Goal: Task Accomplishment & Management: Manage account settings

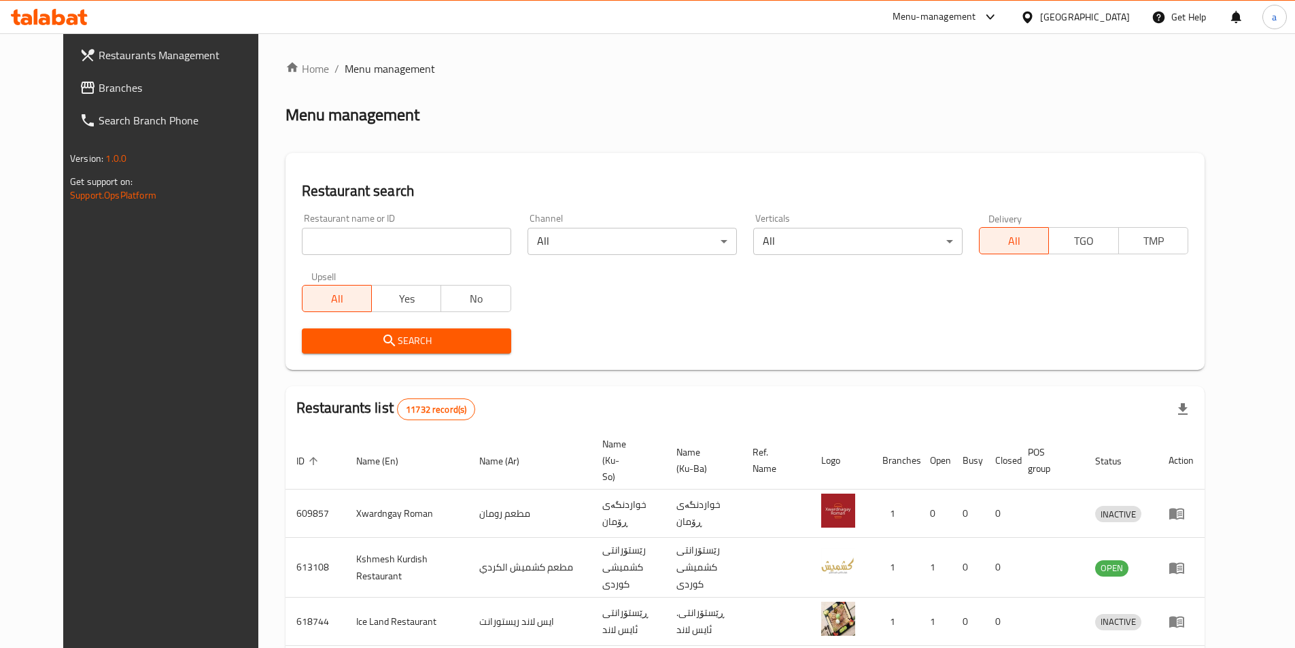
click at [441, 247] on input "search" at bounding box center [406, 241] width 209 height 27
paste input "Al Monalis"
type input "Al [PERSON_NAME]"
click at [439, 341] on span "Search" at bounding box center [407, 340] width 188 height 17
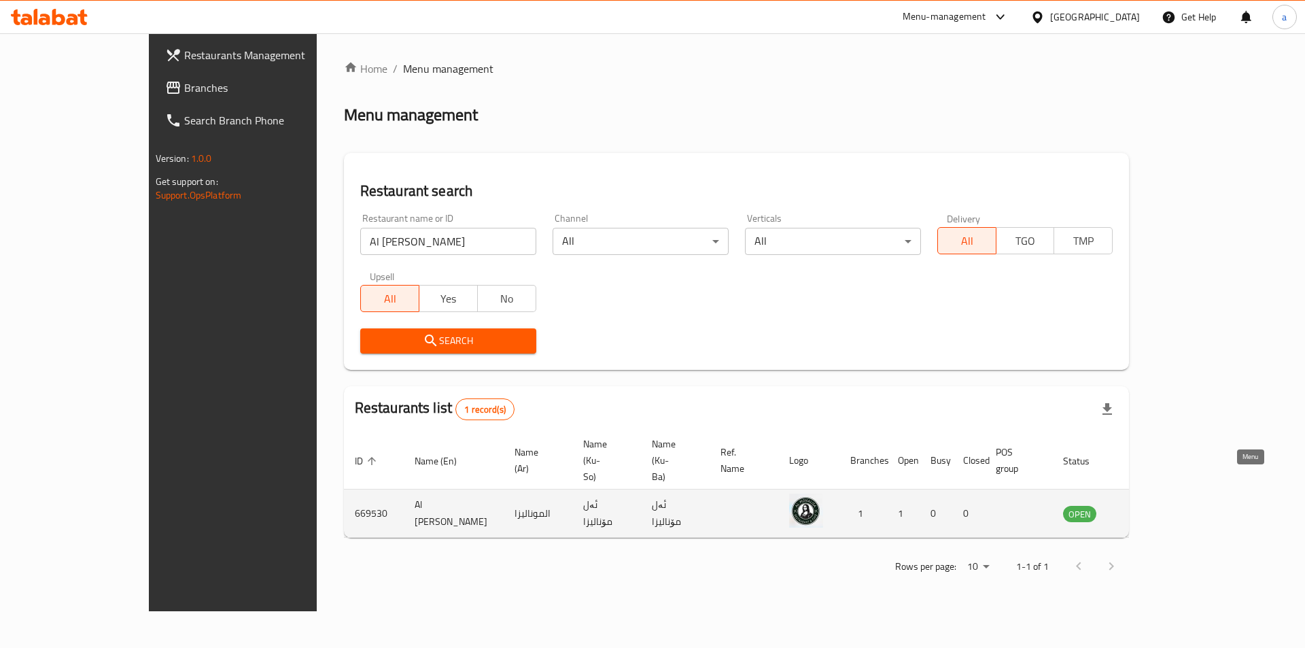
click at [1160, 505] on link "enhanced table" at bounding box center [1147, 513] width 25 height 16
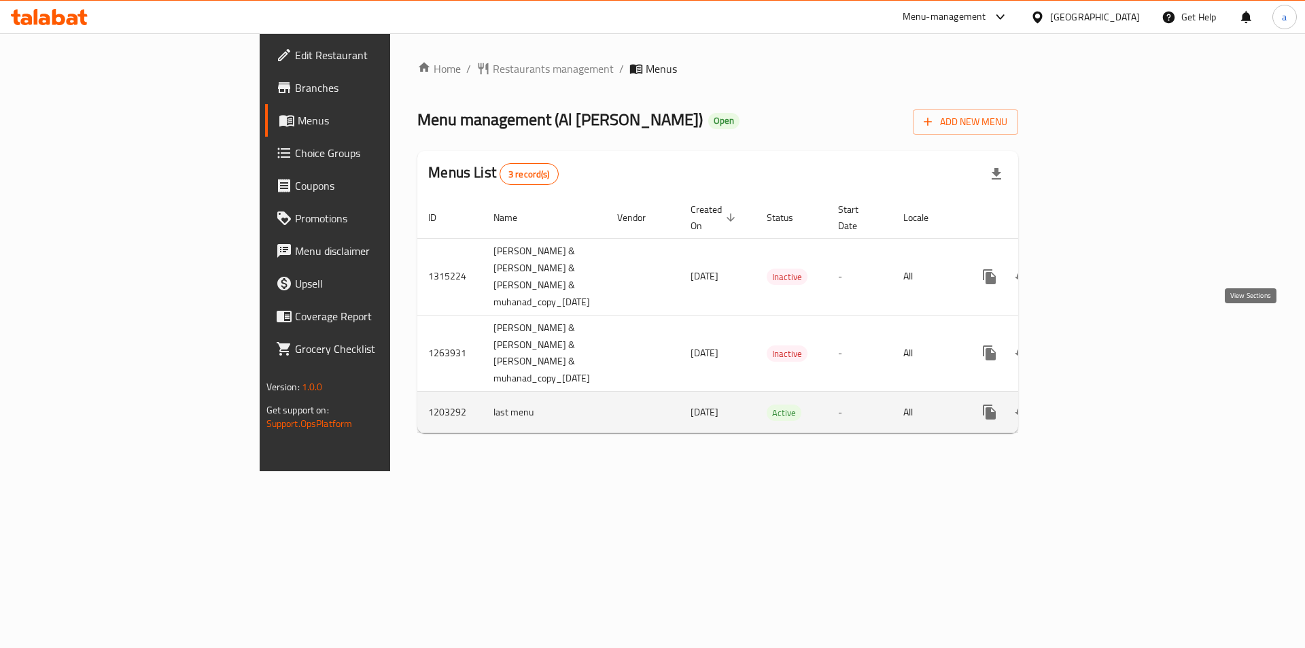
click at [1104, 396] on link "enhanced table" at bounding box center [1088, 412] width 33 height 33
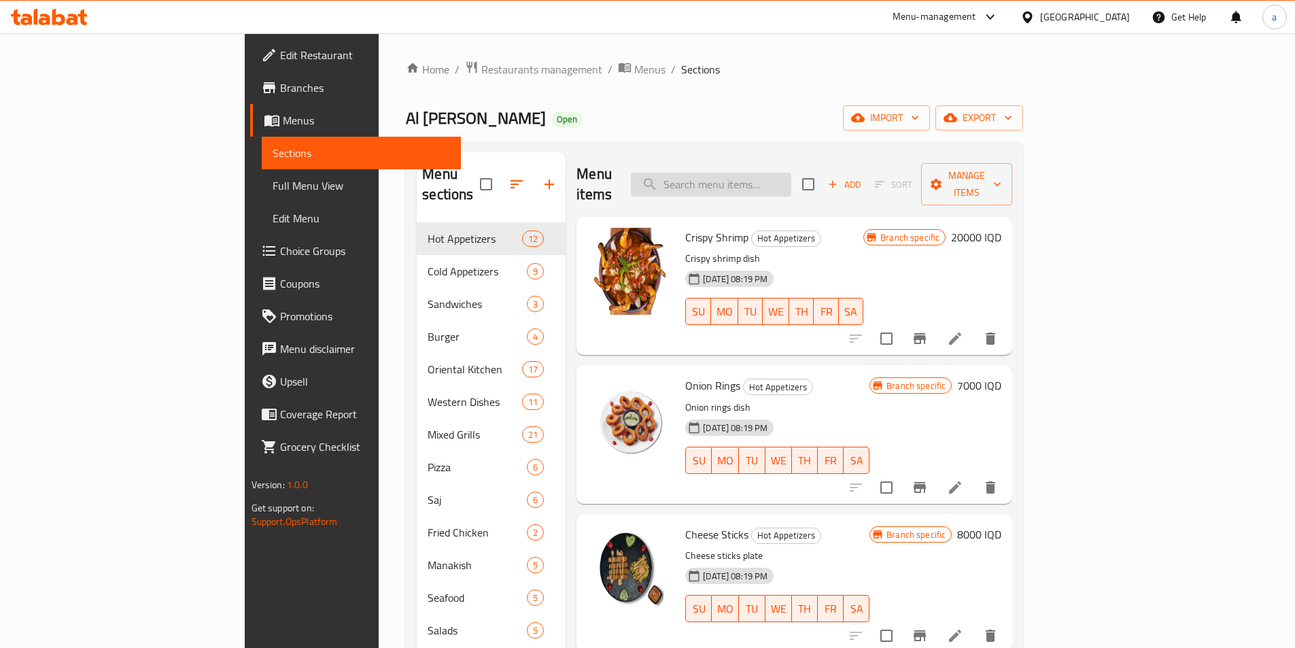
click at [791, 173] on input "search" at bounding box center [711, 185] width 160 height 24
paste input "Spicy Chicken Burger"
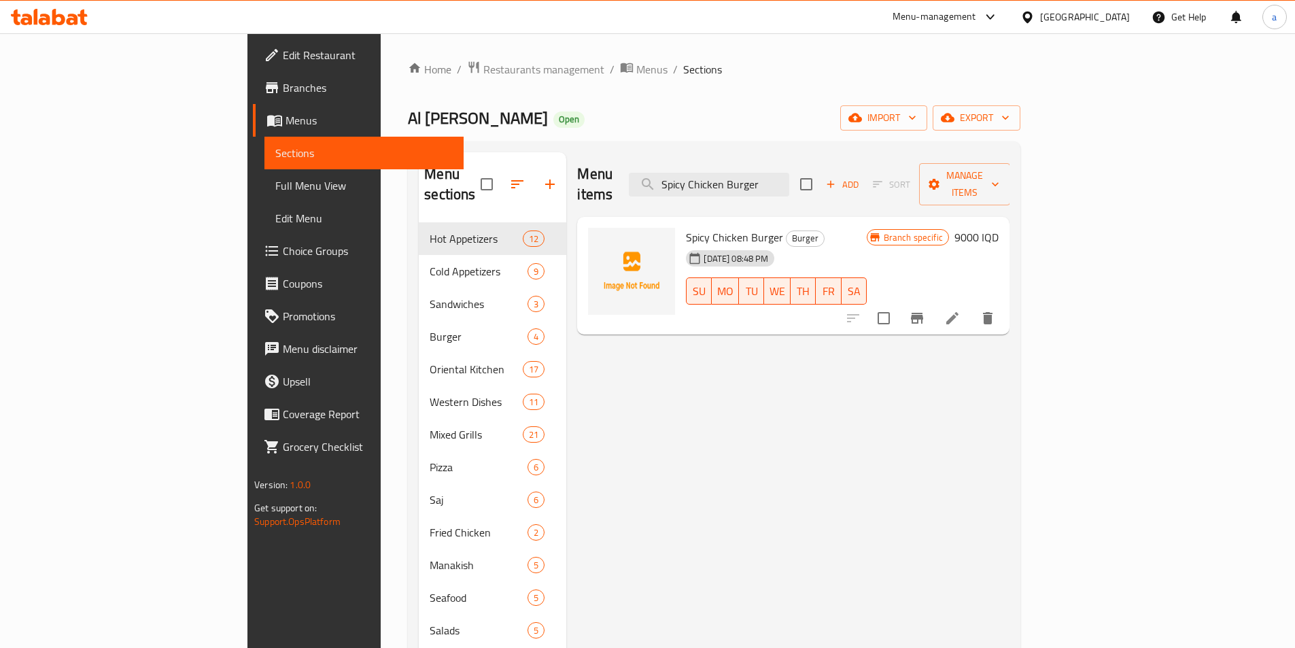
type input "Spicy Chicken Burger"
click at [999, 228] on h6 "9000 IQD" at bounding box center [977, 237] width 44 height 19
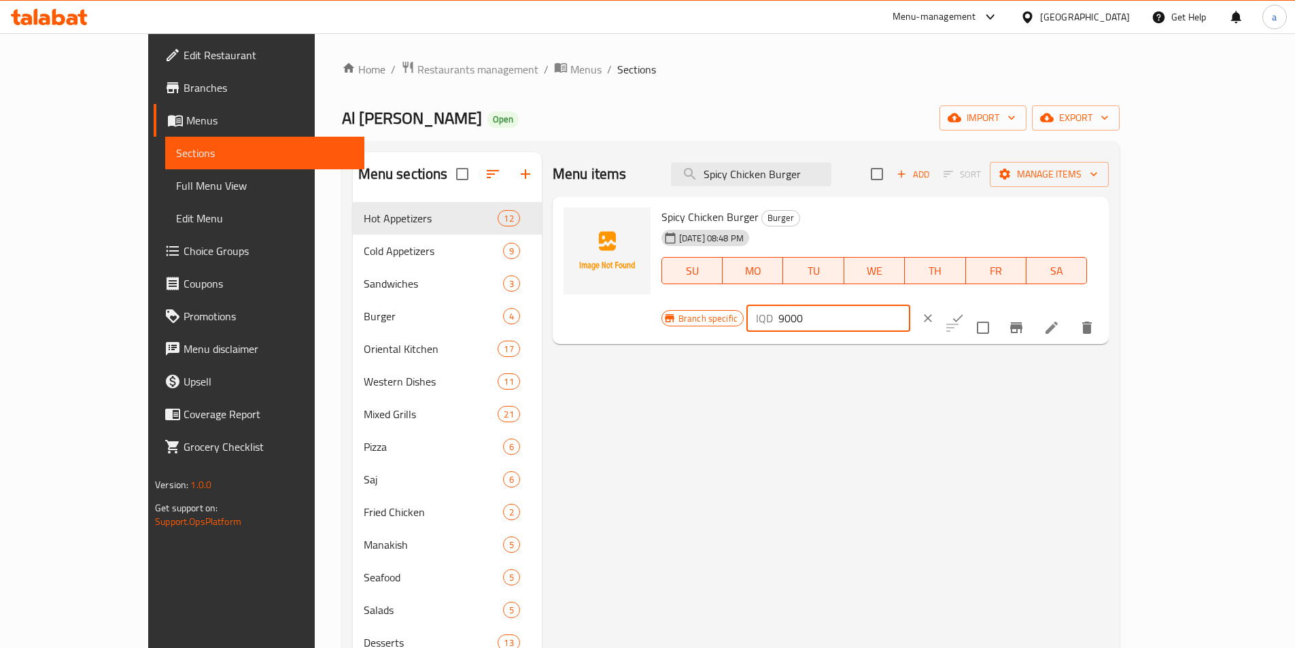
drag, startPoint x: 1113, startPoint y: 222, endPoint x: 1030, endPoint y: 230, distance: 83.3
click at [910, 305] on div "IQD 9000 ​" at bounding box center [829, 318] width 164 height 27
paste input "7"
type input "7000"
click at [965, 311] on icon "ok" at bounding box center [958, 318] width 14 height 14
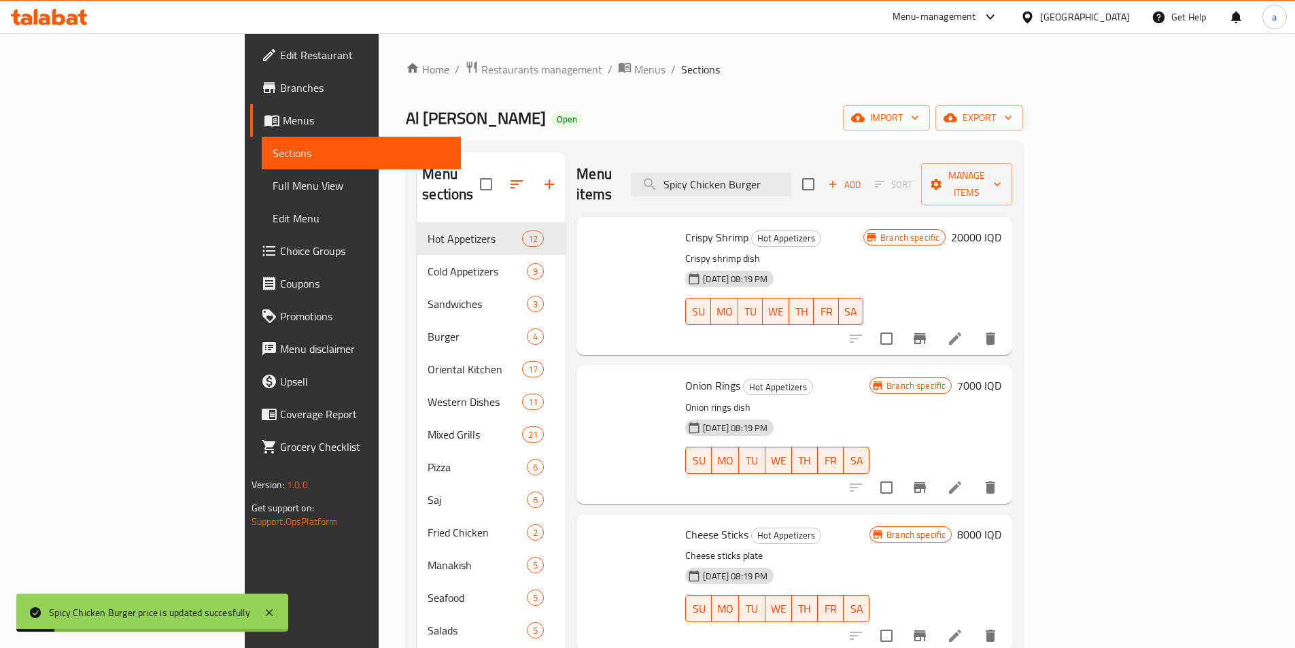
click at [945, 231] on span "Branch specific" at bounding box center [910, 237] width 70 height 13
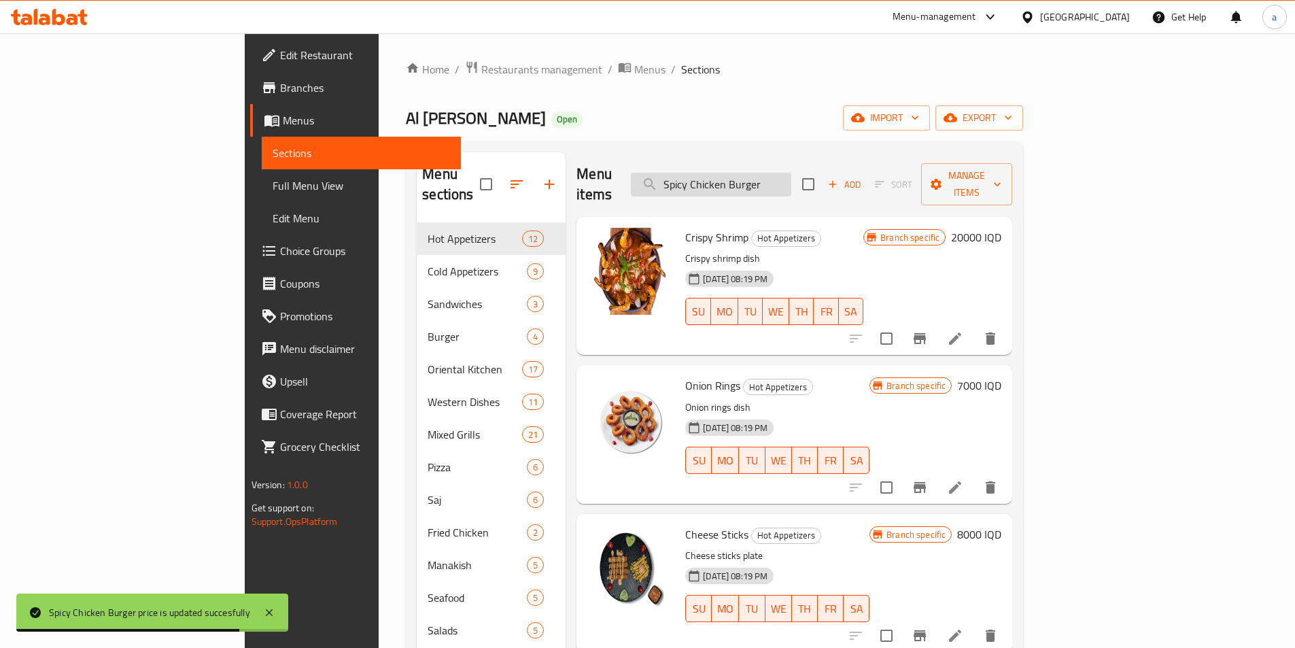
click at [791, 173] on input "Spicy Chicken Burger" at bounding box center [711, 185] width 160 height 24
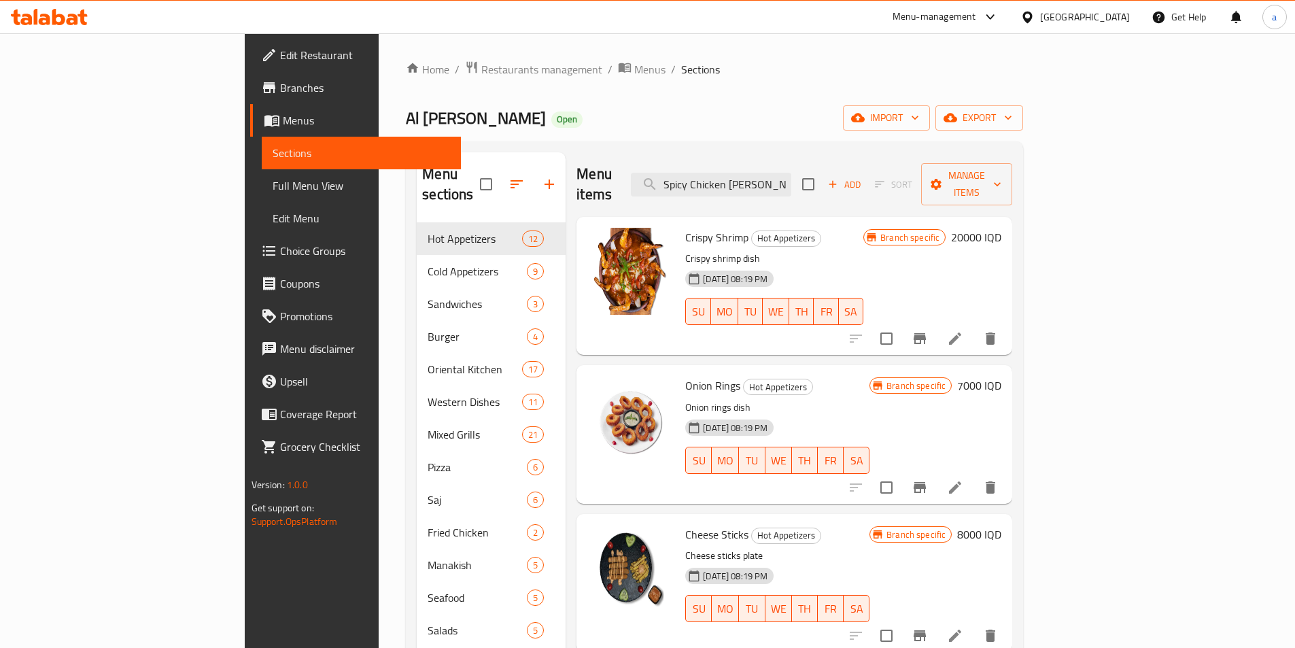
type input "Spicy Chicken [PERSON_NAME]"
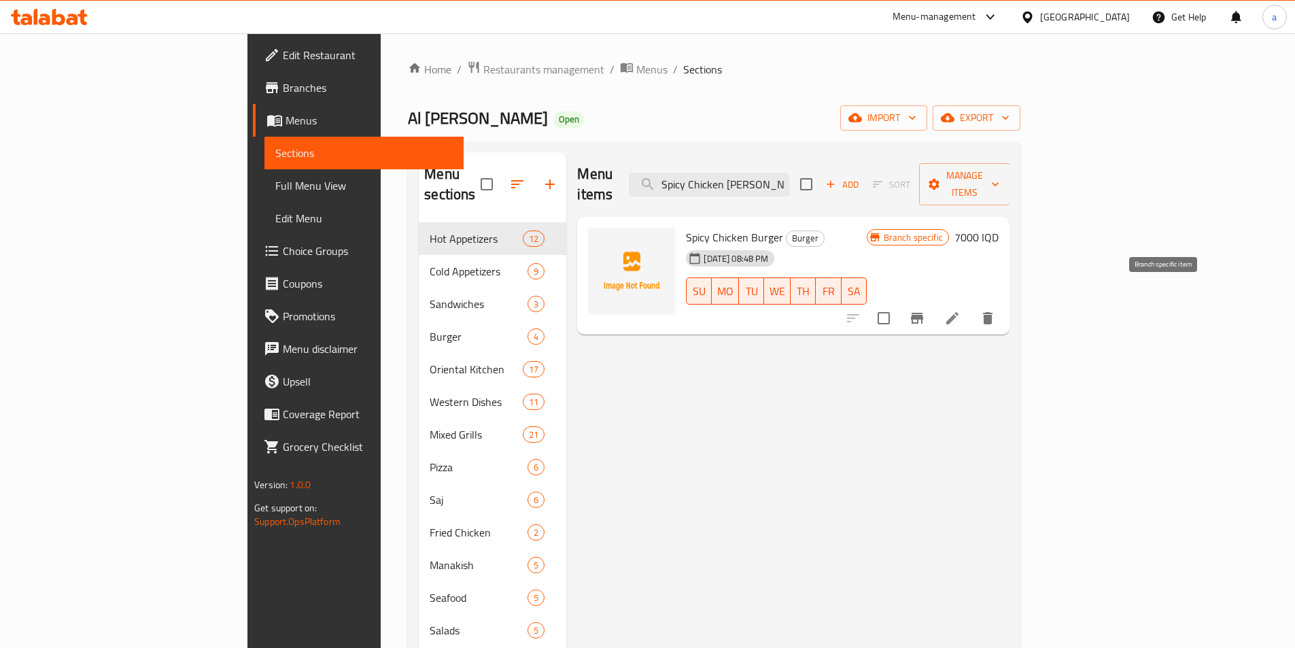
click at [923, 313] on icon "Branch-specific-item" at bounding box center [917, 318] width 12 height 11
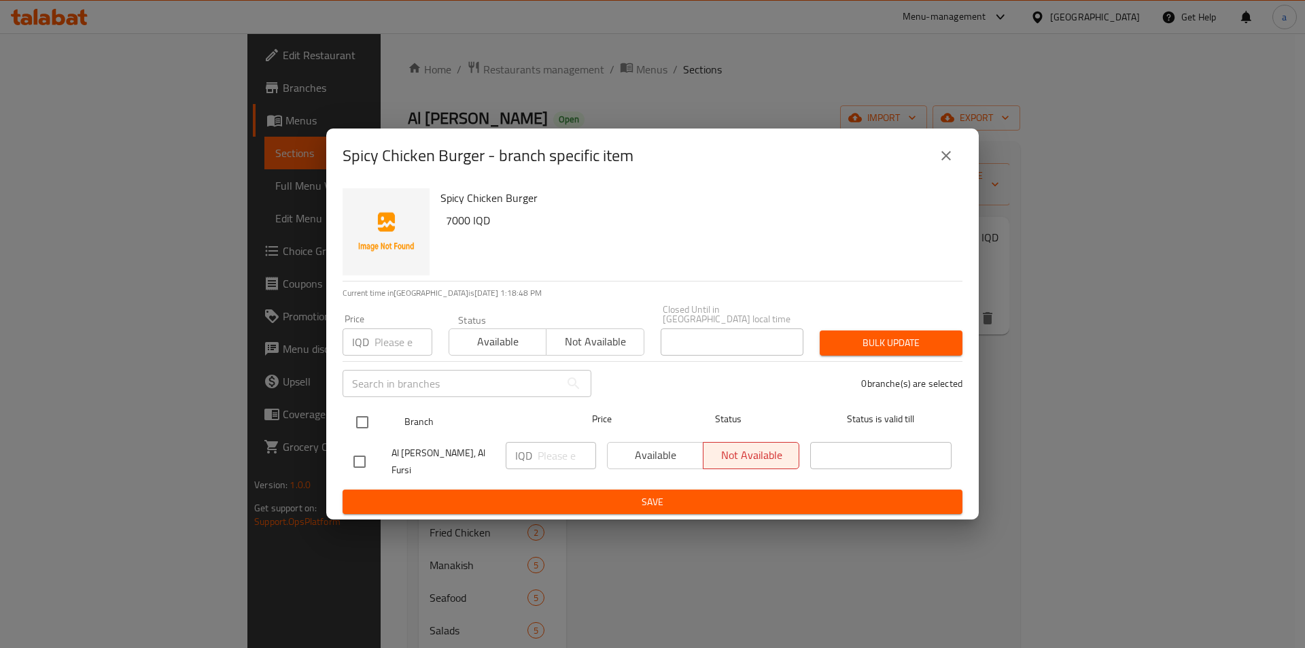
click at [364, 421] on input "checkbox" at bounding box center [362, 422] width 29 height 29
checkbox input "true"
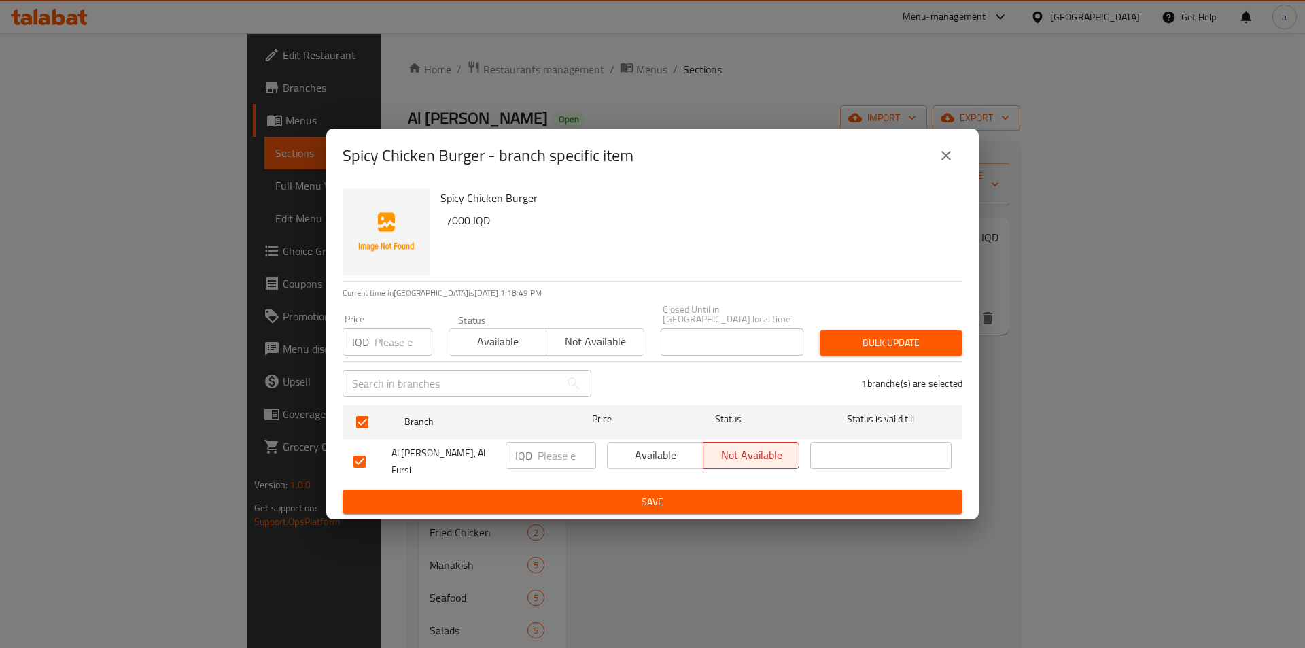
click at [543, 457] on input "number" at bounding box center [567, 455] width 58 height 27
paste input "7000"
type input "7000"
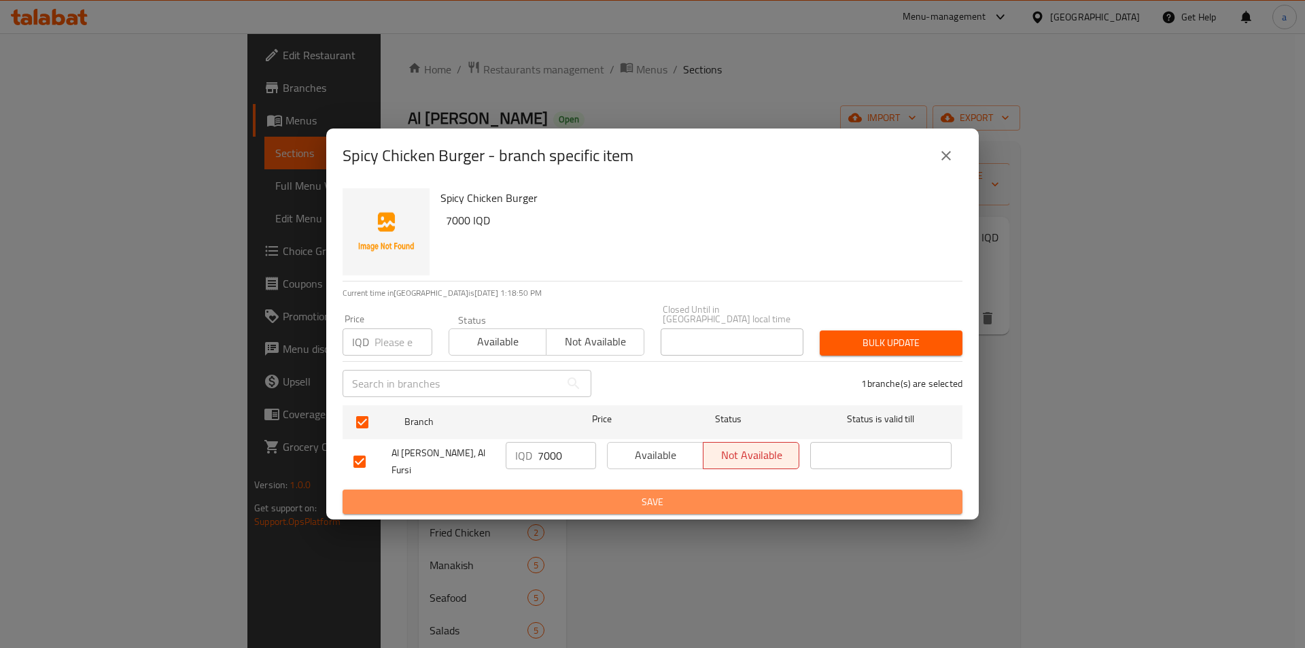
click at [564, 494] on span "Save" at bounding box center [653, 502] width 598 height 17
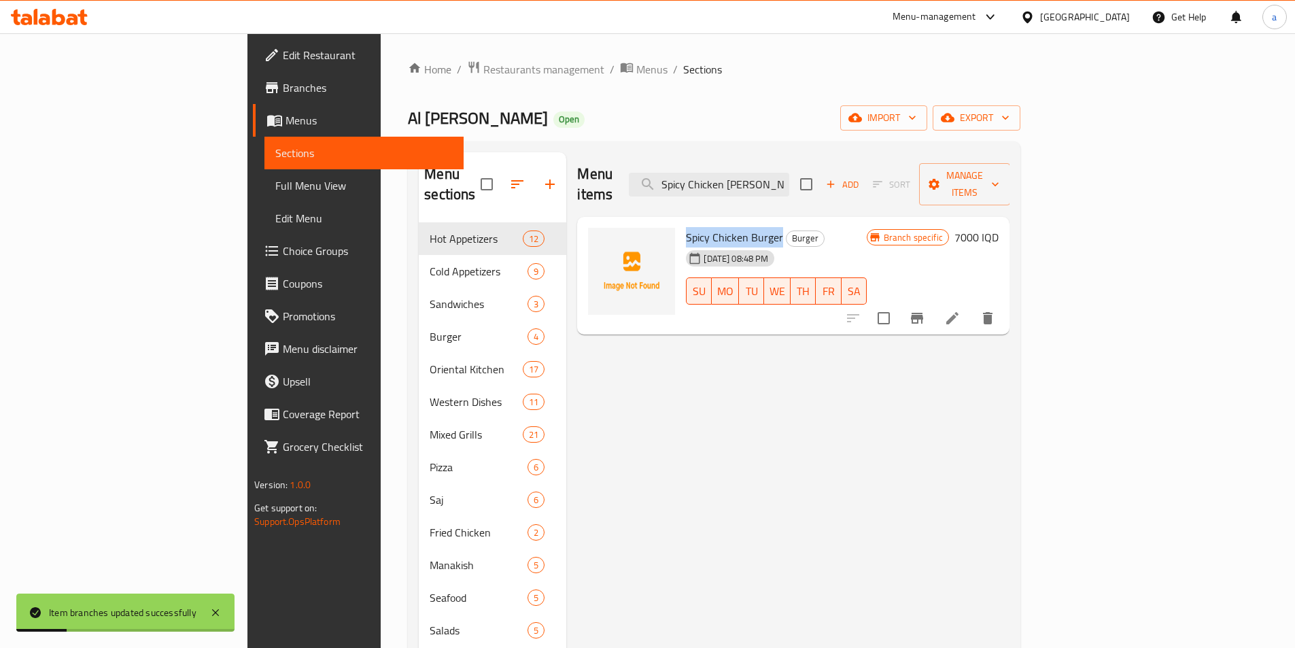
drag, startPoint x: 622, startPoint y: 215, endPoint x: 719, endPoint y: 220, distance: 97.3
click at [719, 222] on div "Spicy Chicken Burger Burger [DATE] 08:48 PM SU MO TU WE TH FR SA" at bounding box center [776, 275] width 191 height 107
copy span "Spicy Chicken Burger"
click at [789, 176] on input "Spicy Chicken [PERSON_NAME]" at bounding box center [709, 185] width 160 height 24
paste input "Grilled Kofta"
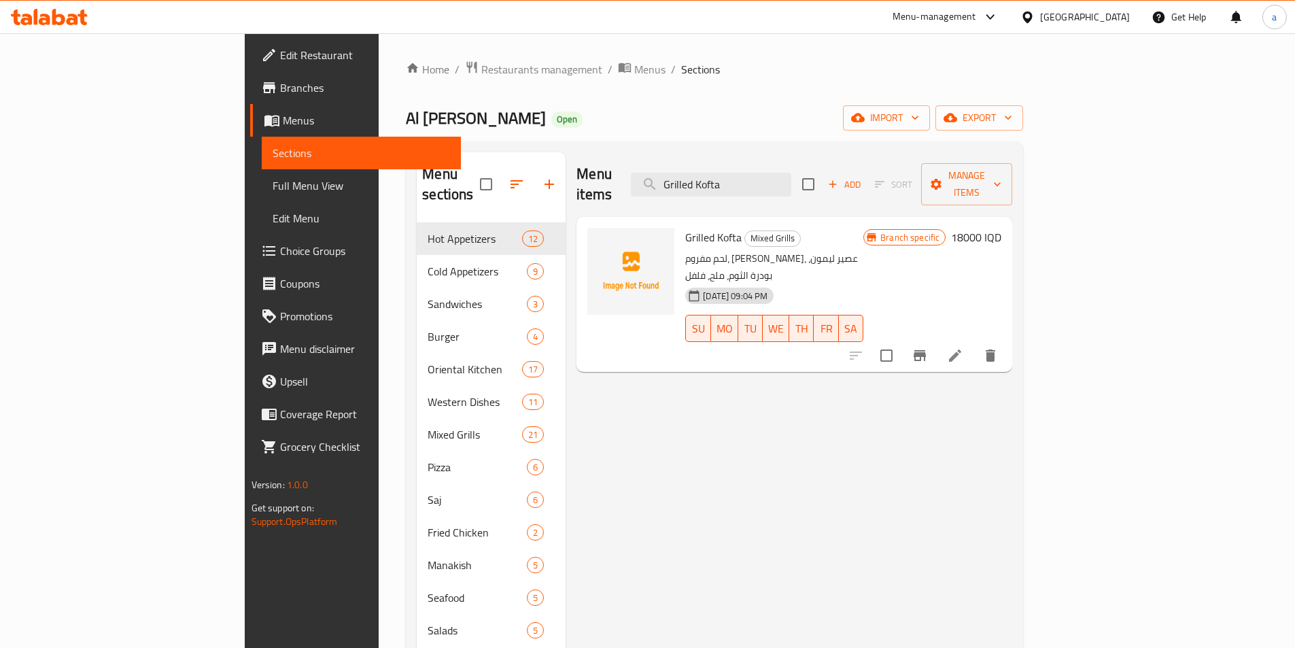
type input "Grilled Kofta"
click at [926, 350] on icon "Branch-specific-item" at bounding box center [920, 355] width 12 height 11
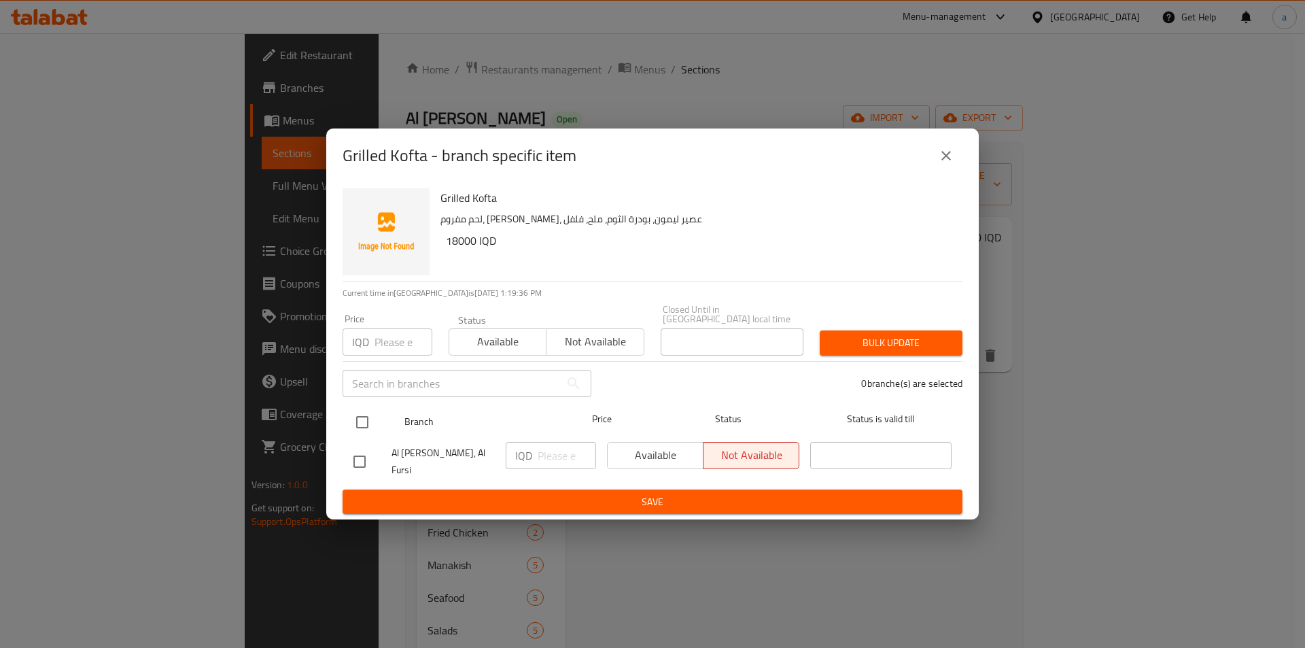
click at [373, 413] on input "checkbox" at bounding box center [362, 422] width 29 height 29
checkbox input "true"
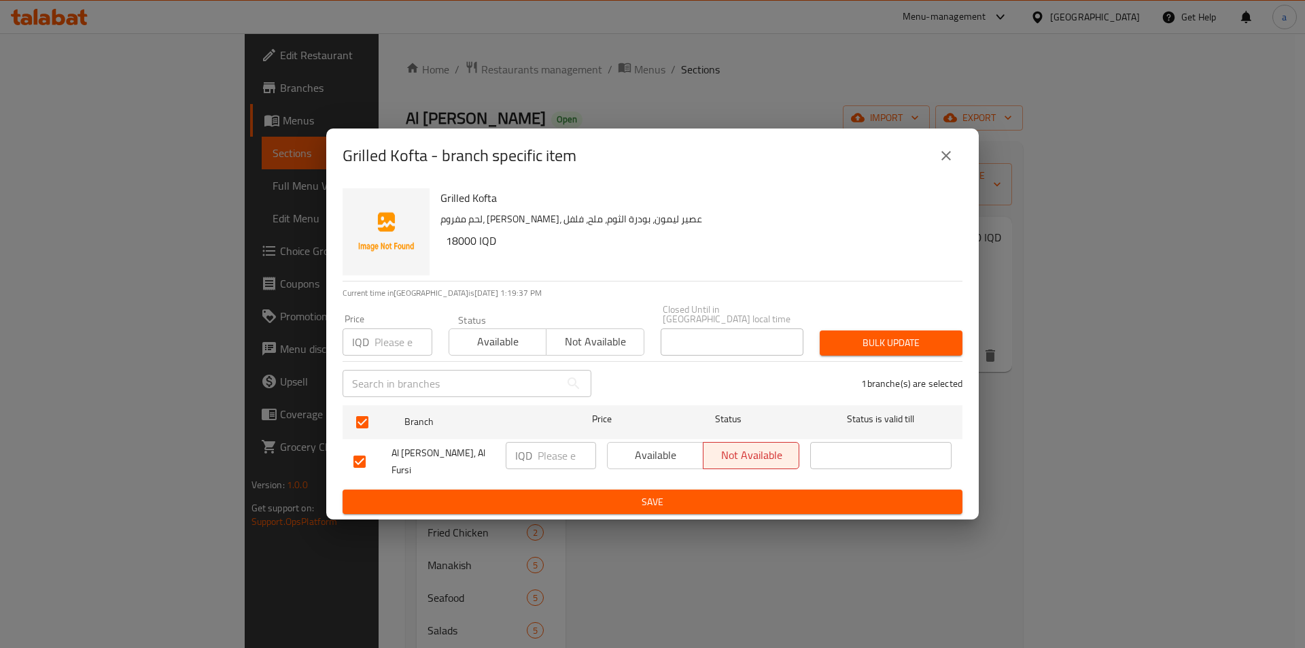
click at [545, 458] on input "number" at bounding box center [567, 455] width 58 height 27
paste input "16000"
type input "16000"
click at [538, 494] on span "Save" at bounding box center [653, 502] width 598 height 17
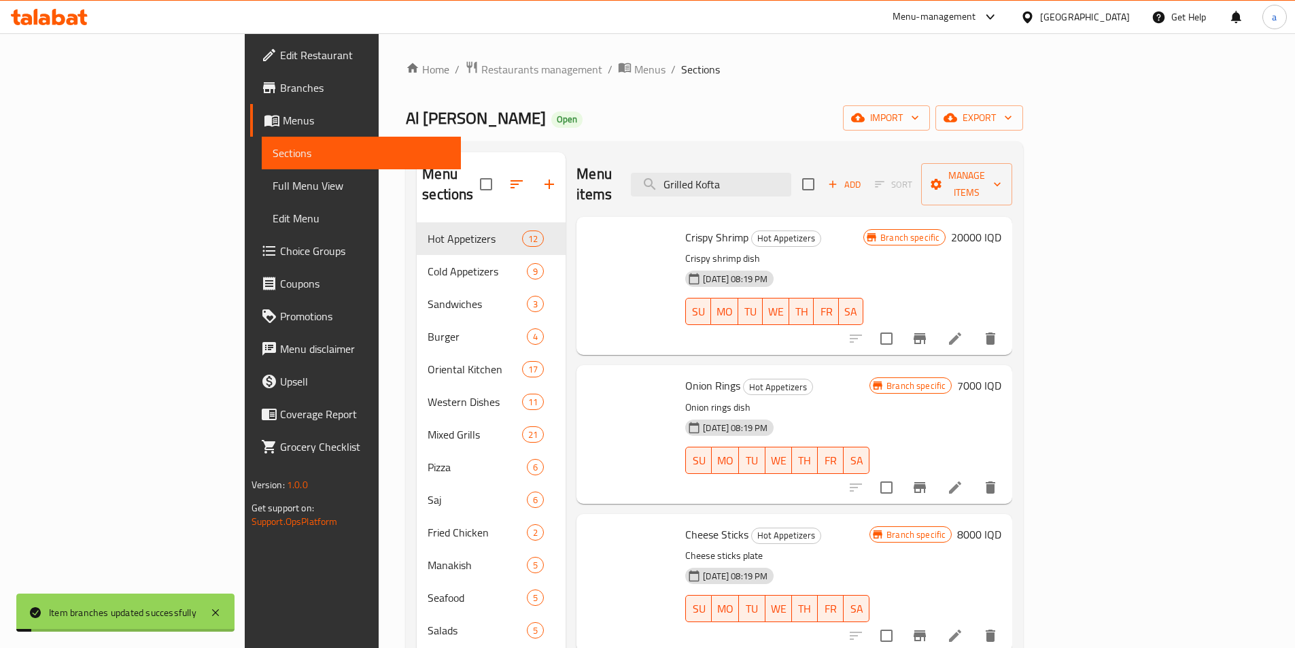
click at [1002, 228] on h6 "20000 IQD" at bounding box center [976, 237] width 50 height 19
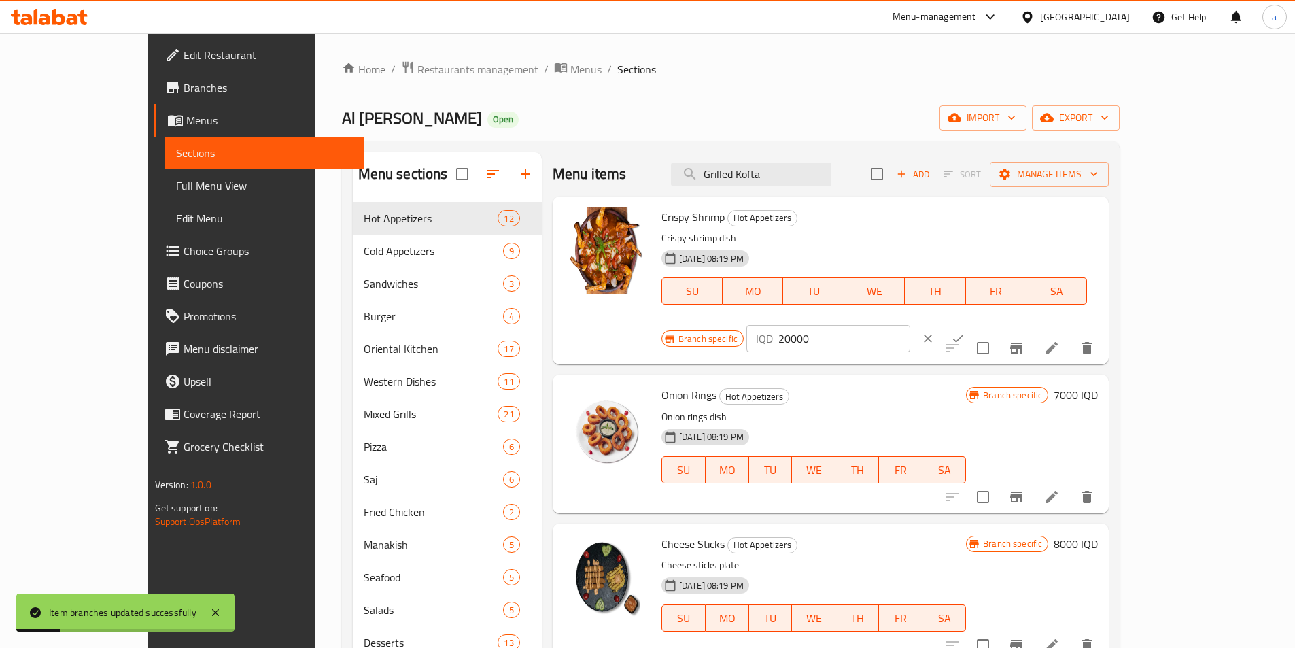
click at [917, 154] on div "Menu items Grilled Kofta Add Sort Manage items" at bounding box center [831, 174] width 557 height 44
click at [832, 166] on input "Grilled Kofta" at bounding box center [751, 174] width 160 height 24
type input "Grilled Koft"
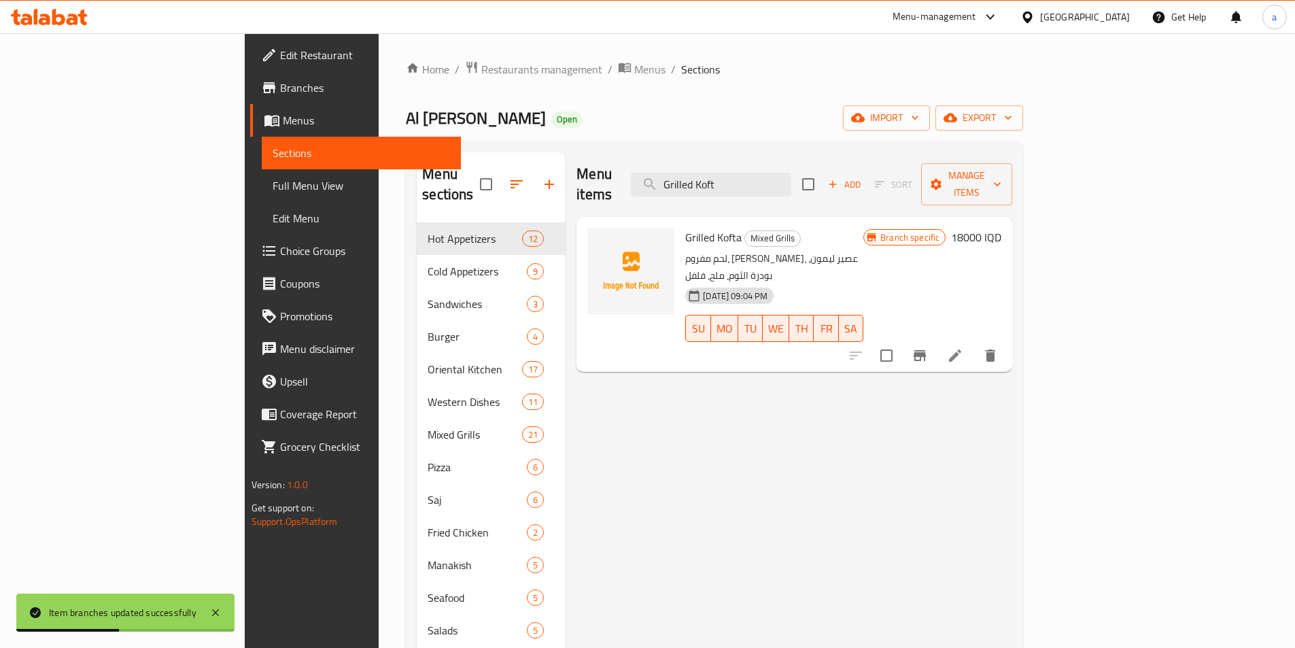
click at [1002, 228] on h6 "18000 IQD" at bounding box center [976, 237] width 50 height 19
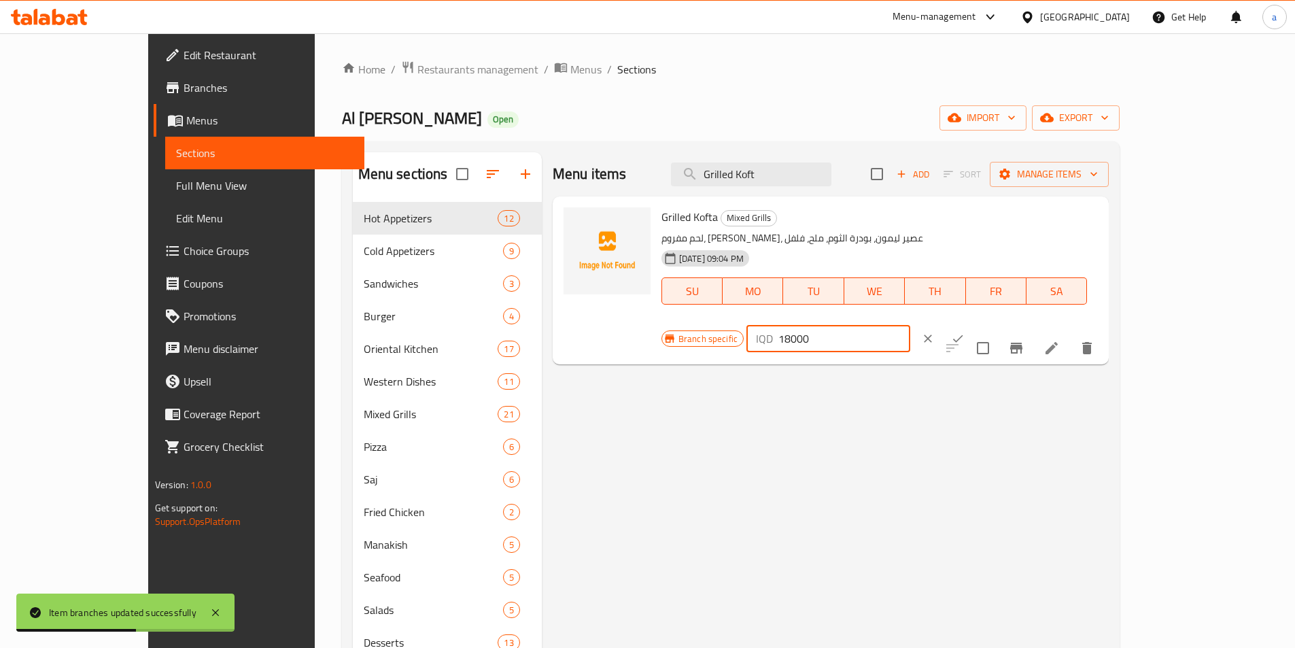
drag, startPoint x: 1123, startPoint y: 228, endPoint x: 1014, endPoint y: 225, distance: 108.8
click at [993, 324] on div "Branch specific IQD 18000 ​" at bounding box center [827, 339] width 331 height 30
paste input "6"
type input "16000"
click at [965, 332] on icon "ok" at bounding box center [958, 339] width 14 height 14
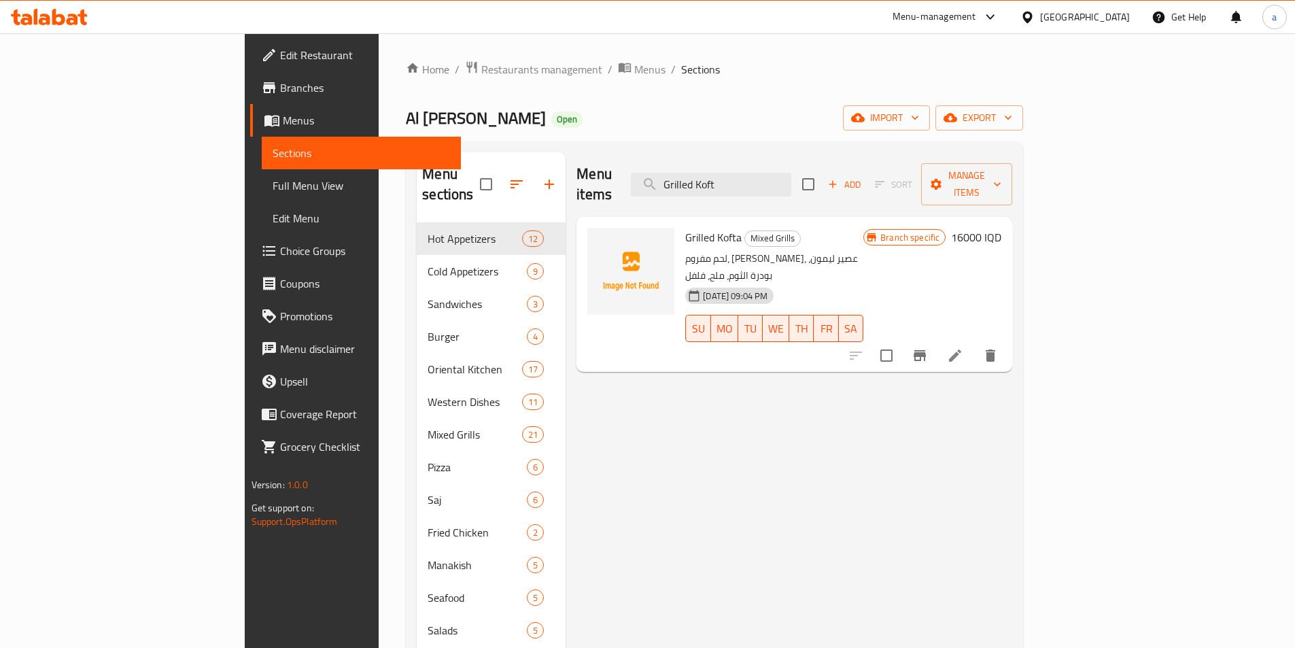
drag, startPoint x: 825, startPoint y: 175, endPoint x: 715, endPoint y: 175, distance: 110.1
click at [716, 175] on div "Menu items Grilled Koft Add Sort Manage items" at bounding box center [795, 184] width 436 height 65
paste input "Jordanian Mansaf"
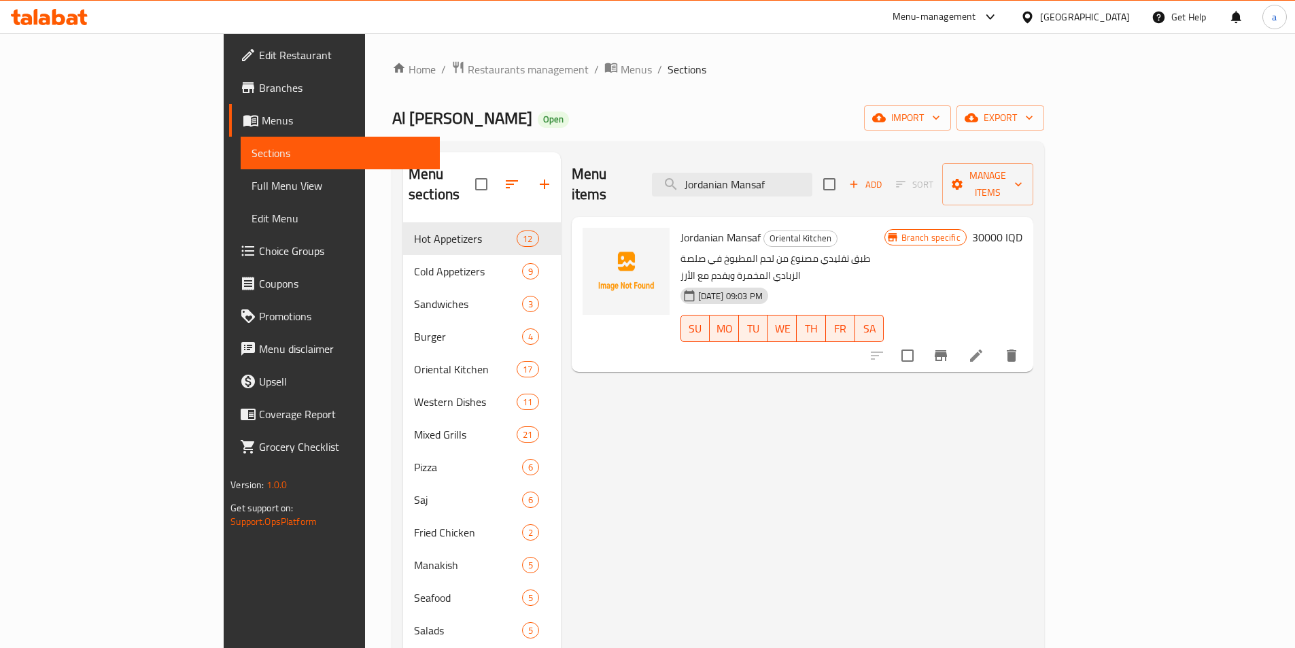
type input "Jordanian Mansaf"
click at [1023, 228] on h6 "30000 IQD" at bounding box center [997, 237] width 50 height 19
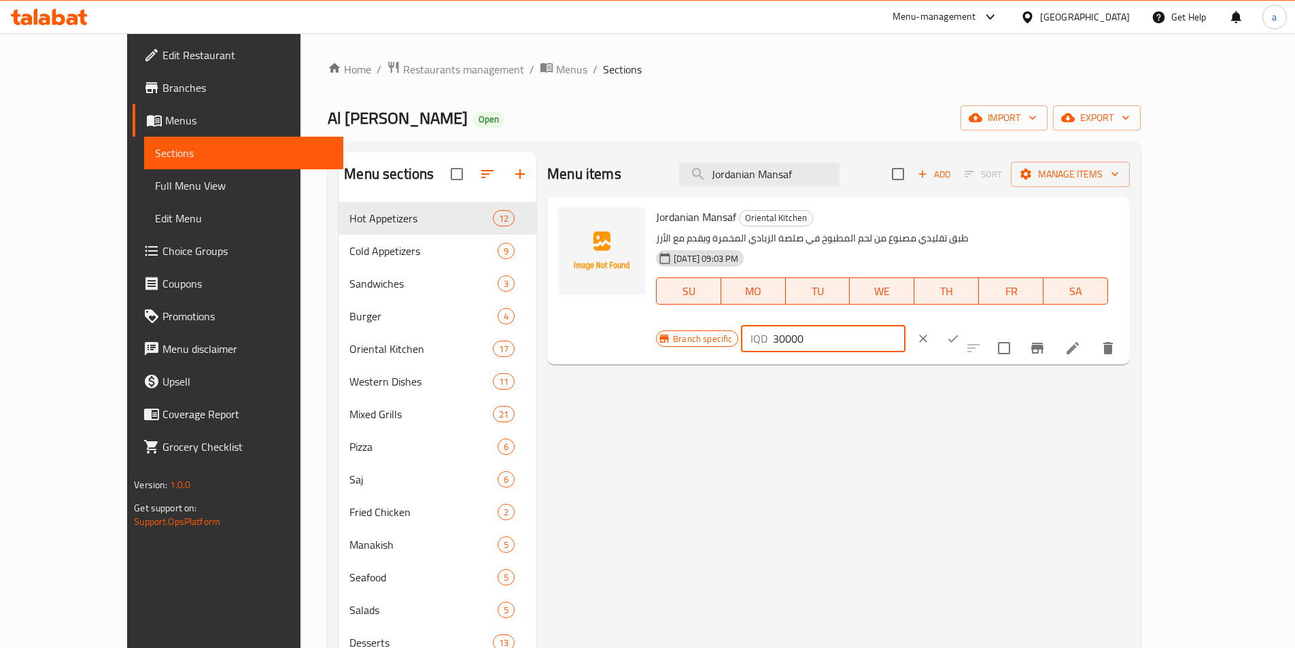
drag, startPoint x: 1117, startPoint y: 228, endPoint x: 997, endPoint y: 230, distance: 120.4
click at [987, 324] on div "Branch specific IQD 30000 ​" at bounding box center [821, 339] width 331 height 30
paste input "29"
type input "29000"
click at [968, 324] on button "ok" at bounding box center [953, 339] width 30 height 30
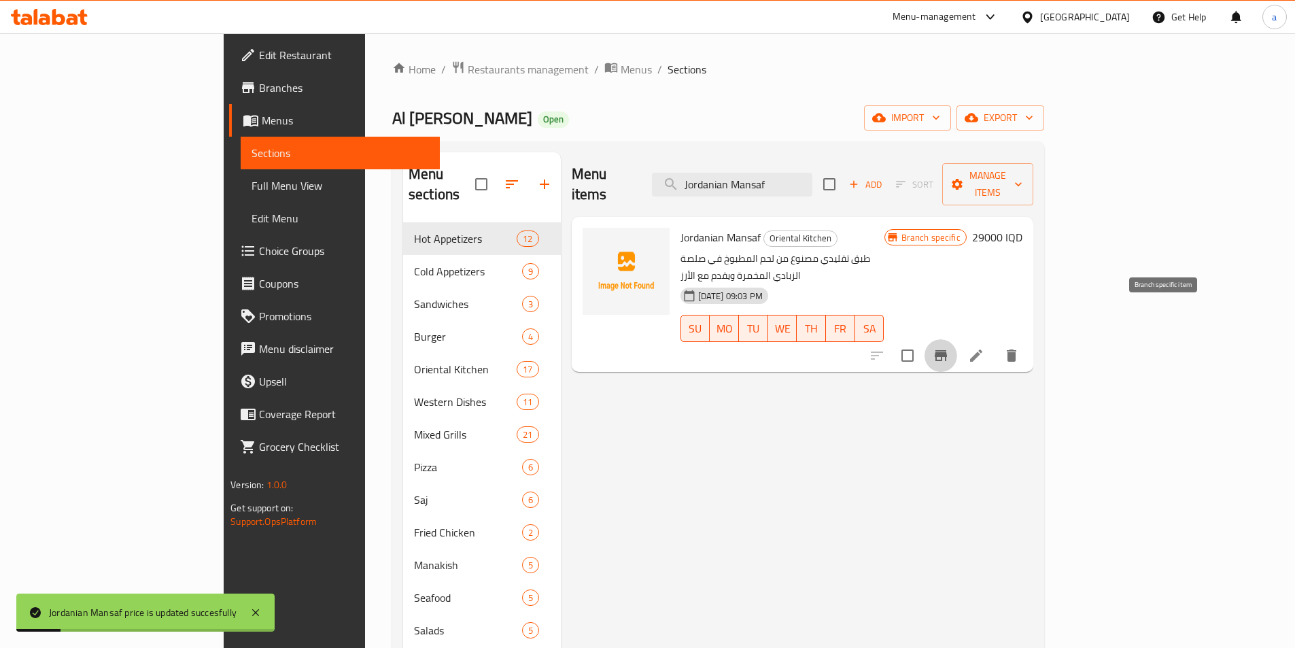
click at [949, 347] on icon "Branch-specific-item" at bounding box center [941, 355] width 16 height 16
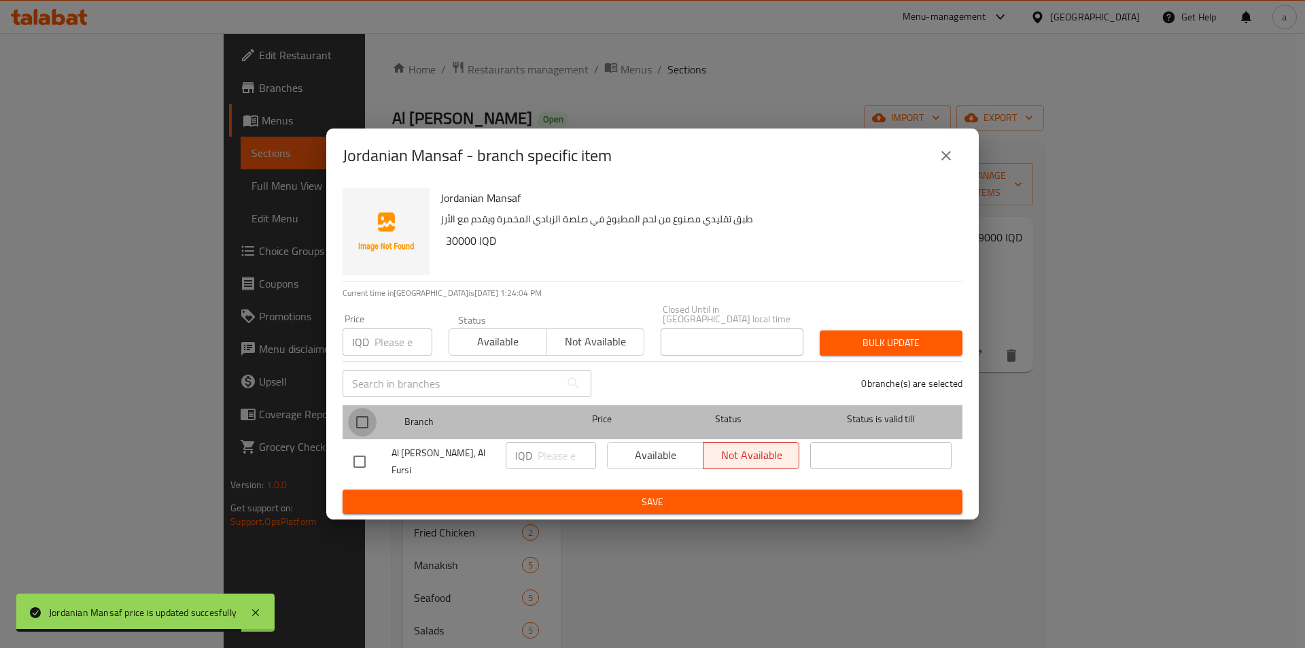
click at [354, 425] on input "checkbox" at bounding box center [362, 422] width 29 height 29
checkbox input "true"
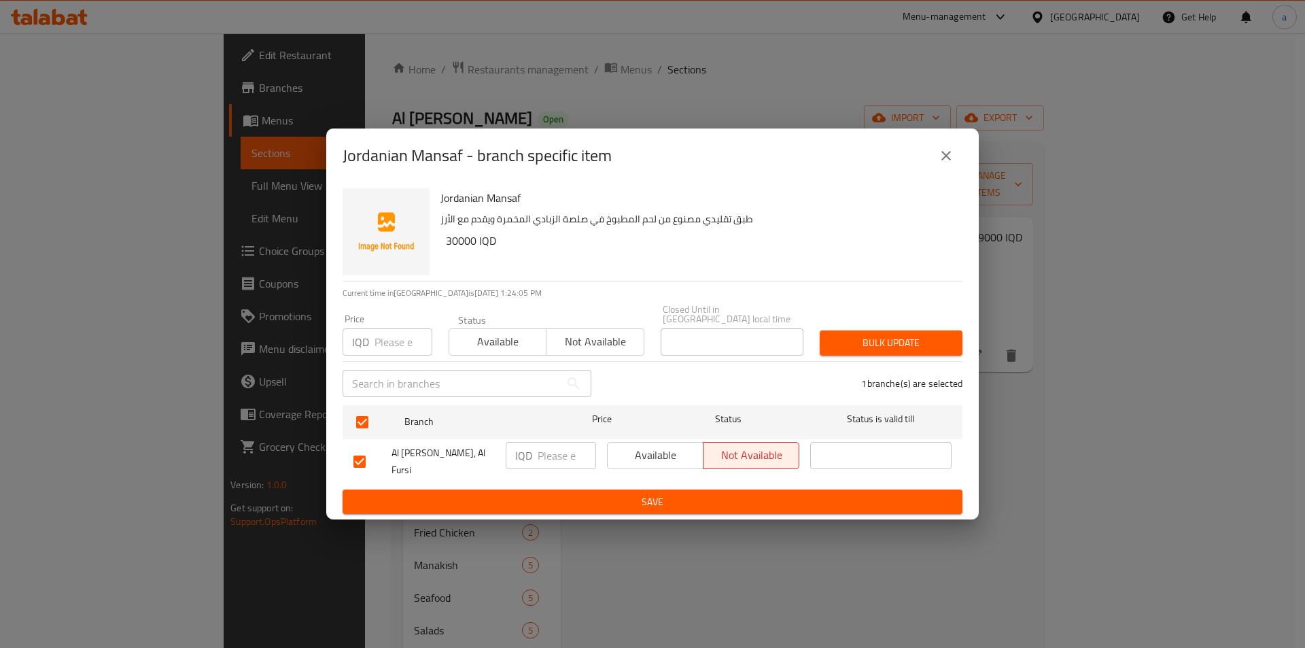
click at [554, 458] on input "number" at bounding box center [567, 455] width 58 height 27
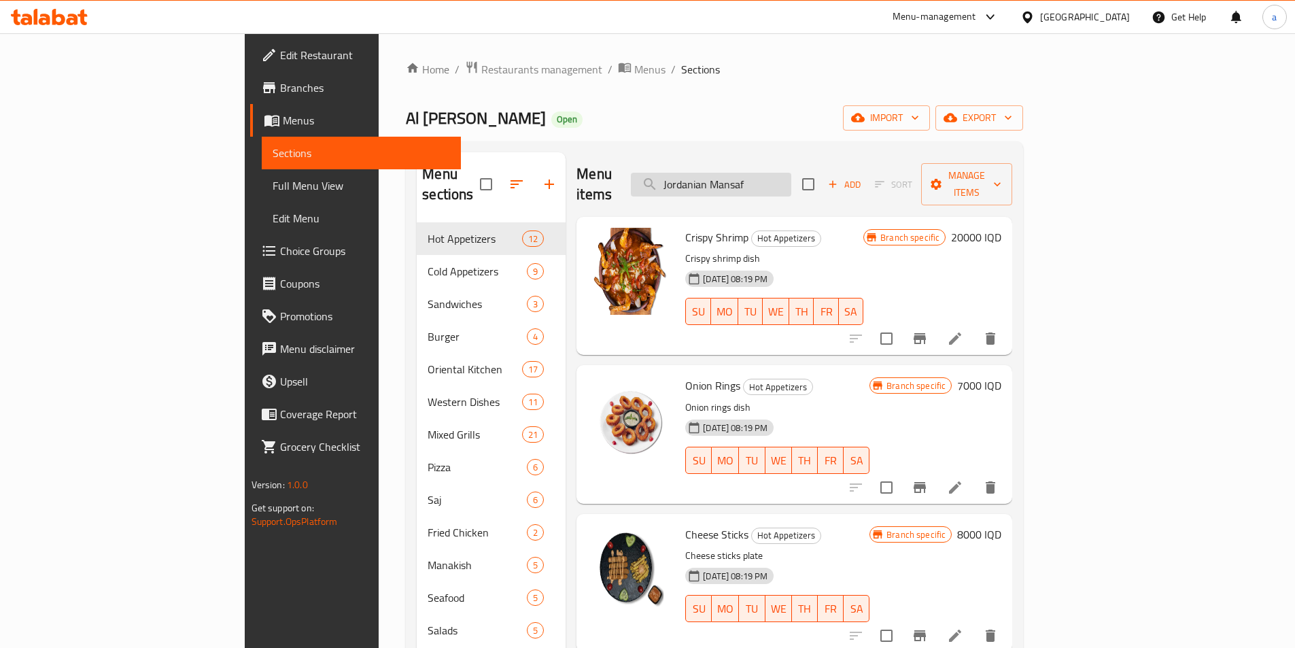
click at [791, 182] on input "Jordanian Mansaf" at bounding box center [711, 185] width 160 height 24
click at [791, 174] on input "Jordanian Mansaf" at bounding box center [711, 185] width 160 height 24
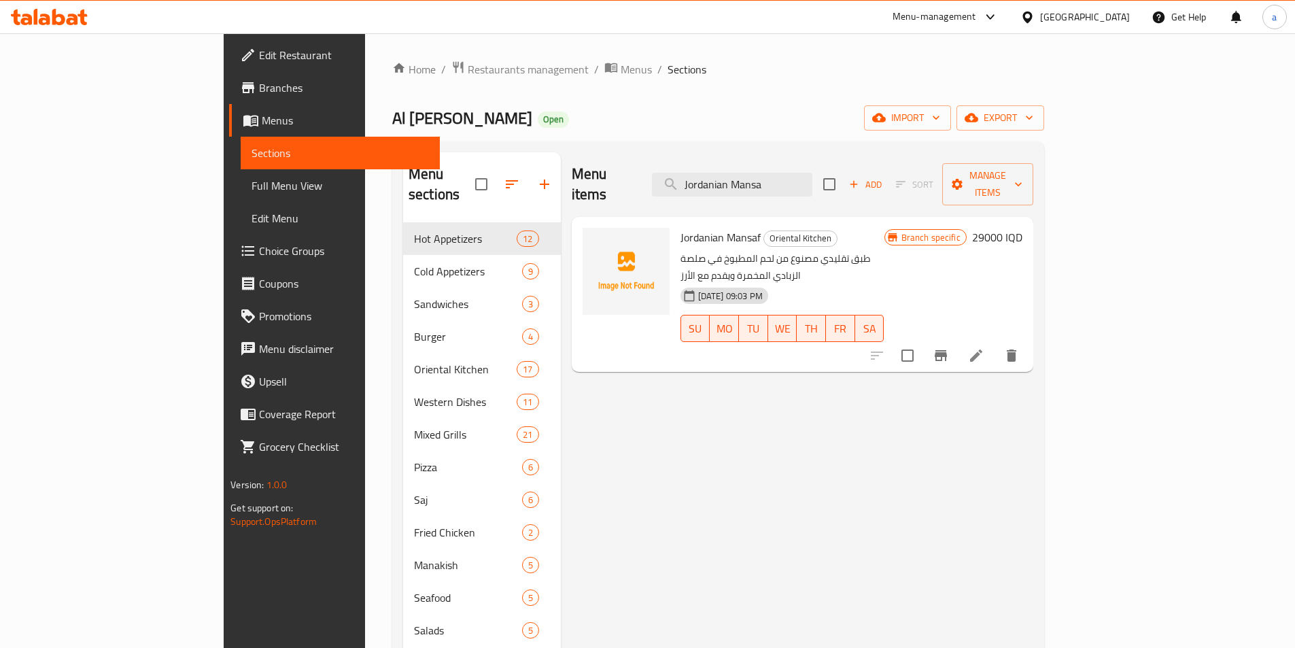
type input "Jordanian Mansa"
click at [947, 350] on icon "Branch-specific-item" at bounding box center [941, 355] width 12 height 11
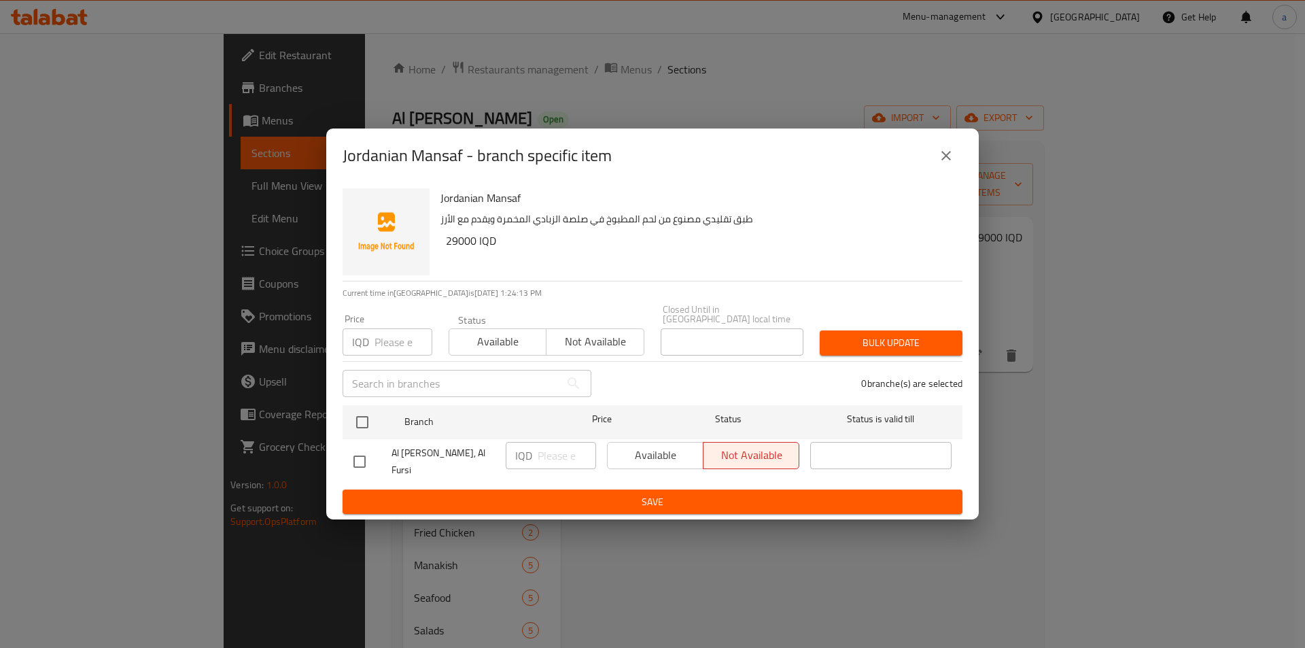
drag, startPoint x: 360, startPoint y: 427, endPoint x: 447, endPoint y: 439, distance: 87.1
click at [366, 427] on input "checkbox" at bounding box center [362, 422] width 29 height 29
checkbox input "true"
click at [544, 463] on input "number" at bounding box center [567, 455] width 58 height 27
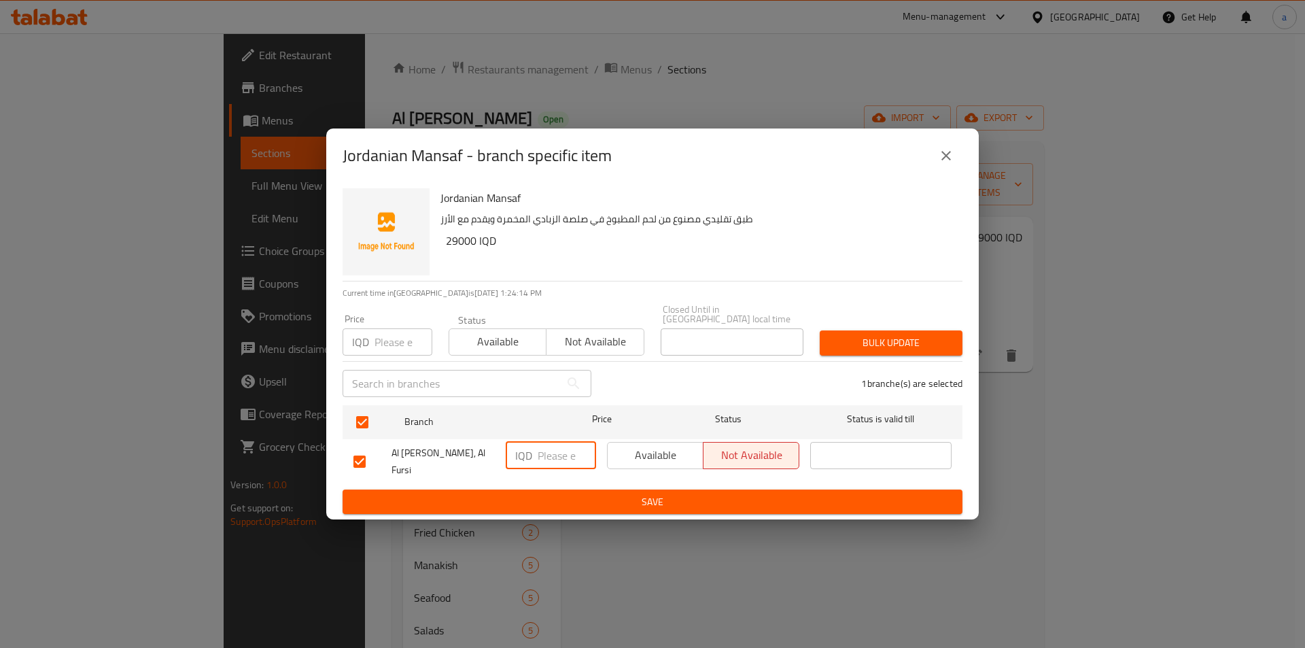
paste input "29000"
type input "29000"
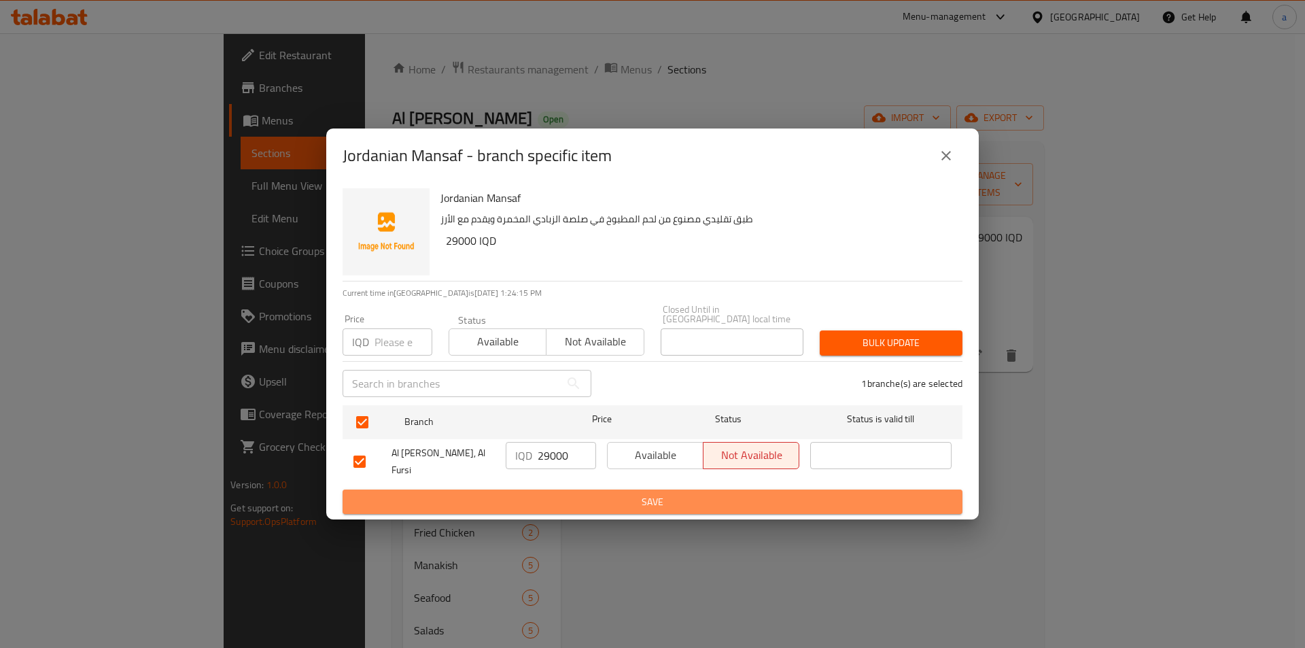
click at [560, 494] on span "Save" at bounding box center [653, 502] width 598 height 17
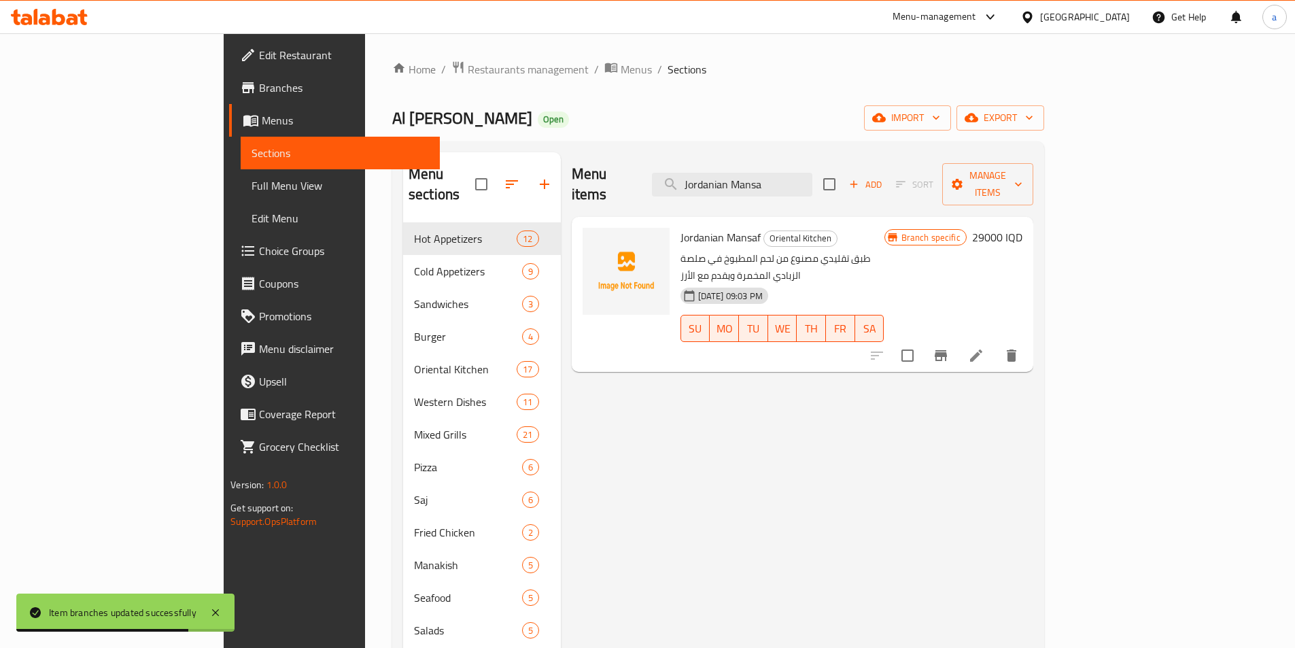
drag, startPoint x: 843, startPoint y: 171, endPoint x: 646, endPoint y: 184, distance: 197.6
click at [646, 184] on div "Menu items Jordanian Mansa Add Sort Manage items" at bounding box center [803, 184] width 462 height 65
paste input "[PERSON_NAME]"
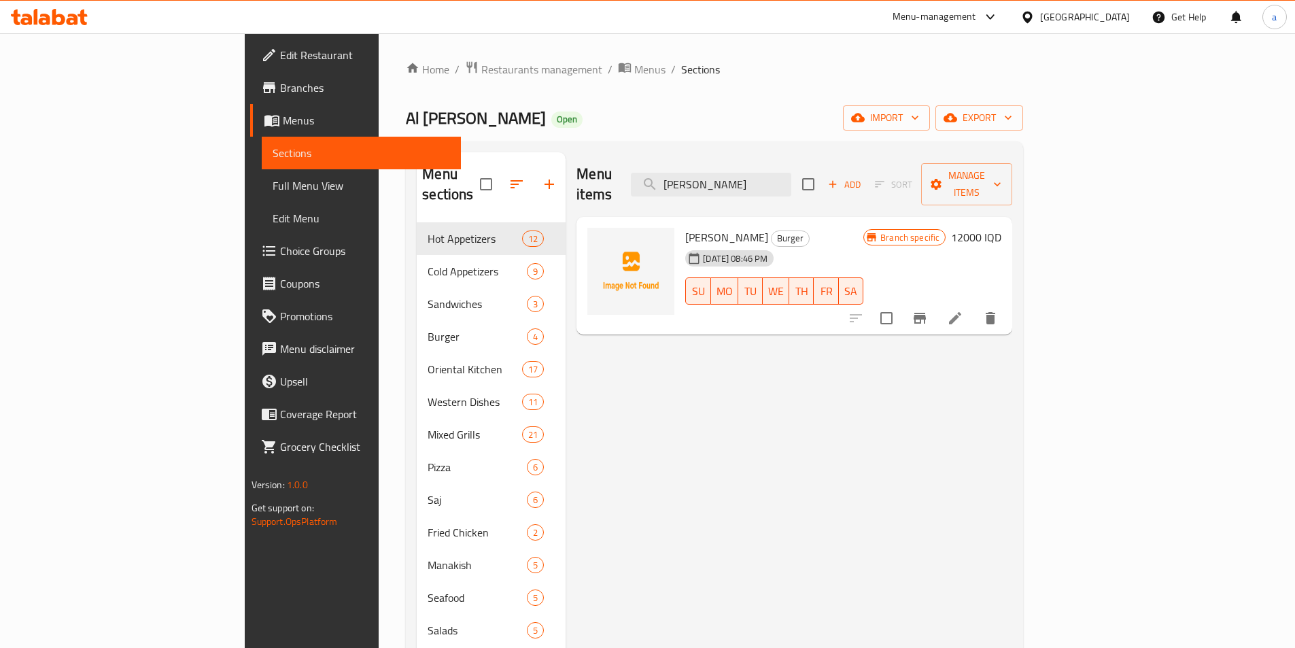
type input "[PERSON_NAME]"
click at [1002, 228] on h6 "12000 IQD" at bounding box center [976, 237] width 50 height 19
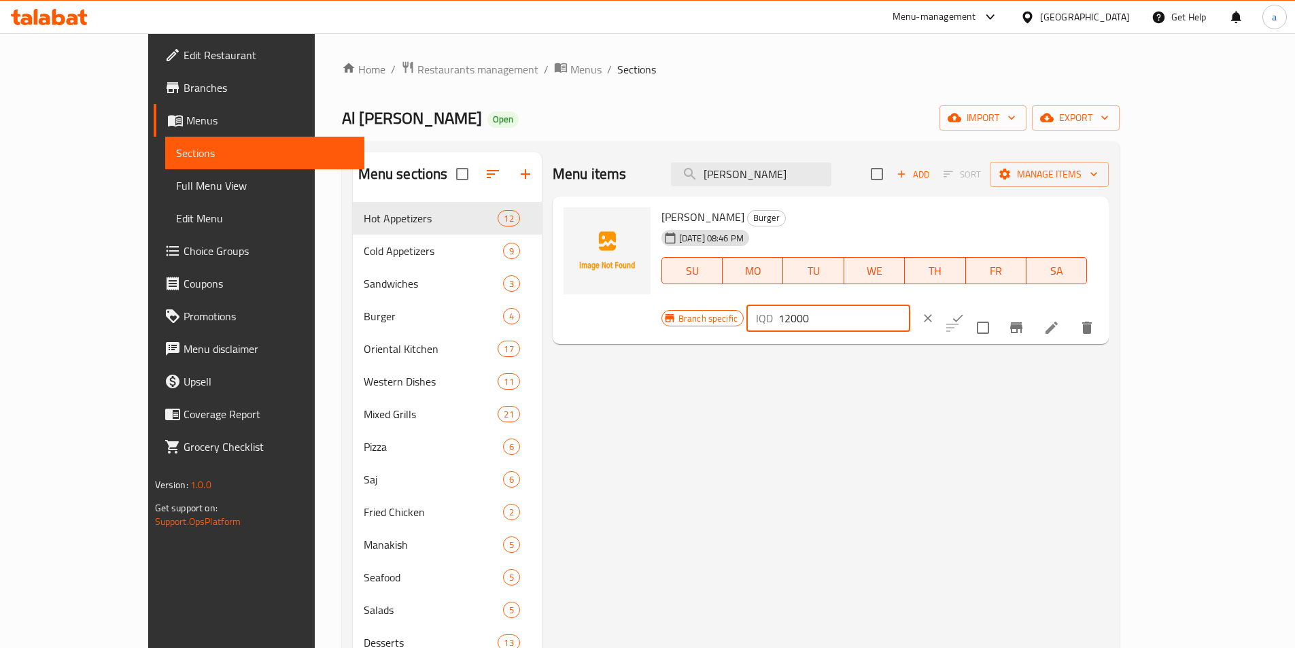
drag, startPoint x: 1115, startPoint y: 226, endPoint x: 982, endPoint y: 223, distance: 132.6
click at [982, 303] on div "Branch specific IQD 12000 ​" at bounding box center [827, 318] width 331 height 30
paste input "05"
type input "10500"
click at [965, 311] on icon "ok" at bounding box center [958, 318] width 14 height 14
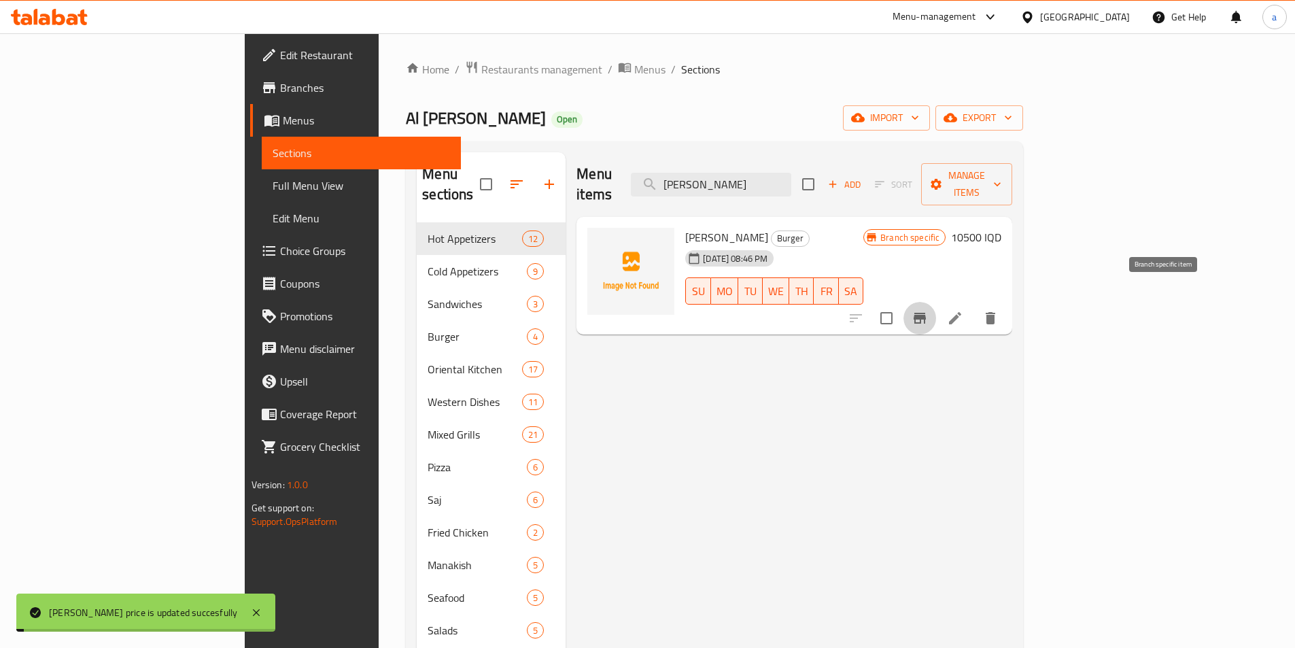
click at [928, 310] on icon "Branch-specific-item" at bounding box center [920, 318] width 16 height 16
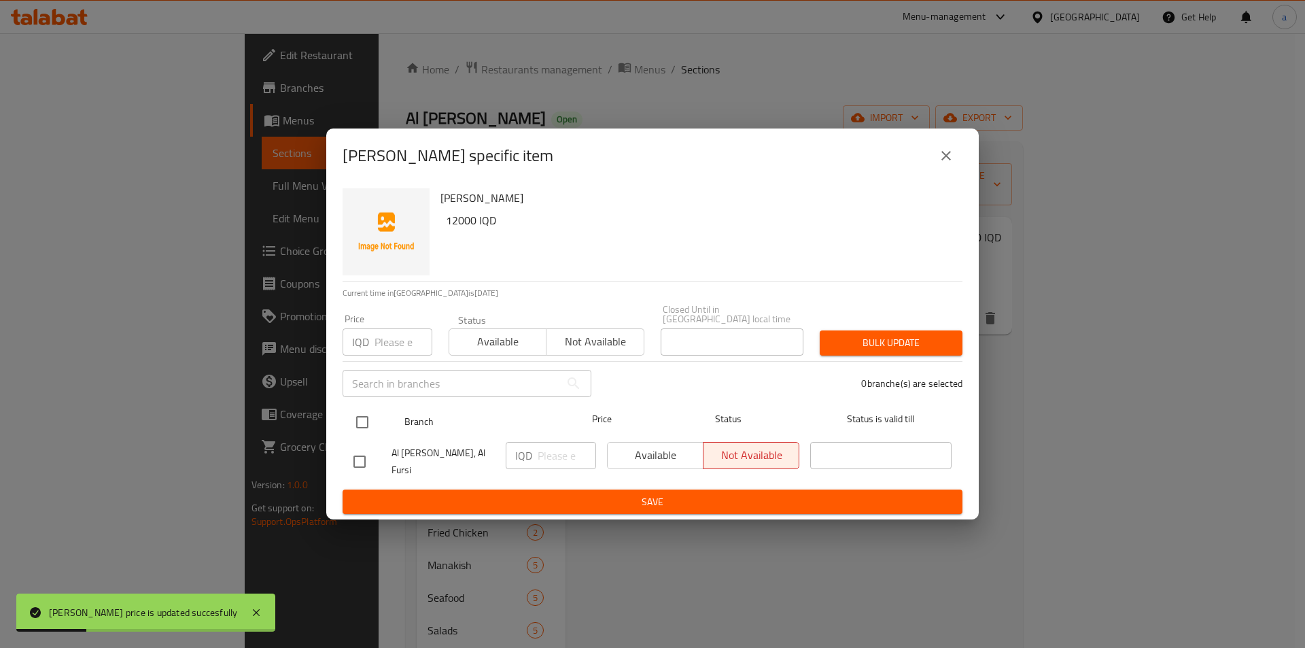
click at [390, 417] on div at bounding box center [373, 422] width 51 height 39
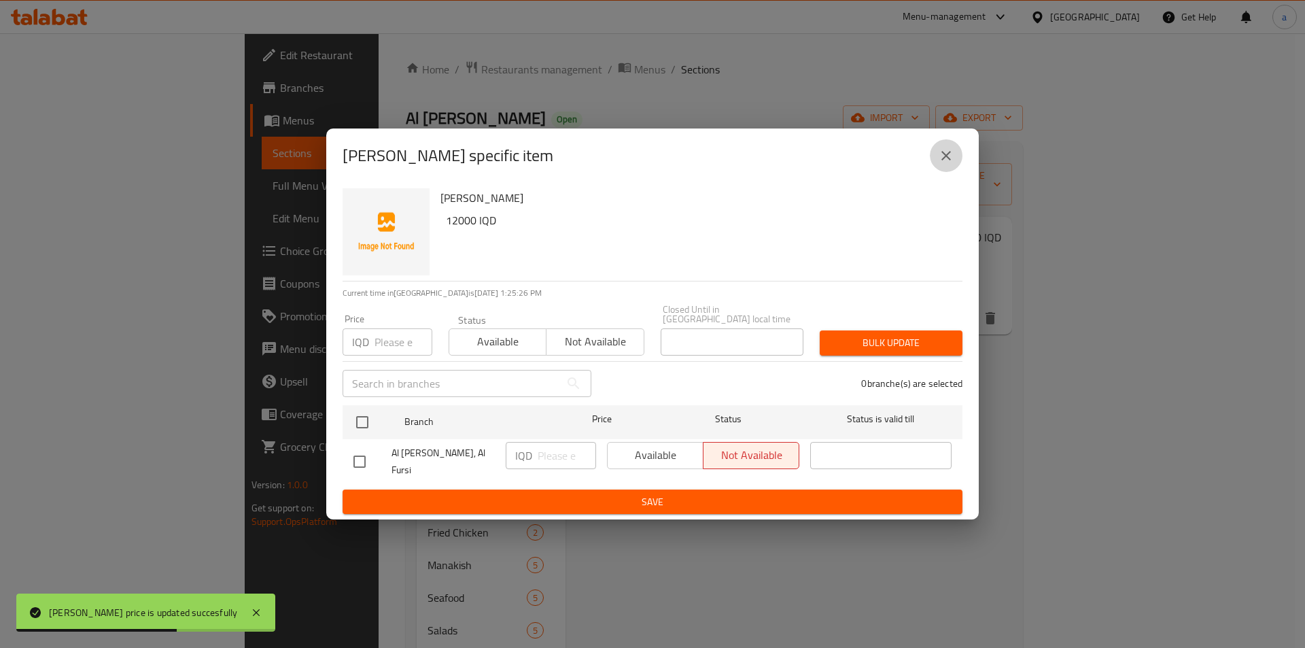
click at [958, 162] on button "close" at bounding box center [946, 155] width 33 height 33
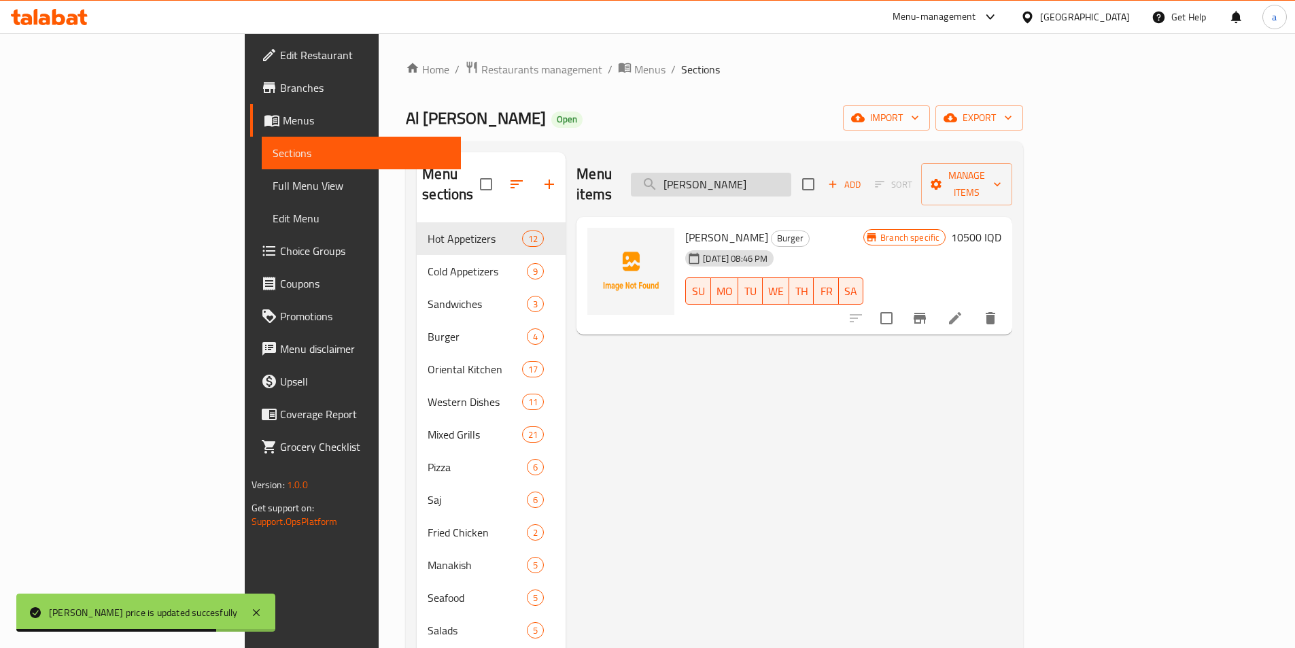
click at [791, 173] on input "[PERSON_NAME]" at bounding box center [711, 185] width 160 height 24
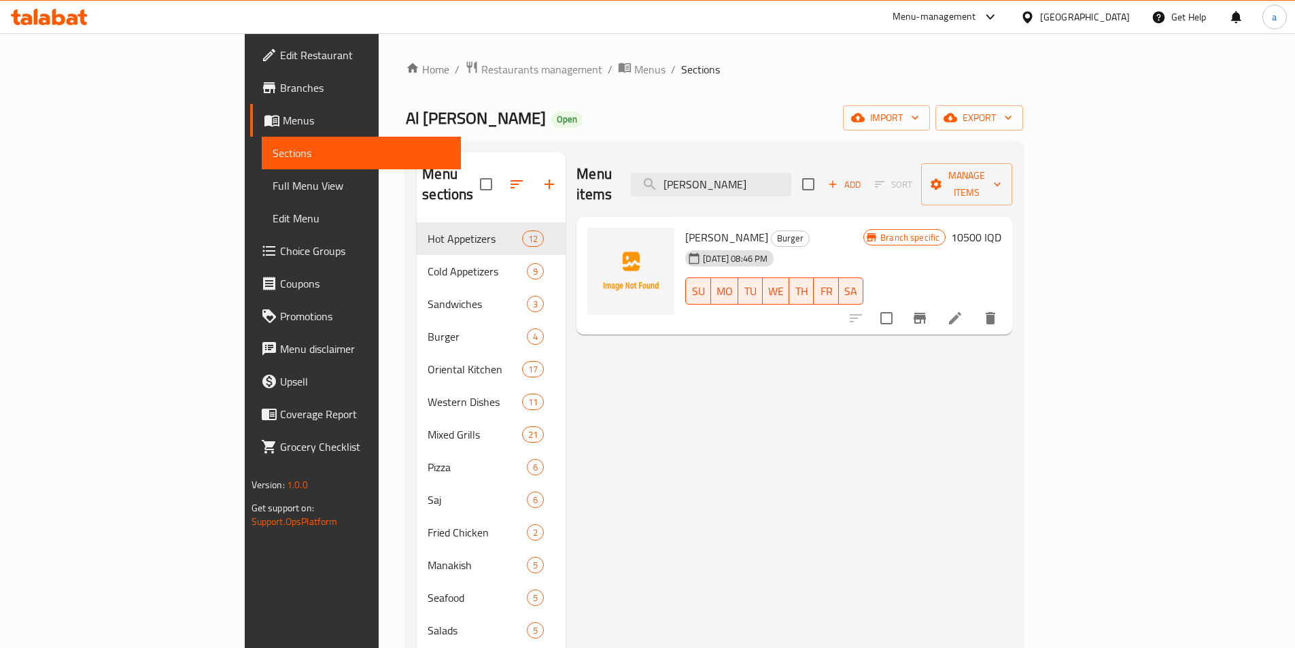
type input "[PERSON_NAME]"
click at [926, 313] on icon "Branch-specific-item" at bounding box center [920, 318] width 12 height 11
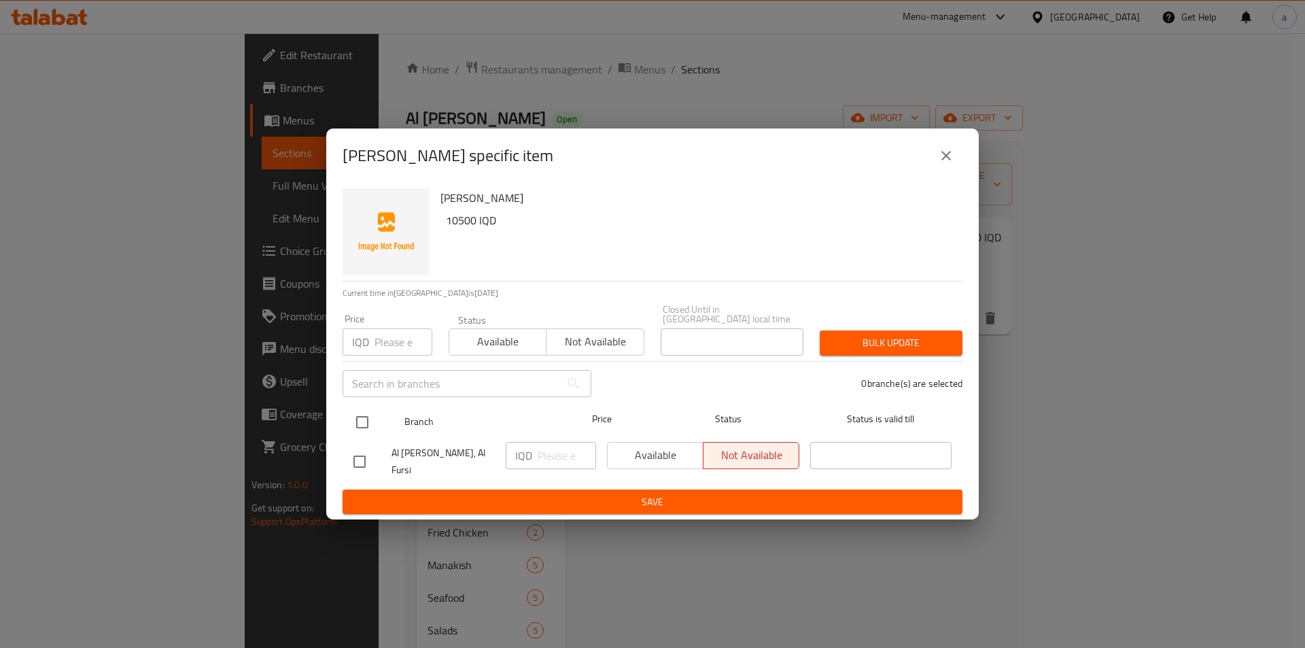
click at [356, 425] on input "checkbox" at bounding box center [362, 422] width 29 height 29
checkbox input "true"
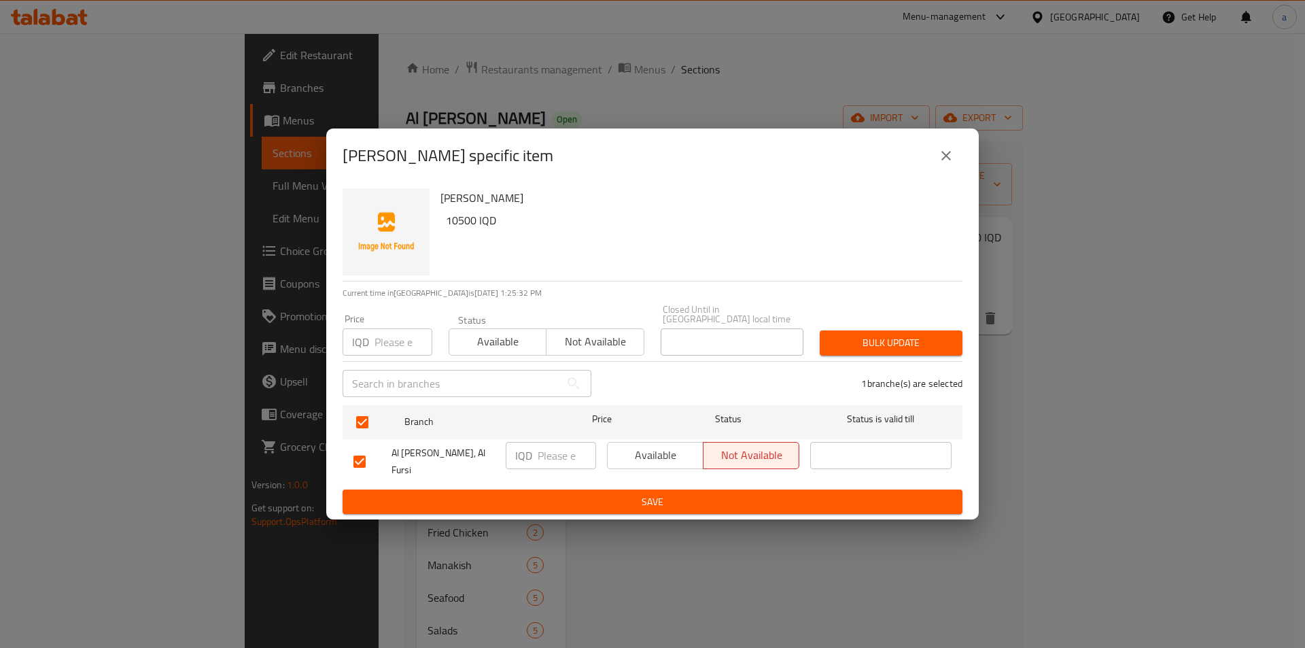
click at [546, 460] on input "number" at bounding box center [567, 455] width 58 height 27
paste input "10500"
type input "10500"
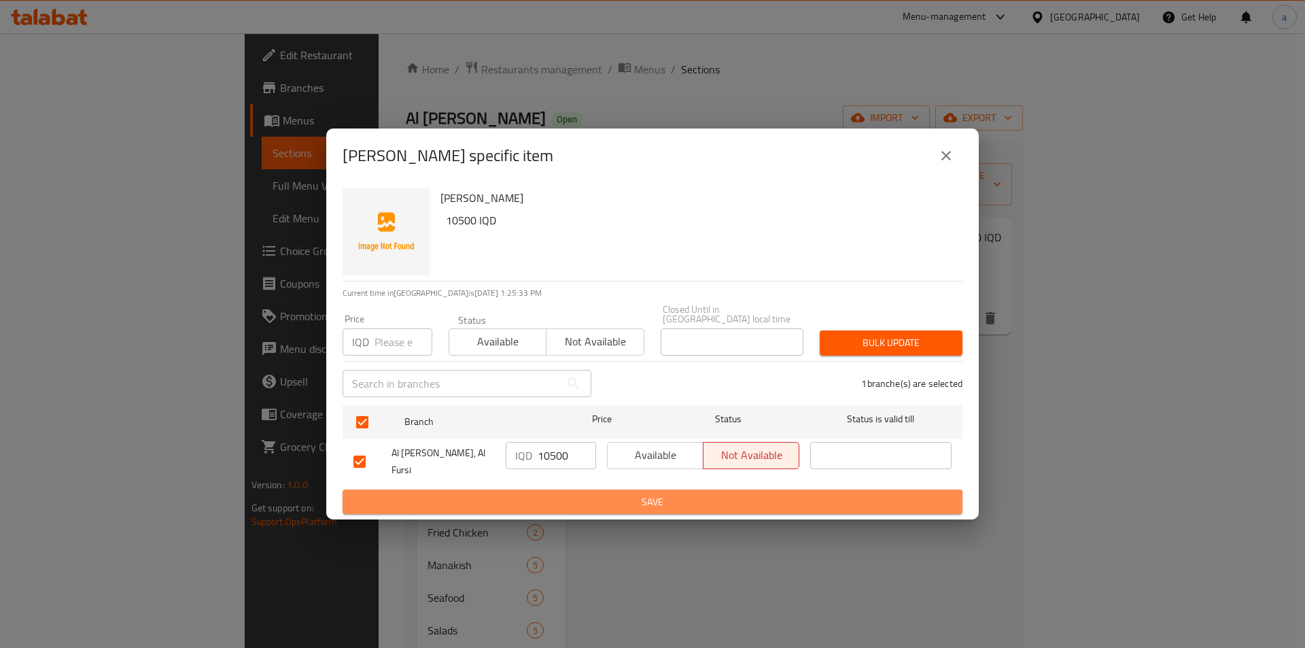
click at [560, 494] on span "Save" at bounding box center [653, 502] width 598 height 17
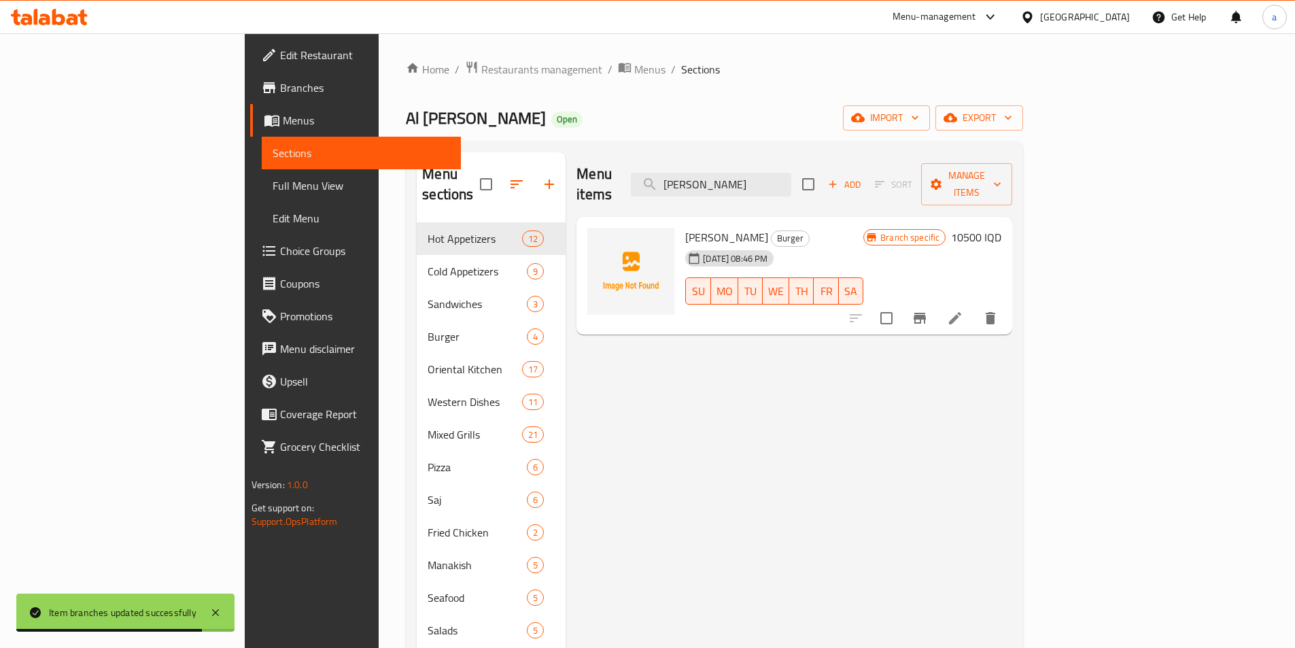
click at [283, 116] on span "Menus" at bounding box center [366, 120] width 167 height 16
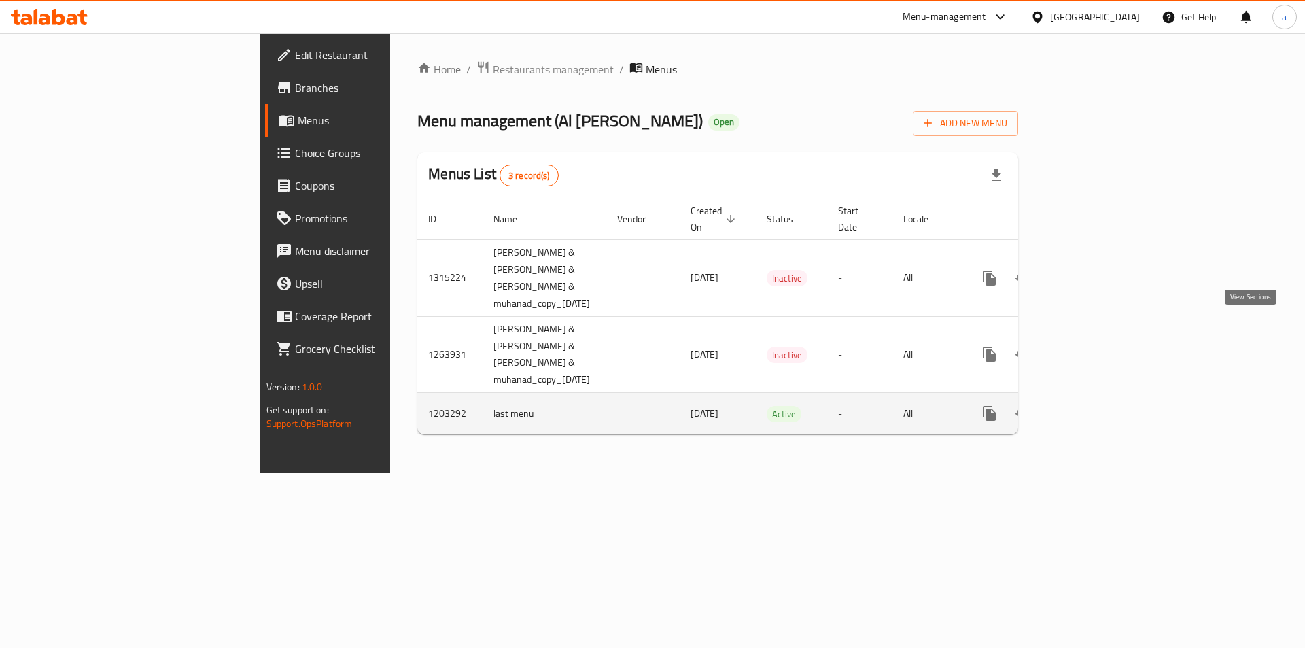
click at [1096, 405] on icon "enhanced table" at bounding box center [1088, 413] width 16 height 16
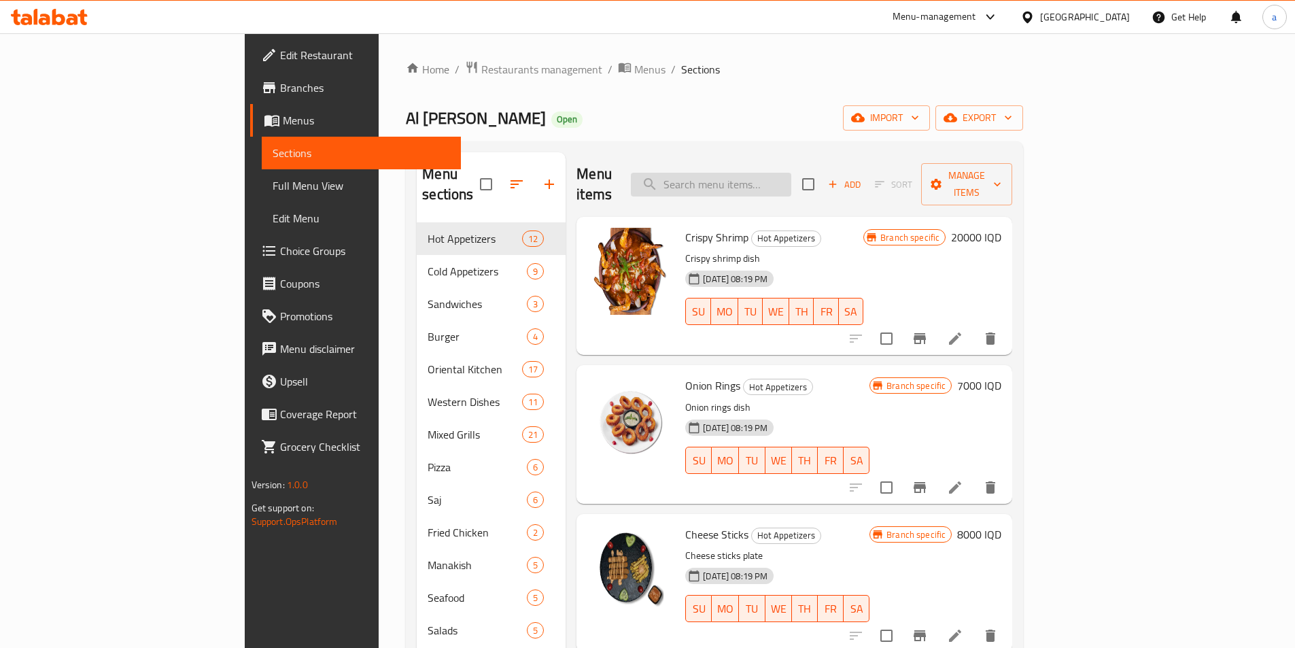
click at [791, 173] on input "search" at bounding box center [711, 185] width 160 height 24
paste input "برغر لحم الموناليزا"
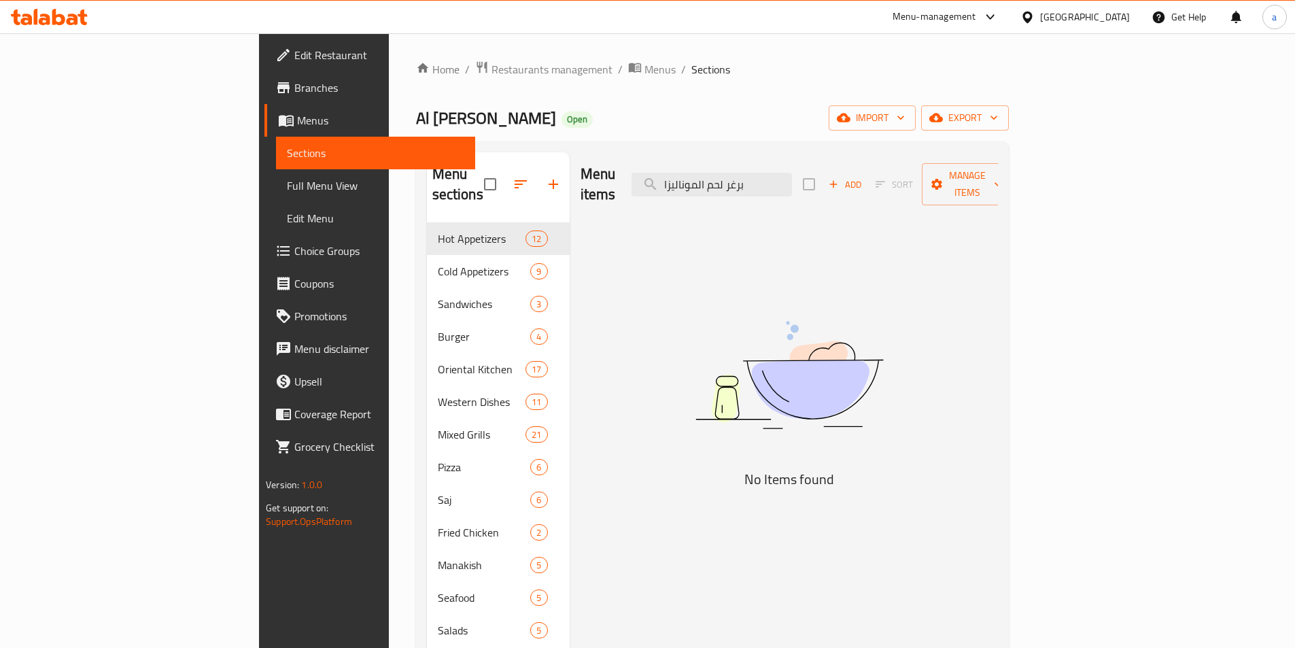
drag, startPoint x: 859, startPoint y: 177, endPoint x: 663, endPoint y: 186, distance: 196.7
click at [663, 186] on div "Menu items برغر لحم الموناليزا Add Sort Manage items" at bounding box center [789, 184] width 417 height 65
paste input "Barbeque Wings"
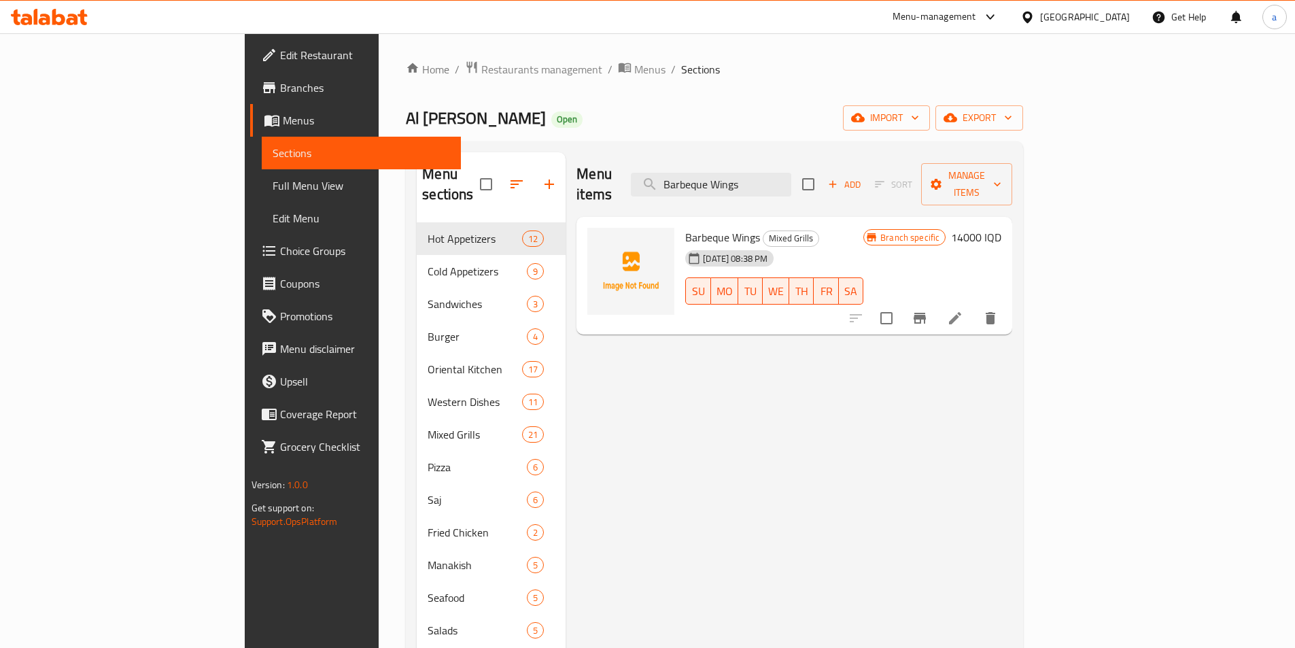
type input "Barbeque Wings"
click at [1002, 228] on h6 "14000 IQD" at bounding box center [976, 237] width 50 height 19
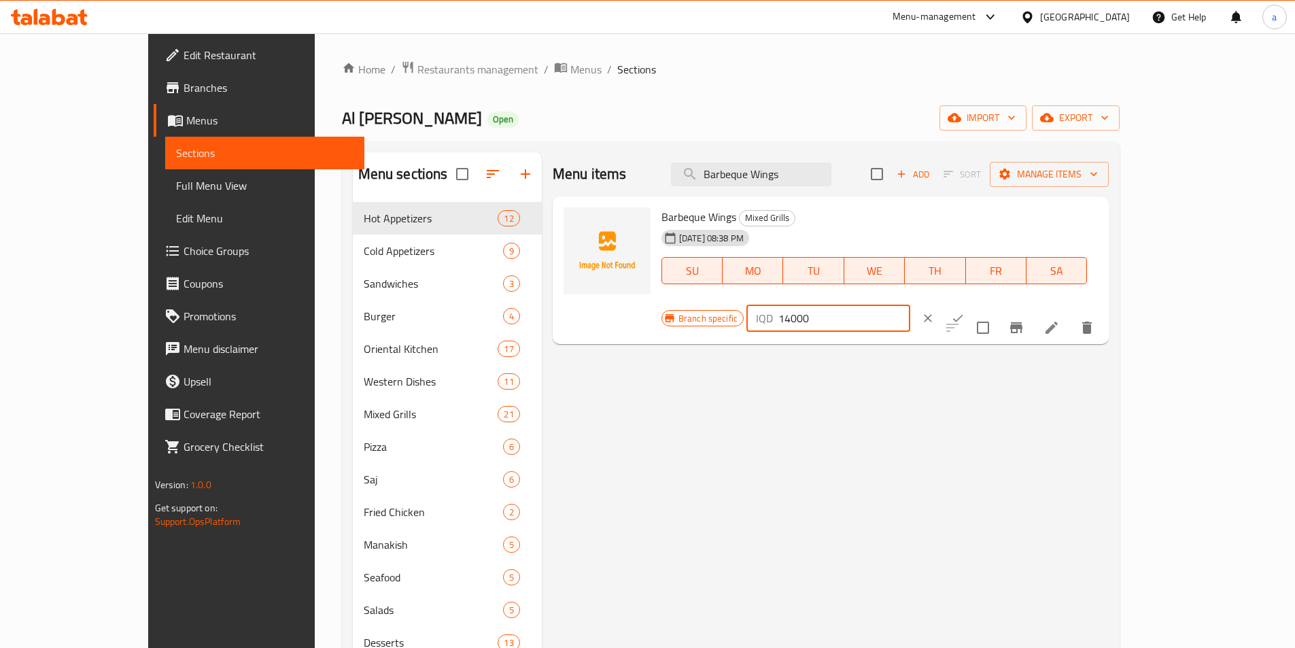
drag, startPoint x: 1109, startPoint y: 227, endPoint x: 1010, endPoint y: 227, distance: 98.6
click at [993, 303] on div "Branch specific IQD 14000 ​" at bounding box center [827, 318] width 331 height 30
paste input "25"
type input "12500"
click at [973, 303] on button "ok" at bounding box center [958, 318] width 30 height 30
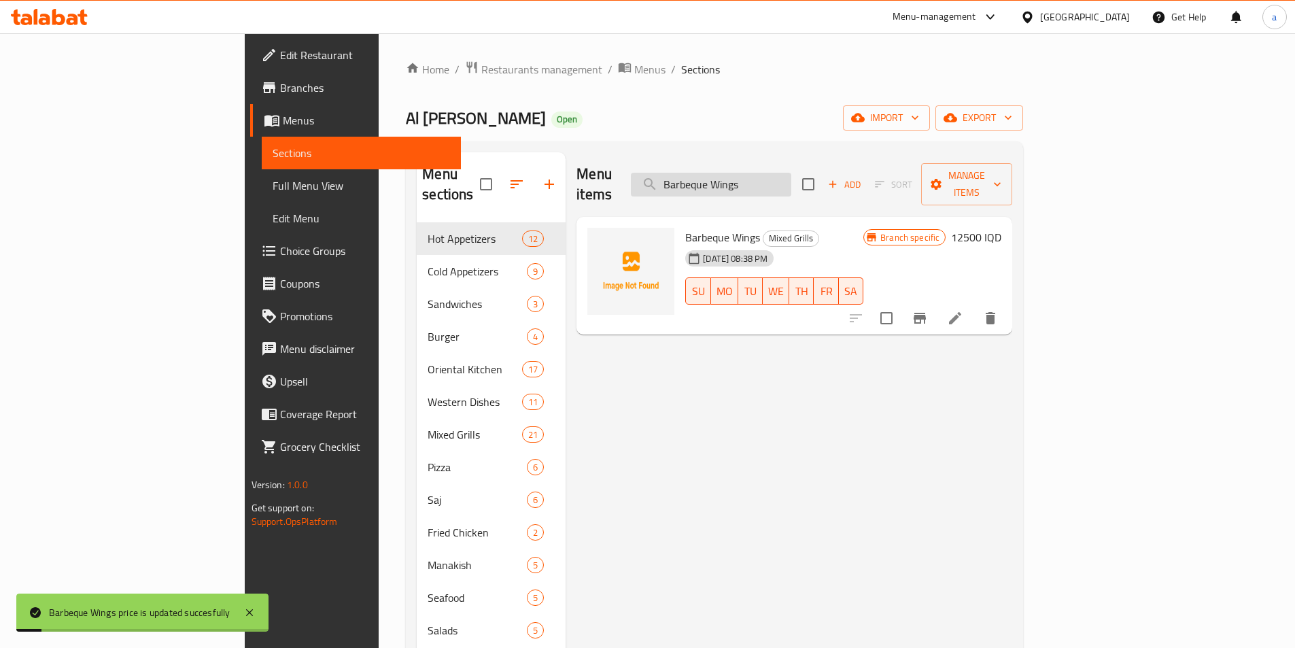
click at [791, 177] on input "Barbeque Wings" at bounding box center [711, 185] width 160 height 24
type input "Barbeque Wing"
click at [928, 310] on icon "Branch-specific-item" at bounding box center [920, 318] width 16 height 16
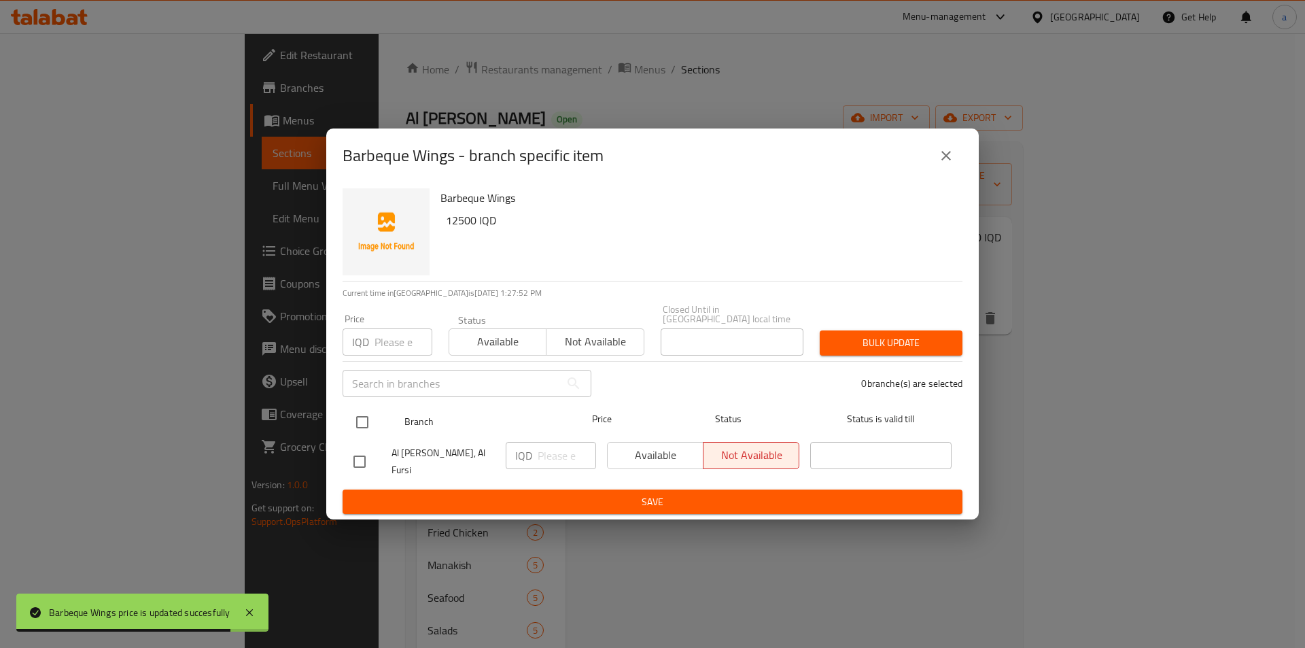
click at [364, 418] on input "checkbox" at bounding box center [362, 422] width 29 height 29
checkbox input "true"
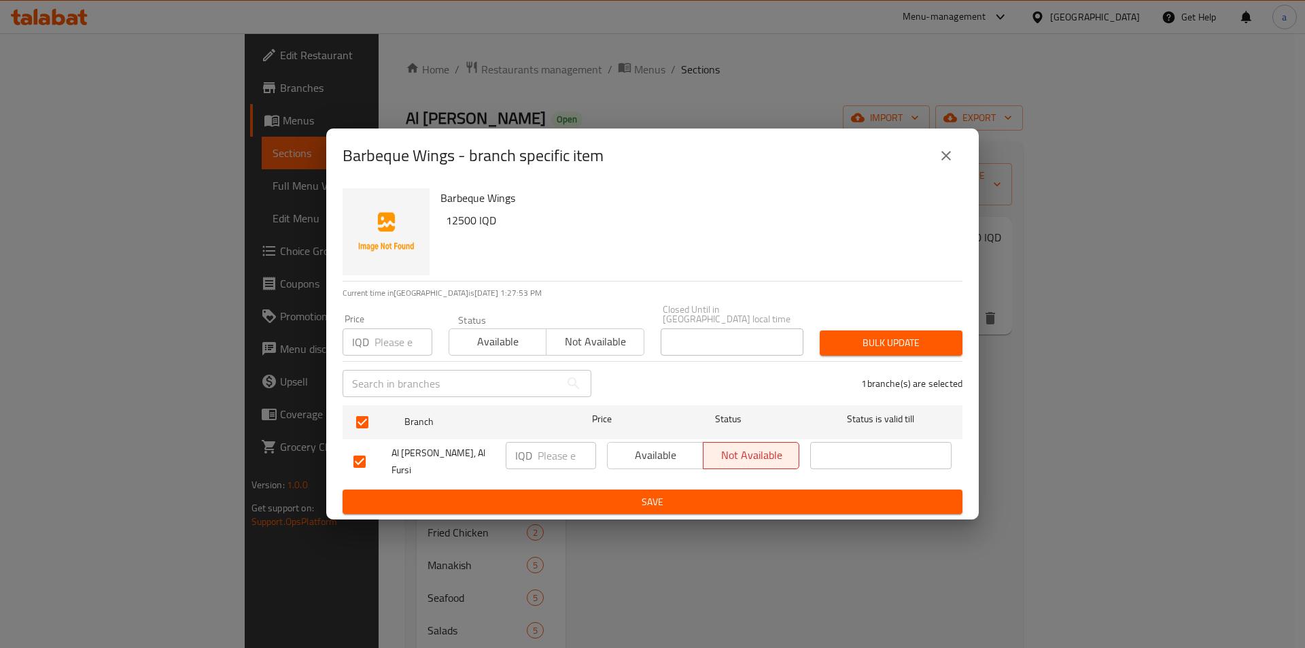
click at [535, 458] on div "IQD ​" at bounding box center [551, 455] width 90 height 27
paste input "12500"
type input "12500"
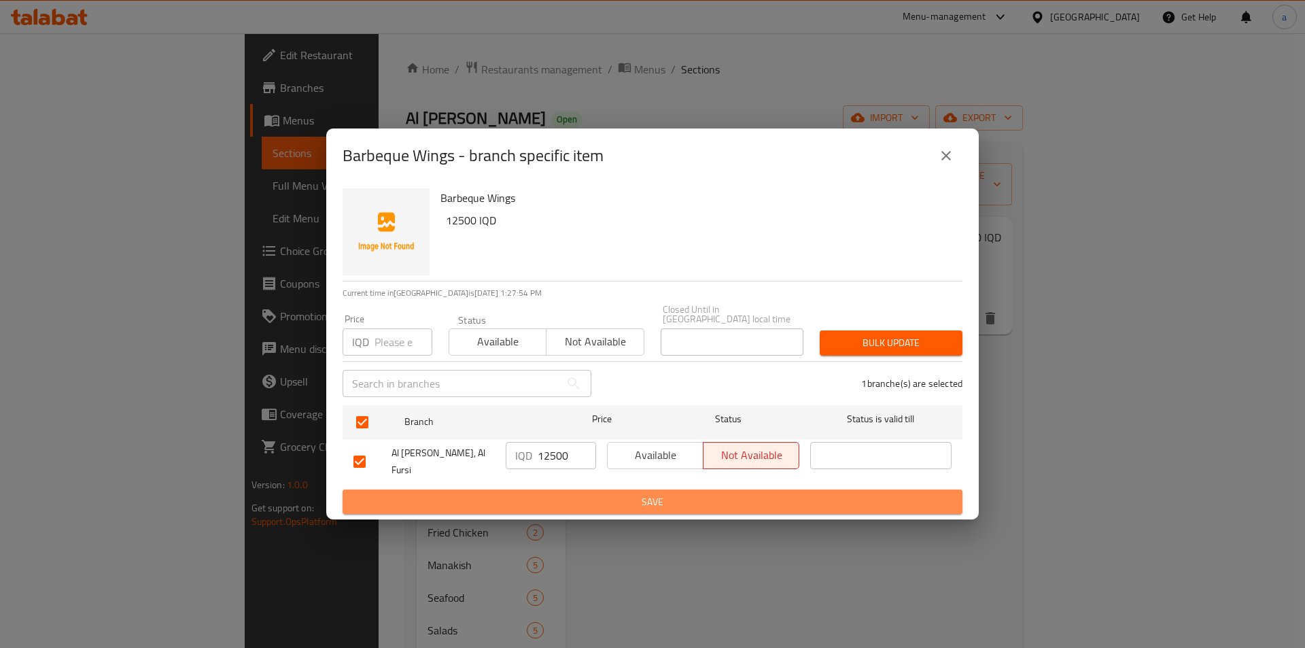
click at [549, 494] on span "Save" at bounding box center [653, 502] width 598 height 17
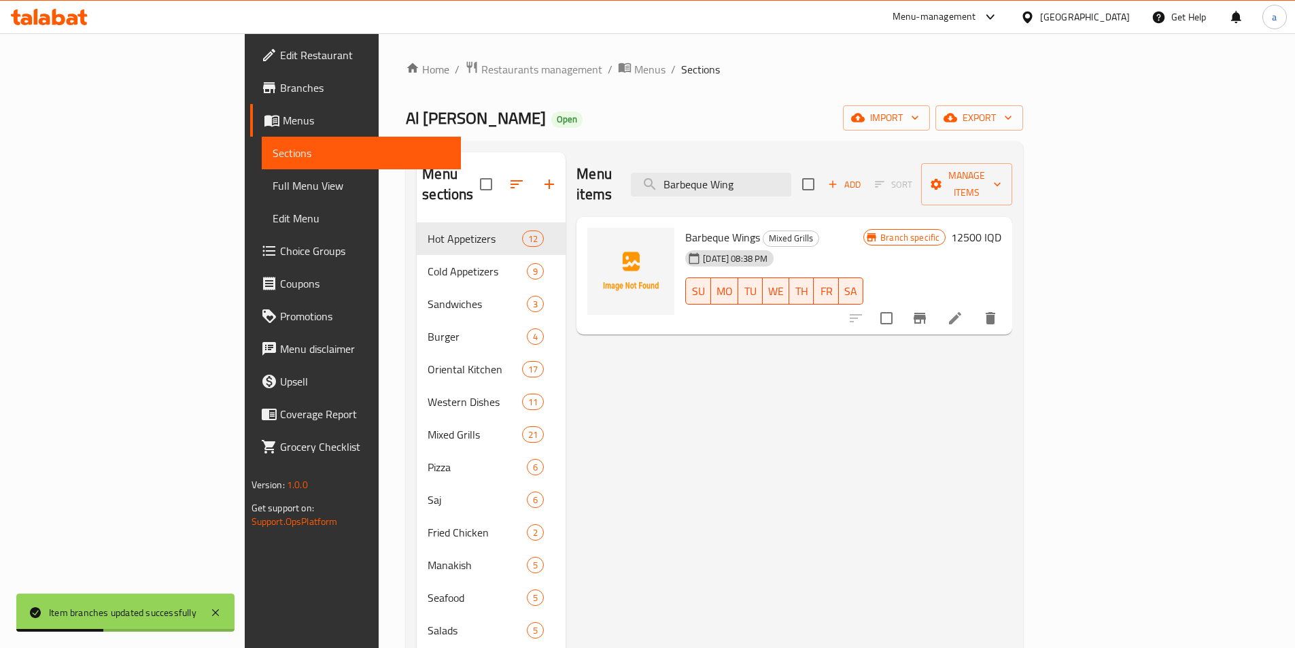
drag, startPoint x: 840, startPoint y: 167, endPoint x: 700, endPoint y: 173, distance: 140.2
click at [647, 174] on div "Menu items Barbeque Wing Add Sort Manage items" at bounding box center [795, 184] width 436 height 65
paste input "uffalo Wings"
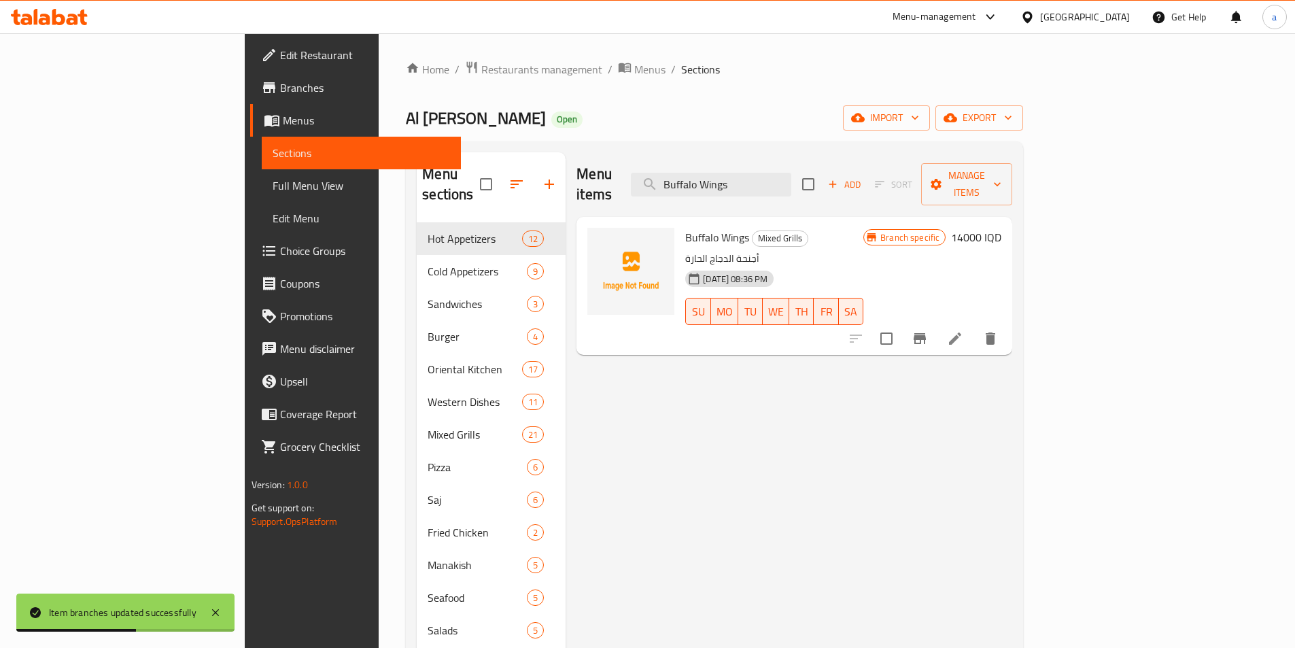
type input "Buffalo Wings"
click at [1002, 228] on h6 "14000 IQD" at bounding box center [976, 237] width 50 height 19
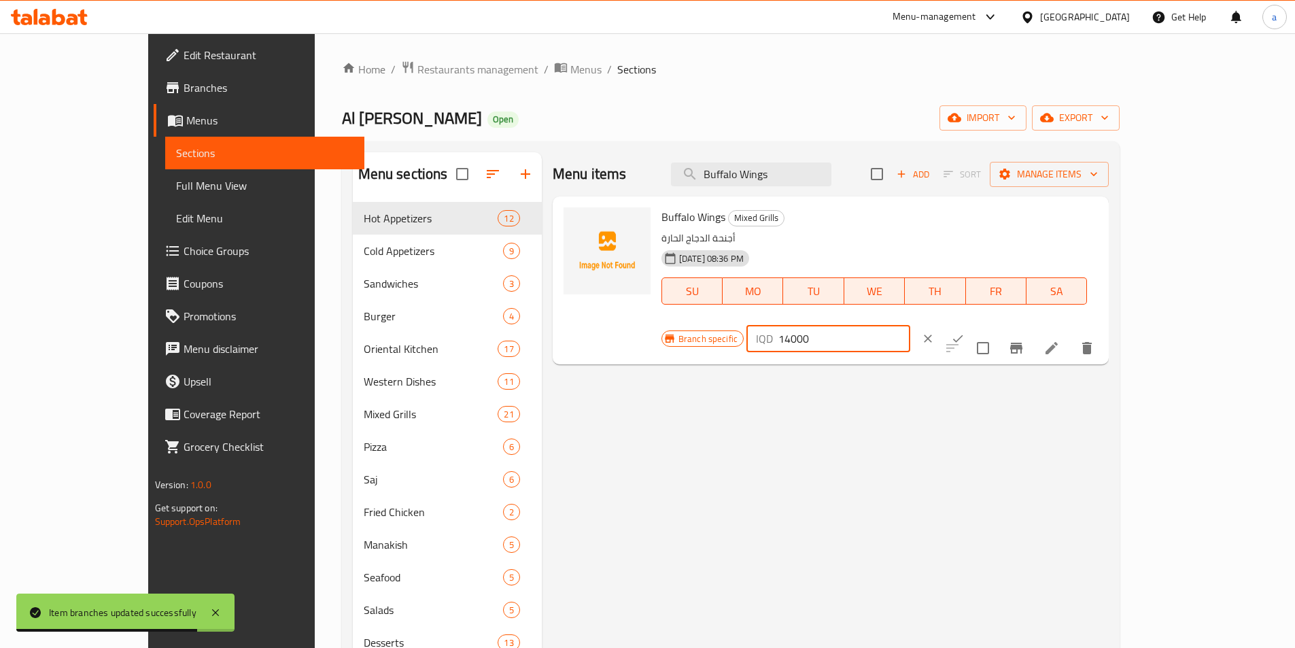
click at [993, 324] on div "Branch specific IQD 14000 ​" at bounding box center [827, 339] width 331 height 30
paste input "2"
type input "12000"
click at [963, 335] on icon "ok" at bounding box center [958, 338] width 10 height 7
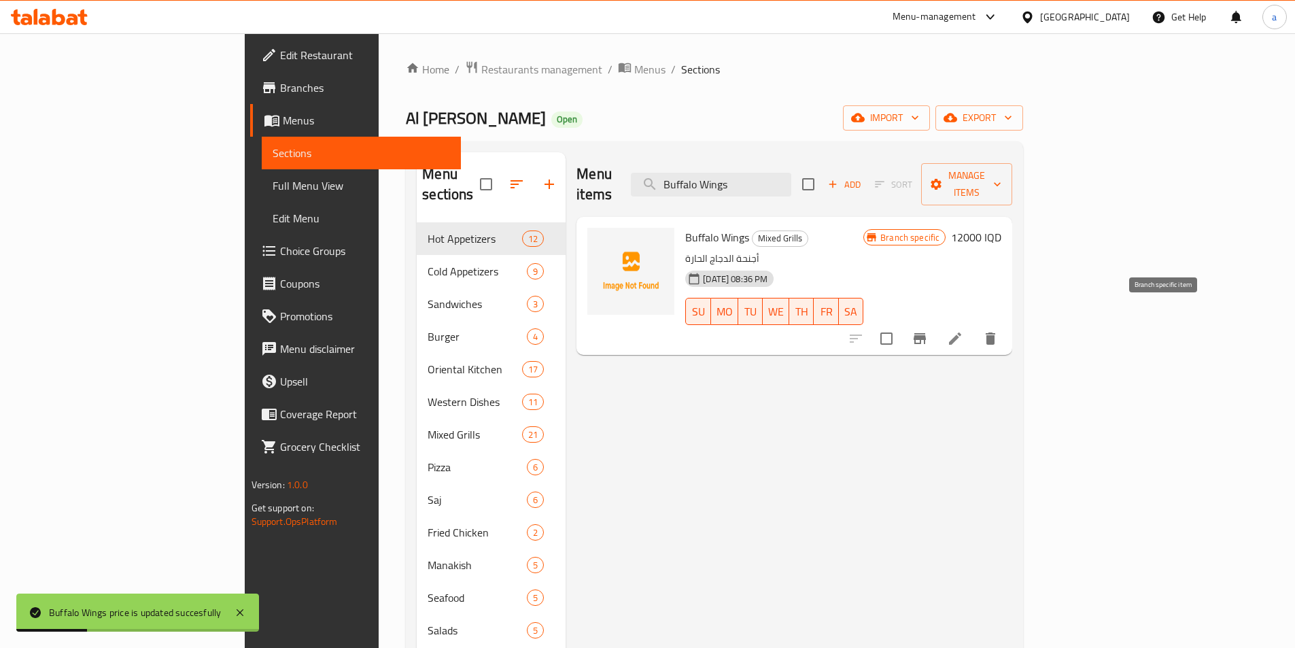
click at [926, 333] on icon "Branch-specific-item" at bounding box center [920, 338] width 12 height 11
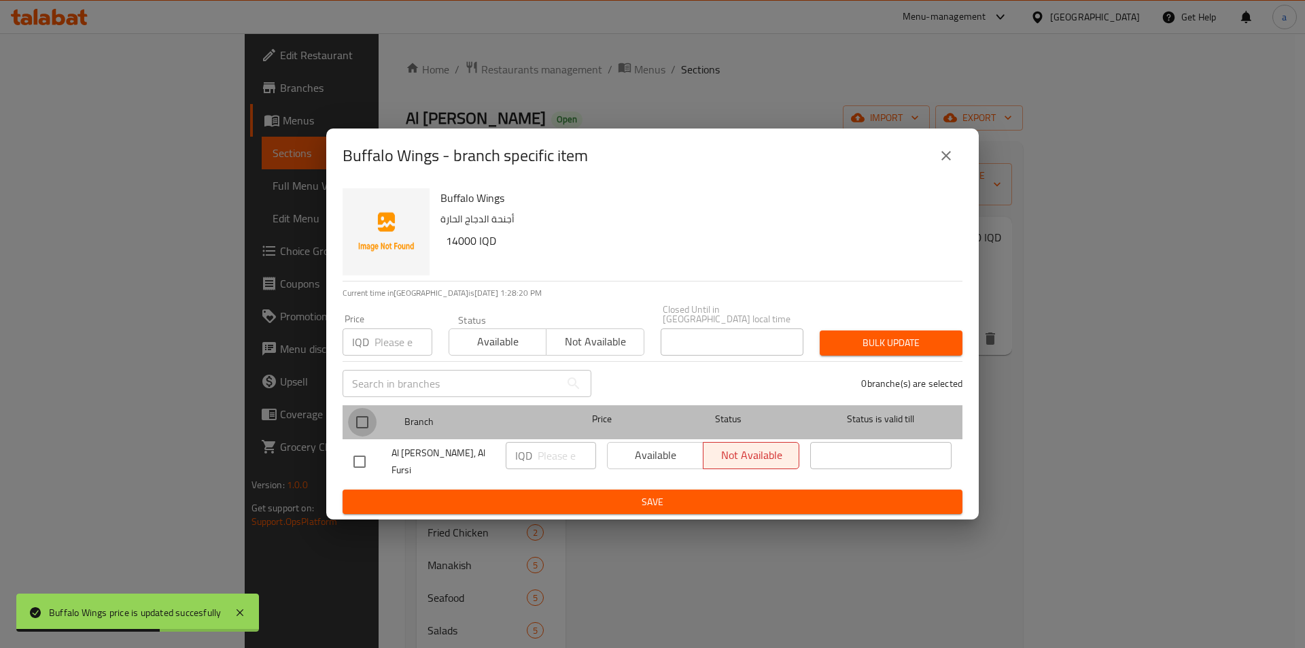
click at [363, 417] on input "checkbox" at bounding box center [362, 422] width 29 height 29
checkbox input "true"
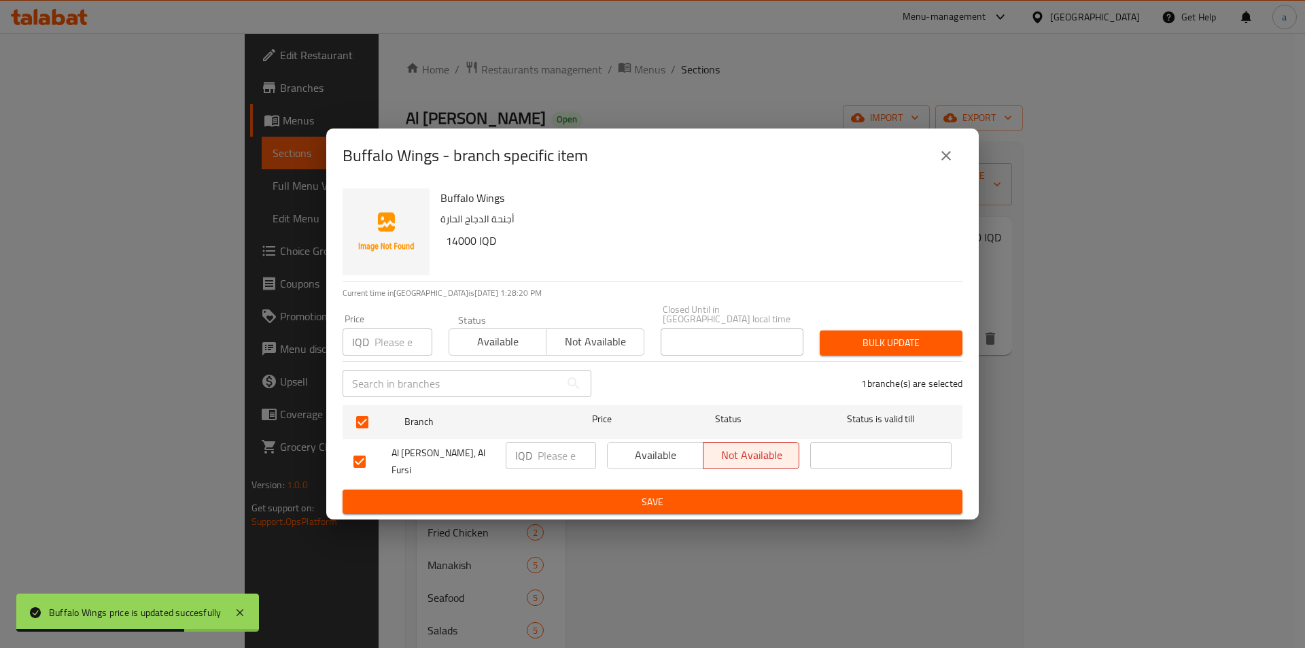
click at [560, 445] on input "number" at bounding box center [567, 455] width 58 height 27
paste input "12000"
type input "12000"
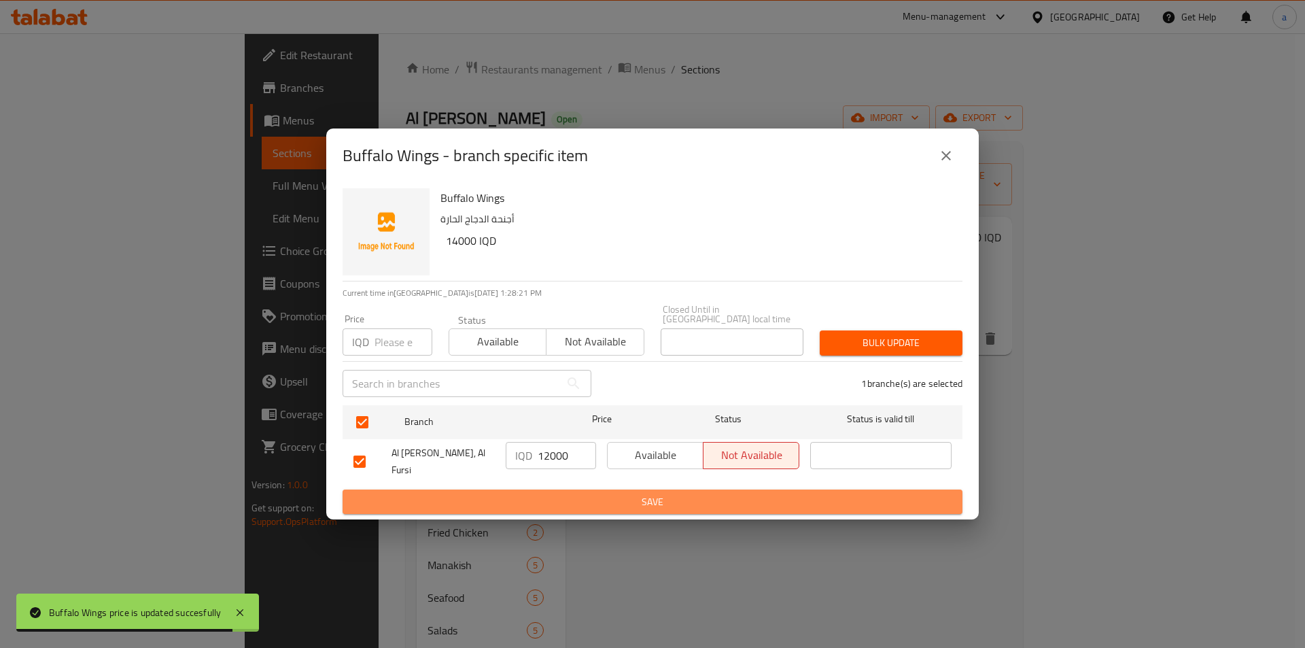
click at [569, 502] on button "Save" at bounding box center [653, 502] width 620 height 25
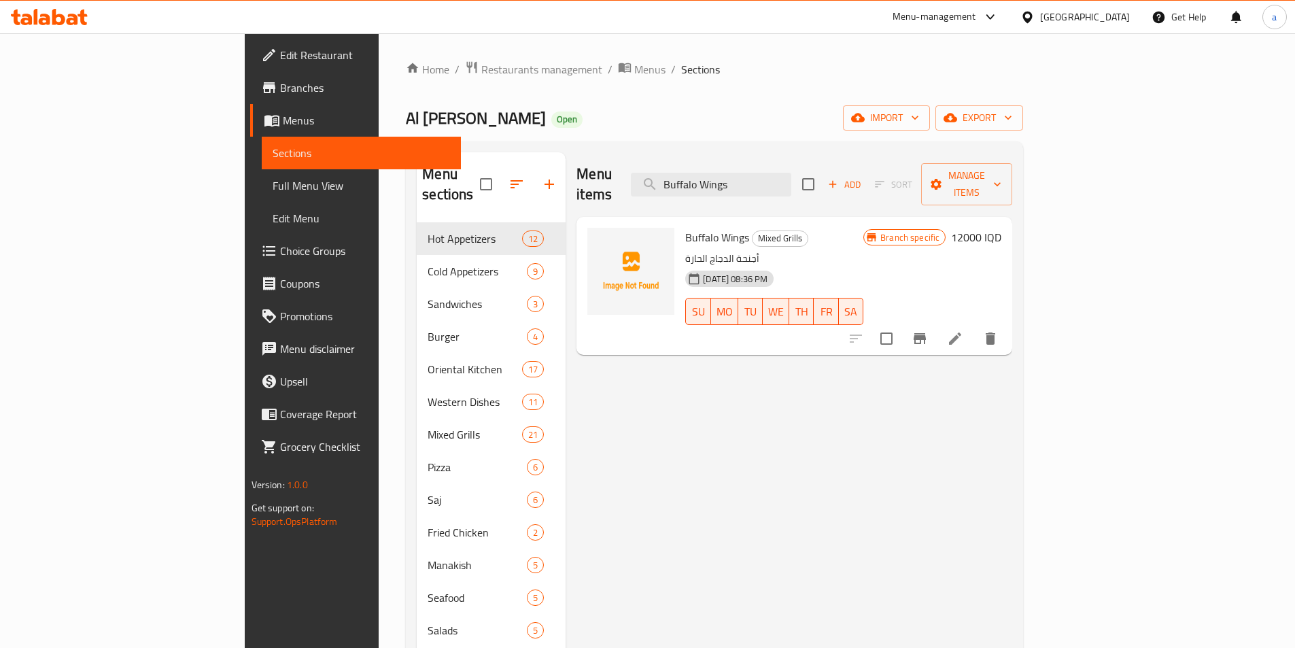
drag, startPoint x: 838, startPoint y: 177, endPoint x: 669, endPoint y: 177, distance: 169.3
click at [669, 177] on div "Menu items Buffalo Wings Add Sort Manage items" at bounding box center [795, 184] width 436 height 65
paste input "Ice Cream Dish - For 2 Person"
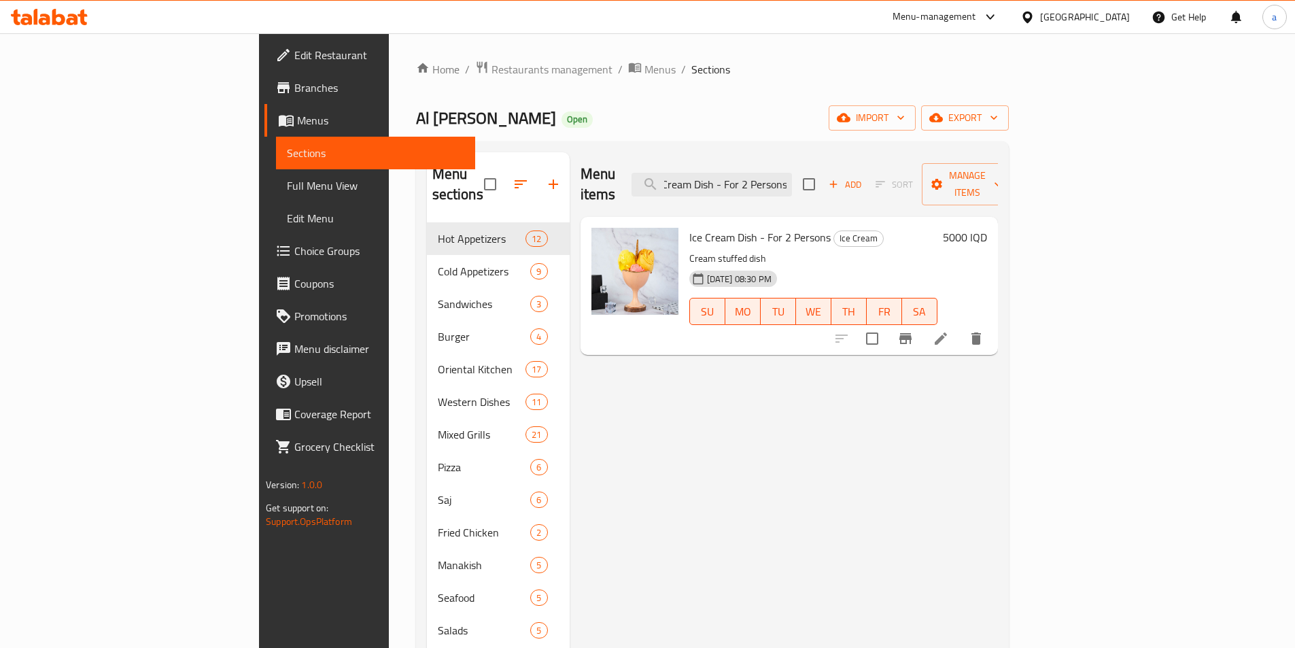
type input "Ice Cream Dish - For 2 Persons"
click at [987, 228] on h6 "5000 IQD" at bounding box center [965, 237] width 44 height 19
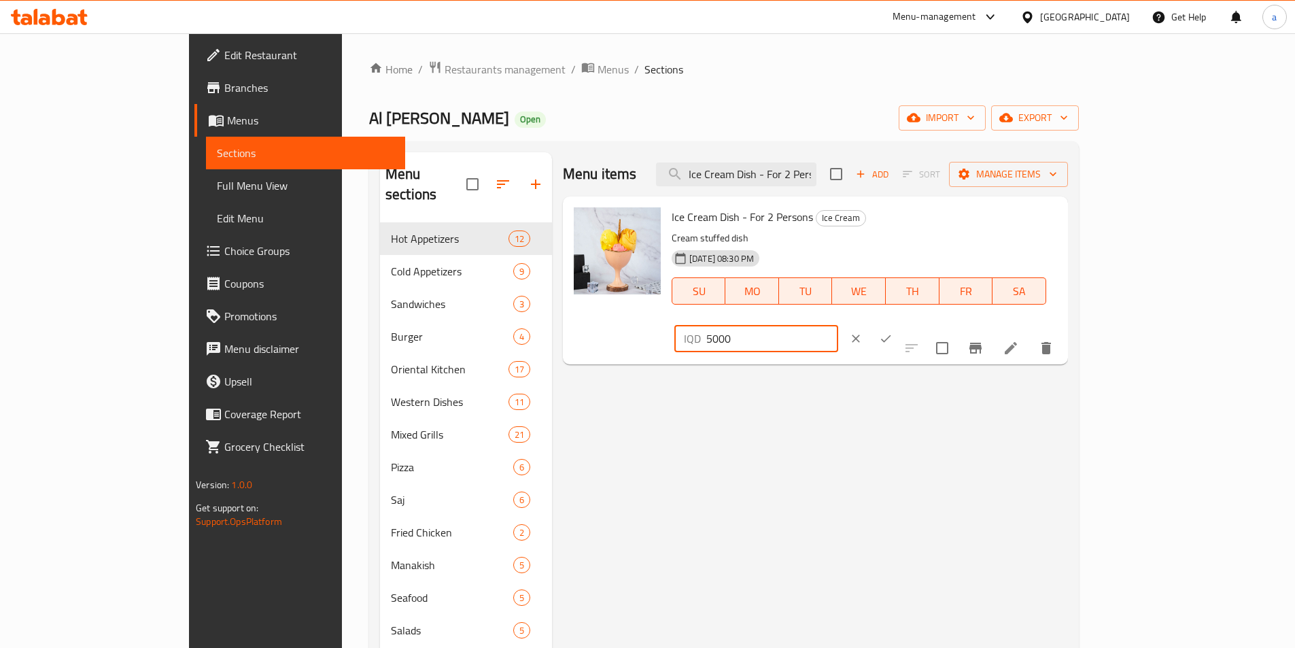
drag, startPoint x: 1123, startPoint y: 220, endPoint x: 957, endPoint y: 234, distance: 165.8
click at [957, 234] on div "Ice Cream Dish - For 2 Persons Ice Cream Cream stuffed dish [DATE] 08:30 PM SU …" at bounding box center [864, 280] width 396 height 157
paste input "45"
type input "4500"
click at [893, 332] on icon "ok" at bounding box center [886, 339] width 14 height 14
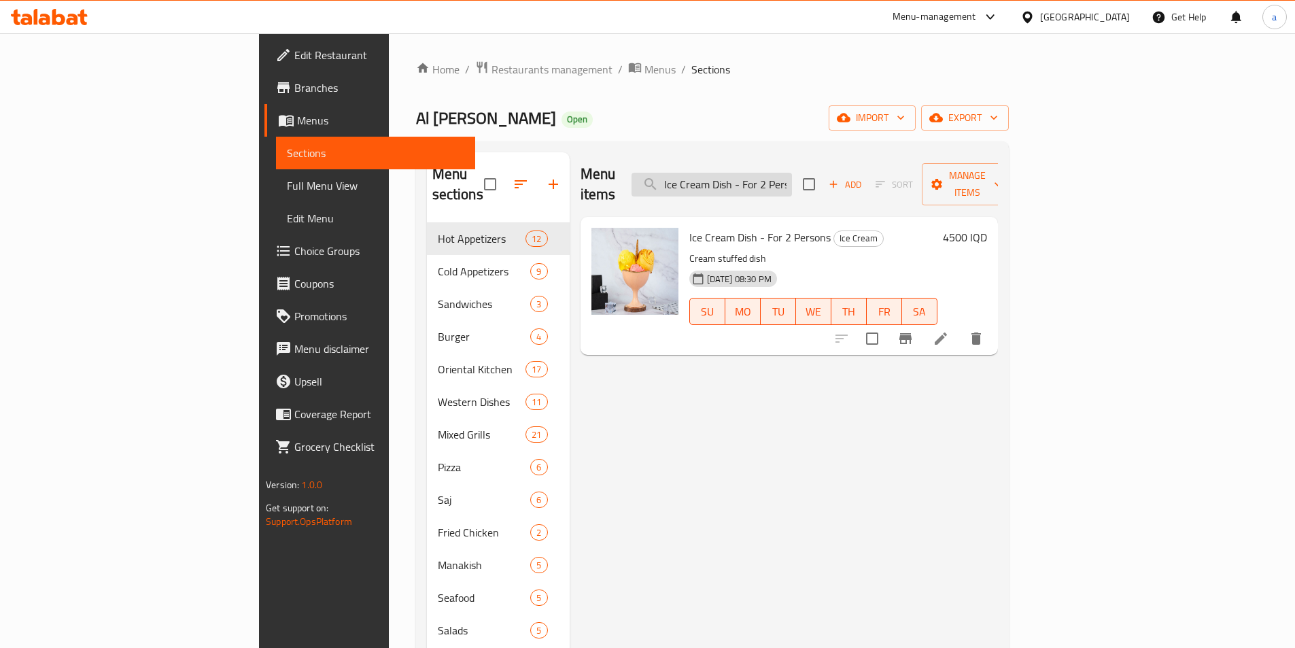
click at [792, 173] on input "Ice Cream Dish - For 2 Persons" at bounding box center [712, 185] width 160 height 24
paste input "Crepe"
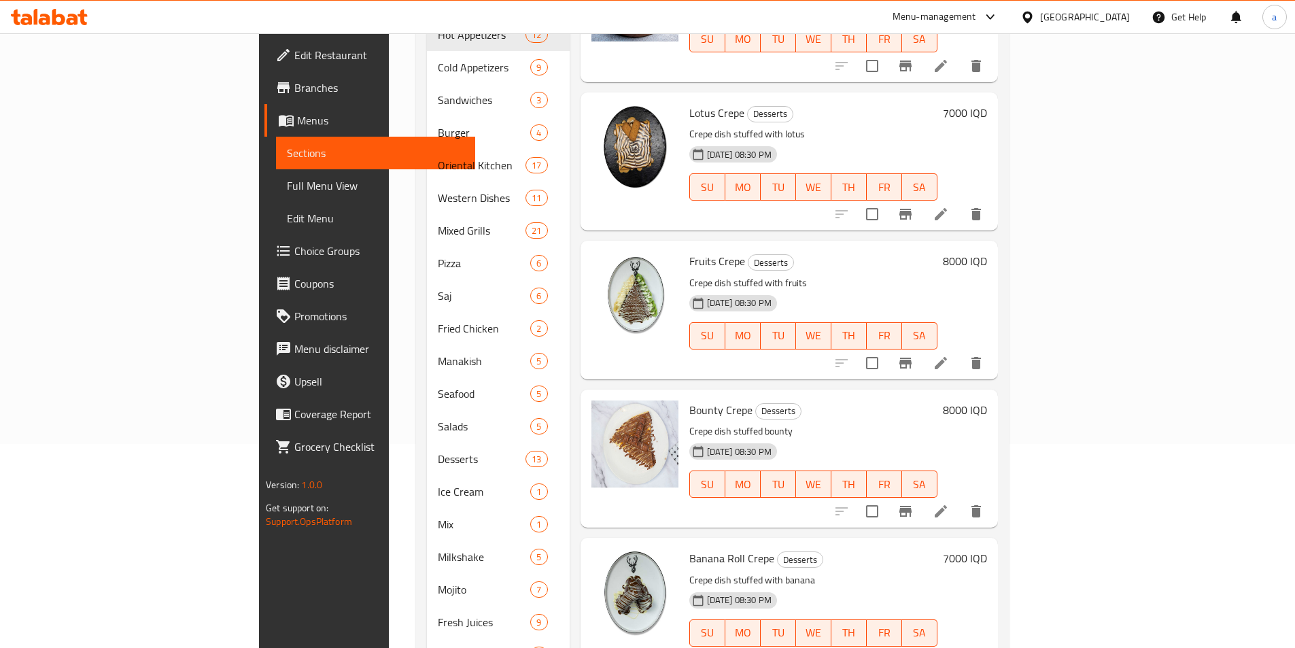
scroll to position [250, 0]
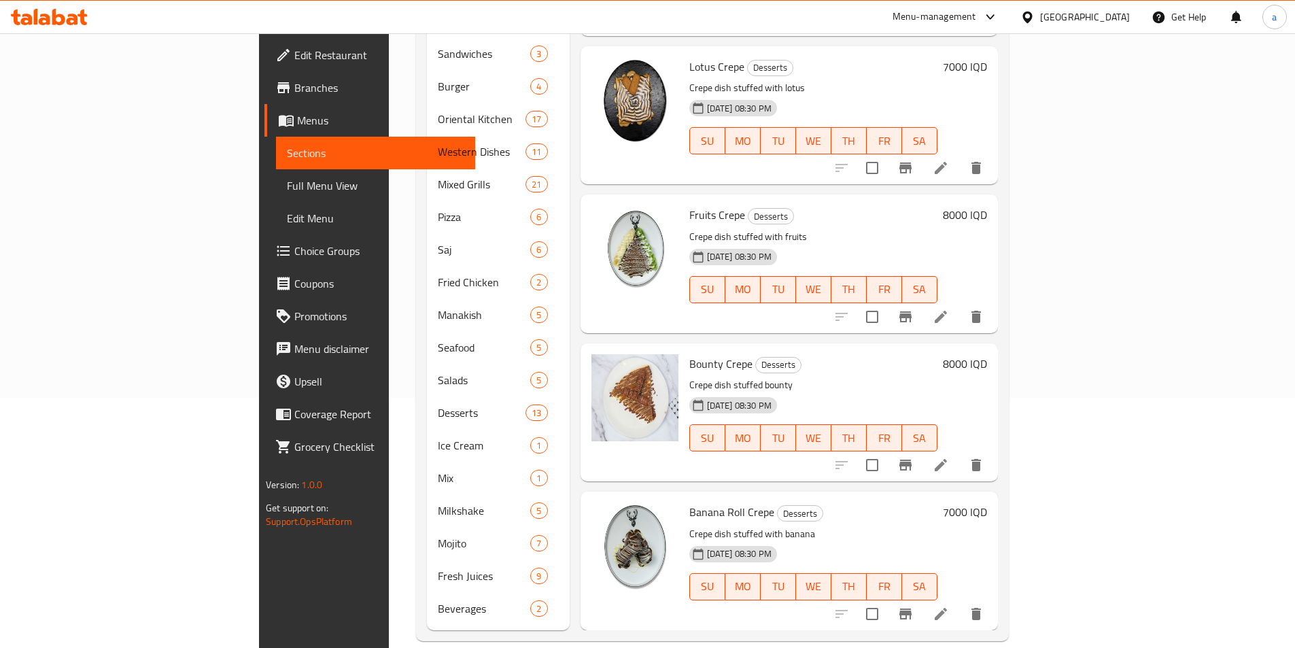
type input "Crepe"
drag, startPoint x: 627, startPoint y: 493, endPoint x: 715, endPoint y: 492, distance: 88.4
click at [711, 502] on h6 "Banana Roll Crepe Desserts" at bounding box center [813, 511] width 248 height 19
copy h6 "Banana Roll Crepe"
click at [987, 502] on h6 "7000 IQD" at bounding box center [965, 511] width 44 height 19
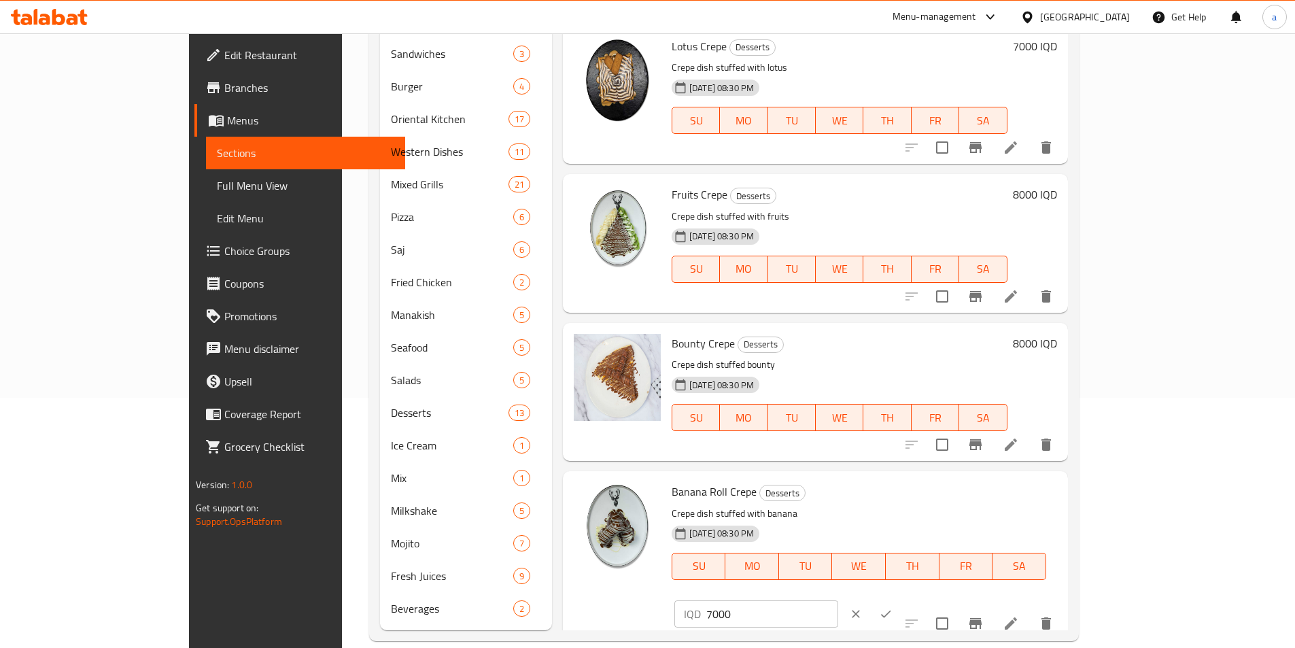
click at [838, 600] on input "7000" at bounding box center [772, 613] width 132 height 27
drag, startPoint x: 1103, startPoint y: 497, endPoint x: 1020, endPoint y: 498, distance: 83.6
click at [838, 600] on div "IQD 7000 ​" at bounding box center [756, 613] width 164 height 27
click at [901, 599] on button "ok" at bounding box center [886, 614] width 30 height 30
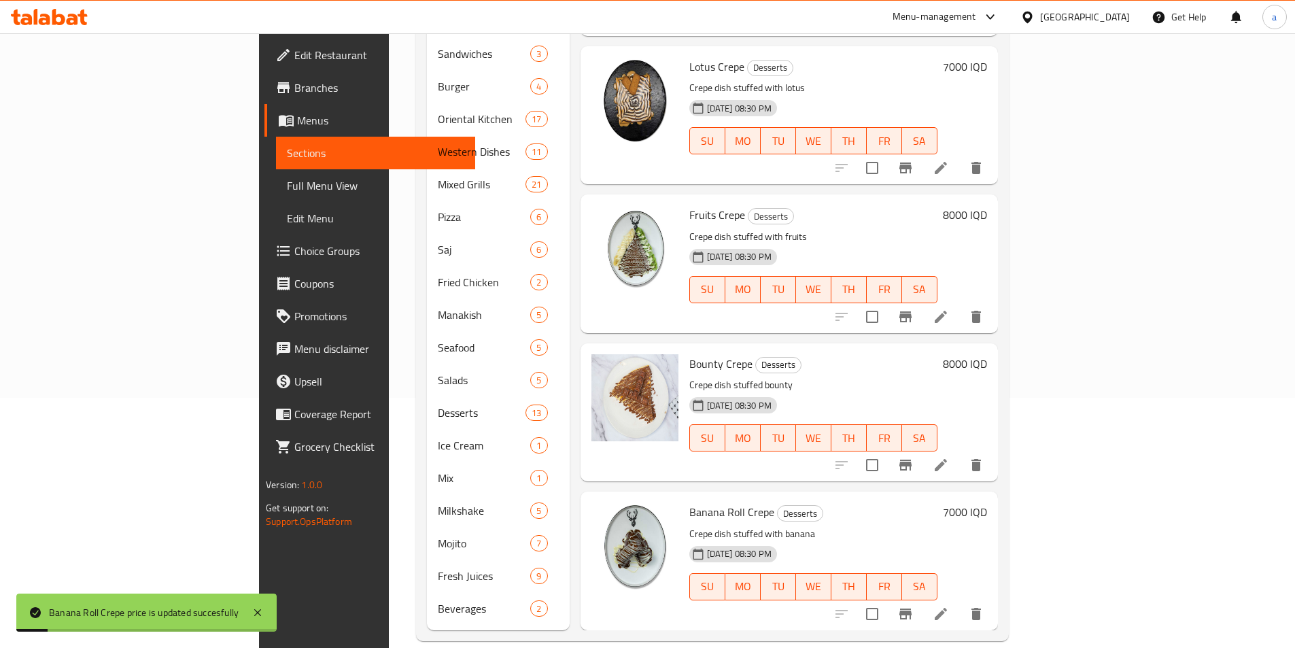
click at [987, 354] on h6 "8000 IQD" at bounding box center [965, 363] width 44 height 19
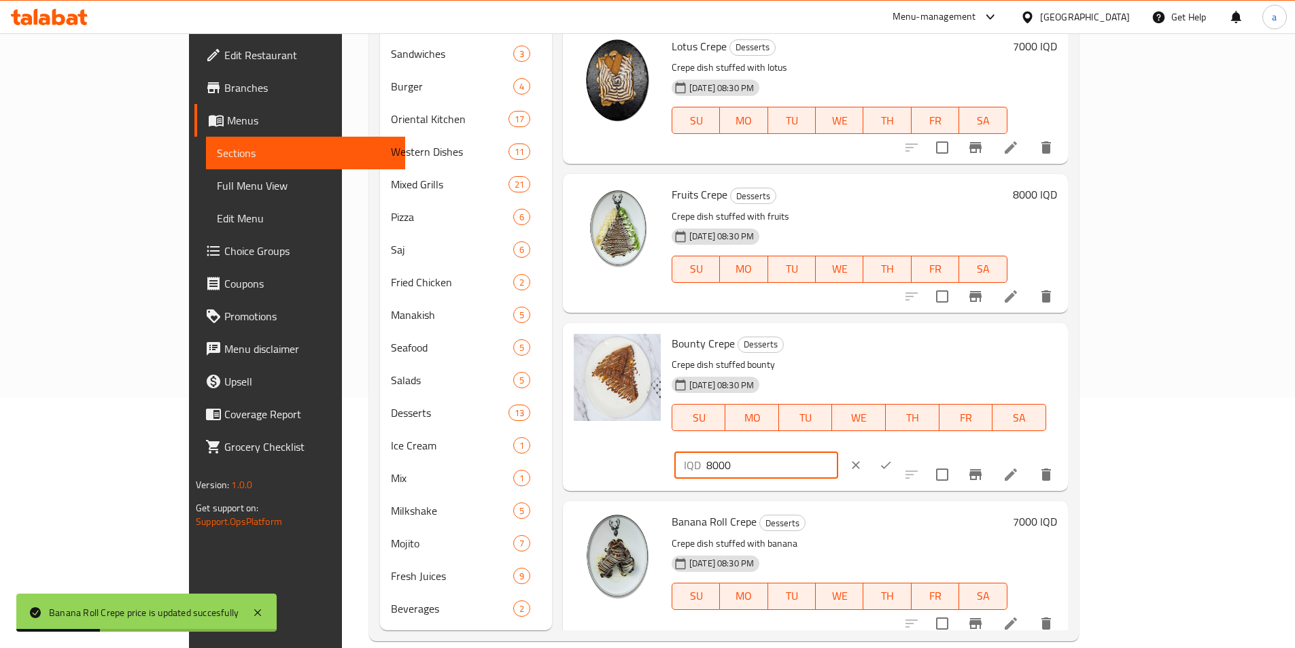
drag, startPoint x: 1050, startPoint y: 351, endPoint x: 1031, endPoint y: 349, distance: 18.4
click at [838, 451] on div "IQD 8000 ​" at bounding box center [756, 464] width 164 height 27
paste input "7"
type input "7000"
click at [893, 458] on icon "ok" at bounding box center [886, 465] width 14 height 14
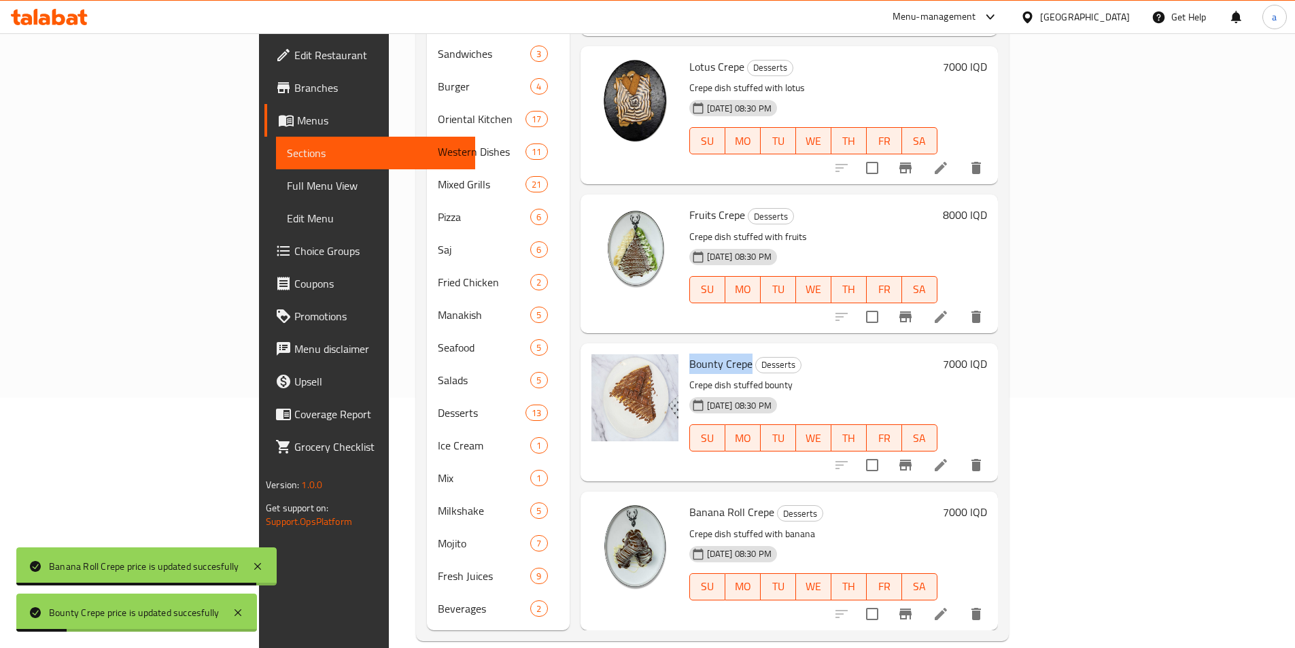
drag, startPoint x: 622, startPoint y: 343, endPoint x: 685, endPoint y: 349, distance: 62.8
click at [685, 349] on div "Bounty Crepe Desserts Crepe dish stuffed bounty [DATE] 08:30 PM SU MO TU WE TH …" at bounding box center [813, 412] width 259 height 127
copy span "Bounty Crepe"
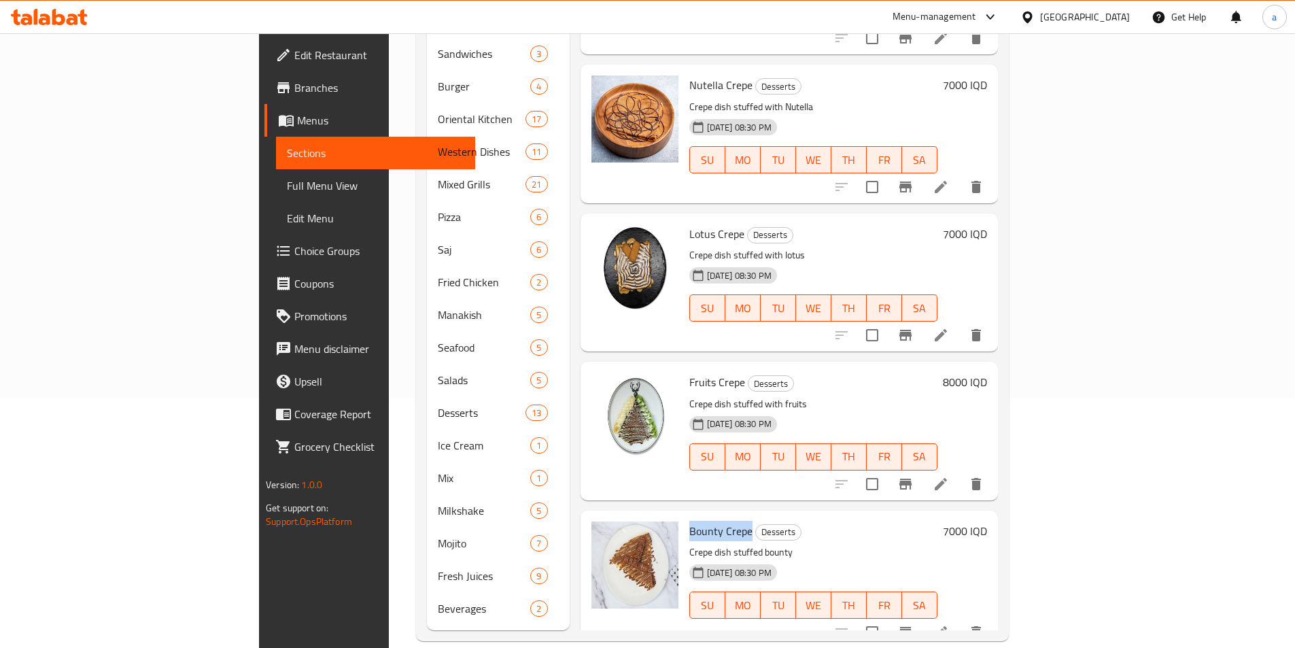
scroll to position [0, 0]
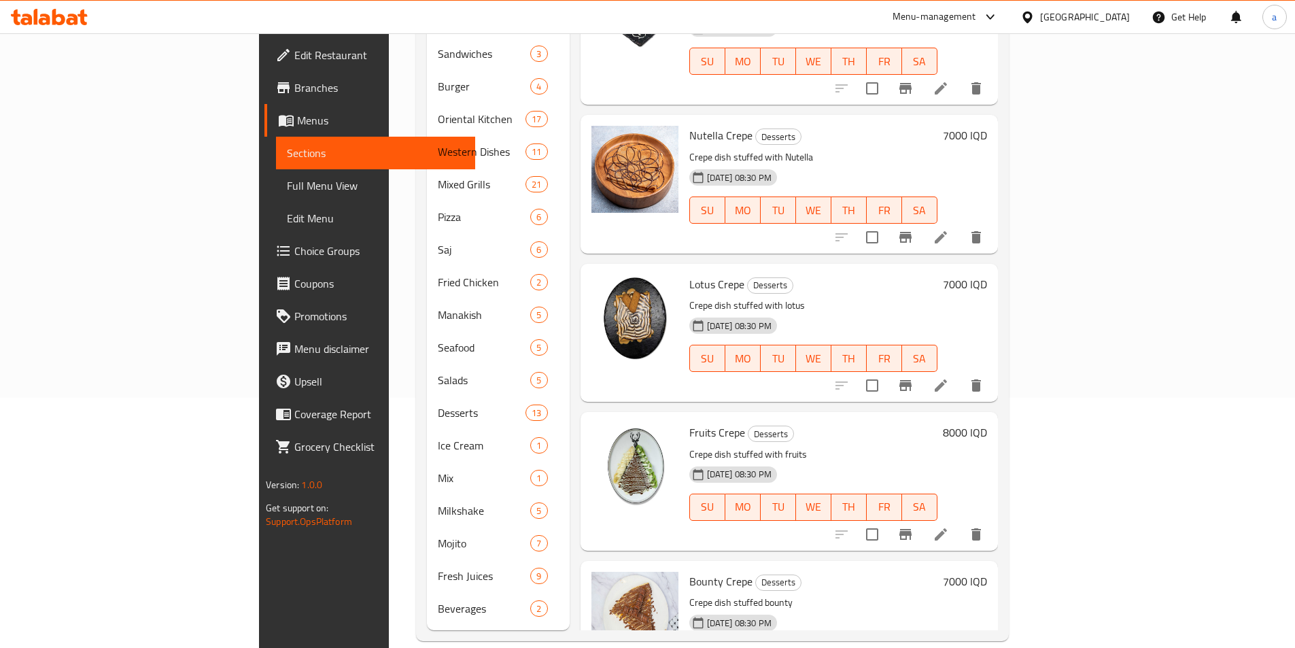
click at [987, 423] on h6 "8000 IQD" at bounding box center [965, 432] width 44 height 19
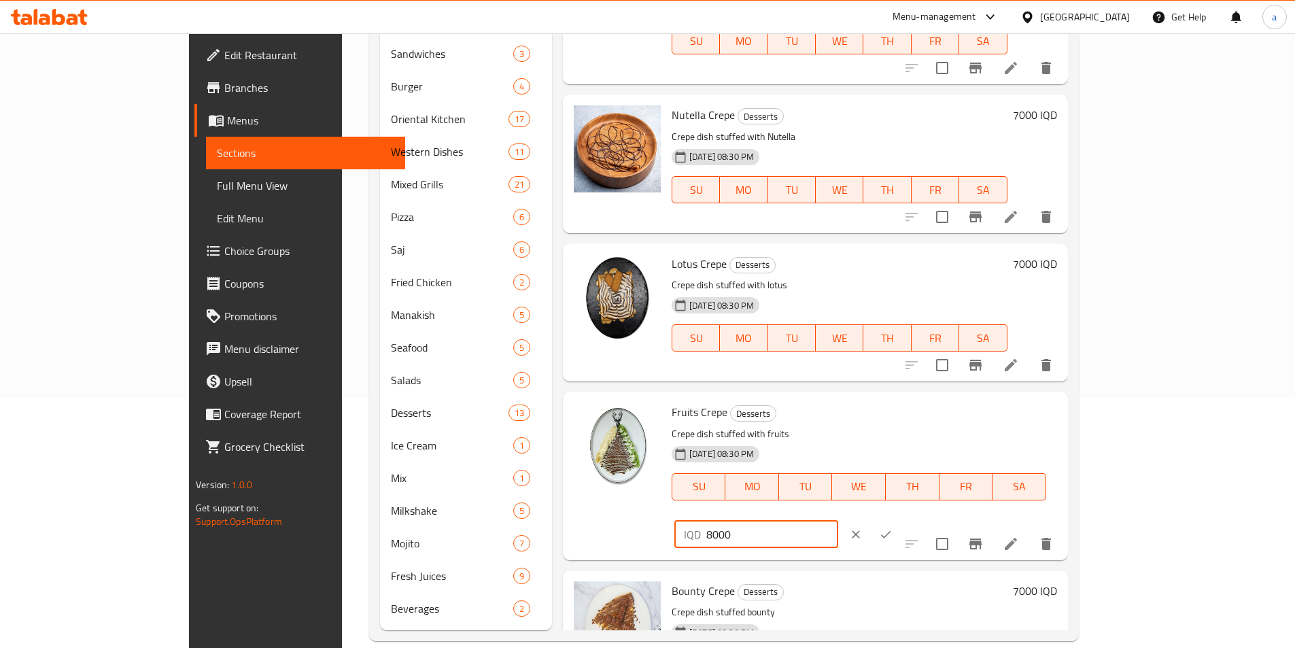
drag, startPoint x: 1139, startPoint y: 420, endPoint x: 1041, endPoint y: 422, distance: 97.9
click at [838, 521] on div "IQD 8000 ​" at bounding box center [756, 534] width 164 height 27
paste input "7"
type input "7000"
click at [893, 528] on icon "ok" at bounding box center [886, 535] width 14 height 14
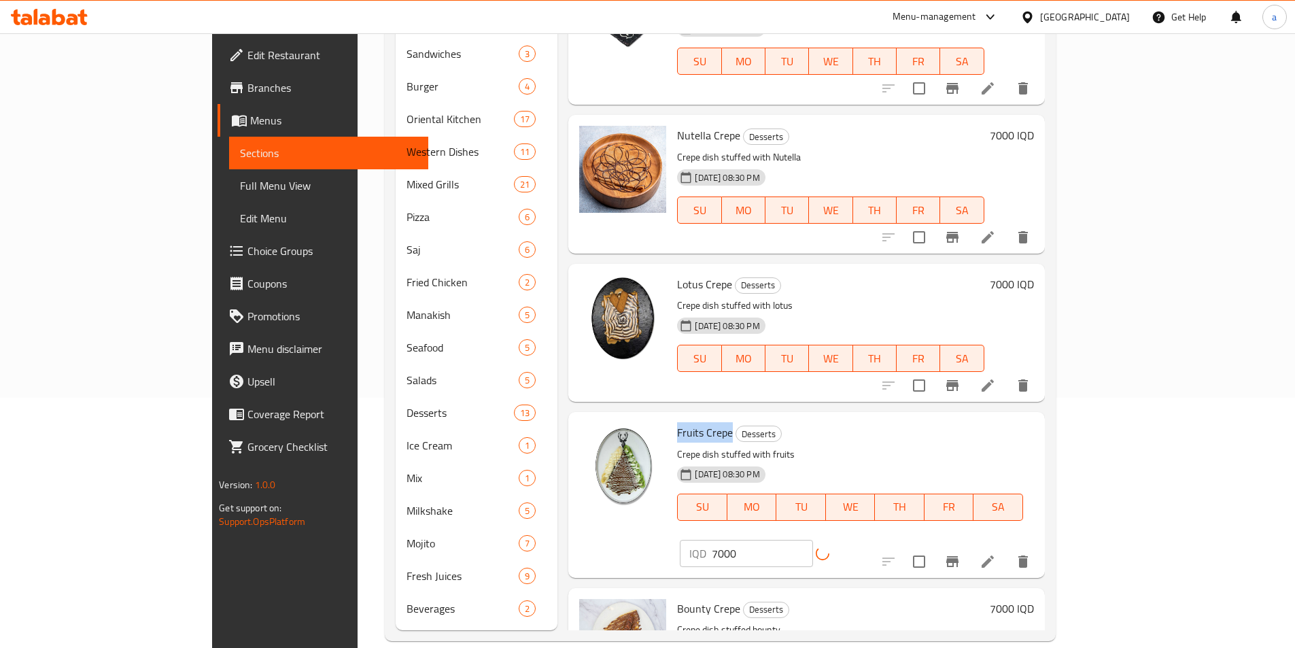
drag, startPoint x: 621, startPoint y: 410, endPoint x: 677, endPoint y: 402, distance: 56.3
click at [677, 417] on div "Fruits Crepe Desserts Crepe dish stuffed with fruits [DATE] 08:30 PM SU MO TU W…" at bounding box center [850, 480] width 356 height 127
copy span "Fruits Crepe"
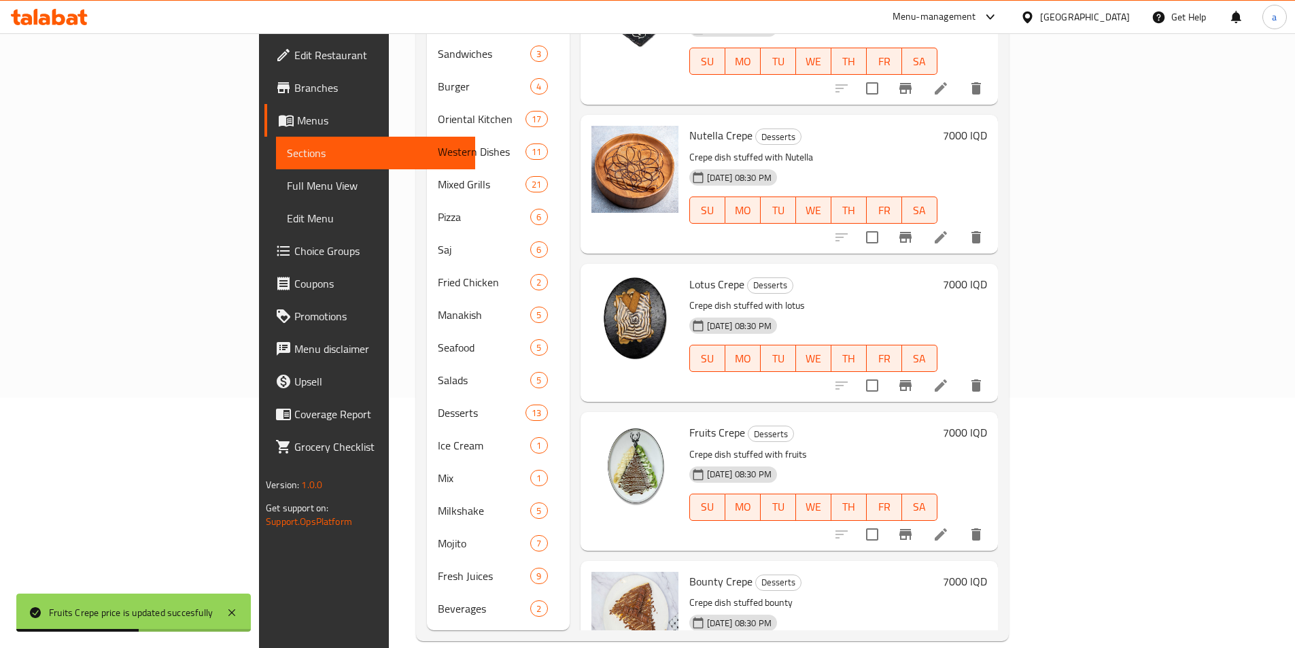
click at [987, 275] on h6 "7000 IQD" at bounding box center [965, 284] width 44 height 19
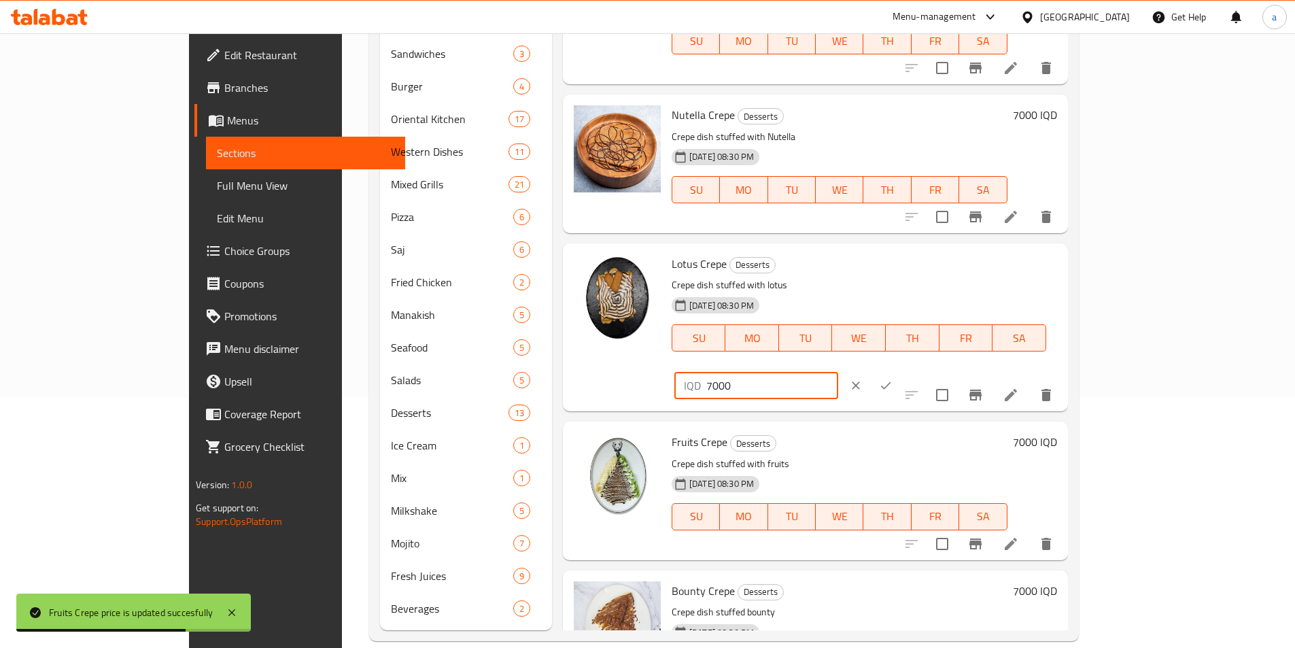
drag, startPoint x: 1141, startPoint y: 263, endPoint x: 1030, endPoint y: 265, distance: 110.8
click at [838, 372] on div "IQD 7000 ​" at bounding box center [756, 385] width 164 height 27
paste input "6"
type input "6000"
click at [893, 379] on icon "ok" at bounding box center [886, 386] width 14 height 14
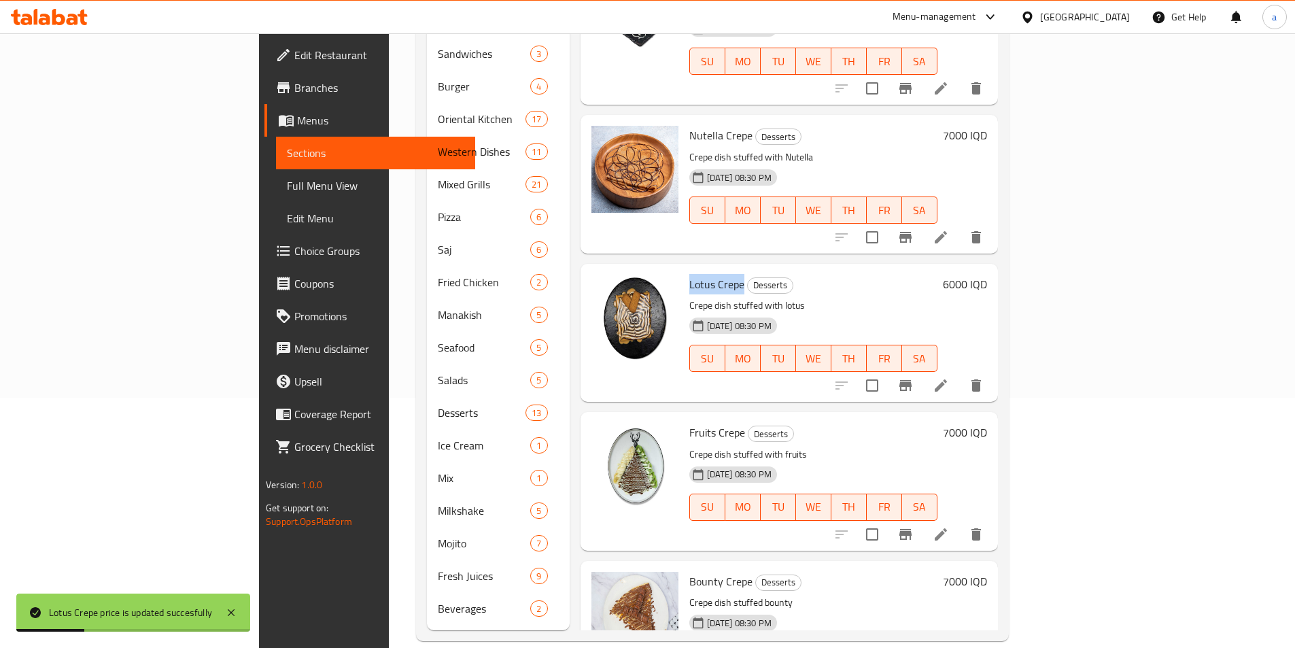
drag, startPoint x: 621, startPoint y: 262, endPoint x: 679, endPoint y: 271, distance: 57.7
click at [684, 271] on div "Lotus Crepe Desserts Crepe dish stuffed with lotus [DATE] 08:30 PM SU MO TU WE …" at bounding box center [813, 332] width 259 height 127
copy span "Lotus Crepe"
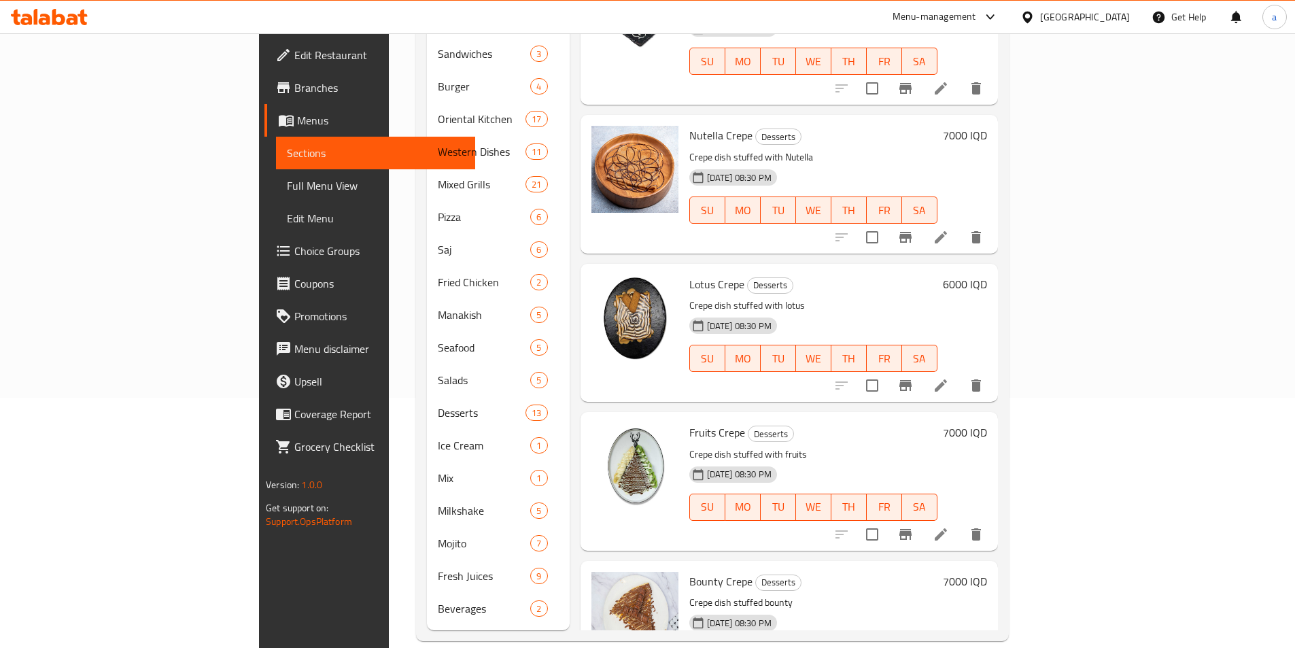
click at [987, 126] on h6 "7000 IQD" at bounding box center [965, 135] width 44 height 19
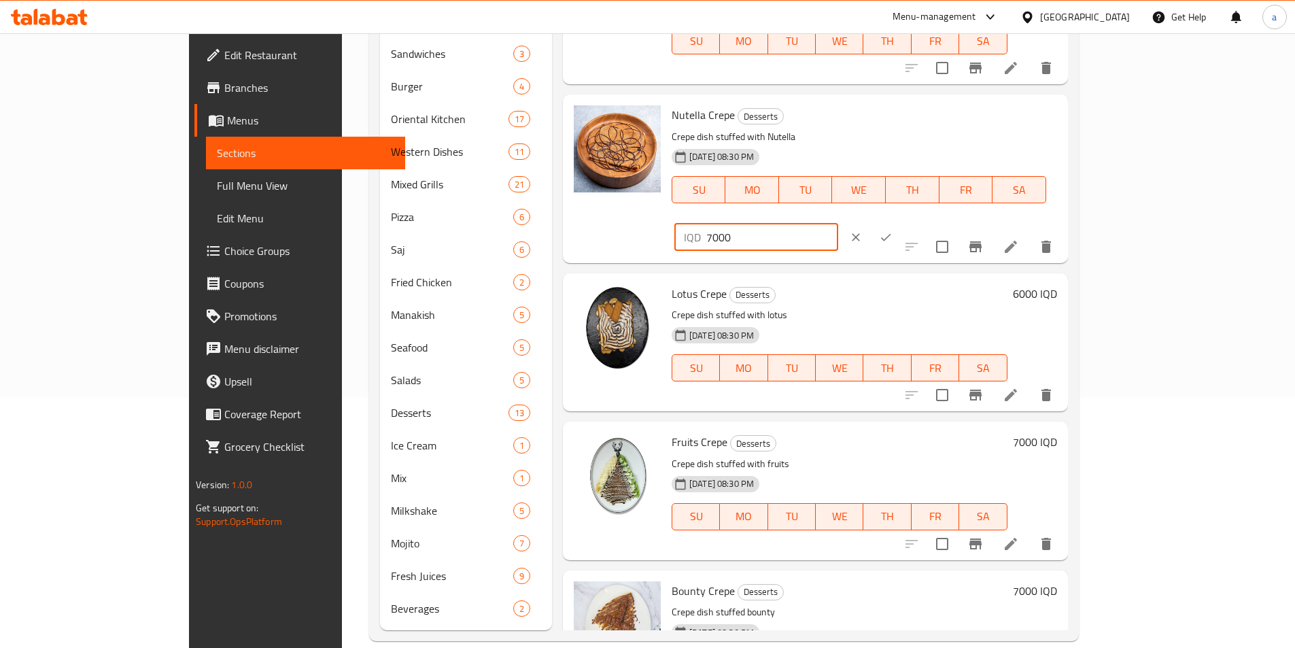
click at [1013, 118] on div "Nutella Crepe Desserts Crepe dish stuffed with Nutella [DATE] 08:30 PM SU MO TU…" at bounding box center [864, 178] width 396 height 157
paste input "6"
type input "6000"
click at [893, 230] on icon "ok" at bounding box center [886, 237] width 14 height 14
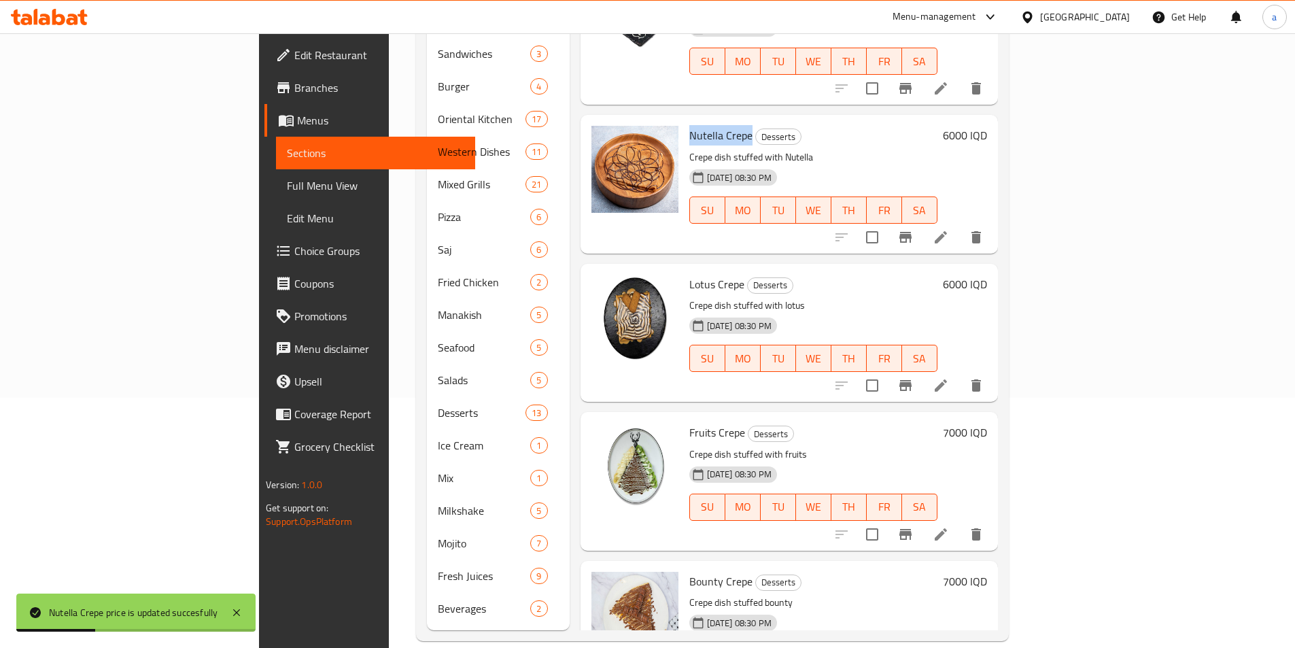
drag, startPoint x: 619, startPoint y: 114, endPoint x: 684, endPoint y: 123, distance: 66.0
click at [684, 123] on div "Nutella Crepe Desserts Crepe dish stuffed with Nutella [DATE] 08:30 PM SU MO TU…" at bounding box center [813, 183] width 259 height 127
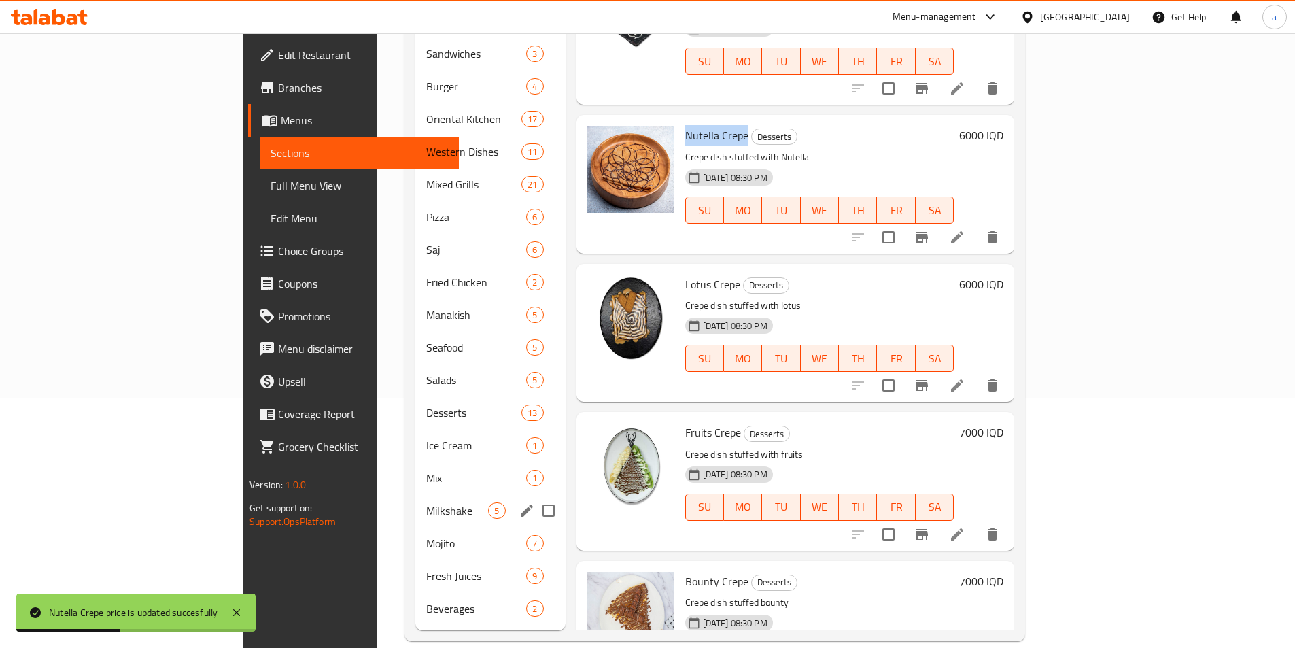
copy span "Nutella Crepe"
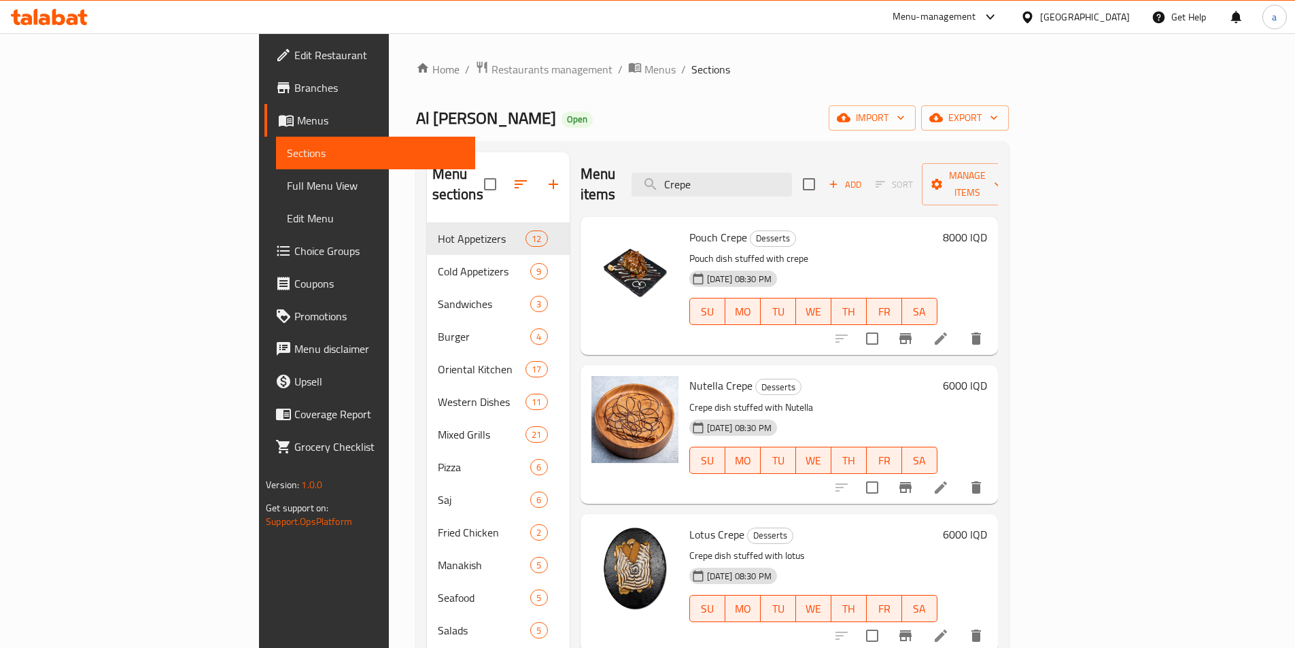
paste input "Waffl"
drag, startPoint x: 812, startPoint y: 175, endPoint x: 720, endPoint y: 169, distance: 92.6
click at [720, 169] on div "Menu items Waffle Add Sort Manage items" at bounding box center [789, 184] width 417 height 65
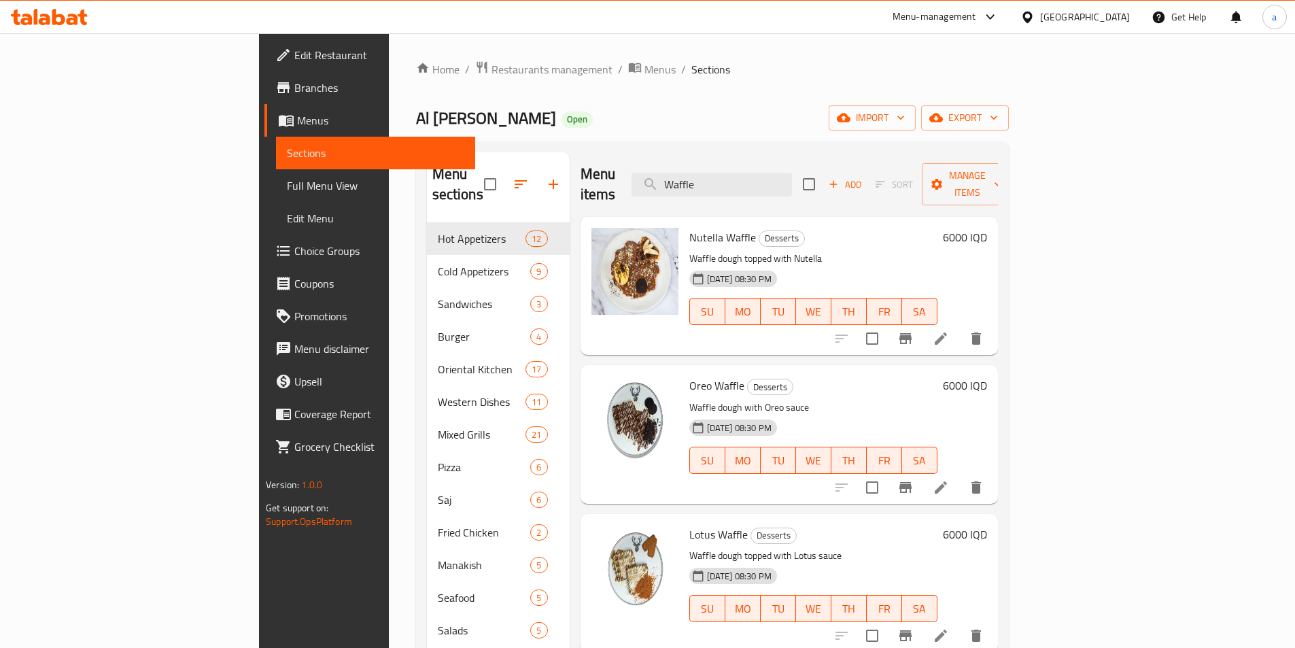
type input "Waffle"
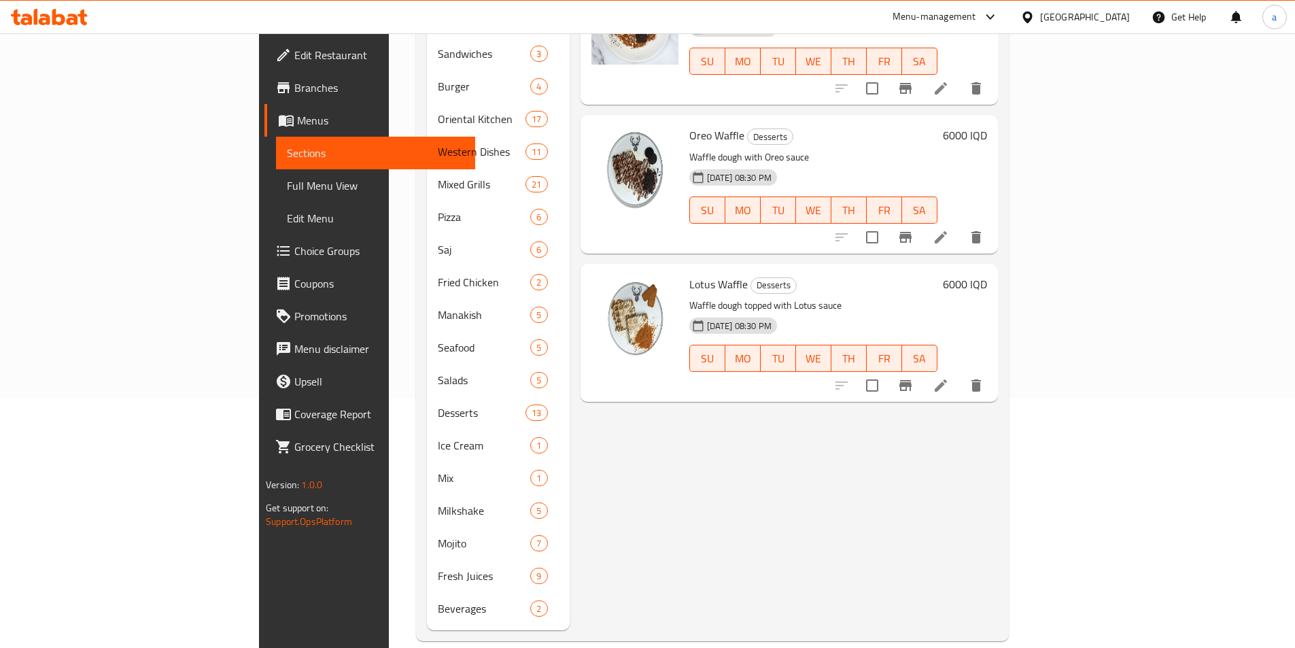
scroll to position [46, 0]
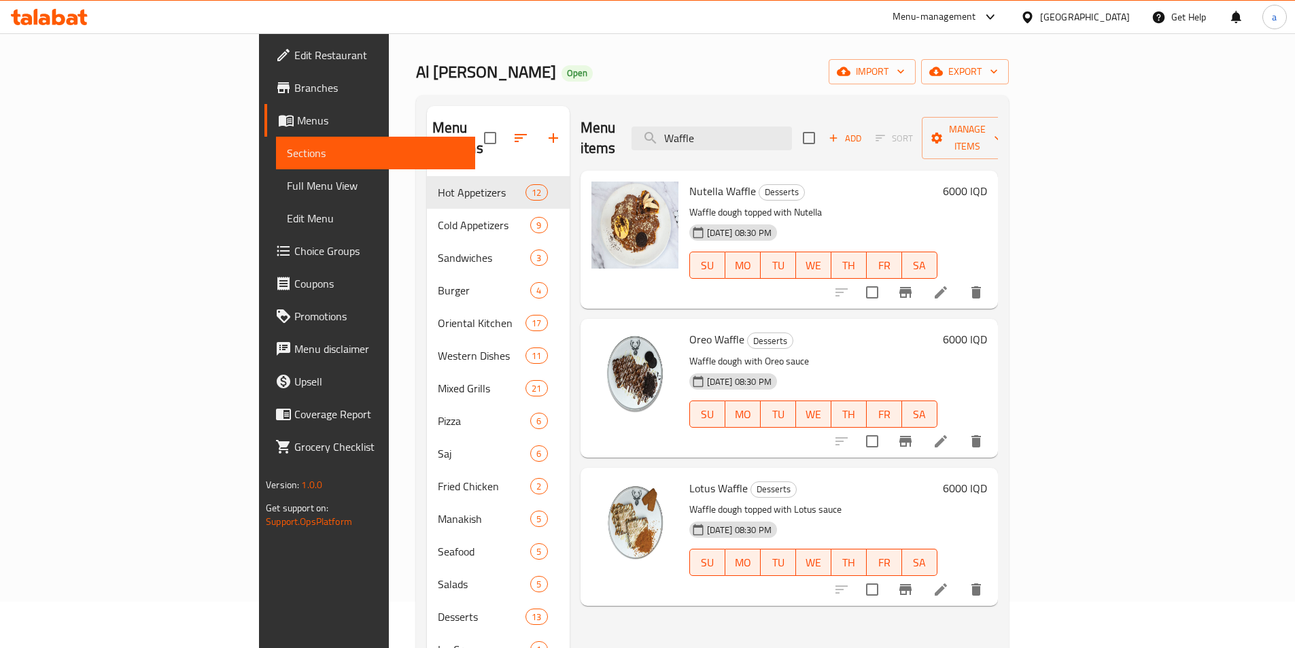
click at [987, 479] on h6 "6000 IQD" at bounding box center [965, 488] width 44 height 19
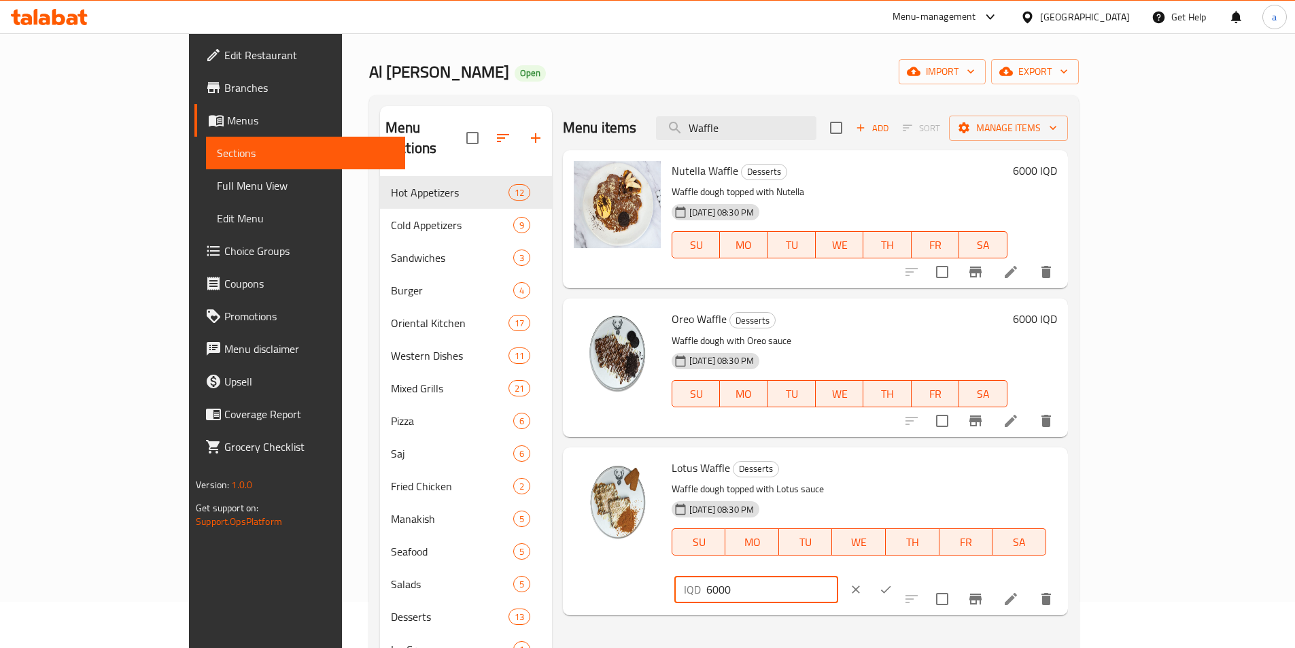
drag, startPoint x: 1047, startPoint y: 474, endPoint x: 987, endPoint y: 479, distance: 60.8
click at [987, 479] on div "Lotus Waffle Desserts Waffle dough topped with Lotus sauce [DATE] 08:30 PM SU M…" at bounding box center [864, 531] width 396 height 157
click at [893, 583] on icon "ok" at bounding box center [886, 590] width 14 height 14
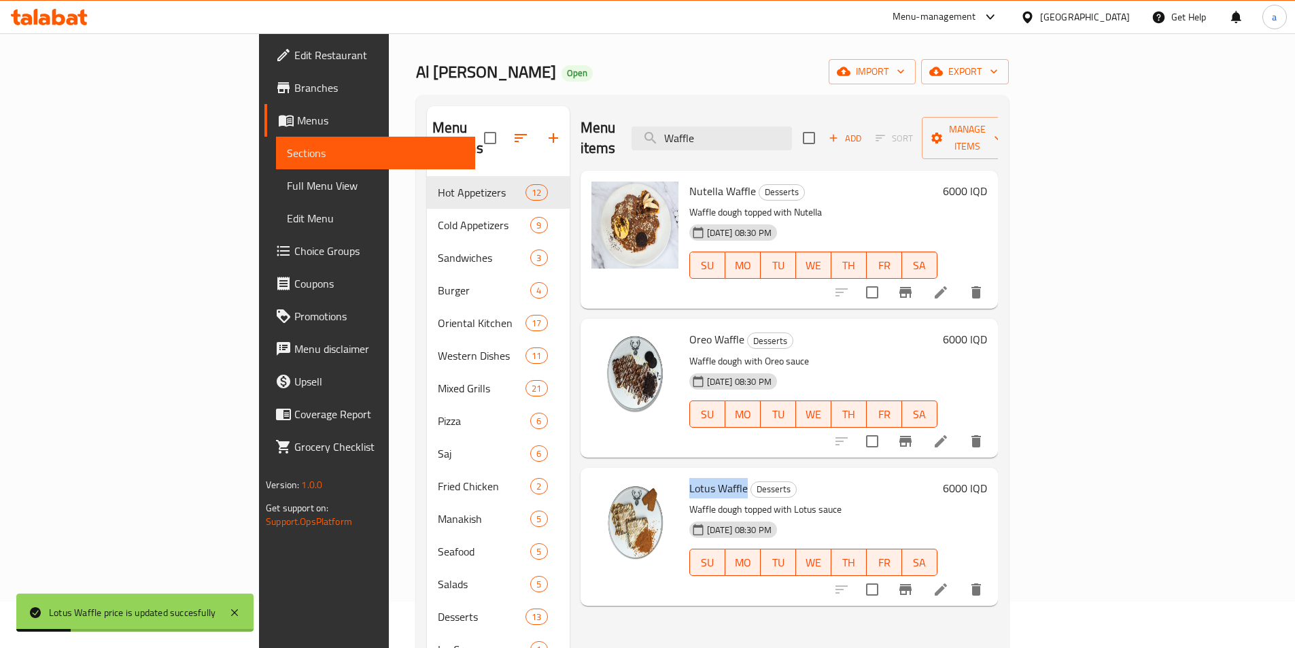
drag, startPoint x: 620, startPoint y: 468, endPoint x: 680, endPoint y: 474, distance: 60.1
click at [684, 474] on div "Lotus Waffle Desserts Waffle dough topped with Lotus sauce 27-10-2023 08:30 PM …" at bounding box center [813, 536] width 259 height 127
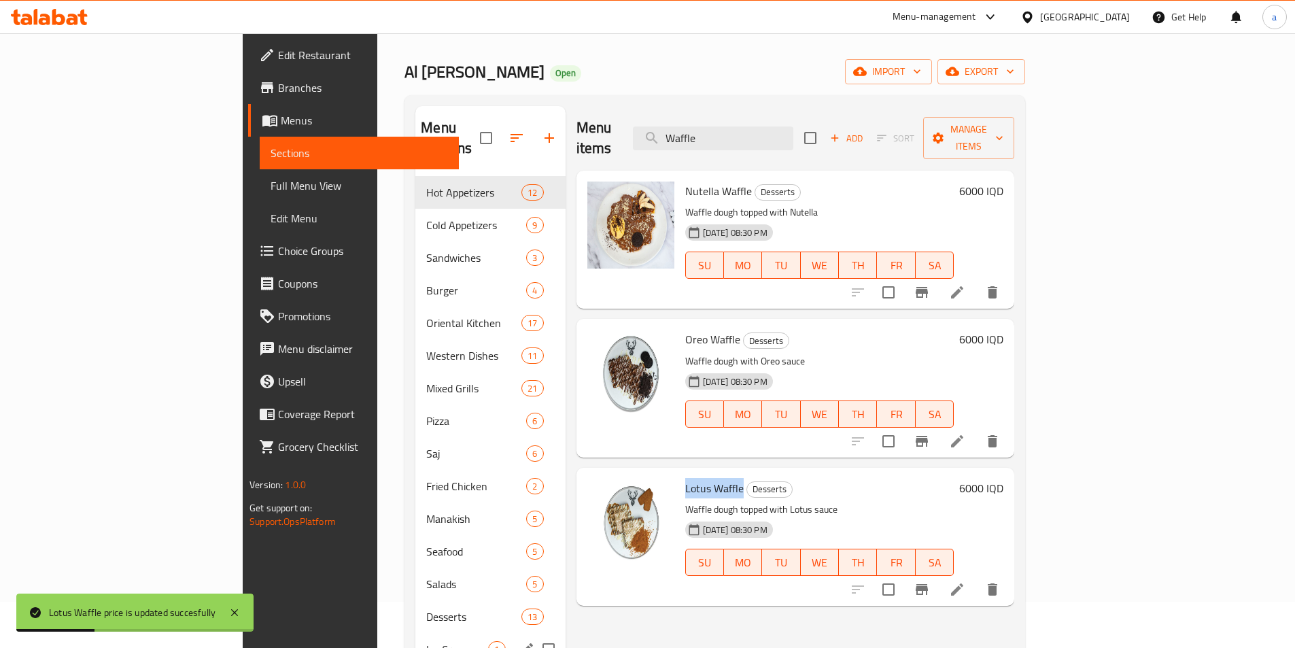
copy span "Lotus Waffle"
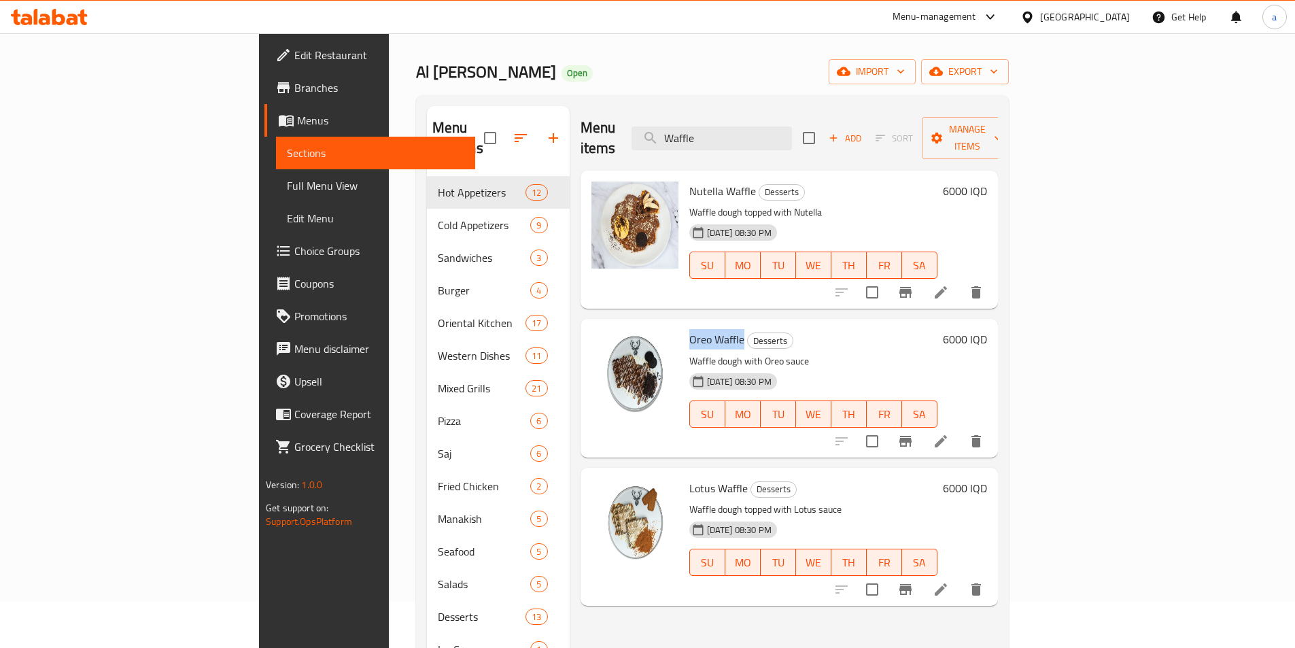
drag, startPoint x: 621, startPoint y: 315, endPoint x: 680, endPoint y: 322, distance: 58.9
click at [684, 324] on div "Oreo Waffle Desserts Waffle dough with Oreo sauce 27-10-2023 08:30 PM SU MO TU …" at bounding box center [813, 387] width 259 height 127
copy span "Oreo Waffle"
drag, startPoint x: 622, startPoint y: 169, endPoint x: 689, endPoint y: 179, distance: 68.2
click at [689, 179] on div "Nutella Waffle Desserts Waffle dough topped with Nutella 27-10-2023 08:30 PM SU…" at bounding box center [813, 239] width 259 height 127
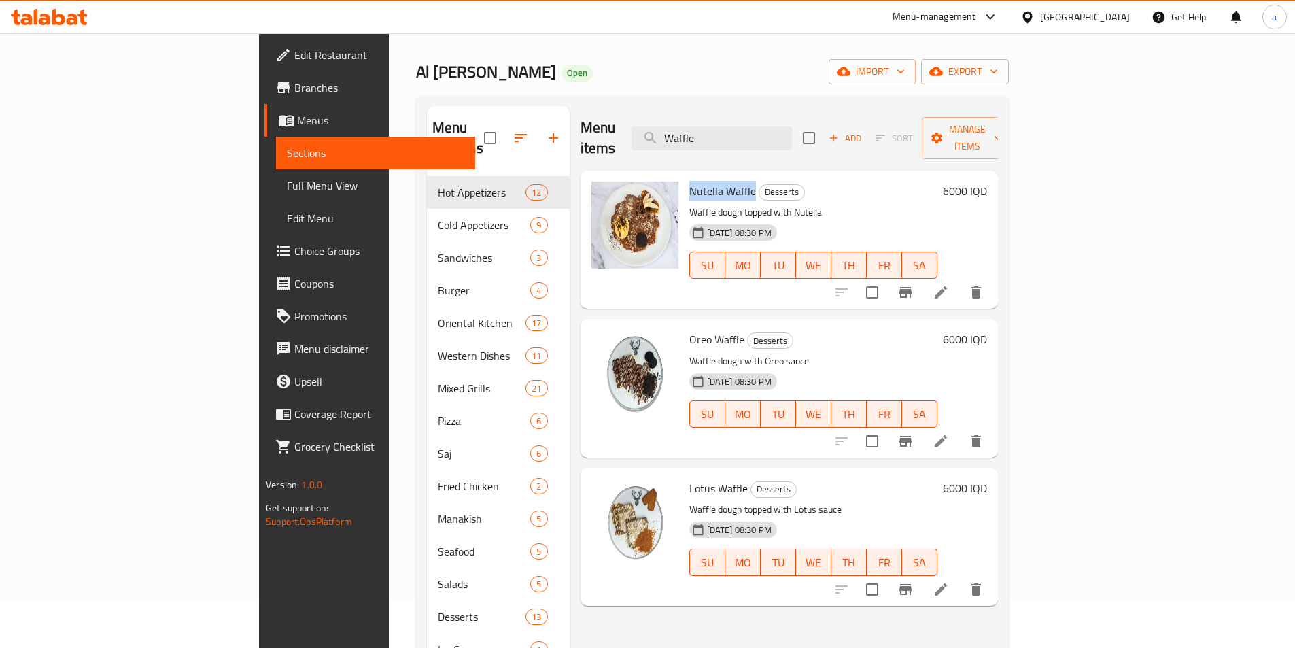
copy span "Nutella Waffle"
click at [987, 182] on h6 "6000 IQD" at bounding box center [965, 191] width 44 height 19
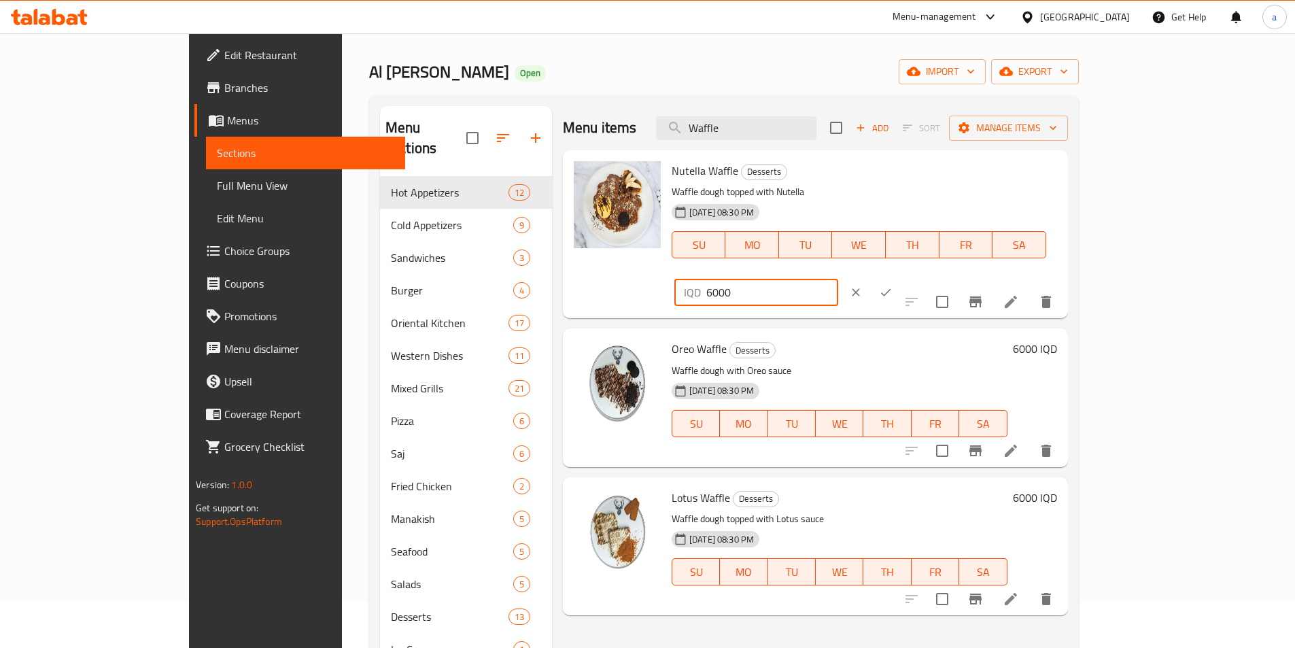
drag, startPoint x: 1106, startPoint y: 167, endPoint x: 960, endPoint y: 177, distance: 146.5
click at [960, 177] on div "Nutella Waffle Desserts Waffle dough topped with Nutella 27-10-2023 08:30 PM SU…" at bounding box center [864, 234] width 396 height 157
paste input "5"
type input "5000"
click at [893, 286] on icon "ok" at bounding box center [886, 293] width 14 height 14
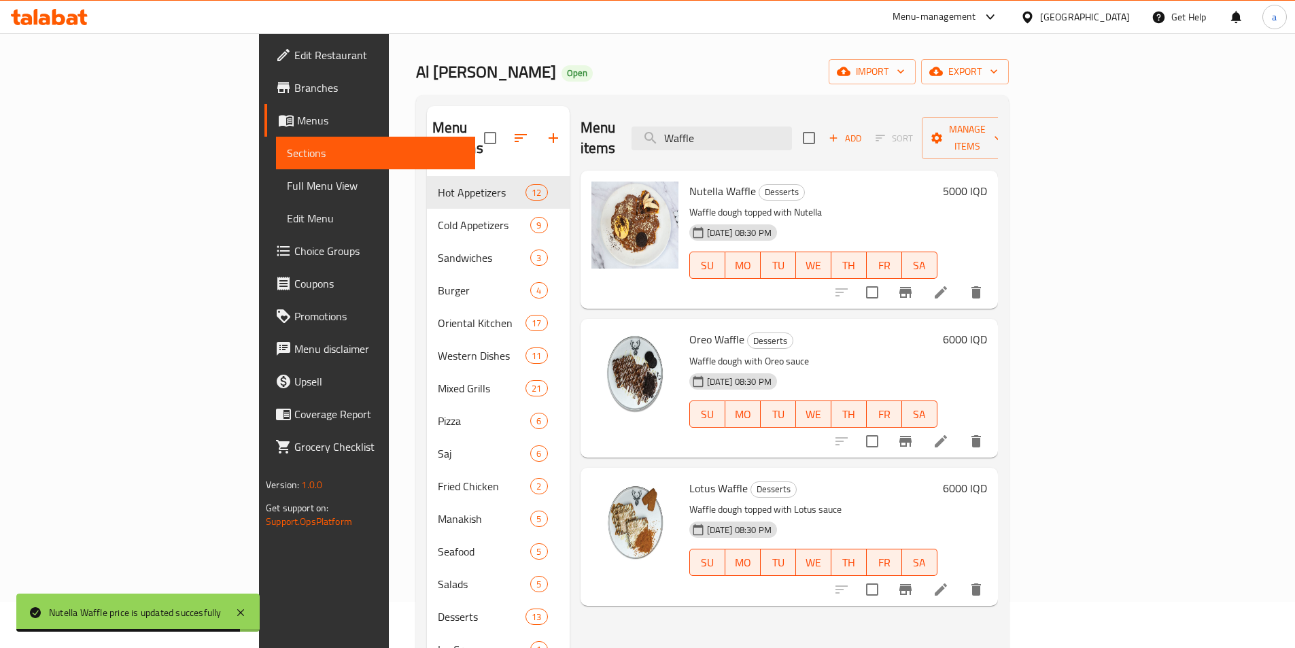
drag, startPoint x: 800, startPoint y: 132, endPoint x: 700, endPoint y: 145, distance: 100.8
click at [700, 145] on div "Menu items Waffle Add Sort Manage items" at bounding box center [789, 138] width 417 height 65
paste input "Mix Pancakes"
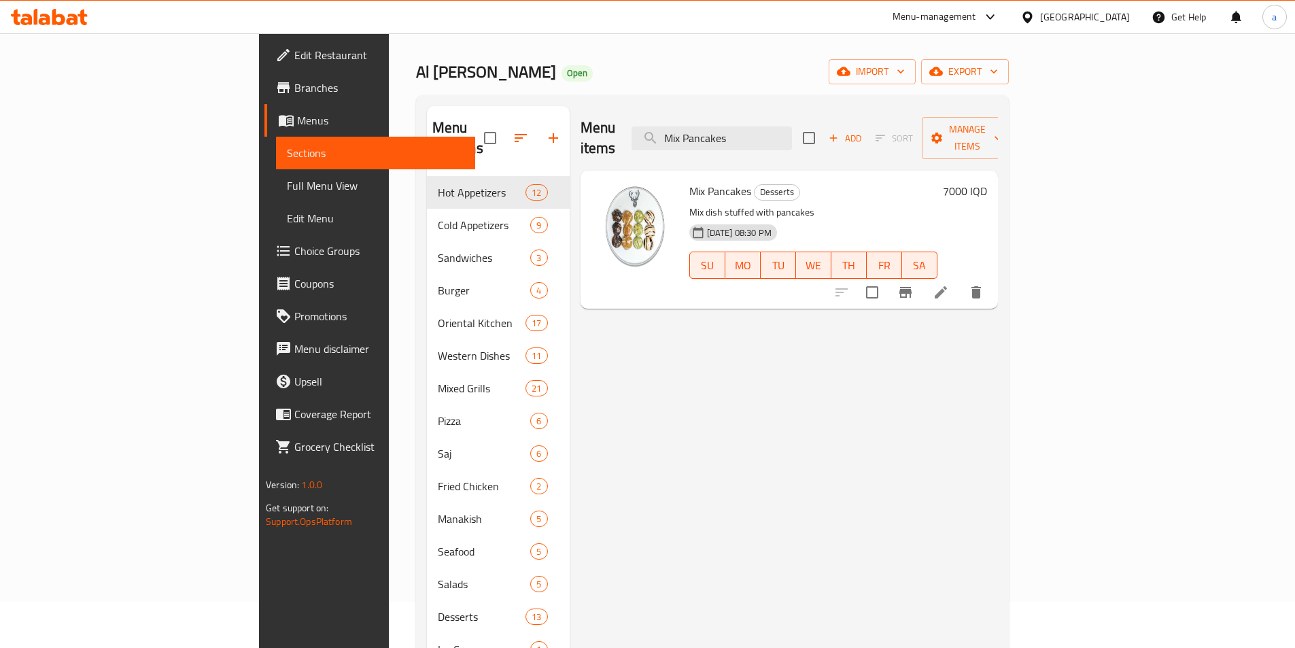
type input "Mix Pancakes"
click at [987, 182] on h6 "7000 IQD" at bounding box center [965, 191] width 44 height 19
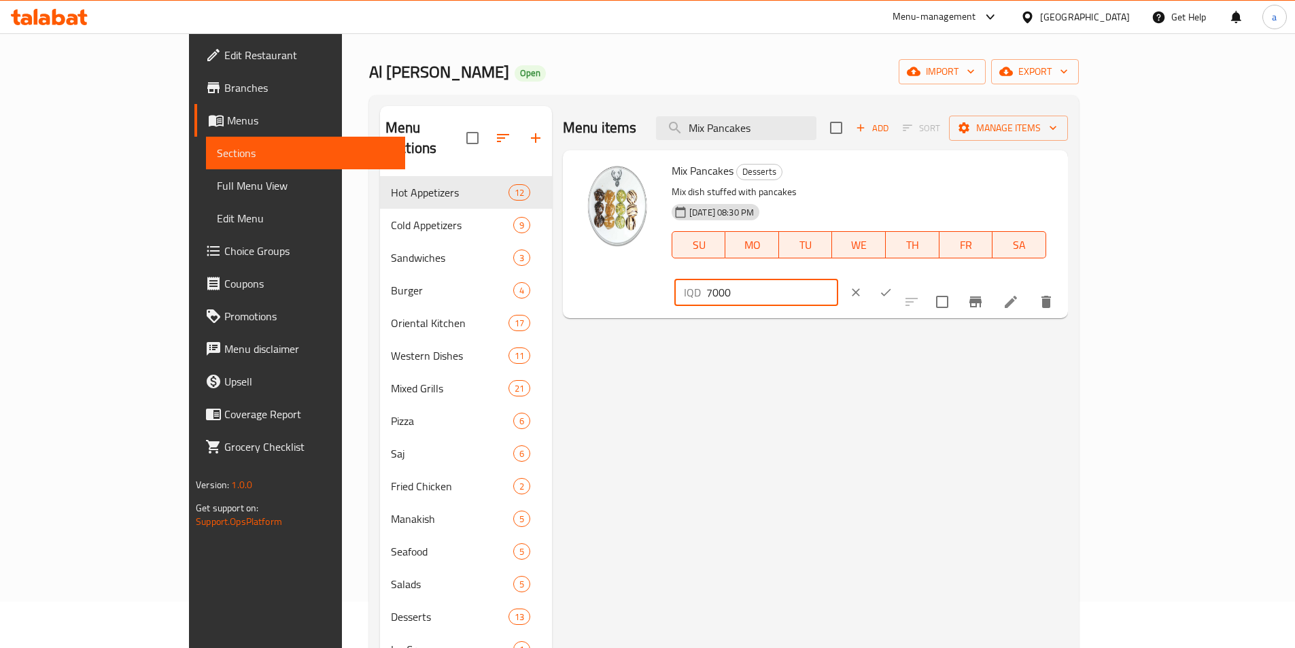
drag, startPoint x: 1099, startPoint y: 177, endPoint x: 1012, endPoint y: 182, distance: 87.2
click at [1006, 182] on div "Mix Pancakes Desserts Mix dish stuffed with pancakes 27-10-2023 08:30 PM SU MO …" at bounding box center [864, 234] width 396 height 157
paste input "6"
type input "6000"
click at [901, 277] on button "ok" at bounding box center [886, 292] width 30 height 30
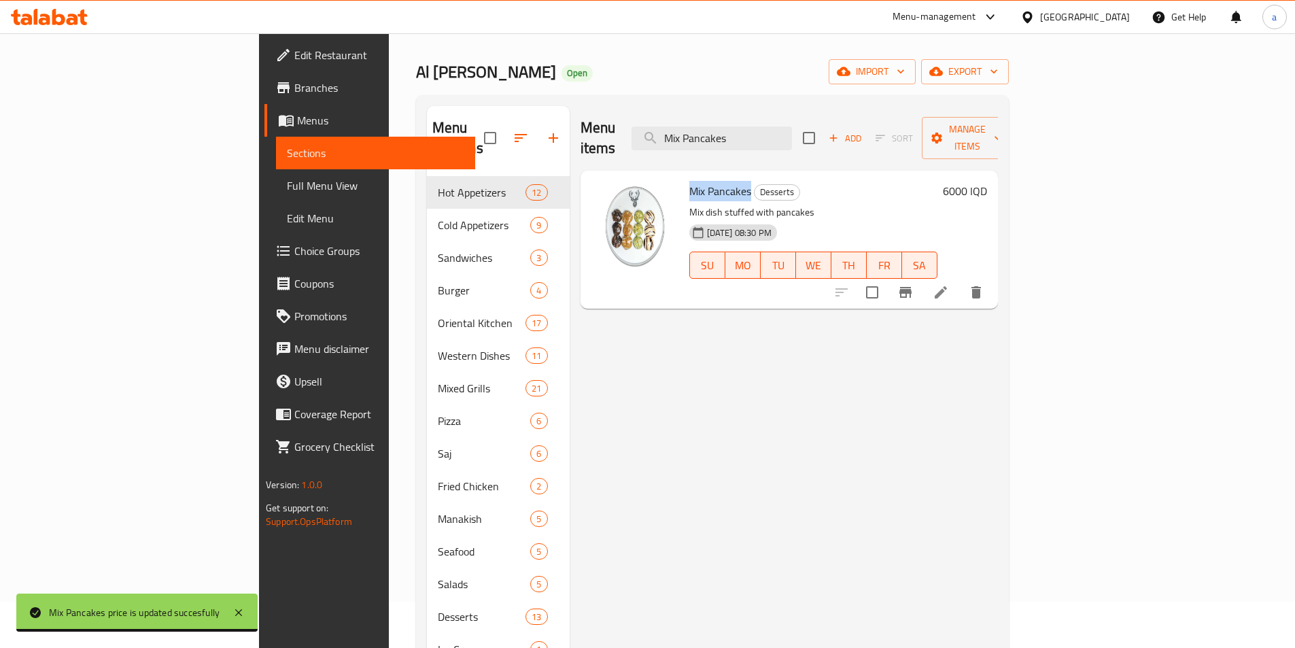
drag, startPoint x: 623, startPoint y: 170, endPoint x: 685, endPoint y: 180, distance: 62.0
click at [685, 180] on div "Mix Pancakes Desserts Mix dish stuffed with pancakes 27-10-2023 08:30 PM SU MO …" at bounding box center [813, 239] width 259 height 127
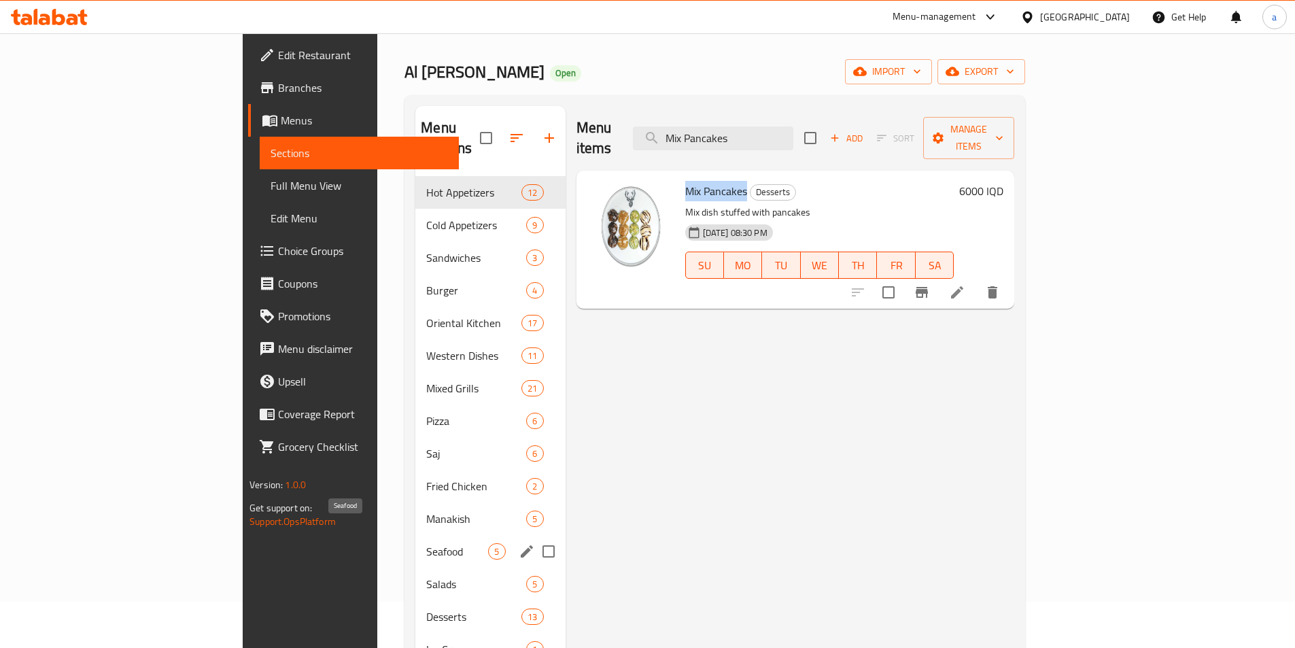
copy span "Mix Pancakes"
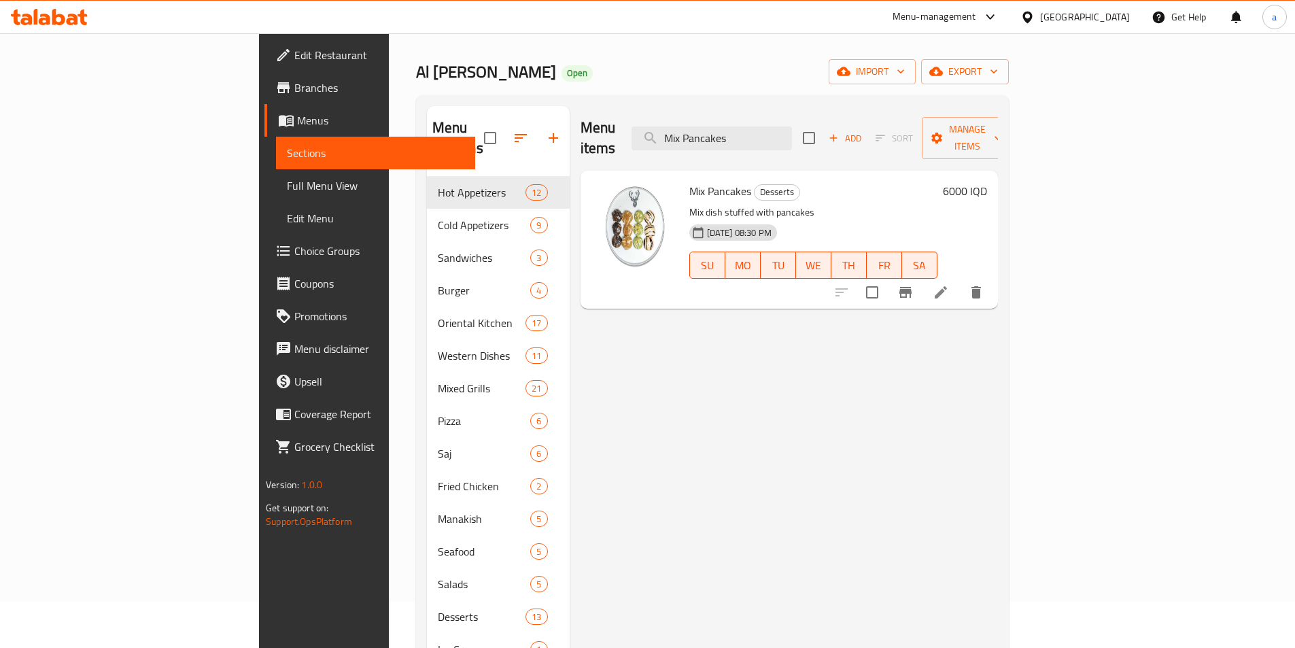
drag, startPoint x: 848, startPoint y: 124, endPoint x: 633, endPoint y: 126, distance: 214.9
click at [633, 126] on div "Menu items Mix Pancakes Add Sort Manage items" at bounding box center [789, 138] width 417 height 65
paste input "Fruit"
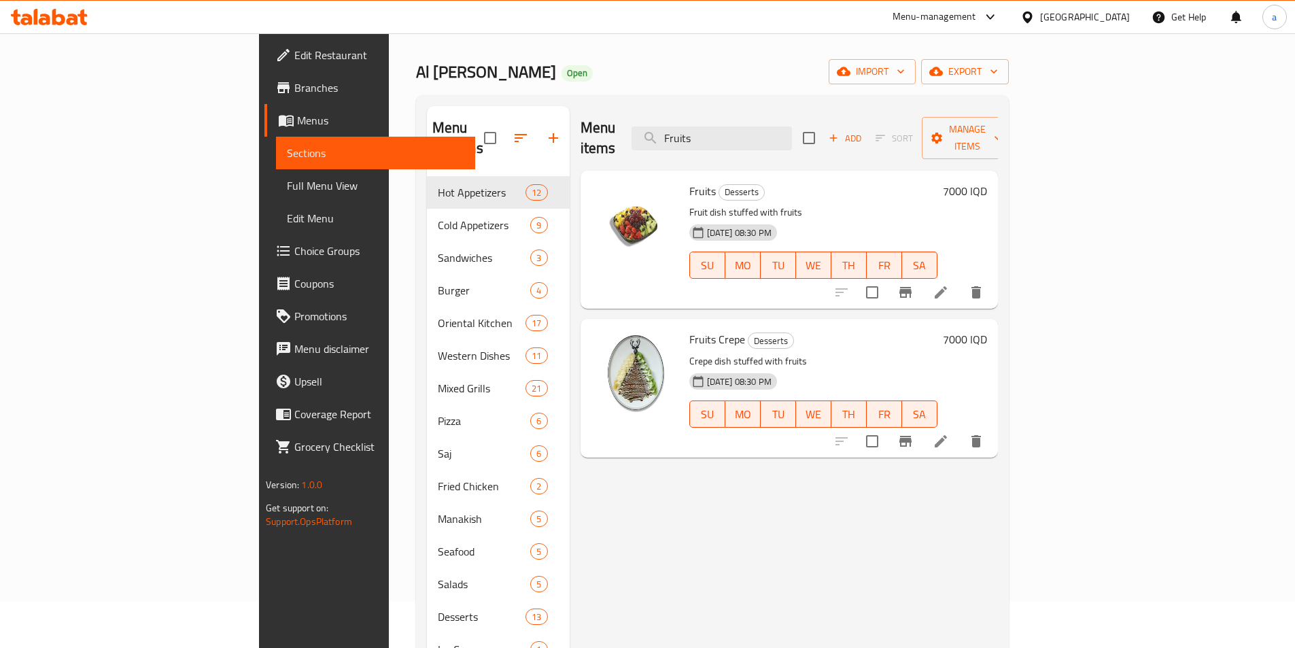
paste input "Pancake"
drag, startPoint x: 824, startPoint y: 126, endPoint x: 696, endPoint y: 134, distance: 128.7
click at [696, 134] on div "Menu items Fruits Add Sort Manage items" at bounding box center [789, 138] width 417 height 65
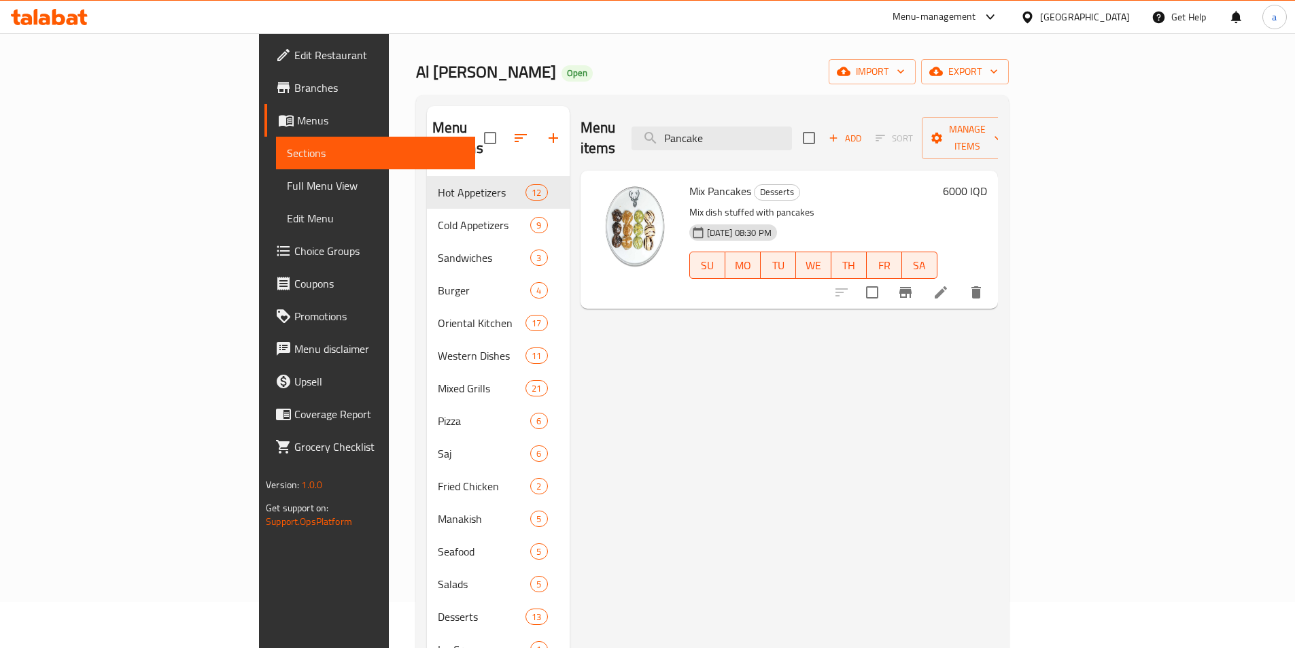
drag, startPoint x: 810, startPoint y: 131, endPoint x: 761, endPoint y: 188, distance: 74.8
click at [659, 135] on div "Menu items Pancake Add Sort Manage items" at bounding box center [789, 138] width 417 height 65
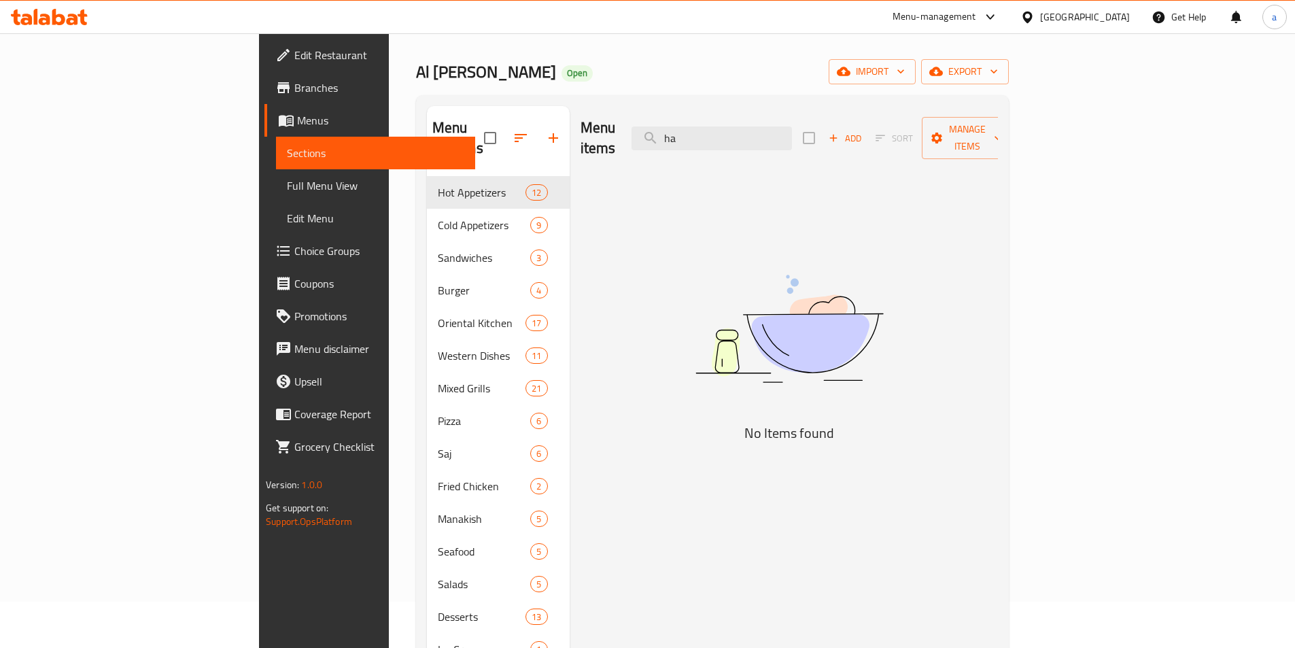
type input "h"
type input "b"
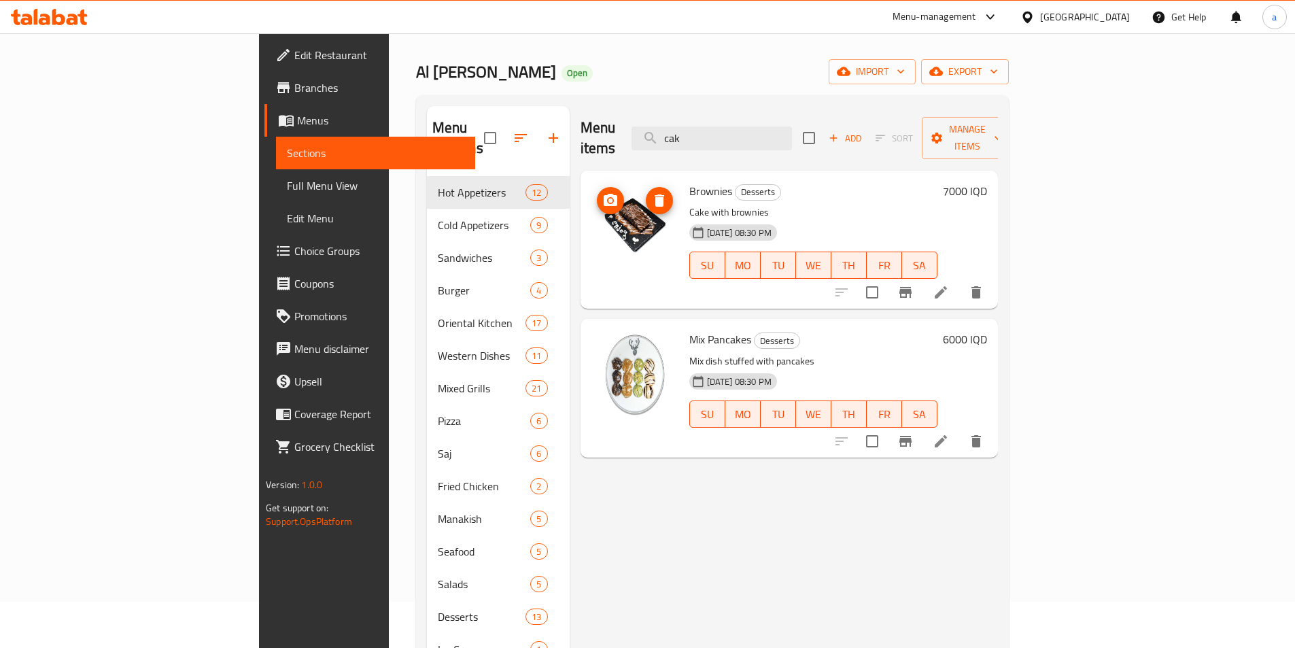
type input "cak"
click at [987, 182] on h6 "7000 IQD" at bounding box center [965, 191] width 44 height 19
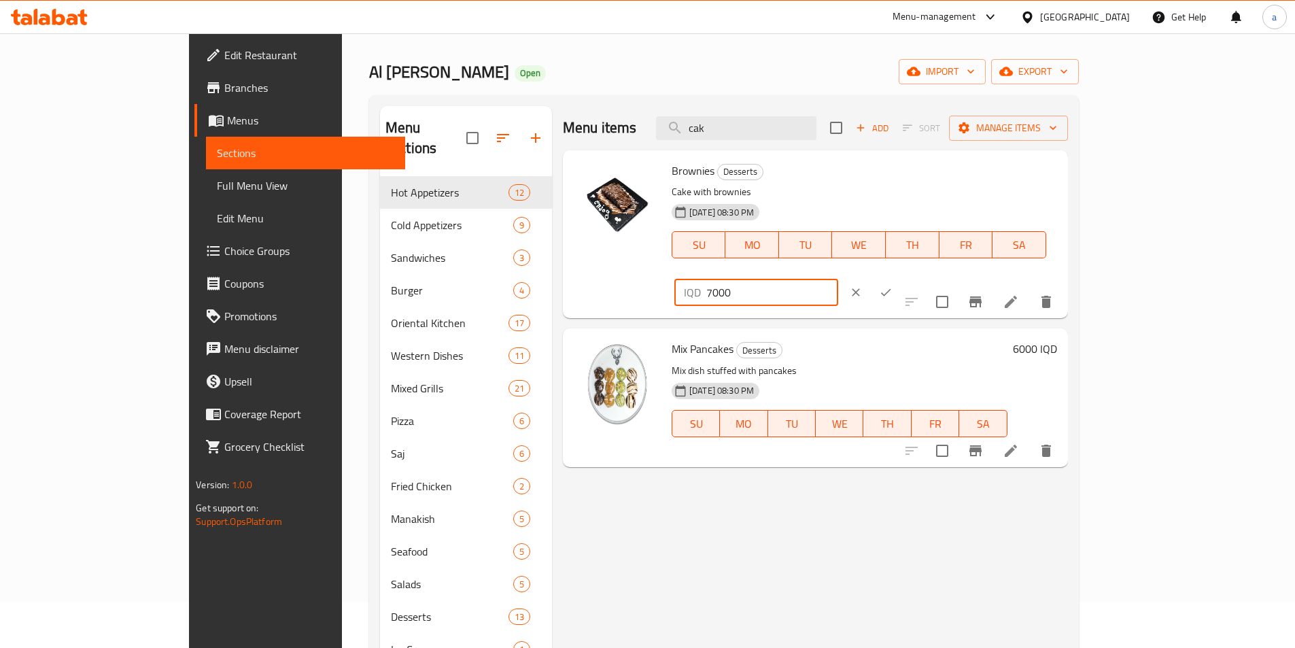
drag, startPoint x: 1104, startPoint y: 171, endPoint x: 1008, endPoint y: 173, distance: 95.9
click at [1008, 173] on div "Brownies Desserts Cake with brownies 27-10-2023 08:30 PM SU MO TU WE TH FR SA I…" at bounding box center [864, 234] width 396 height 157
paste input "6"
type input "6000"
click at [893, 286] on icon "ok" at bounding box center [886, 293] width 14 height 14
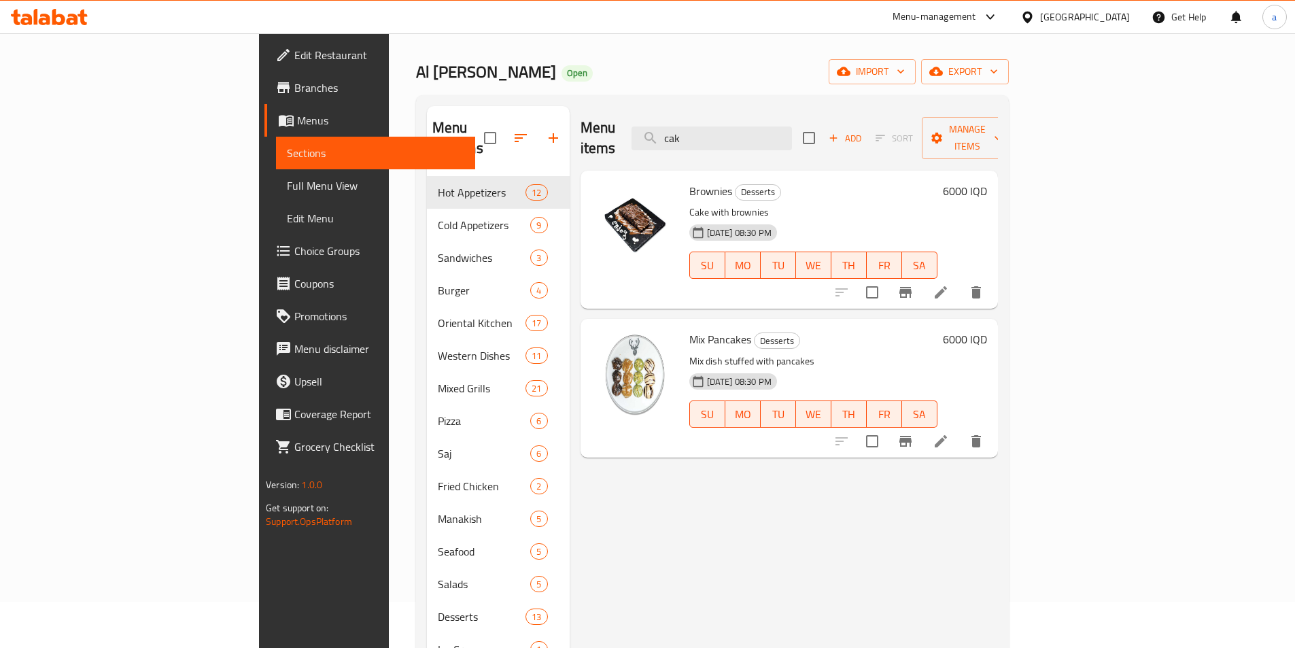
drag, startPoint x: 804, startPoint y: 123, endPoint x: 657, endPoint y: 142, distance: 147.4
click at [657, 142] on div "Menu items cak Add Sort Manage items" at bounding box center [789, 138] width 417 height 65
paste input "Trilece"
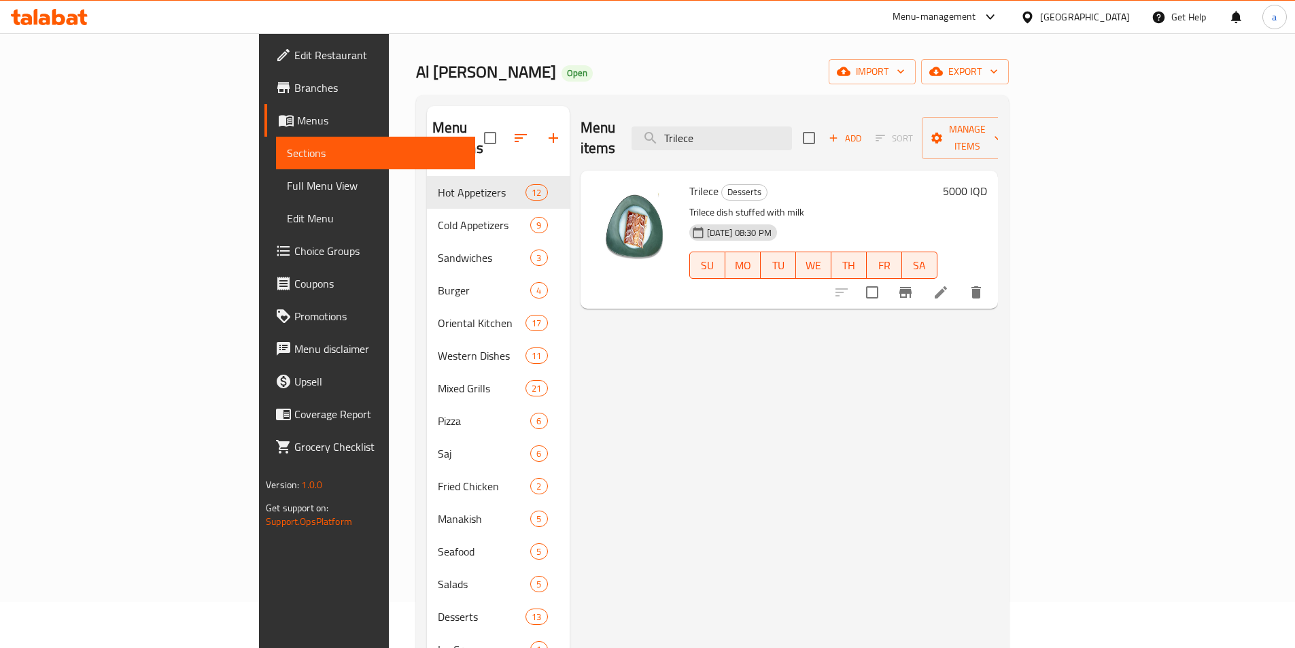
type input "Trilece"
click at [987, 182] on h6 "5000 IQD" at bounding box center [965, 191] width 44 height 19
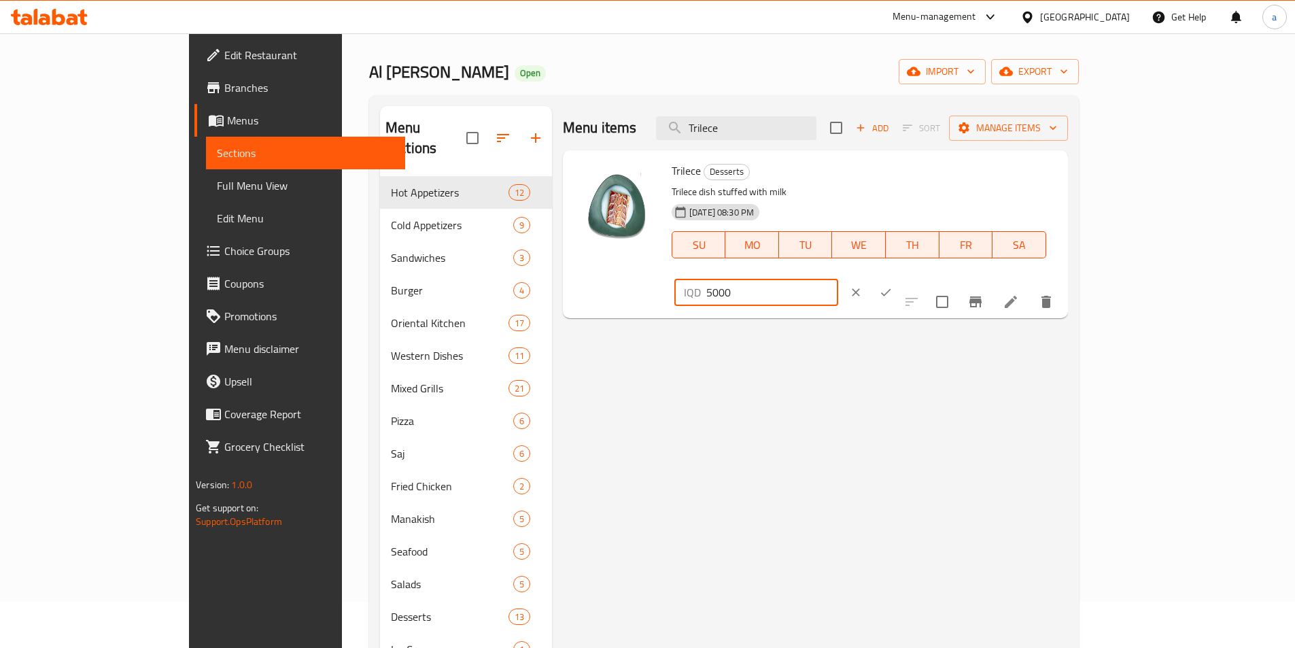
drag, startPoint x: 1093, startPoint y: 182, endPoint x: 1023, endPoint y: 181, distance: 70.7
click at [1023, 181] on div "Trilece Desserts Trilece dish stuffed with milk 27-10-2023 08:30 PM SU MO TU WE…" at bounding box center [864, 234] width 396 height 157
paste input "4"
type input "4000"
click at [901, 277] on button "ok" at bounding box center [886, 292] width 30 height 30
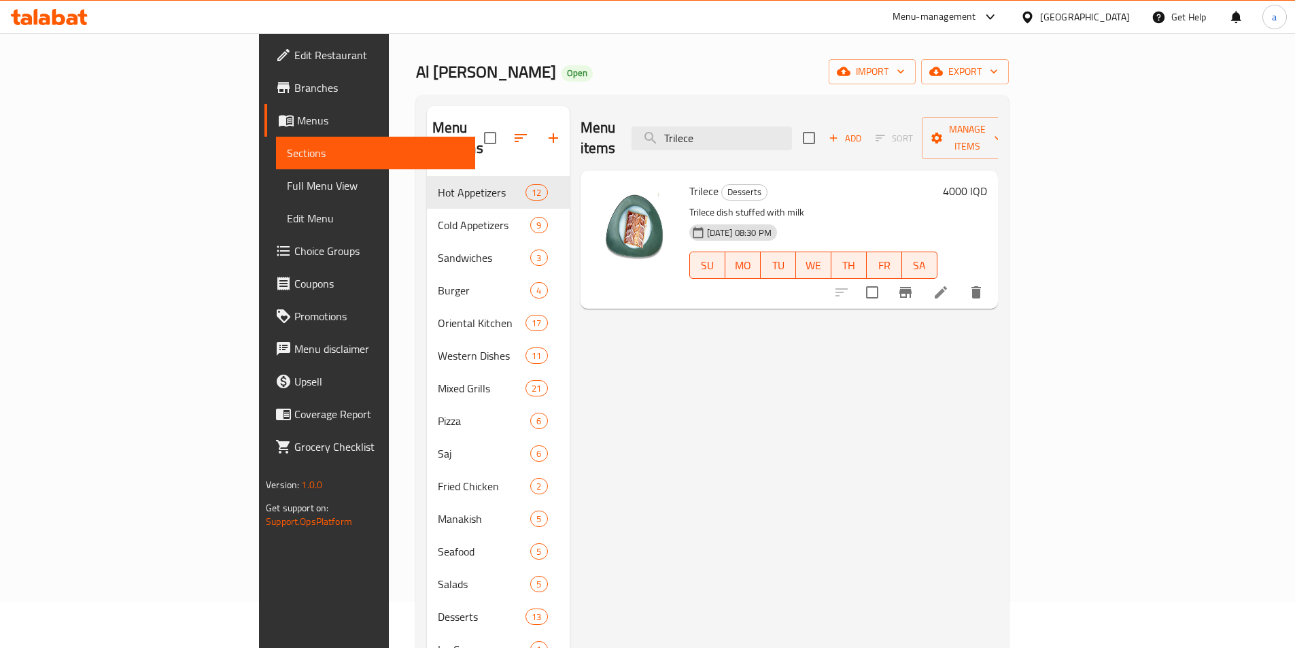
drag, startPoint x: 798, startPoint y: 129, endPoint x: 693, endPoint y: 129, distance: 105.4
click at [693, 129] on div "Menu items Trilece Add Sort Manage items" at bounding box center [789, 138] width 417 height 65
paste input "Milkshak"
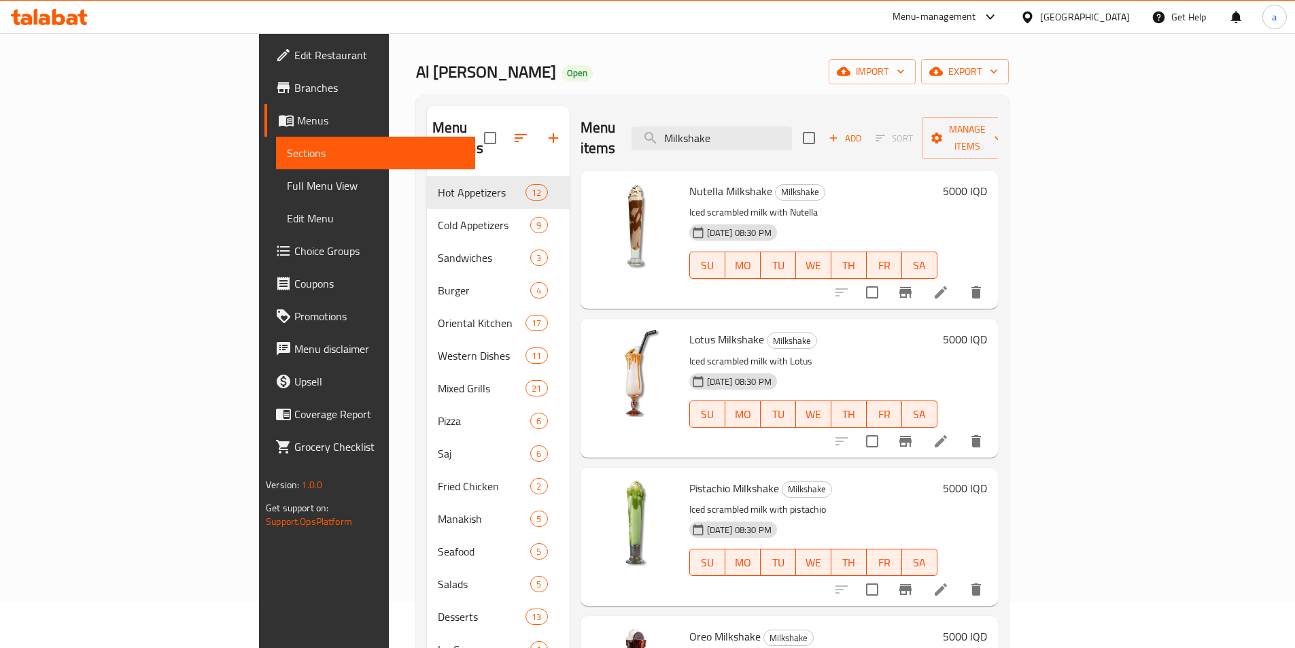
type input "Milkshake"
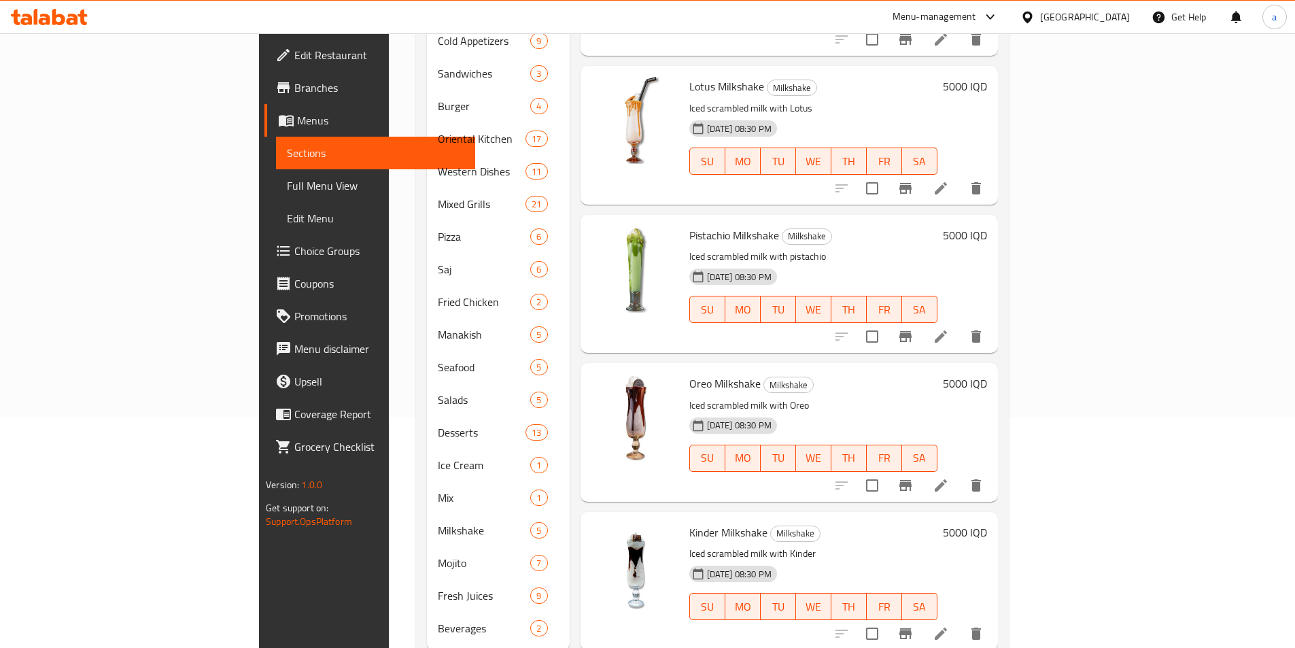
scroll to position [250, 0]
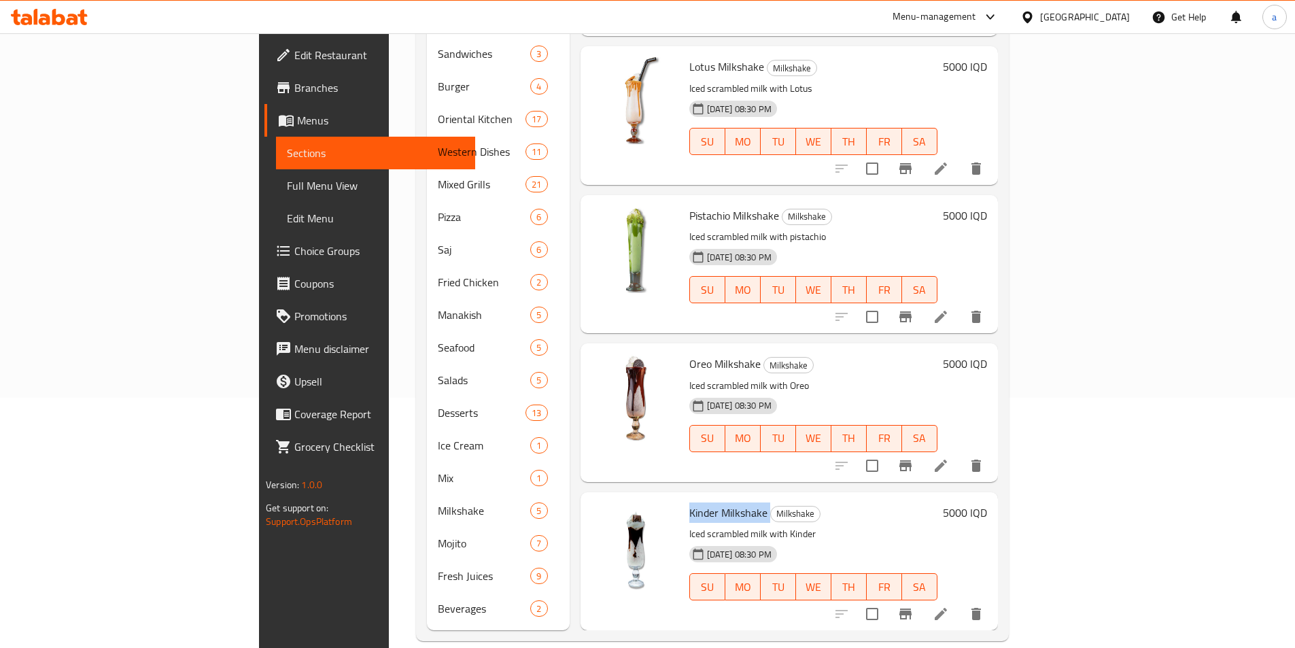
drag, startPoint x: 622, startPoint y: 494, endPoint x: 704, endPoint y: 496, distance: 82.3
click at [704, 498] on div "Kinder Milkshake Milkshake Iced scrambled milk with Kinder 27-10-2023 08:30 PM …" at bounding box center [813, 561] width 259 height 127
click at [987, 503] on h6 "5000 IQD" at bounding box center [965, 512] width 44 height 19
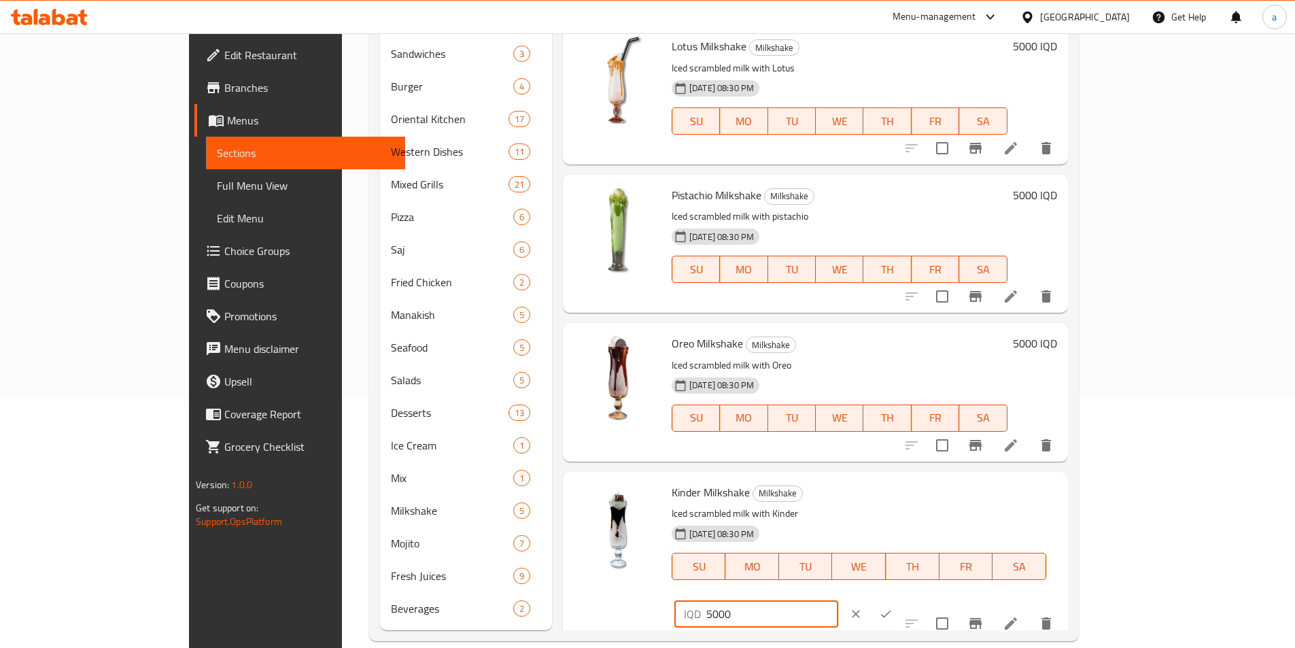
drag, startPoint x: 1127, startPoint y: 496, endPoint x: 978, endPoint y: 500, distance: 149.6
click at [978, 500] on div "Kinder Milkshake Milkshake Iced scrambled milk with Kinder 27-10-2023 08:30 PM …" at bounding box center [864, 555] width 396 height 157
paste input "4"
type input "4000"
click at [893, 607] on icon "ok" at bounding box center [886, 614] width 14 height 14
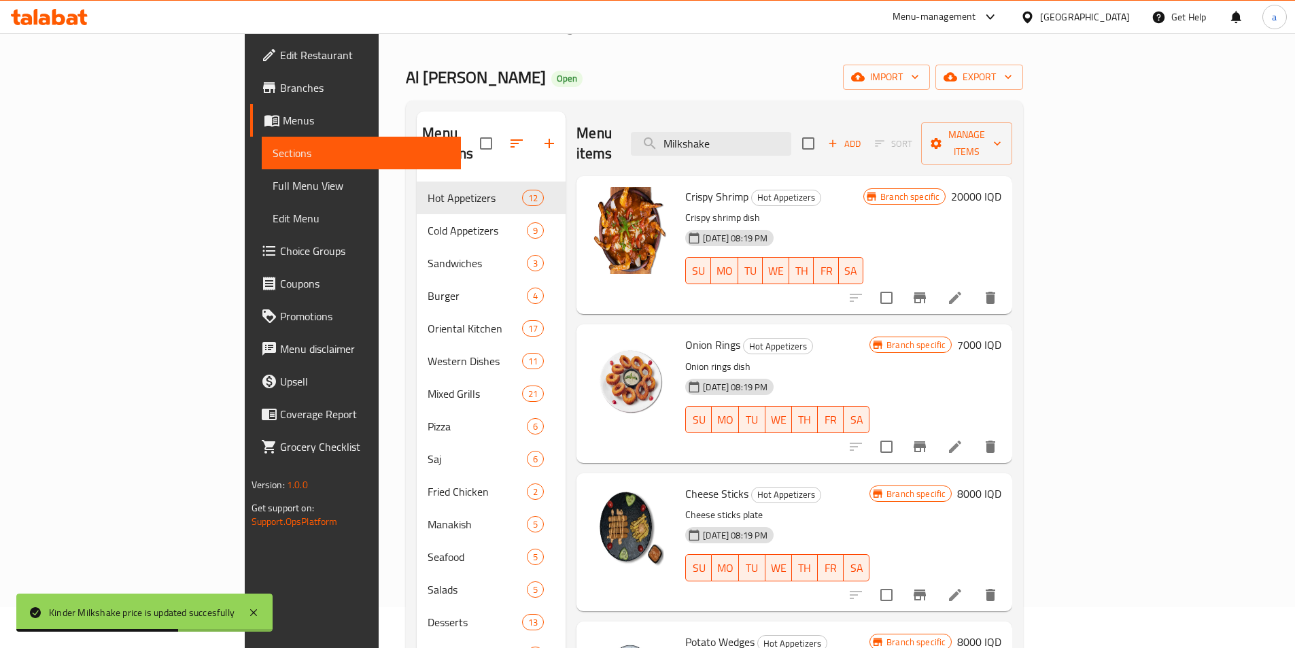
scroll to position [0, 0]
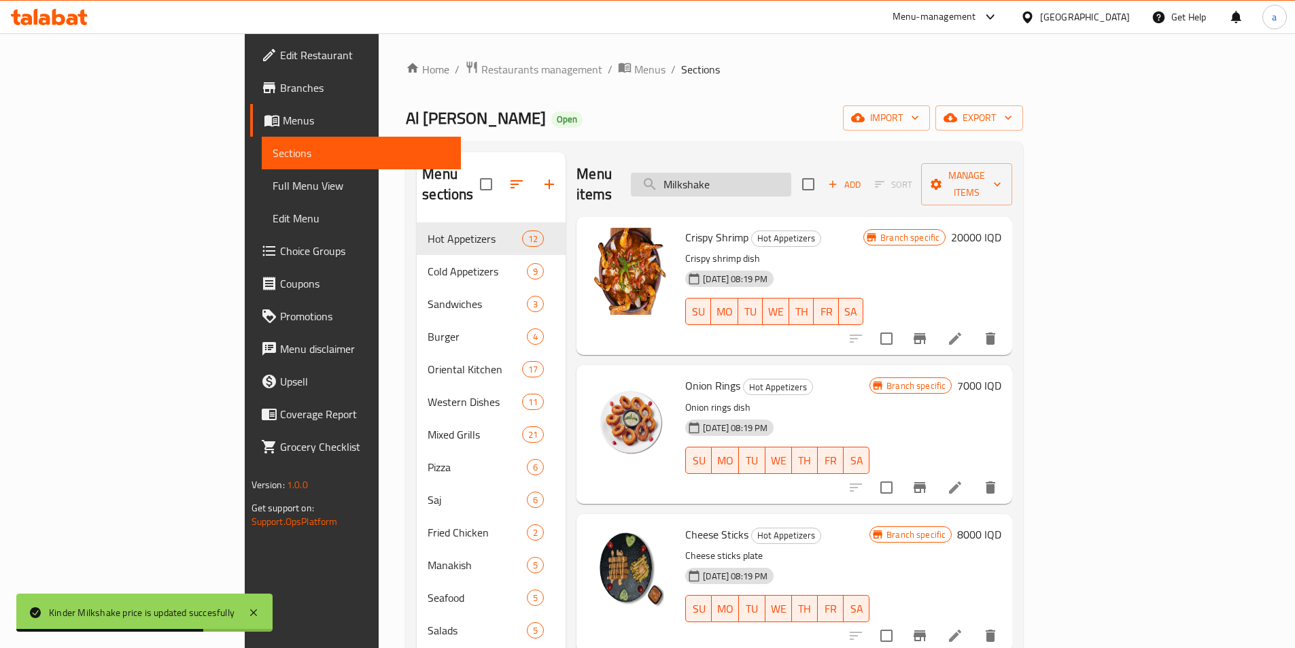
click at [791, 183] on input "Milkshake" at bounding box center [711, 185] width 160 height 24
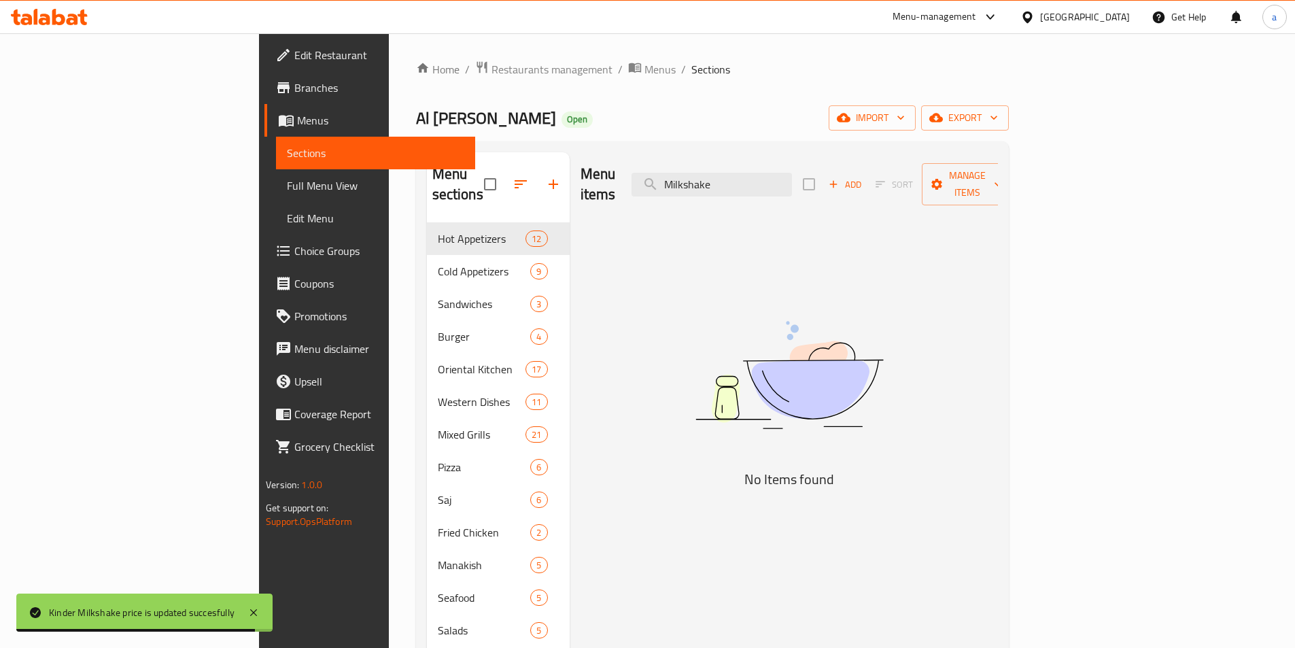
type input "Milkshake"
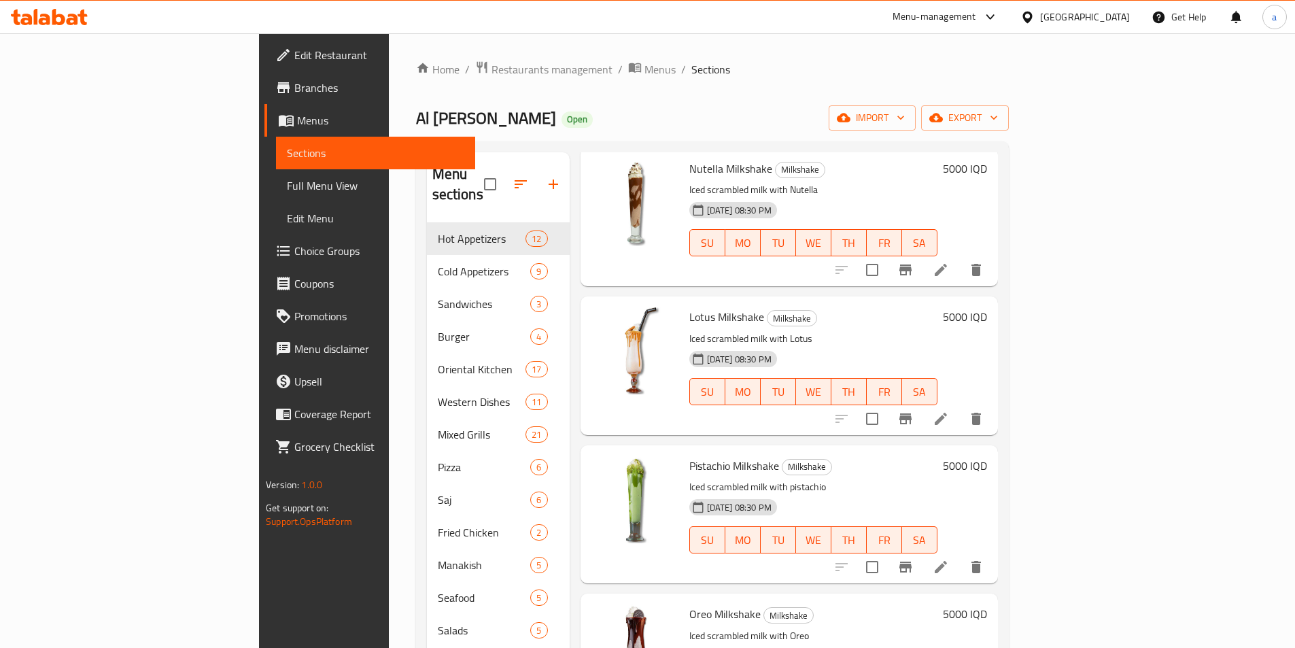
scroll to position [250, 0]
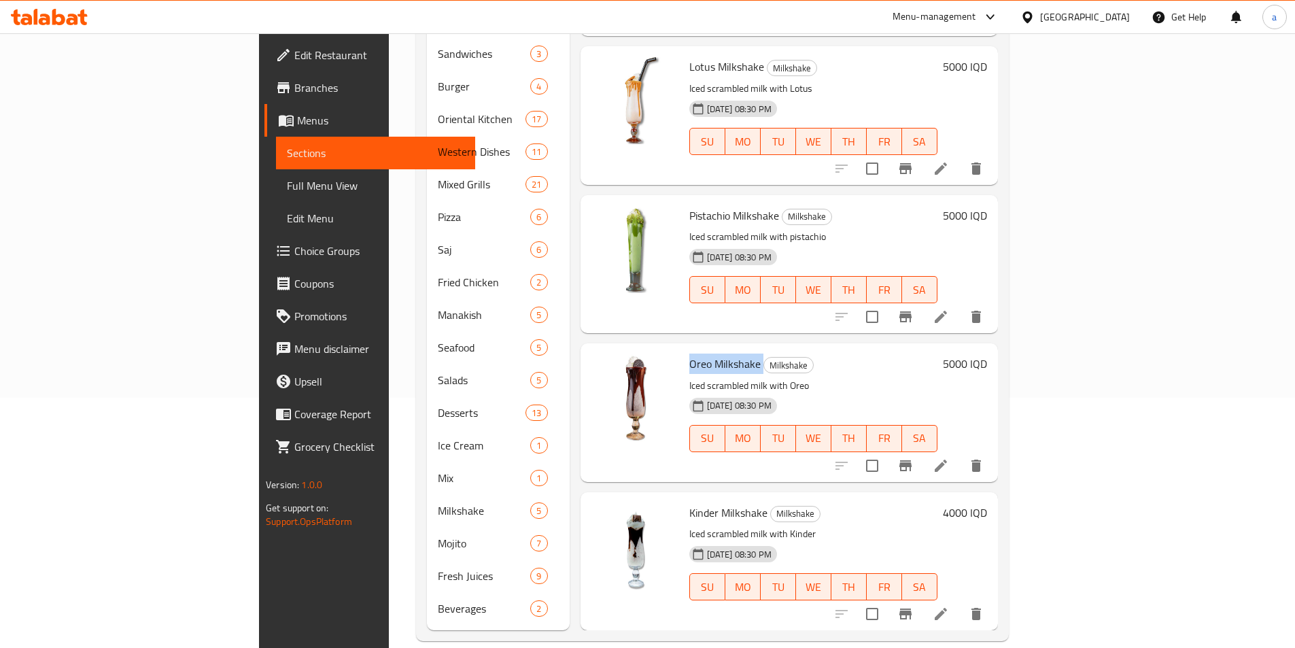
drag, startPoint x: 621, startPoint y: 342, endPoint x: 696, endPoint y: 341, distance: 74.8
click at [696, 349] on div "Oreo Milkshake Milkshake Iced scrambled milk with Oreo 27-10-2023 08:30 PM SU M…" at bounding box center [813, 412] width 259 height 127
drag, startPoint x: 620, startPoint y: 189, endPoint x: 715, endPoint y: 195, distance: 94.7
click at [715, 201] on div "Pistachio Milkshake Milkshake Iced scrambled milk with pistachio 27-10-2023 08:…" at bounding box center [813, 264] width 259 height 127
click at [987, 354] on h6 "5000 IQD" at bounding box center [965, 363] width 44 height 19
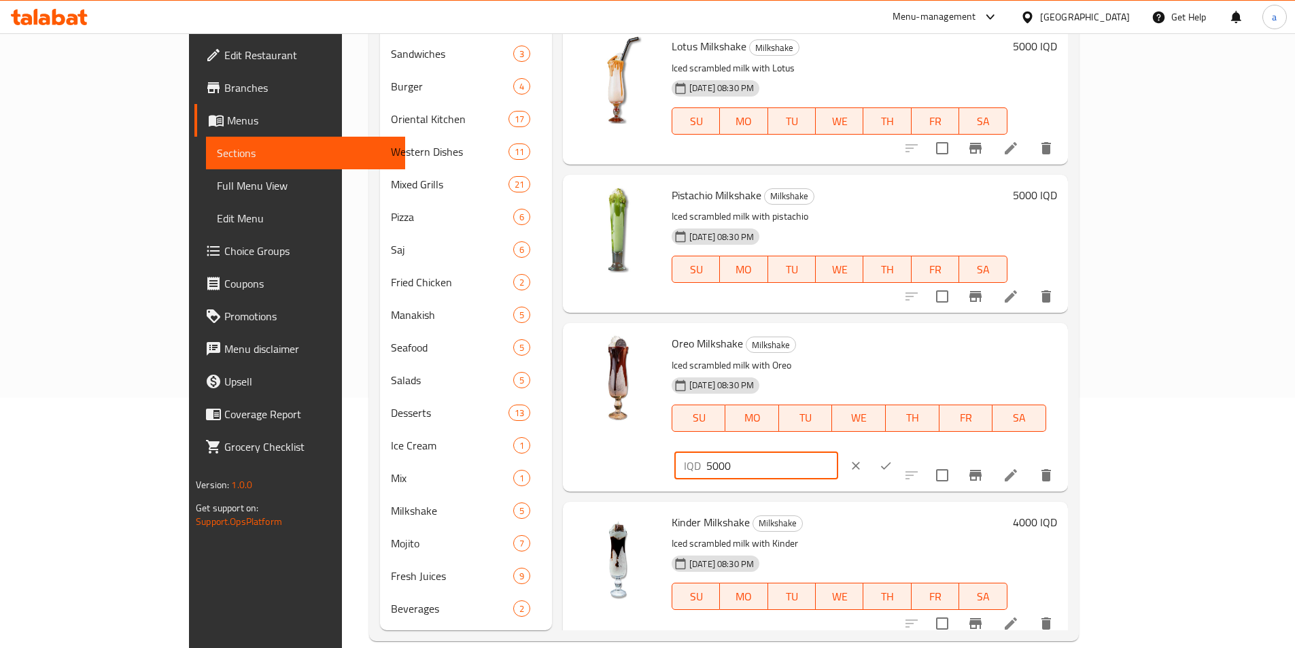
drag, startPoint x: 1123, startPoint y: 346, endPoint x: 935, endPoint y: 355, distance: 188.5
click at [935, 355] on div "Oreo Milkshake Milkshake Iced scrambled milk with Oreo 27-10-2023 08:30 PM SU M…" at bounding box center [864, 406] width 396 height 157
paste input "4"
type input "4000"
click at [891, 462] on icon "ok" at bounding box center [886, 465] width 10 height 7
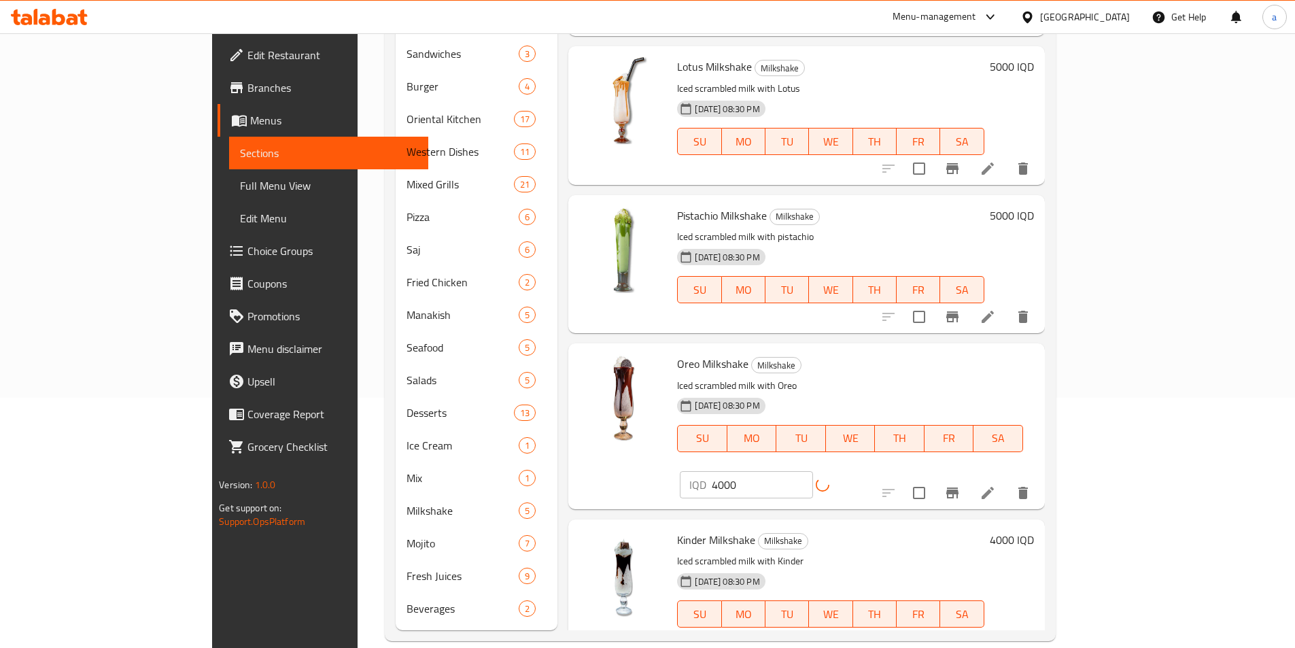
click at [1034, 206] on h6 "5000 IQD" at bounding box center [1012, 215] width 44 height 19
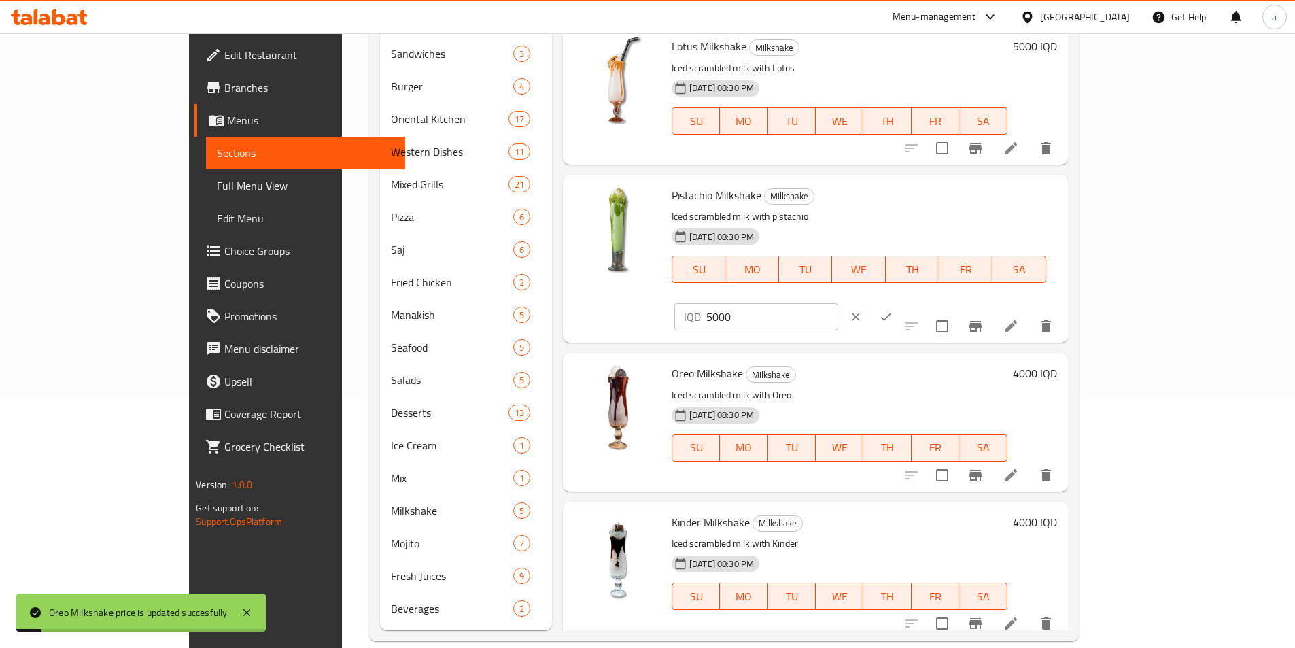
drag, startPoint x: 1101, startPoint y: 205, endPoint x: 993, endPoint y: 213, distance: 108.4
click at [993, 213] on div "Pistachio Milkshake Milkshake Iced scrambled milk with pistachio 27-10-2023 08:…" at bounding box center [864, 258] width 396 height 157
paste input "4"
type input "4000"
click at [893, 310] on icon "ok" at bounding box center [886, 317] width 14 height 14
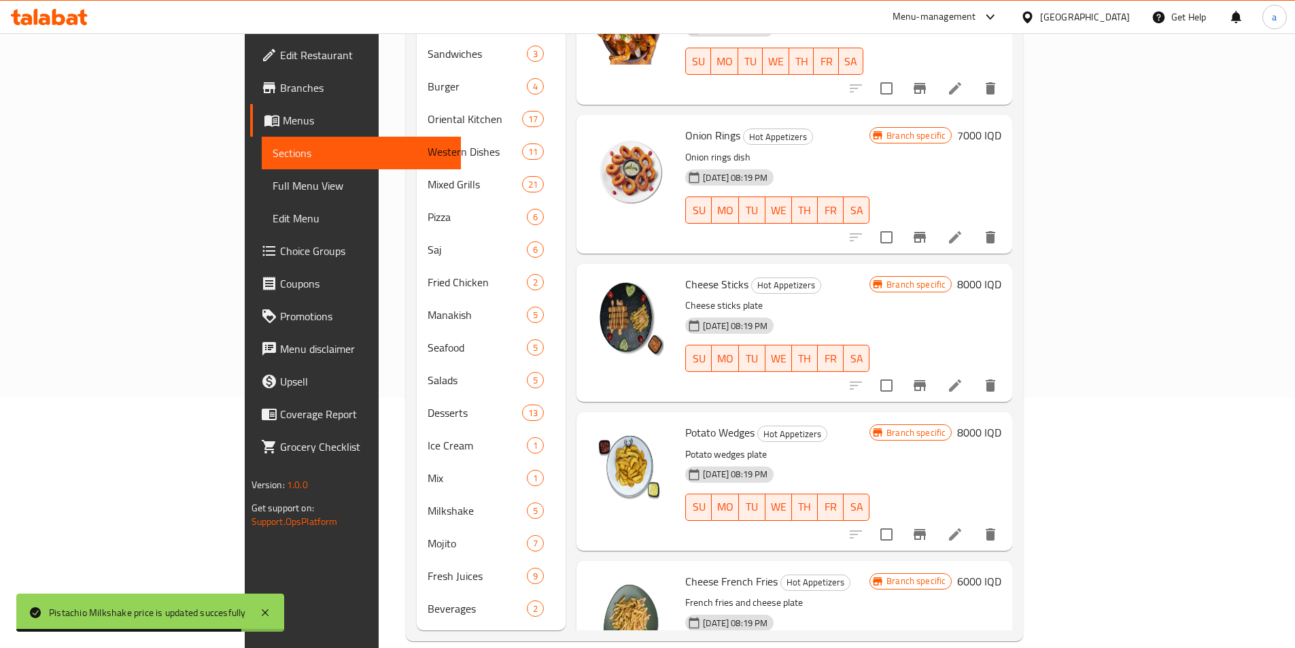
scroll to position [0, 0]
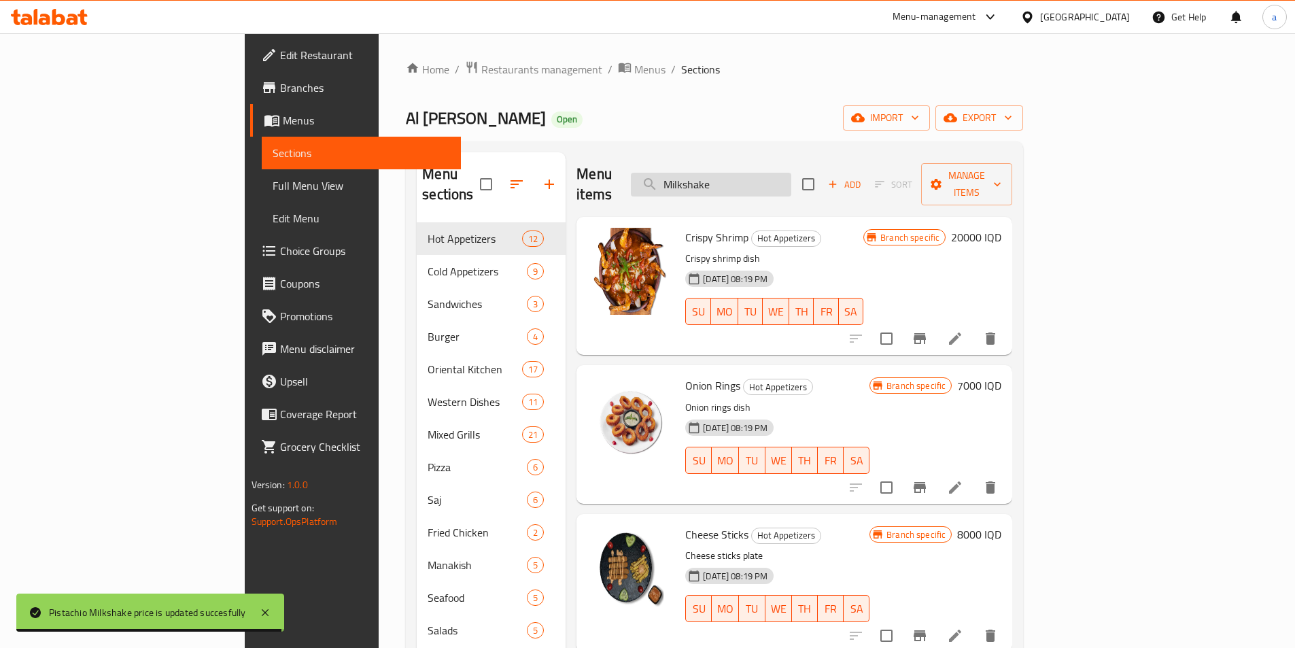
click at [791, 176] on input "Milkshake" at bounding box center [711, 185] width 160 height 24
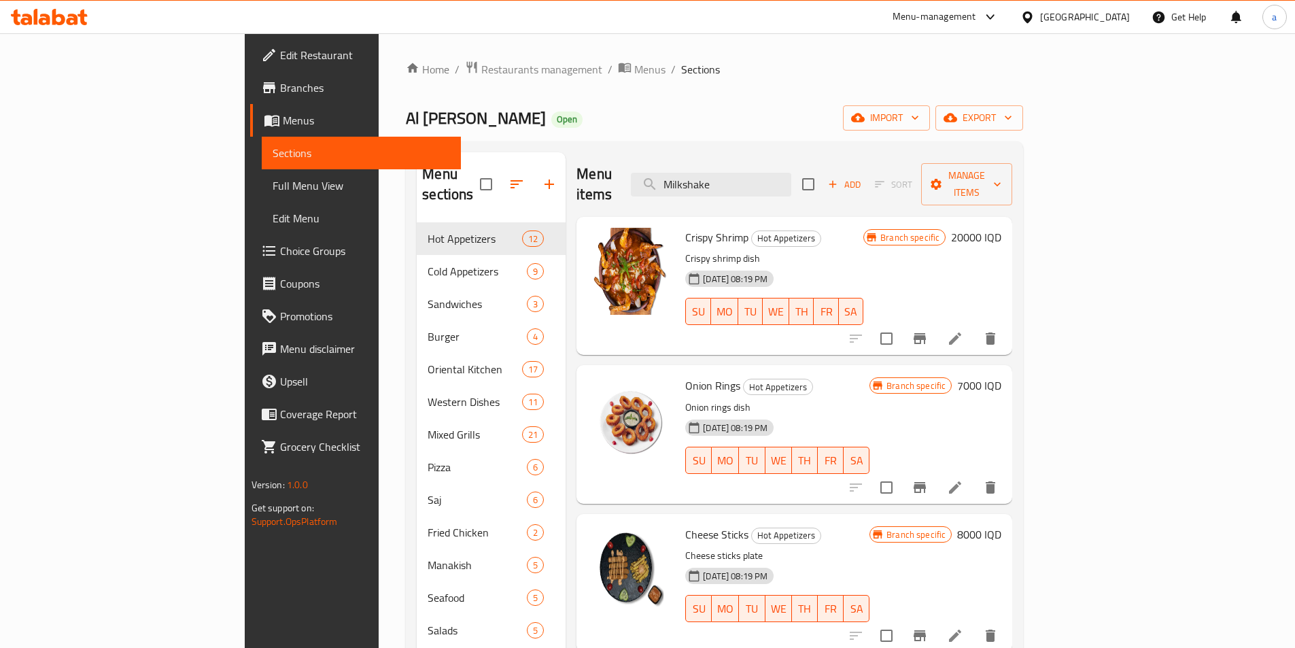
type input "Milkshake"
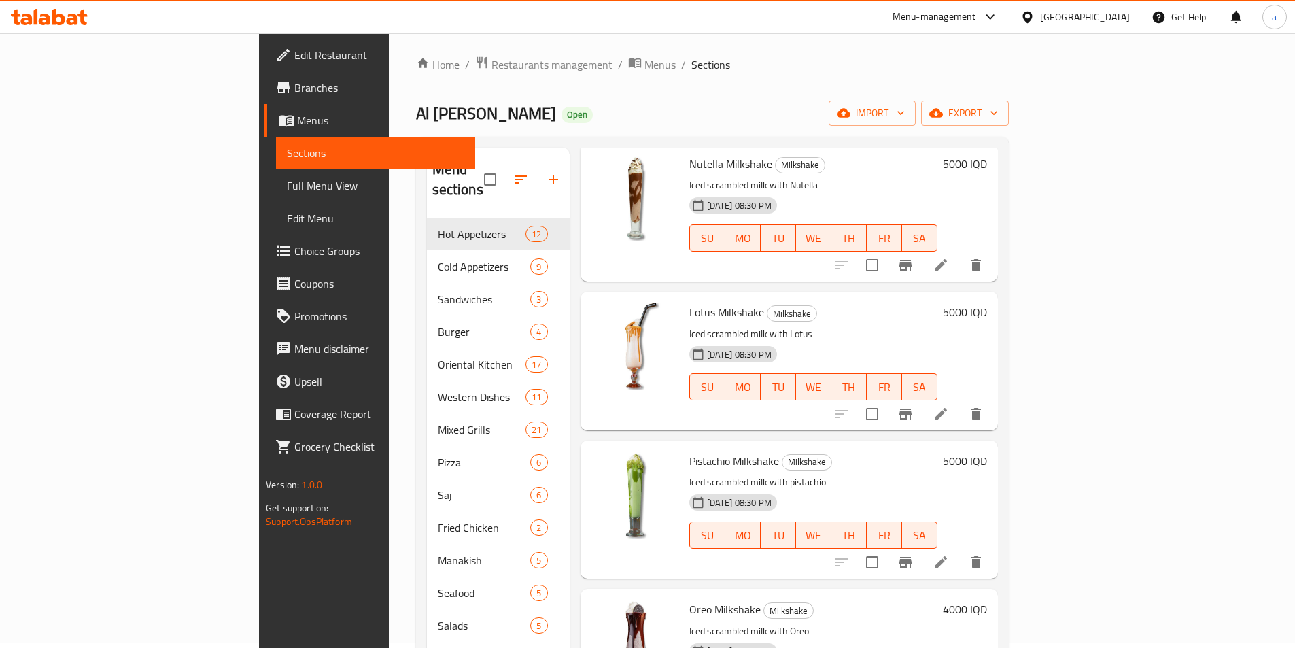
scroll to position [250, 0]
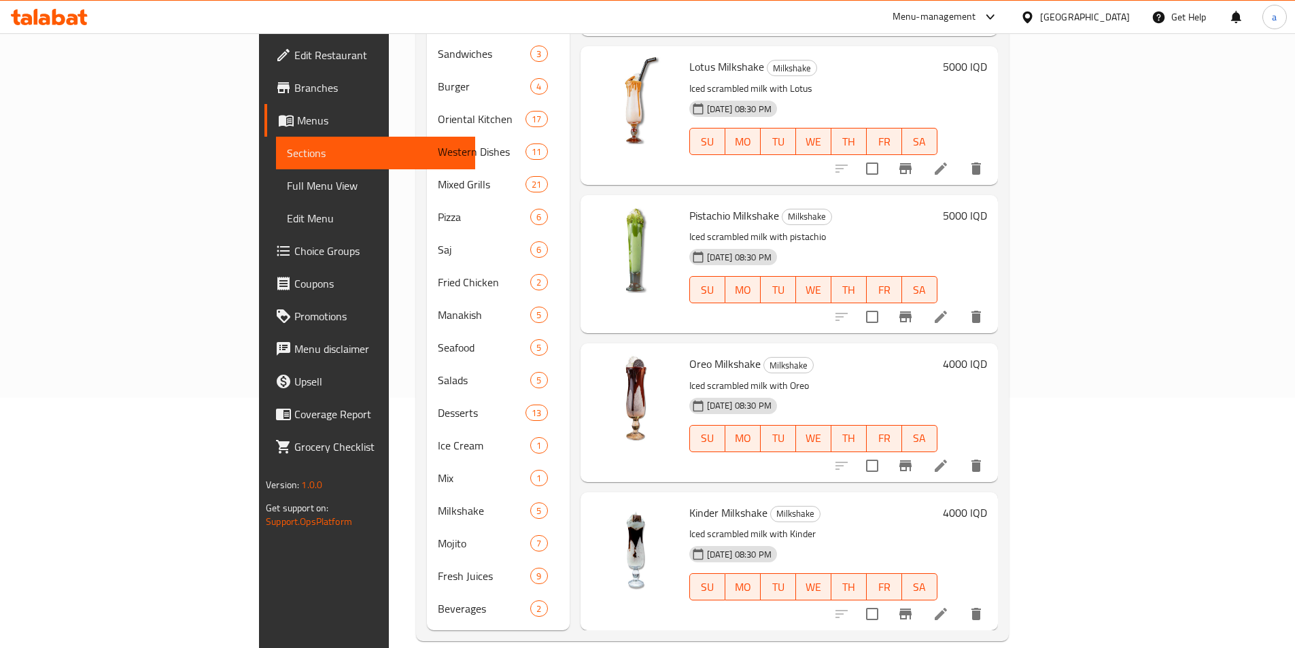
click at [987, 206] on h6 "5000 IQD" at bounding box center [965, 215] width 44 height 19
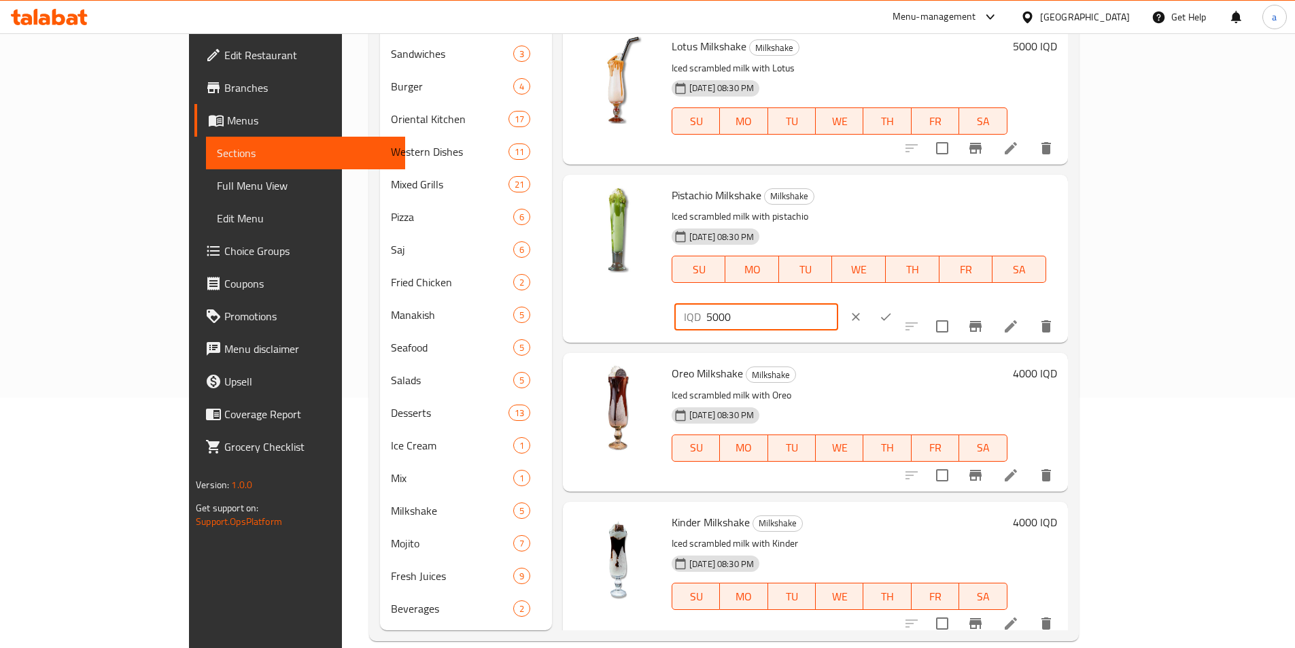
drag, startPoint x: 1138, startPoint y: 198, endPoint x: 1007, endPoint y: 214, distance: 132.2
click at [970, 212] on div "Pistachio Milkshake Milkshake Iced scrambled milk with pistachio 27-10-2023 08:…" at bounding box center [864, 258] width 396 height 157
paste input "4"
type input "4000"
click at [893, 310] on icon "ok" at bounding box center [886, 317] width 14 height 14
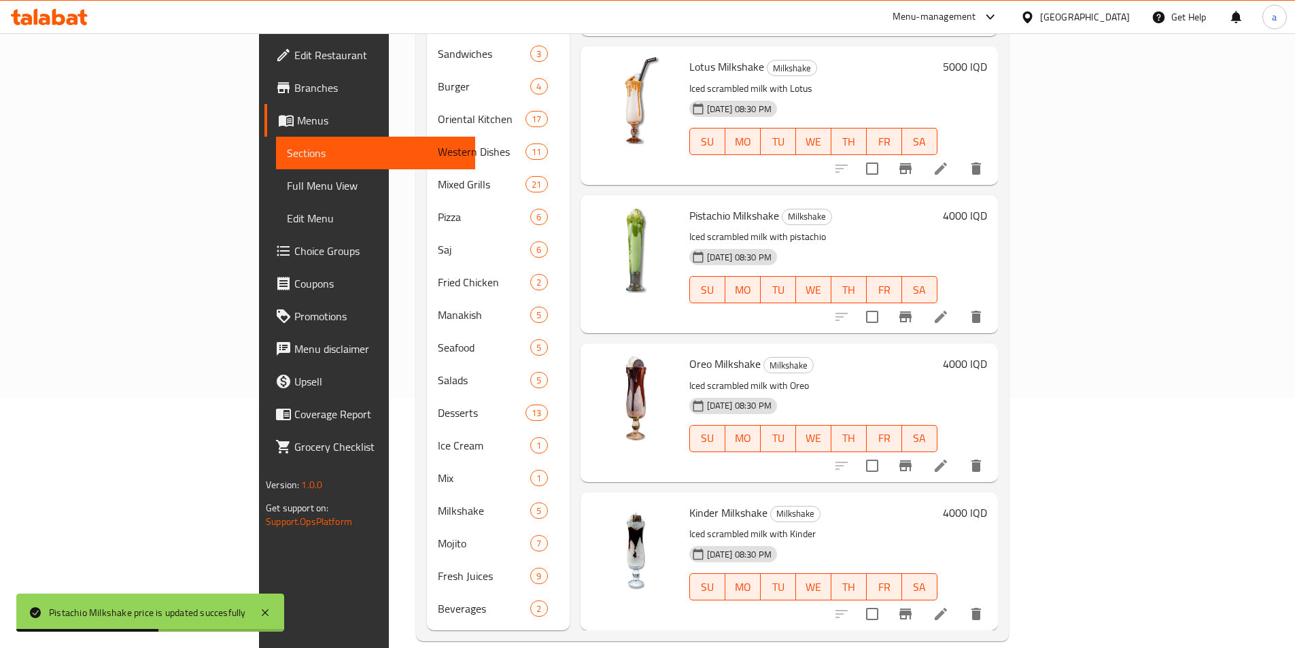
scroll to position [0, 0]
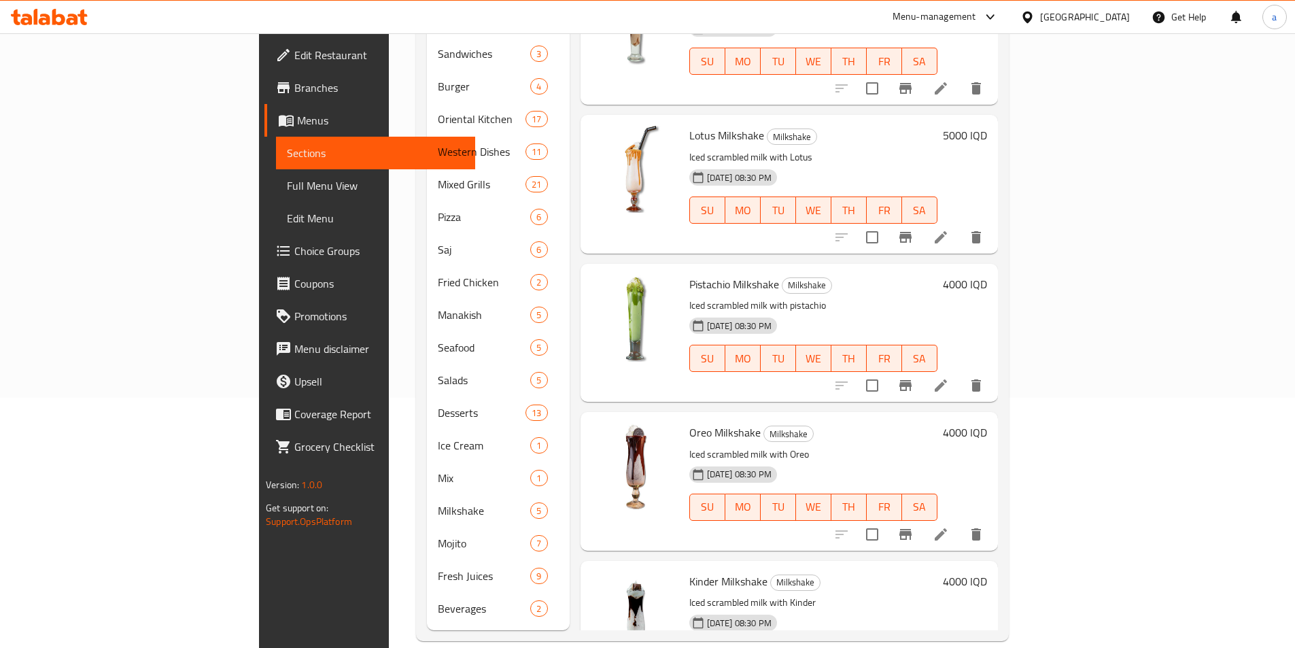
click at [987, 126] on div "5000 IQD" at bounding box center [963, 135] width 50 height 19
click at [987, 126] on h6 "5000 IQD" at bounding box center [965, 135] width 44 height 19
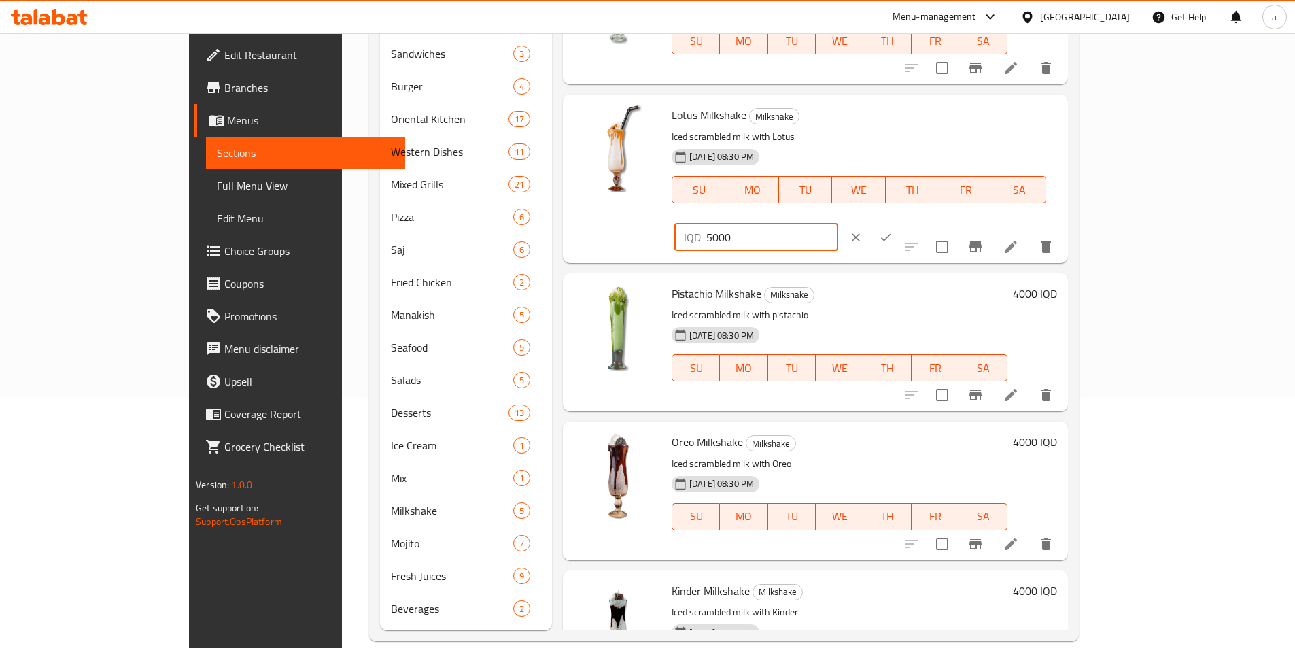
drag, startPoint x: 1106, startPoint y: 116, endPoint x: 1010, endPoint y: 129, distance: 96.0
click at [1008, 128] on div "Lotus Milkshake Milkshake Iced scrambled milk with Lotus 27-10-2023 08:30 PM SU…" at bounding box center [864, 178] width 396 height 157
paste input "6"
type input "6000"
click at [901, 222] on button "ok" at bounding box center [886, 237] width 30 height 30
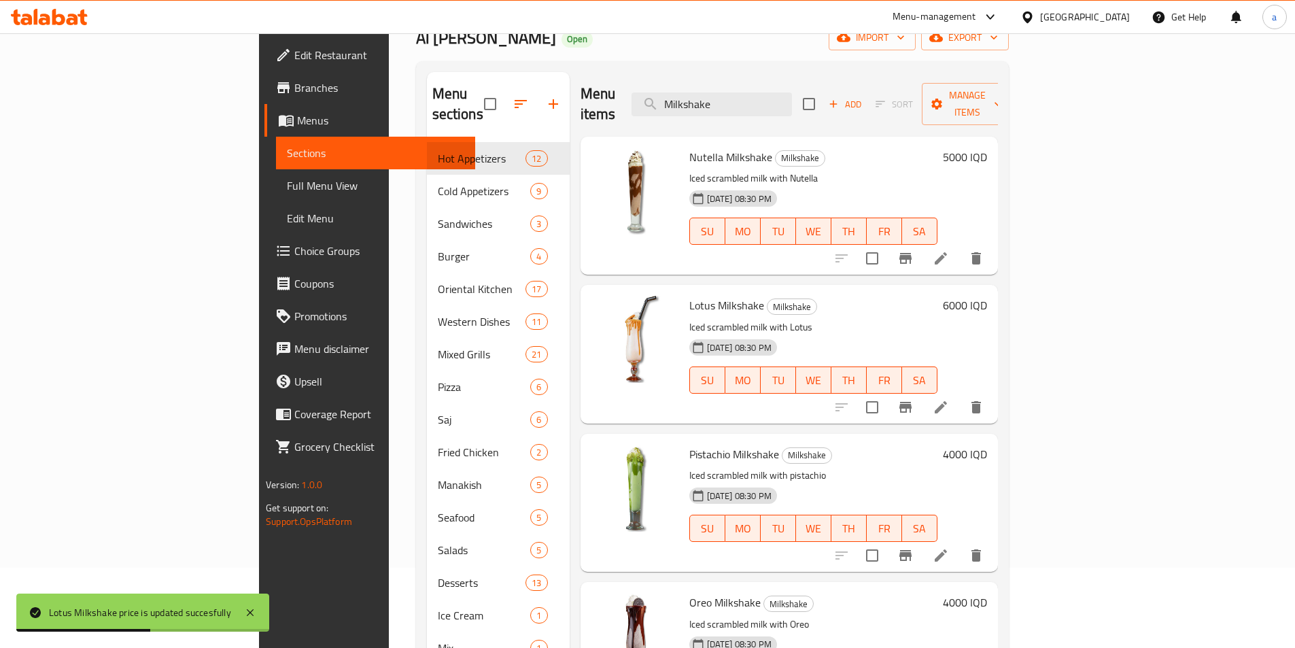
scroll to position [46, 0]
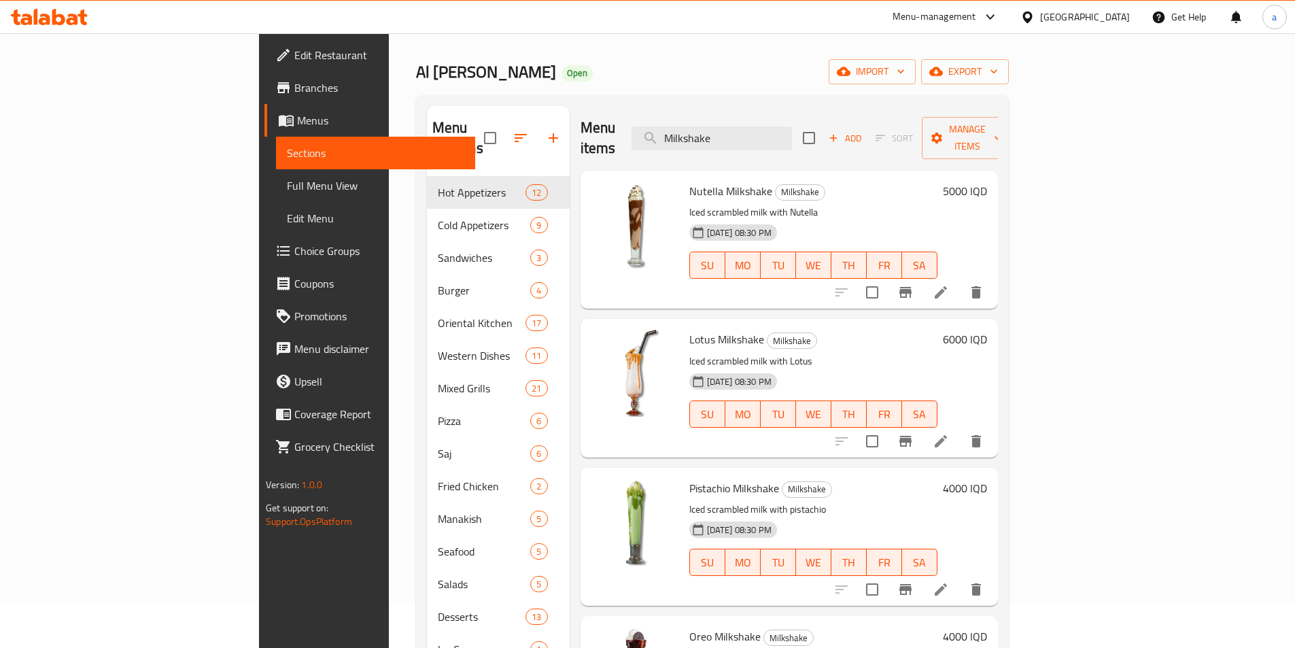
click at [987, 182] on h6 "5000 IQD" at bounding box center [965, 191] width 44 height 19
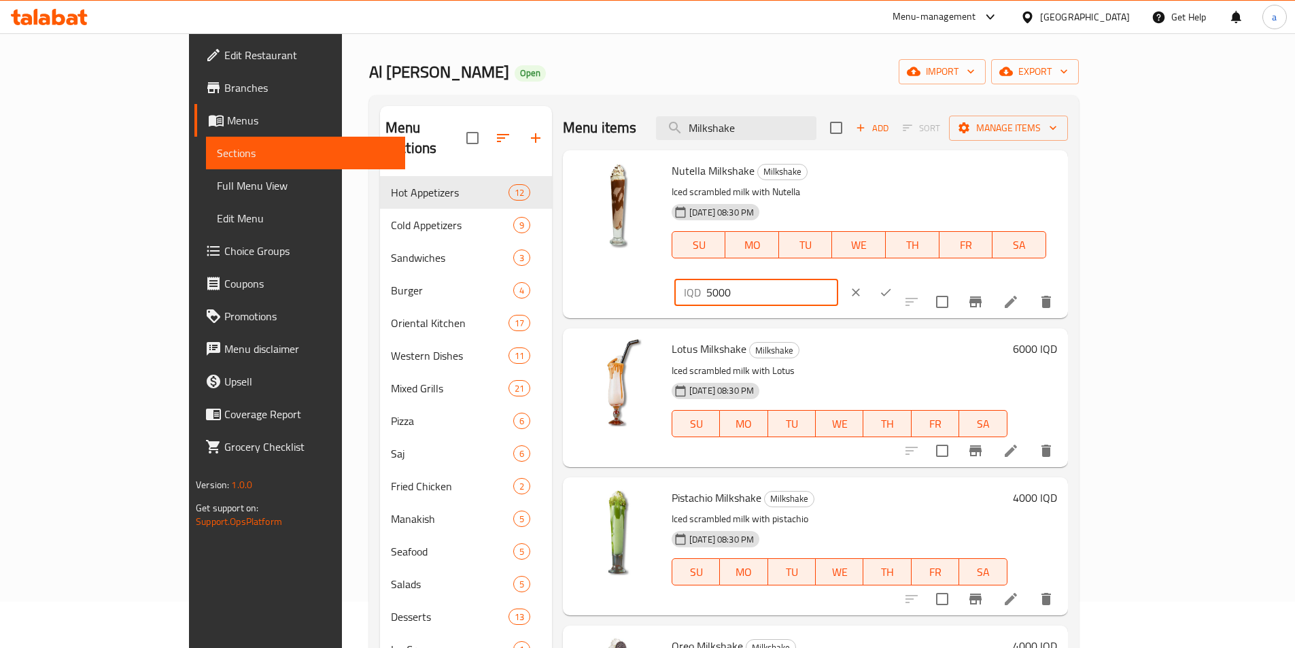
drag, startPoint x: 1116, startPoint y: 175, endPoint x: 993, endPoint y: 179, distance: 123.1
click at [993, 179] on div "Nutella Milkshake Milkshake Iced scrambled milk with Nutella 27-10-2023 08:30 P…" at bounding box center [864, 234] width 396 height 157
paste input "4"
type input "4000"
click at [901, 277] on button "ok" at bounding box center [886, 292] width 30 height 30
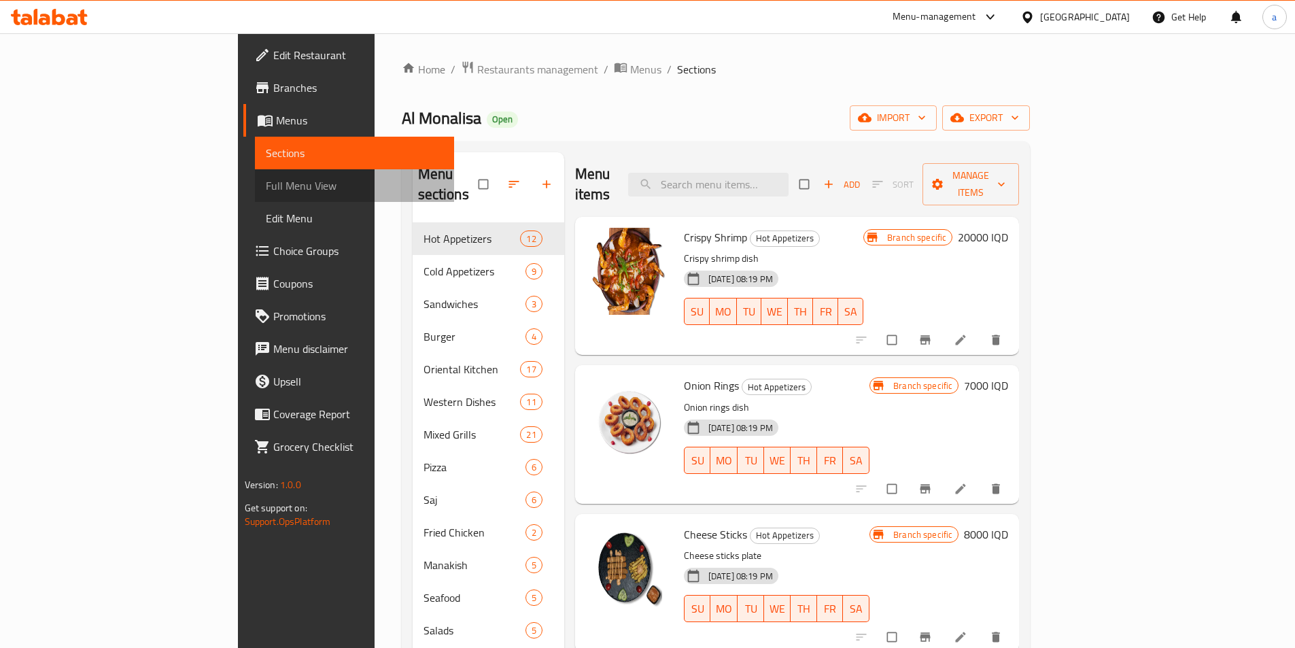
click at [266, 185] on span "Full Menu View" at bounding box center [354, 185] width 177 height 16
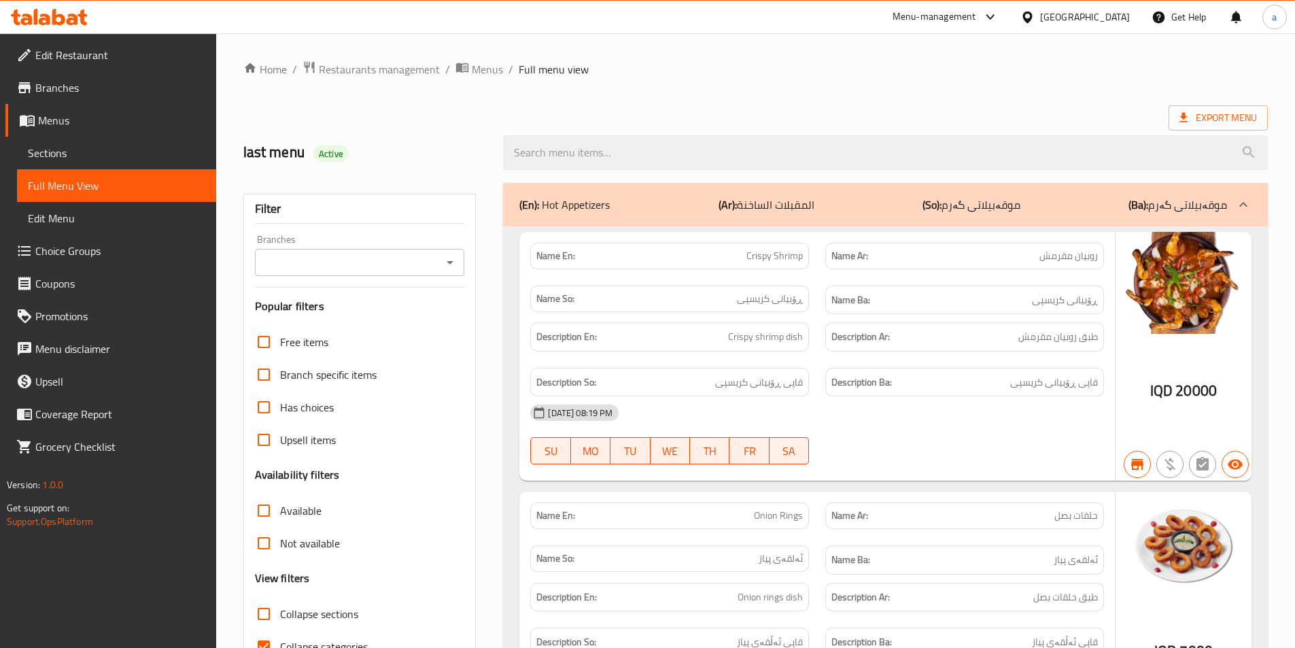
click at [441, 265] on button "Open" at bounding box center [450, 262] width 19 height 19
click at [365, 319] on li "Al [PERSON_NAME], Al Fursi" at bounding box center [359, 321] width 210 height 24
type input "Al [PERSON_NAME], Al Fursi"
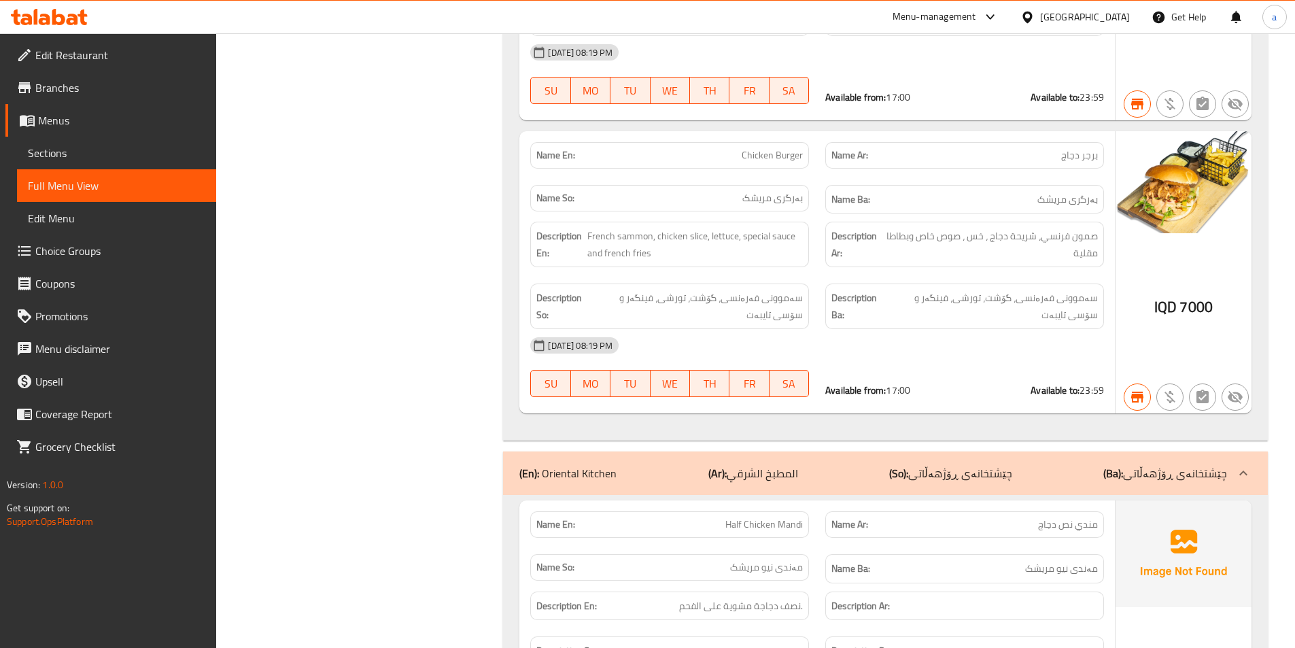
scroll to position [13725, 0]
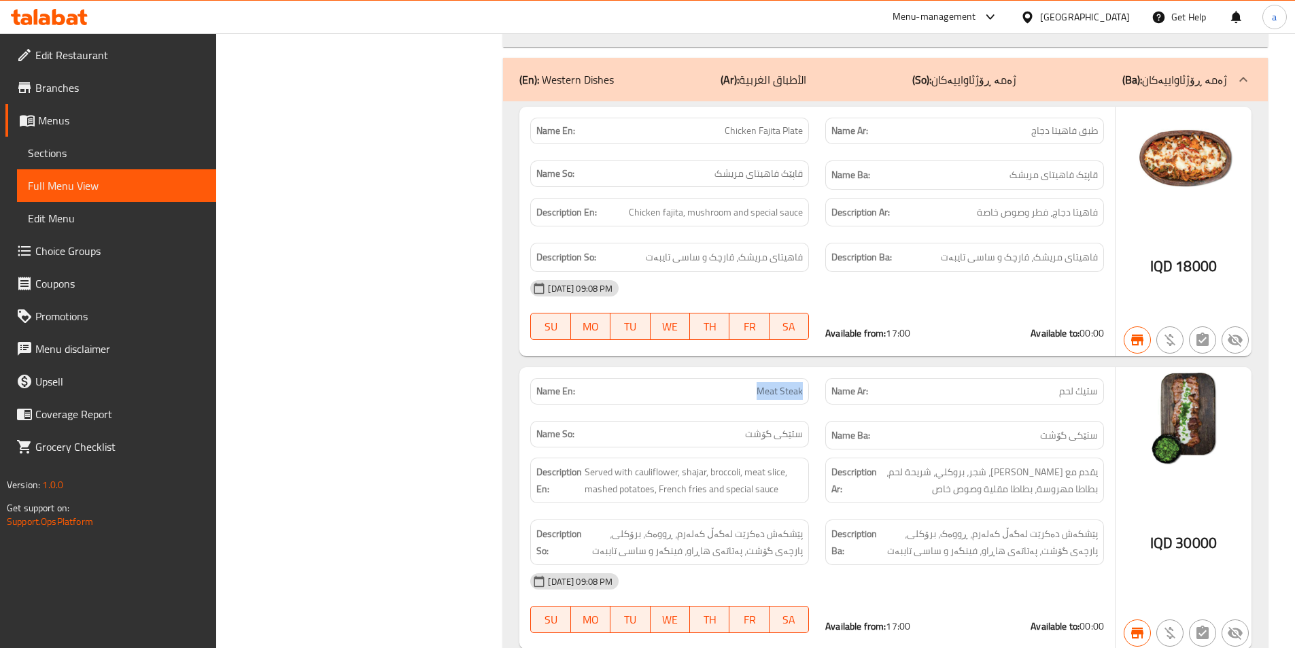
drag, startPoint x: 730, startPoint y: 323, endPoint x: 810, endPoint y: 326, distance: 79.6
click at [810, 370] on div "Name En: Meat Steak" at bounding box center [669, 391] width 295 height 43
copy span "Meat Steak"
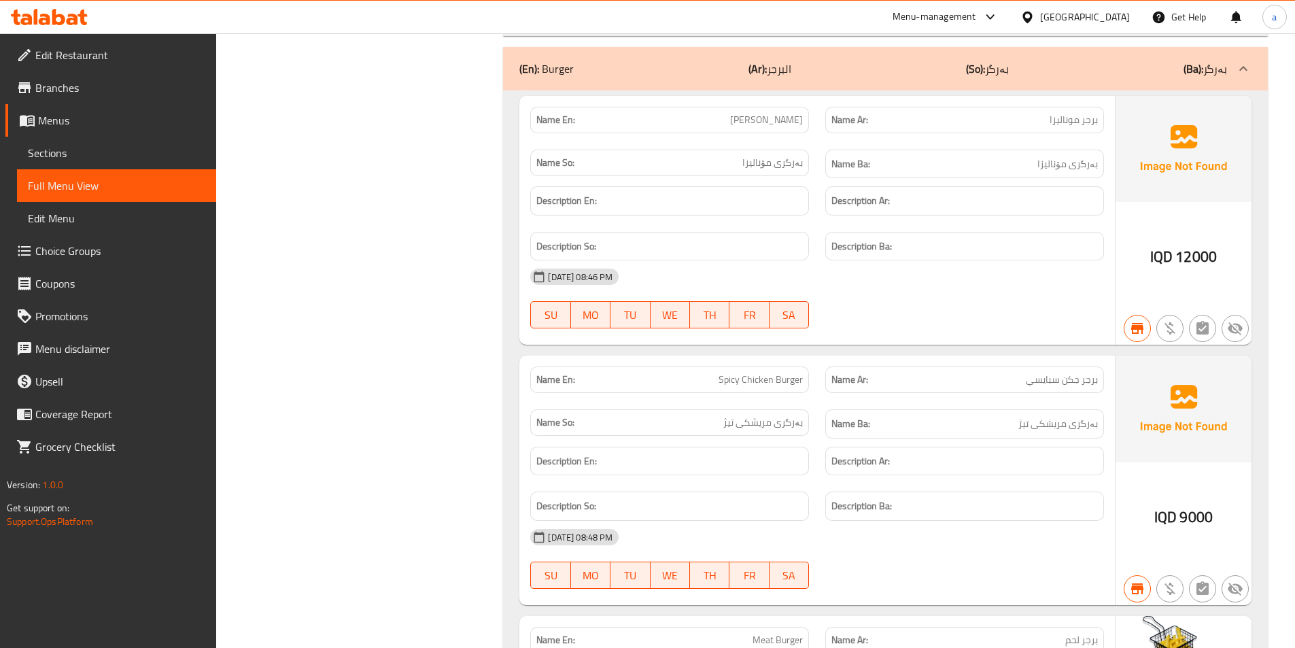
scroll to position [6893, 0]
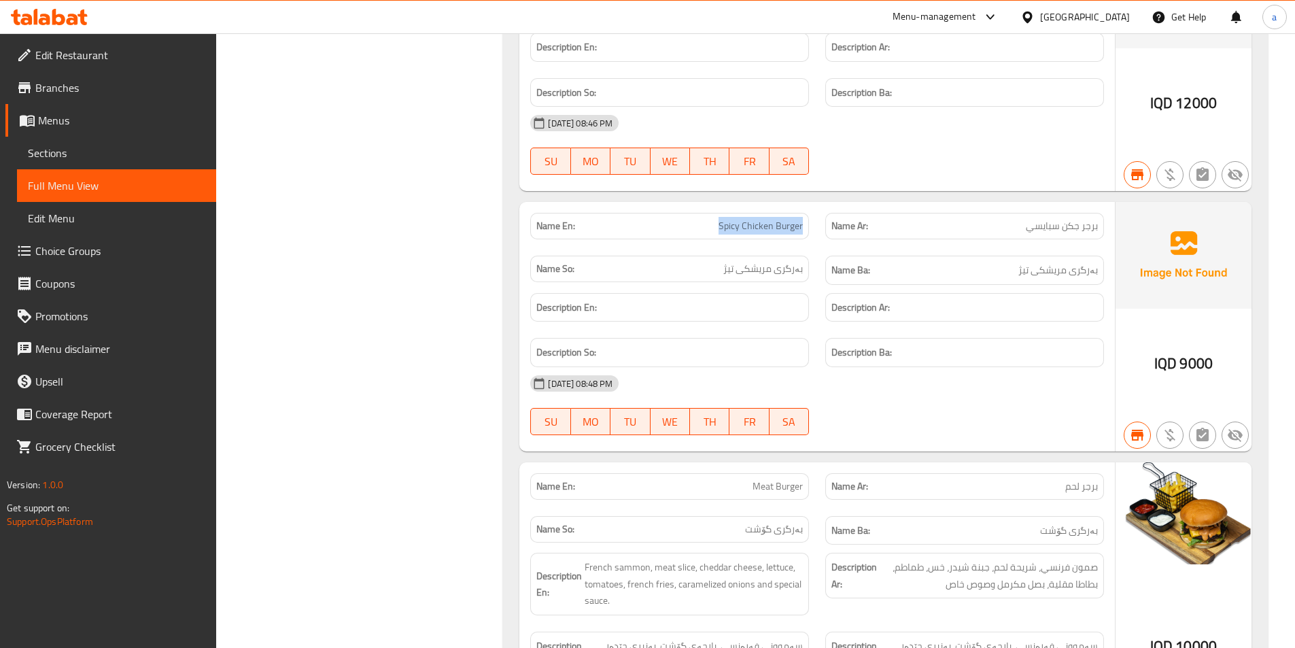
drag, startPoint x: 708, startPoint y: 174, endPoint x: 805, endPoint y: 171, distance: 97.3
click at [805, 213] on div "Name En: Spicy Chicken Burger" at bounding box center [669, 226] width 279 height 27
copy span "Spicy Chicken Burger"
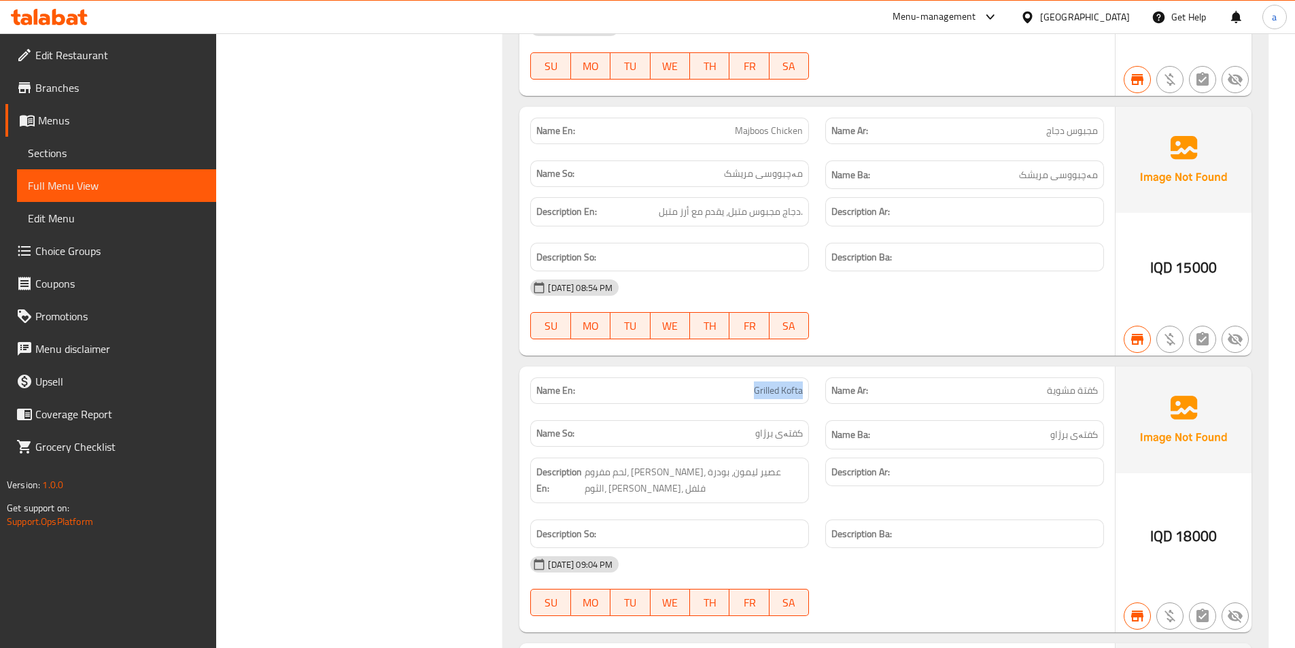
drag, startPoint x: 744, startPoint y: 330, endPoint x: 808, endPoint y: 332, distance: 64.6
click at [808, 377] on div "Name En: Grilled Kofta" at bounding box center [669, 390] width 279 height 27
copy span "Grilled Kofta"
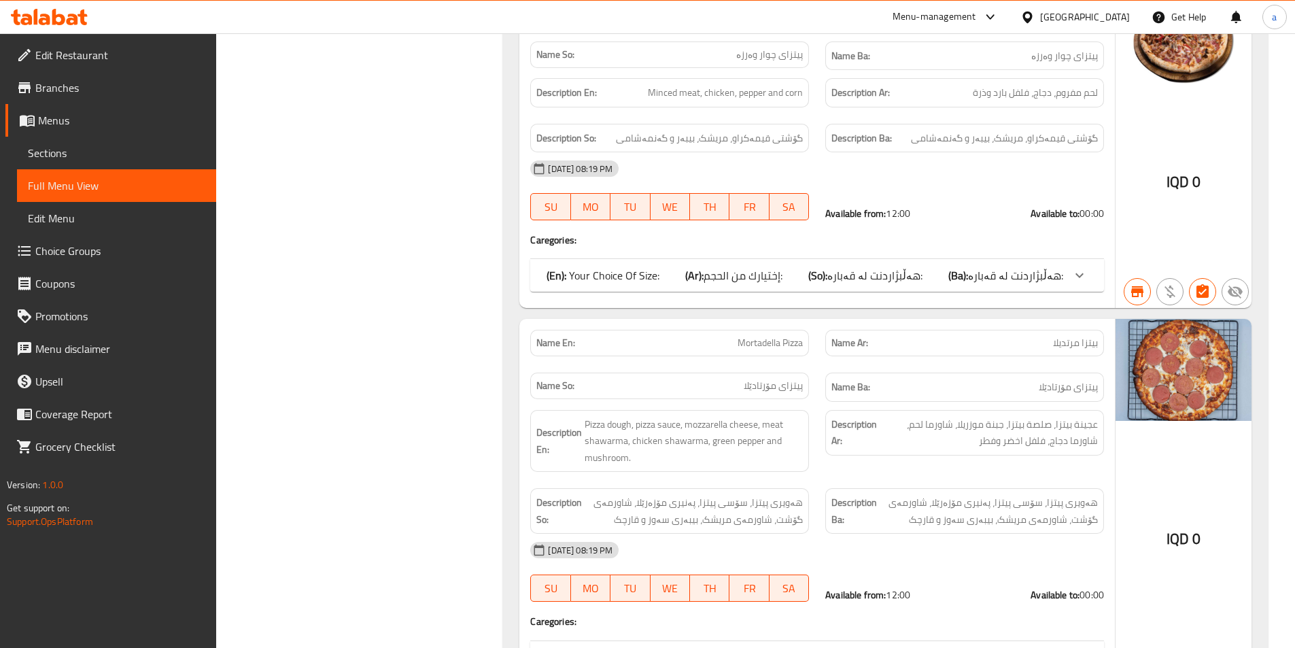
scroll to position [23785, 0]
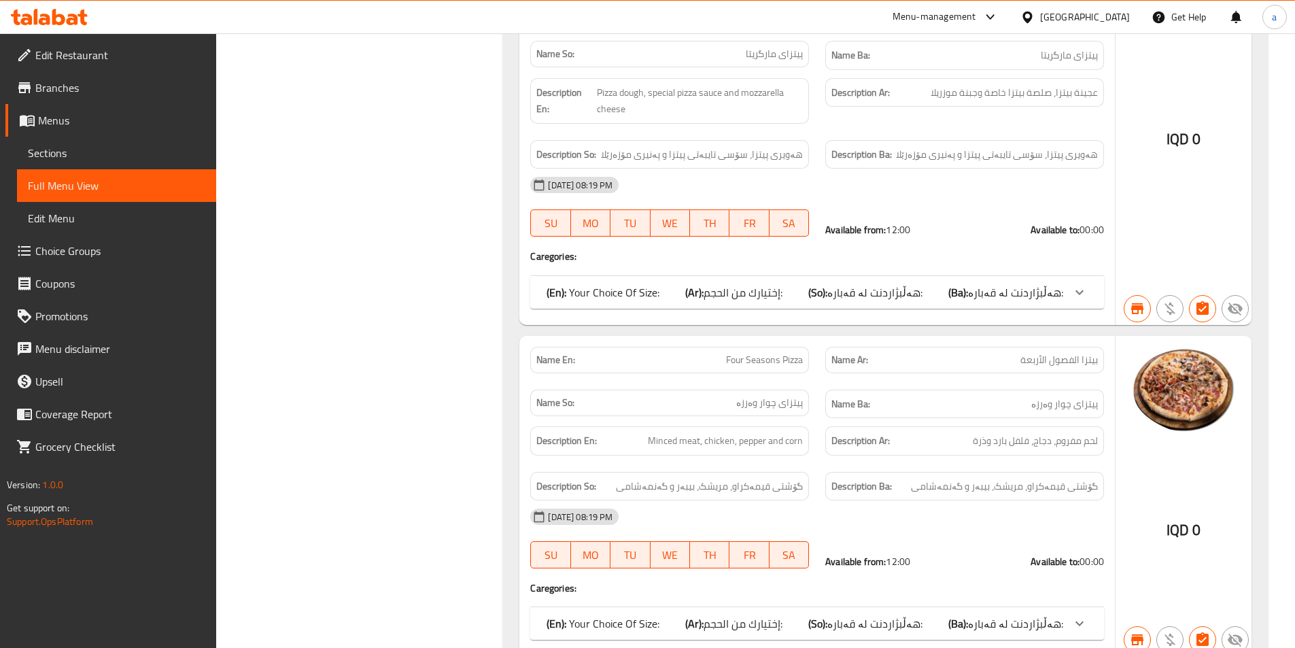
drag, startPoint x: 965, startPoint y: 105, endPoint x: 1072, endPoint y: 59, distance: 116.3
click at [972, 215] on div "Available from: 12:00 Available to: 00:00" at bounding box center [964, 230] width 295 height 30
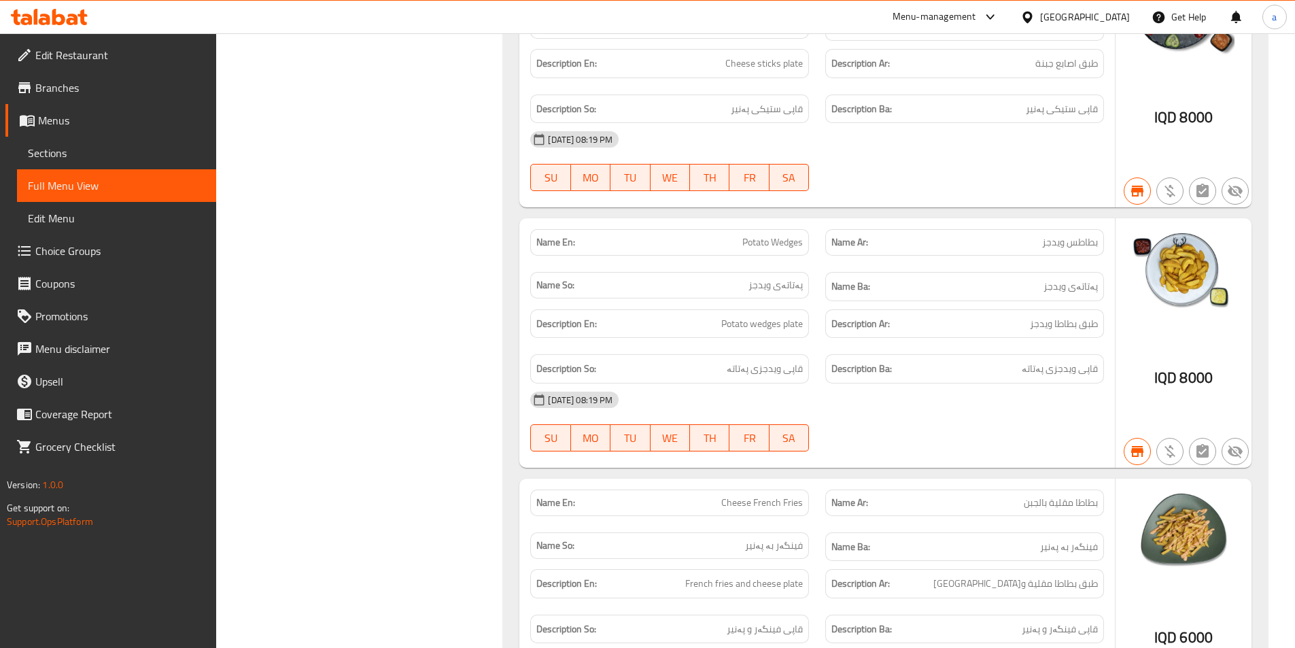
scroll to position [0, 0]
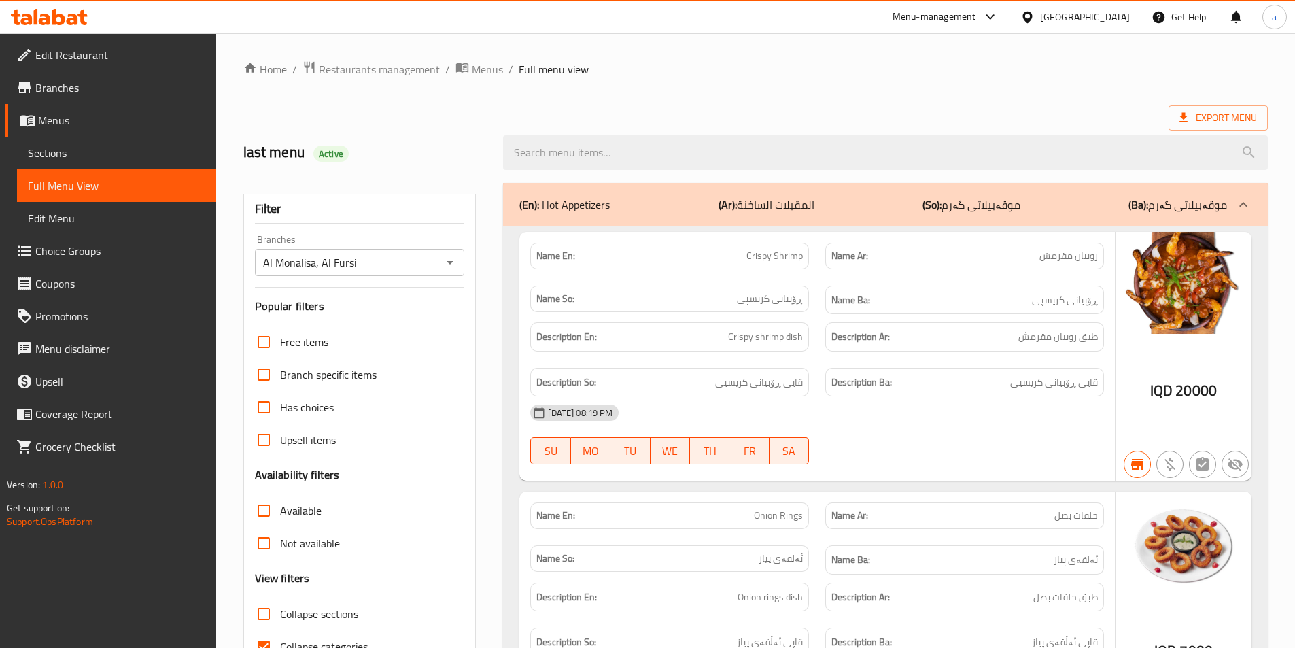
click at [705, 72] on ol "Home / Restaurants management / Menus / Full menu view" at bounding box center [755, 70] width 1025 height 18
click at [778, 196] on p "(Ar): المقبلات الساخنة" at bounding box center [767, 204] width 96 height 16
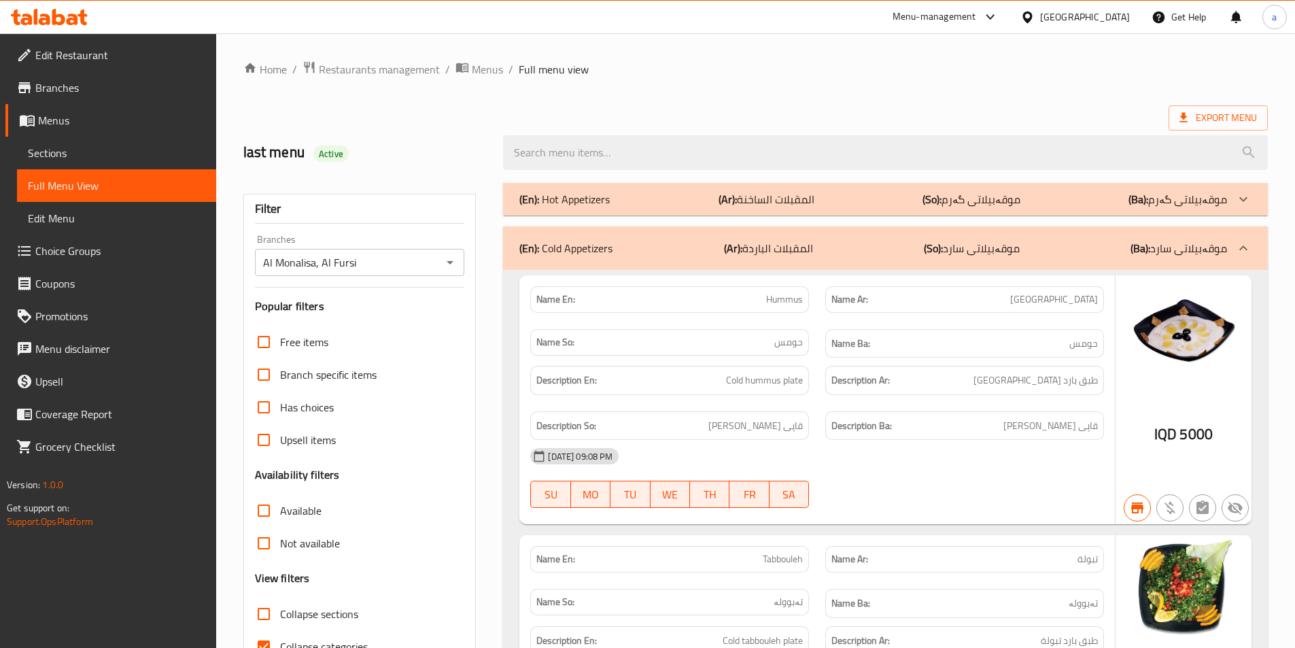
click at [294, 615] on span "Collapse sections" at bounding box center [319, 614] width 78 height 16
click at [280, 615] on input "Collapse sections" at bounding box center [263, 614] width 33 height 33
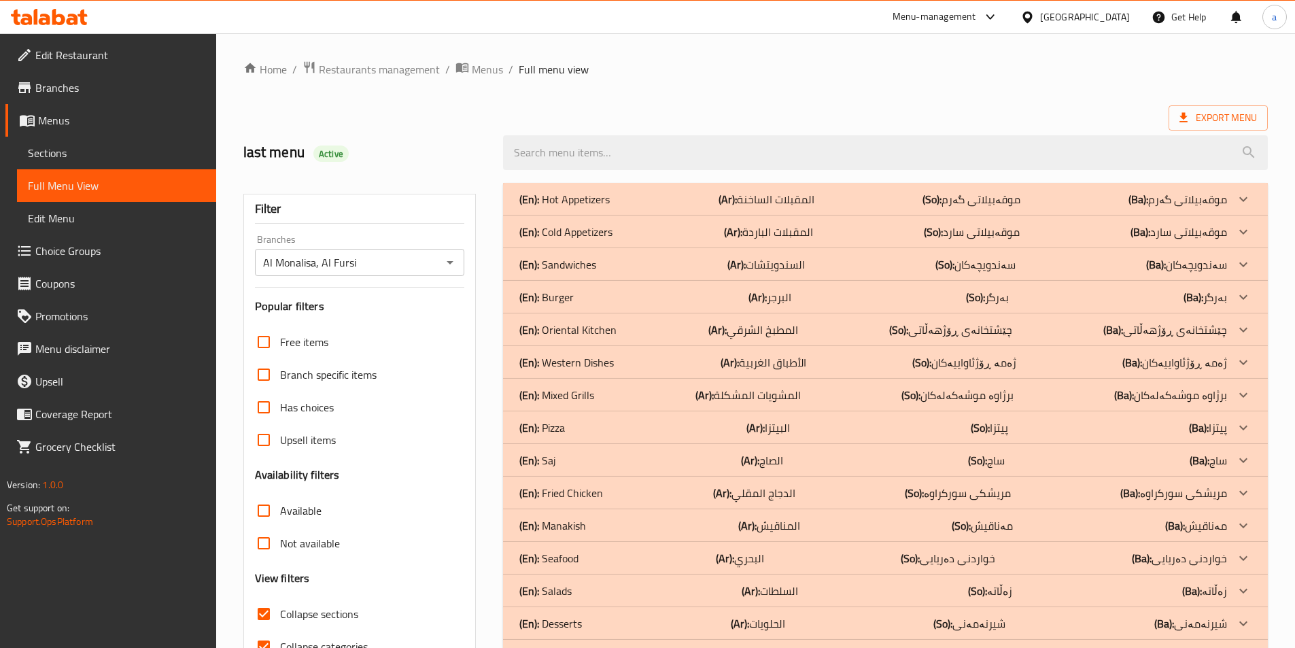
click at [811, 398] on div "(En): Mixed Grills (Ar): المشويات المشكلة (So): برژاوە موشەکەلەکان (Ba): برژاوە…" at bounding box center [873, 395] width 708 height 16
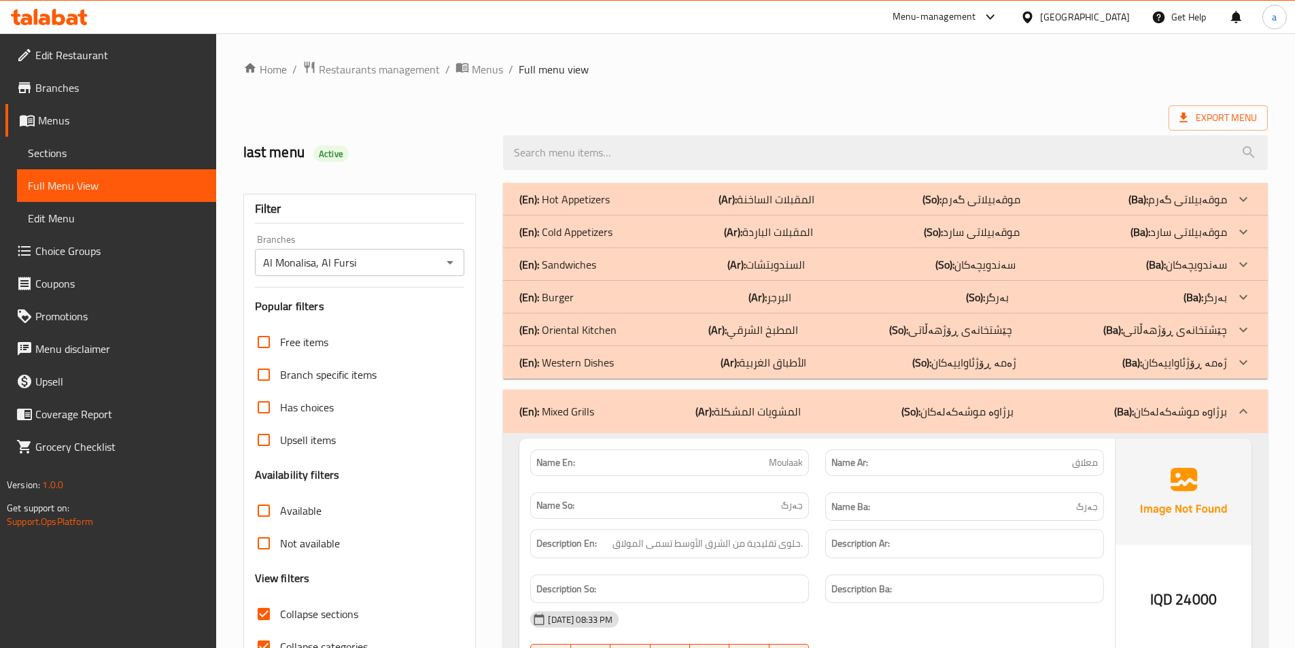
click at [294, 611] on span "Collapse sections" at bounding box center [319, 614] width 78 height 16
click at [280, 611] on input "Collapse sections" at bounding box center [263, 614] width 33 height 33
checkbox input "false"
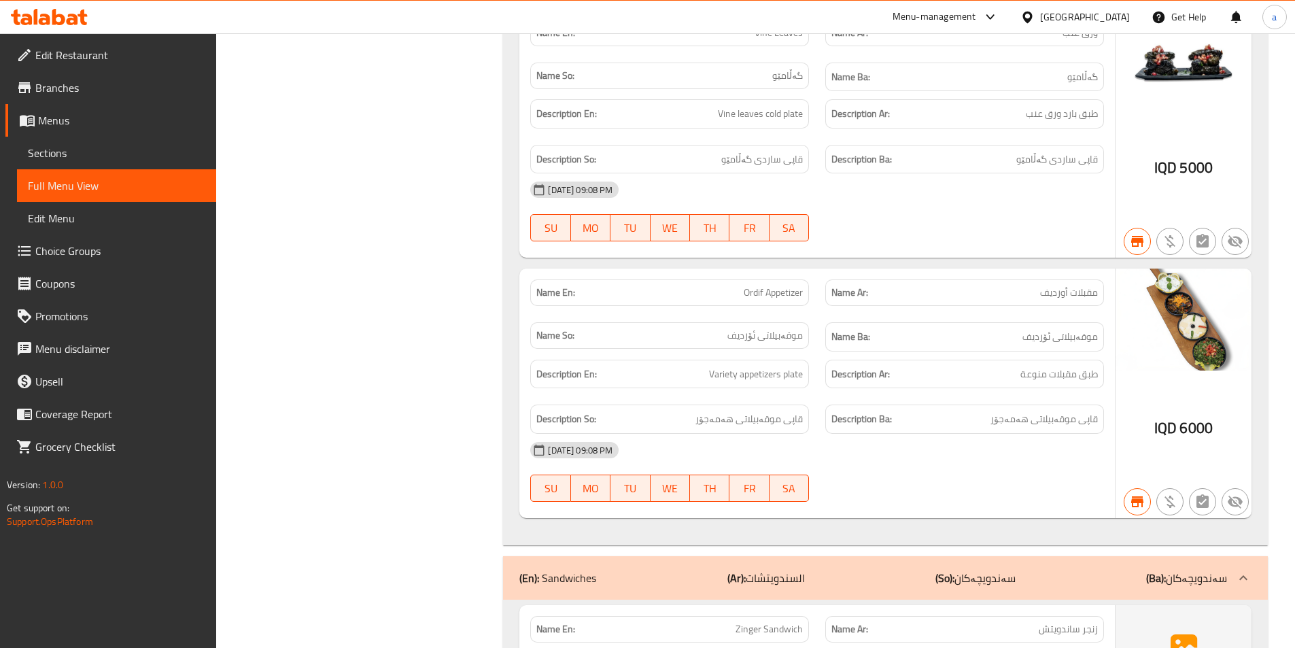
scroll to position [8725, 0]
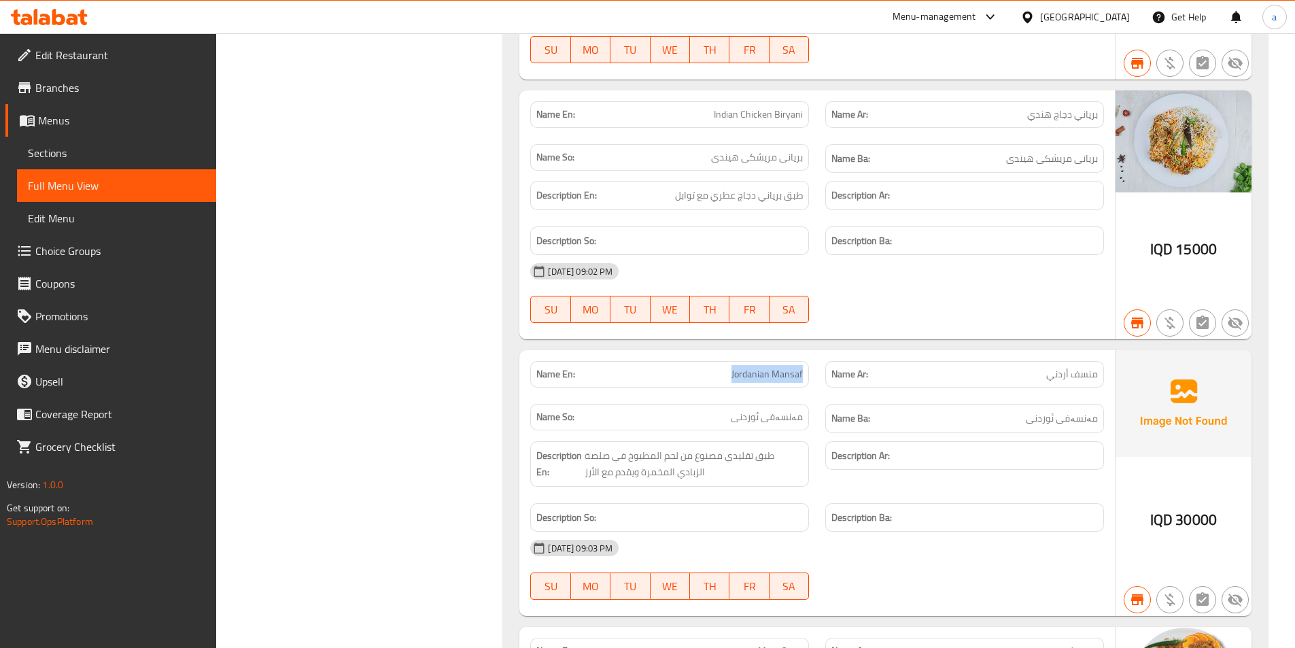
drag, startPoint x: 717, startPoint y: 328, endPoint x: 812, endPoint y: 326, distance: 95.2
click at [812, 353] on div "Name En: Jordanian Mansaf" at bounding box center [669, 374] width 295 height 43
copy span "Jordanian Mansaf"
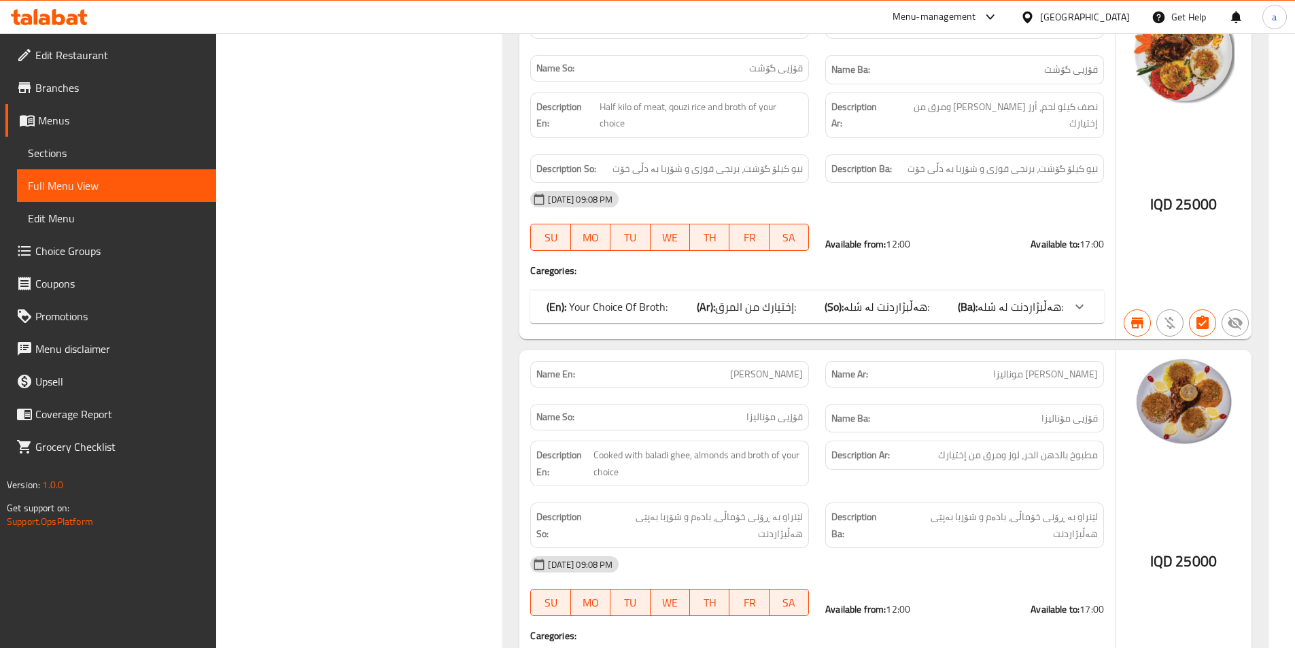
scroll to position [6485, 0]
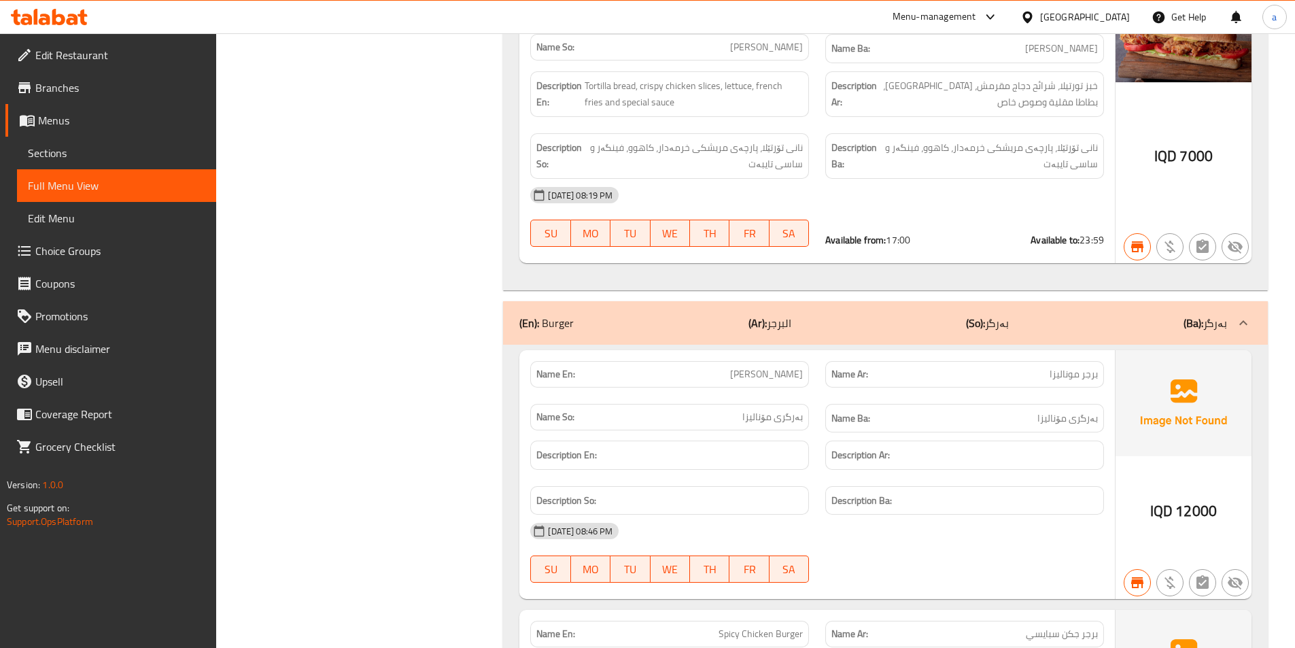
drag, startPoint x: 730, startPoint y: 322, endPoint x: 813, endPoint y: 325, distance: 83.7
click at [813, 353] on div "Name En: Monalisa Burger" at bounding box center [669, 374] width 295 height 43
copy span "[PERSON_NAME]"
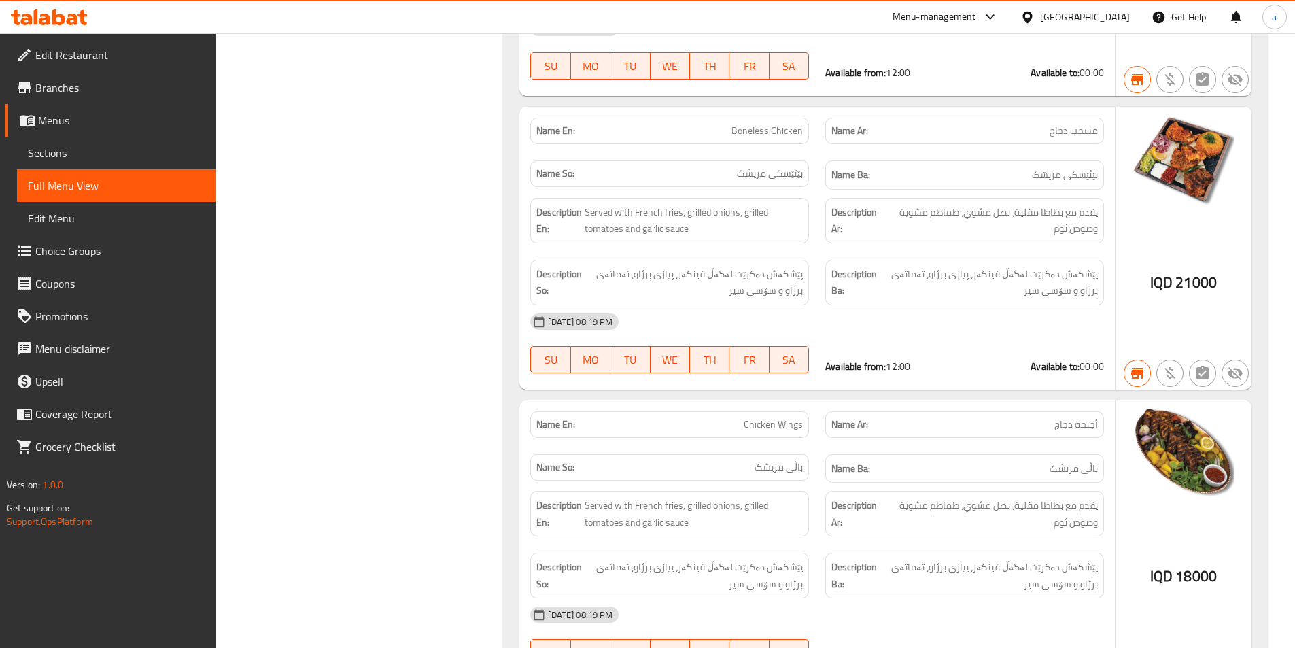
scroll to position [17139, 0]
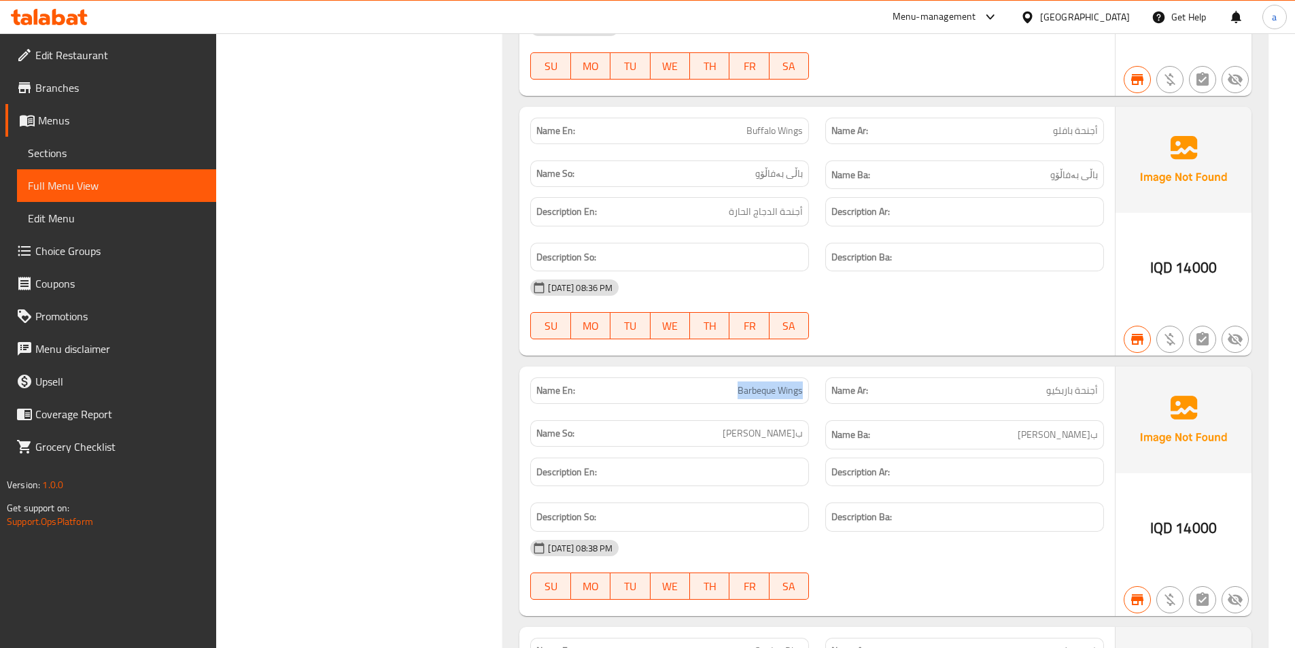
drag, startPoint x: 705, startPoint y: 315, endPoint x: 817, endPoint y: 327, distance: 112.1
click at [817, 369] on div "Name En: Barbeque Wings" at bounding box center [669, 390] width 295 height 43
copy span "Barbeque Wings"
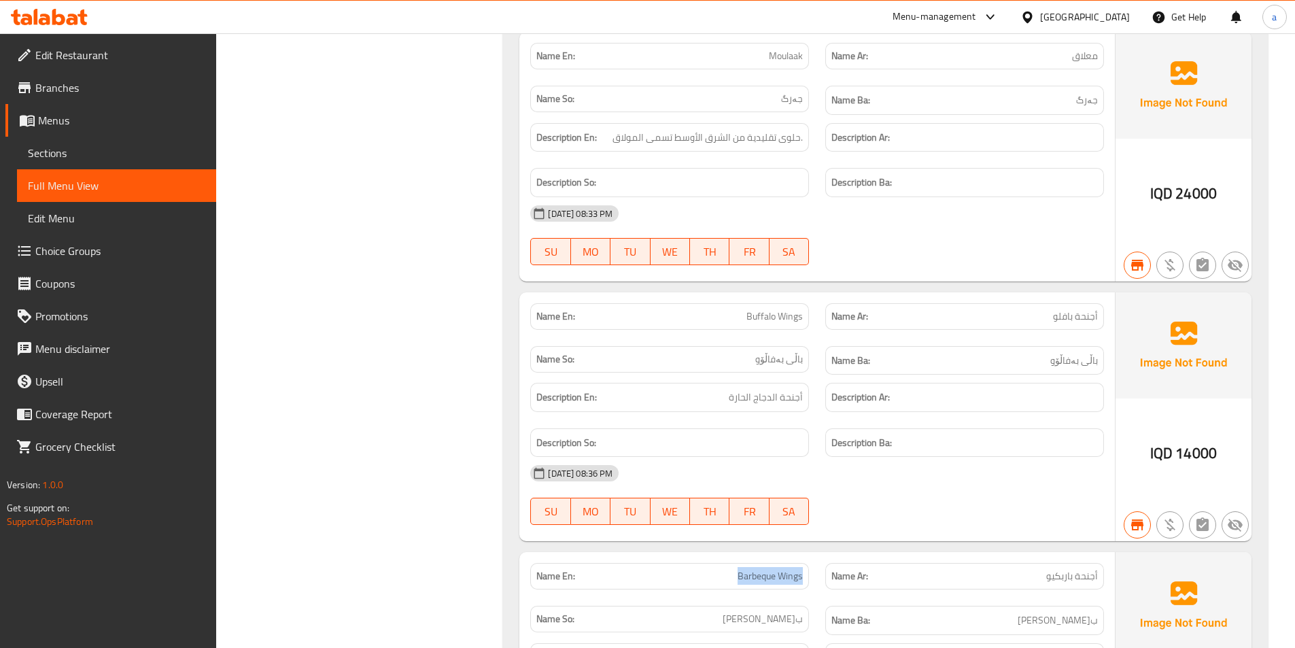
scroll to position [16935, 0]
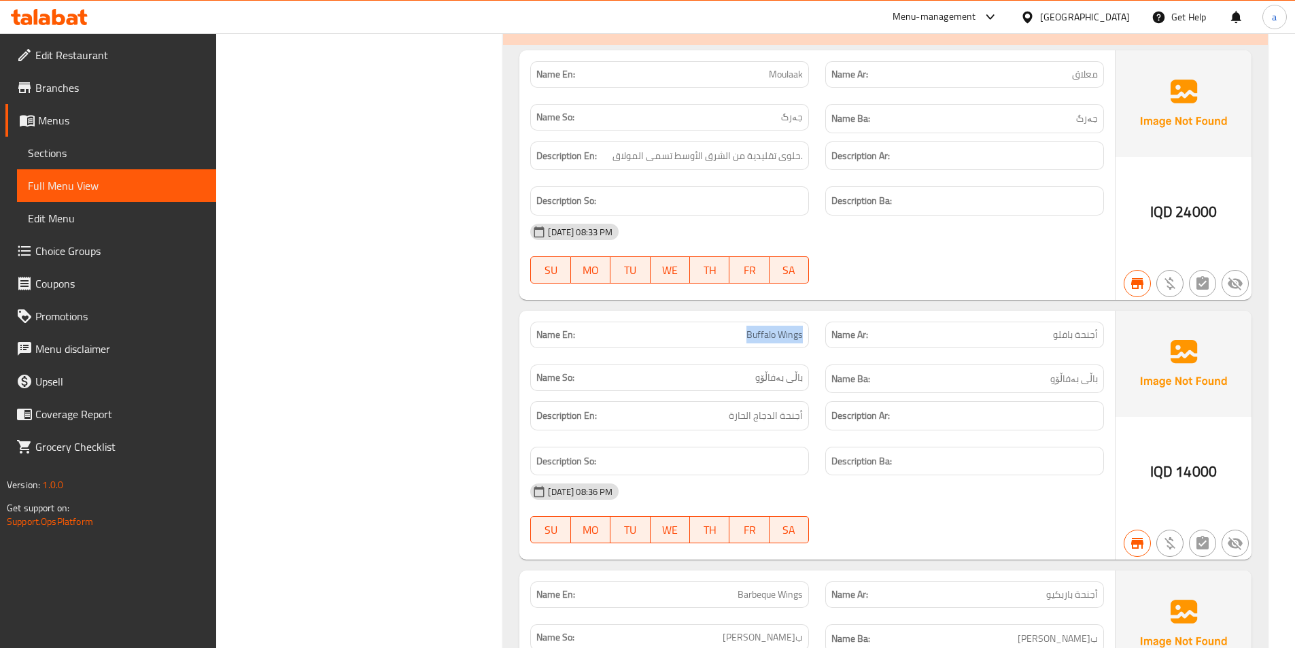
drag, startPoint x: 736, startPoint y: 269, endPoint x: 806, endPoint y: 282, distance: 71.2
click at [806, 313] on div "Name En: Buffalo Wings" at bounding box center [669, 334] width 295 height 43
copy span "Buffalo Wings"
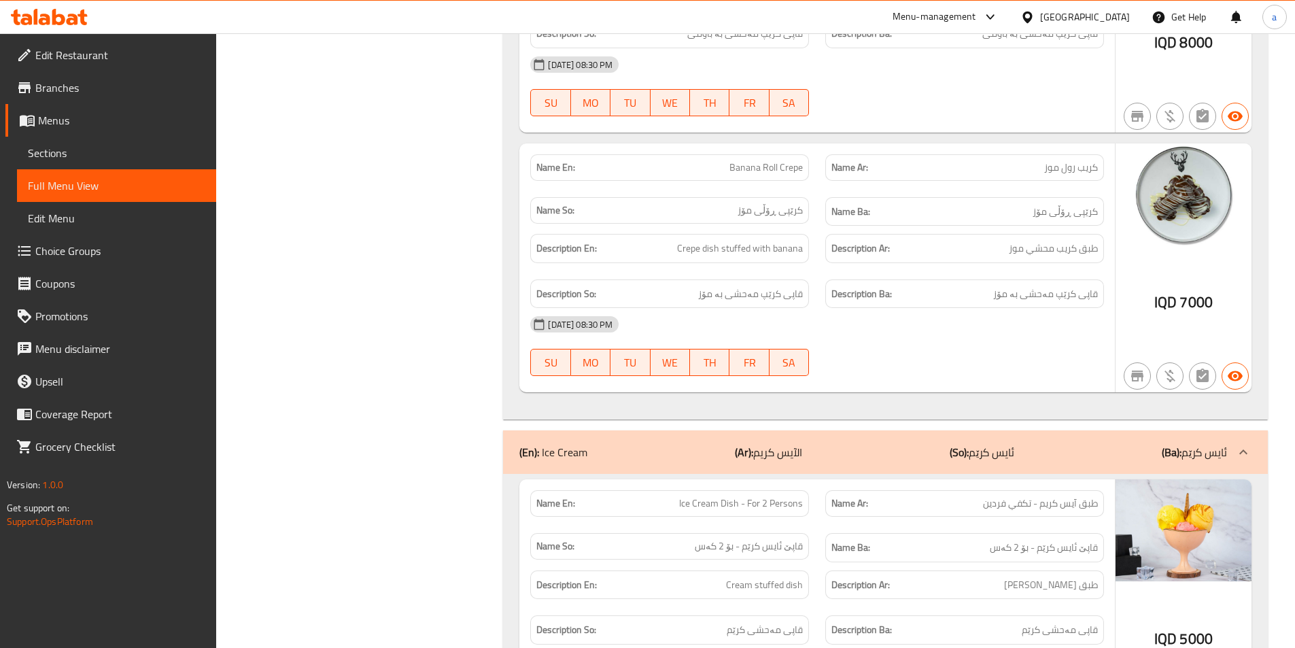
scroll to position [35233, 0]
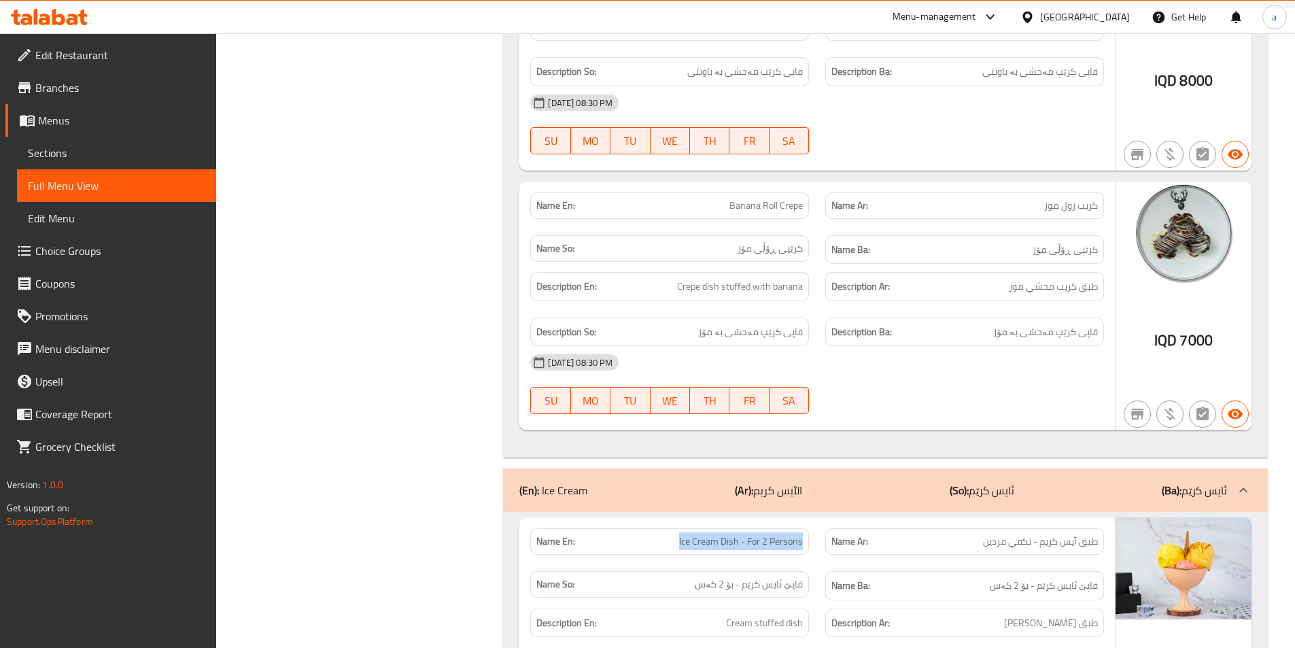
drag, startPoint x: 662, startPoint y: 369, endPoint x: 815, endPoint y: 380, distance: 153.4
click at [815, 520] on div "Name En: Ice Cream Dish - For 2 Persons" at bounding box center [669, 541] width 295 height 43
copy span "Ice Cream Dish - For 2 Persons"
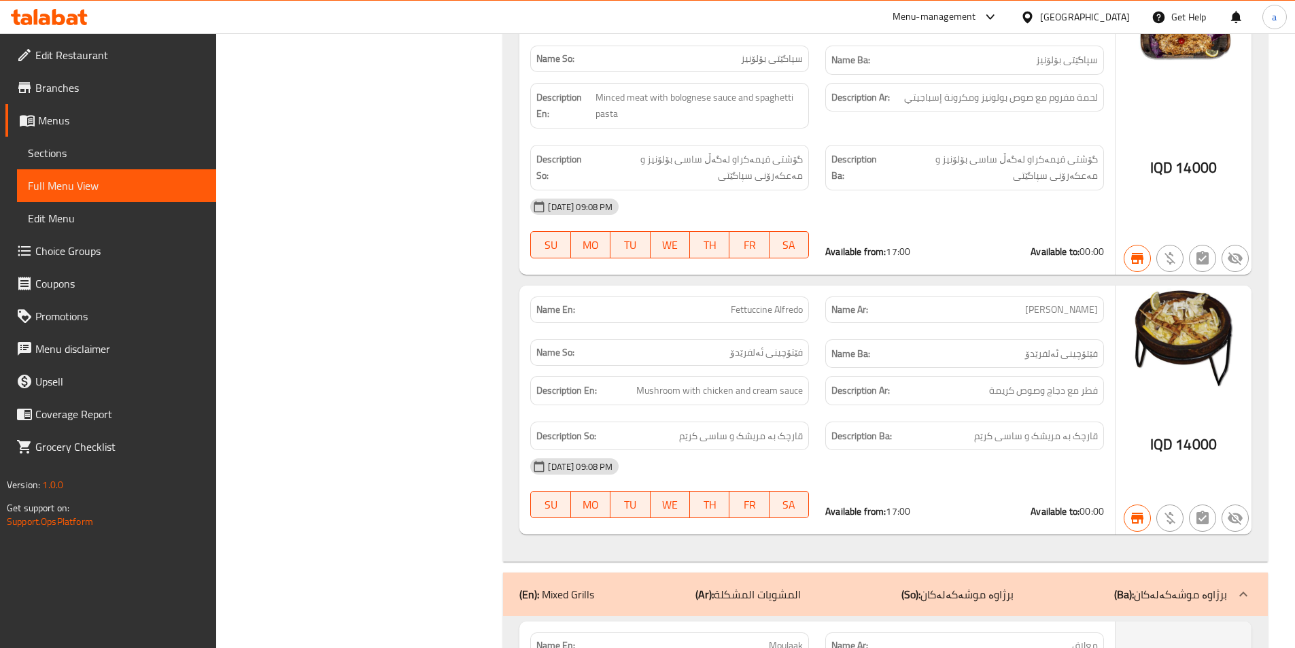
scroll to position [33648, 0]
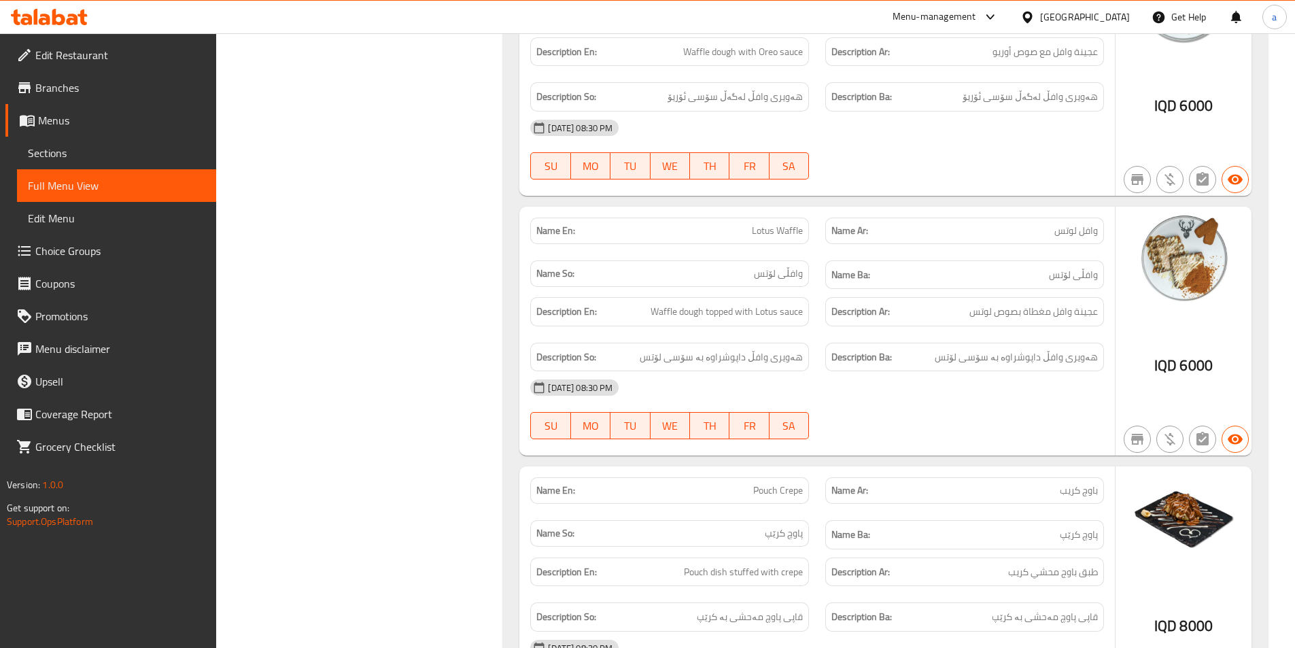
click at [793, 483] on span "Pouch Crepe" at bounding box center [778, 490] width 50 height 14
copy span "Crepe"
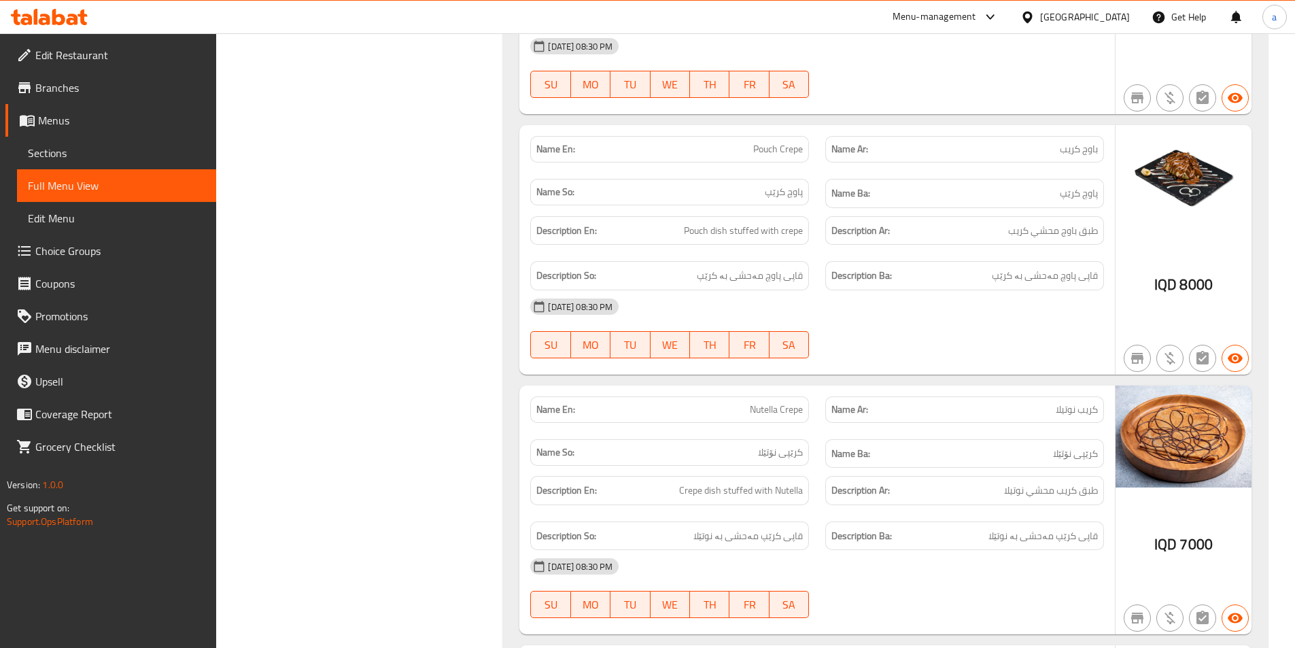
scroll to position [33469, 0]
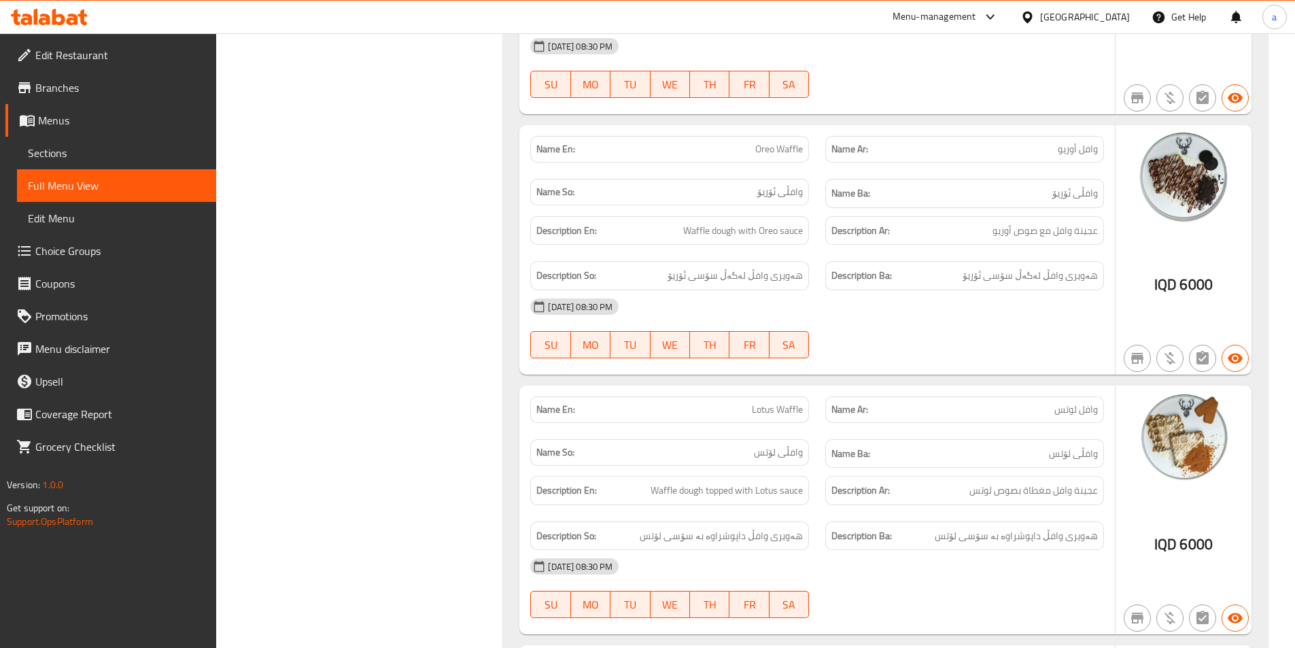
click at [781, 403] on span "Lotus Waffle" at bounding box center [777, 410] width 51 height 14
copy span "Waffle"
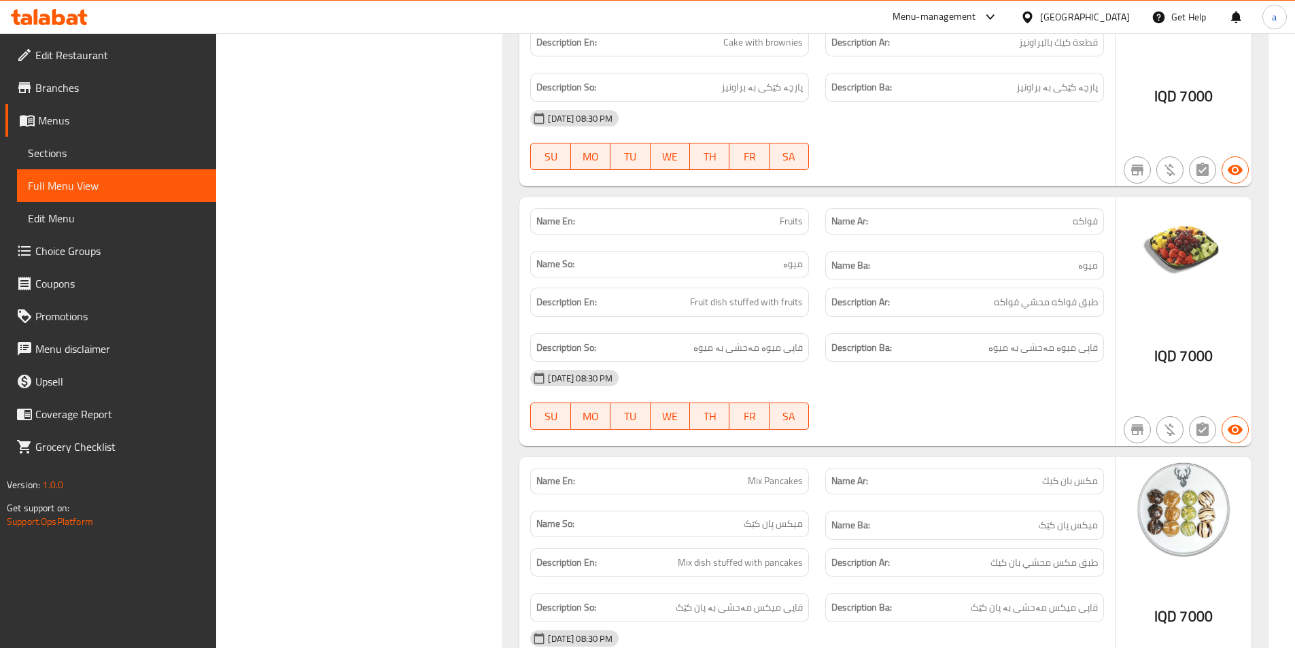
scroll to position [32597, 0]
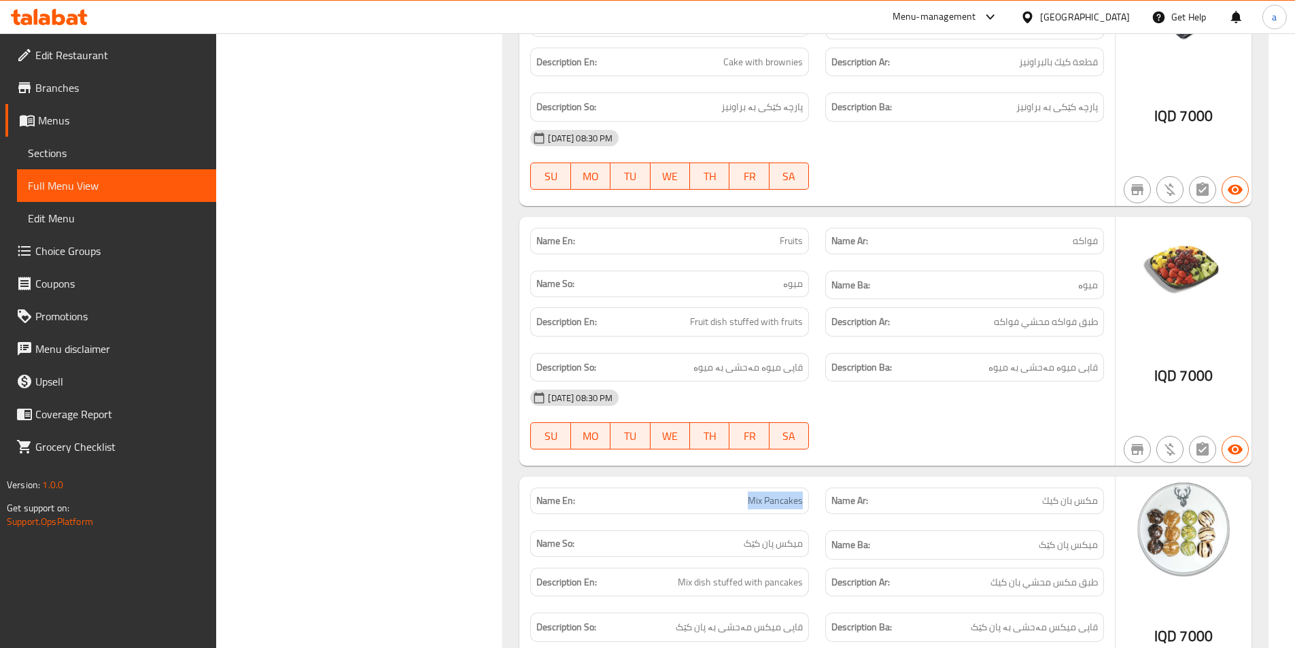
drag, startPoint x: 742, startPoint y: 333, endPoint x: 812, endPoint y: 334, distance: 70.0
click at [812, 479] on div "Name En: Mix Pancakes" at bounding box center [669, 500] width 295 height 43
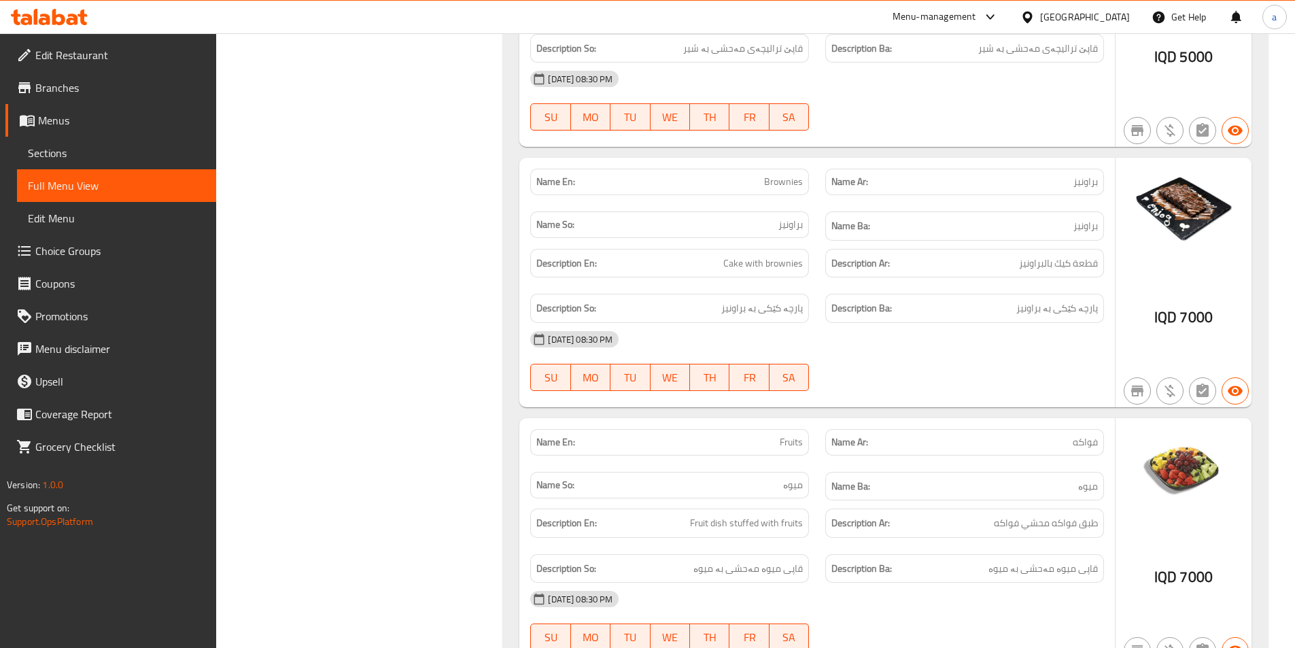
scroll to position [32393, 0]
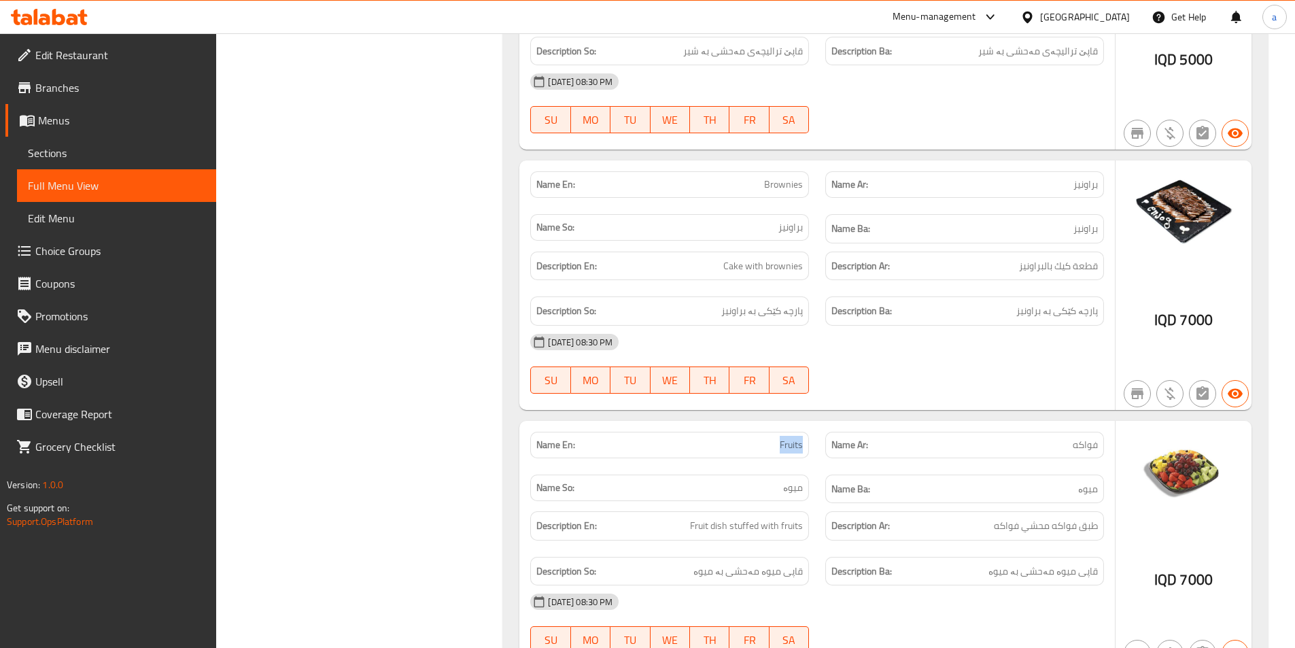
drag, startPoint x: 763, startPoint y: 278, endPoint x: 812, endPoint y: 290, distance: 51.0
click at [812, 424] on div "Name En: Fruits" at bounding box center [669, 445] width 295 height 43
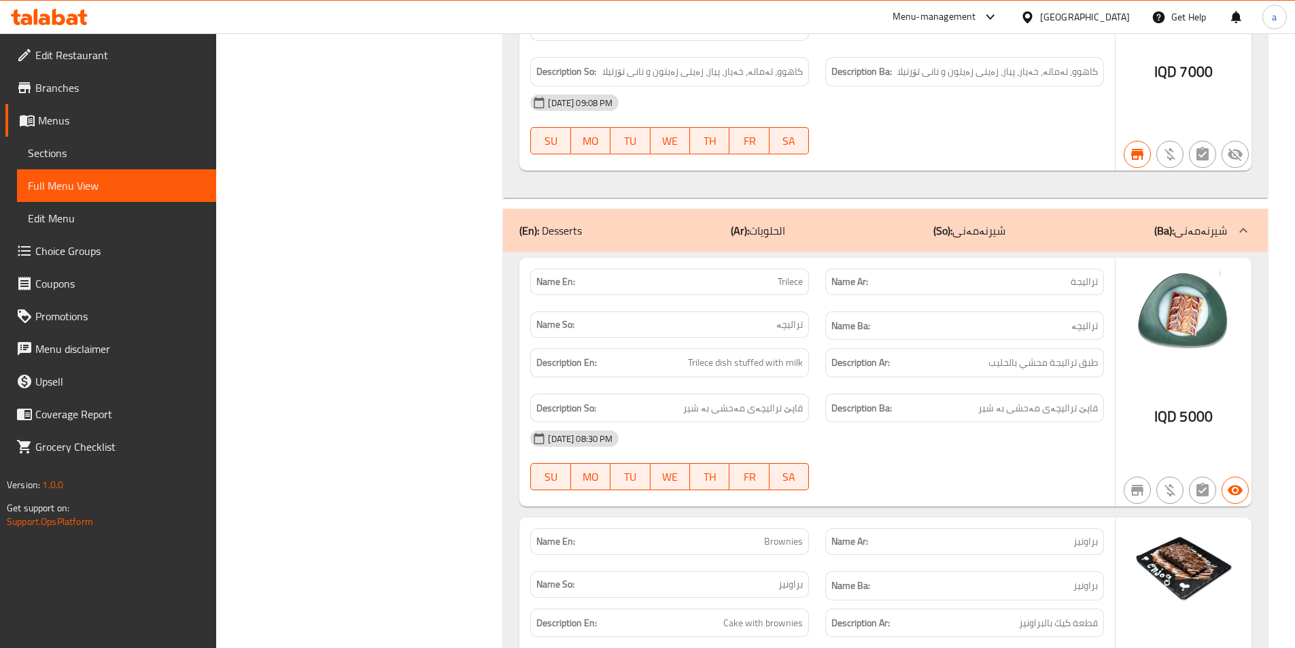
scroll to position [31669, 0]
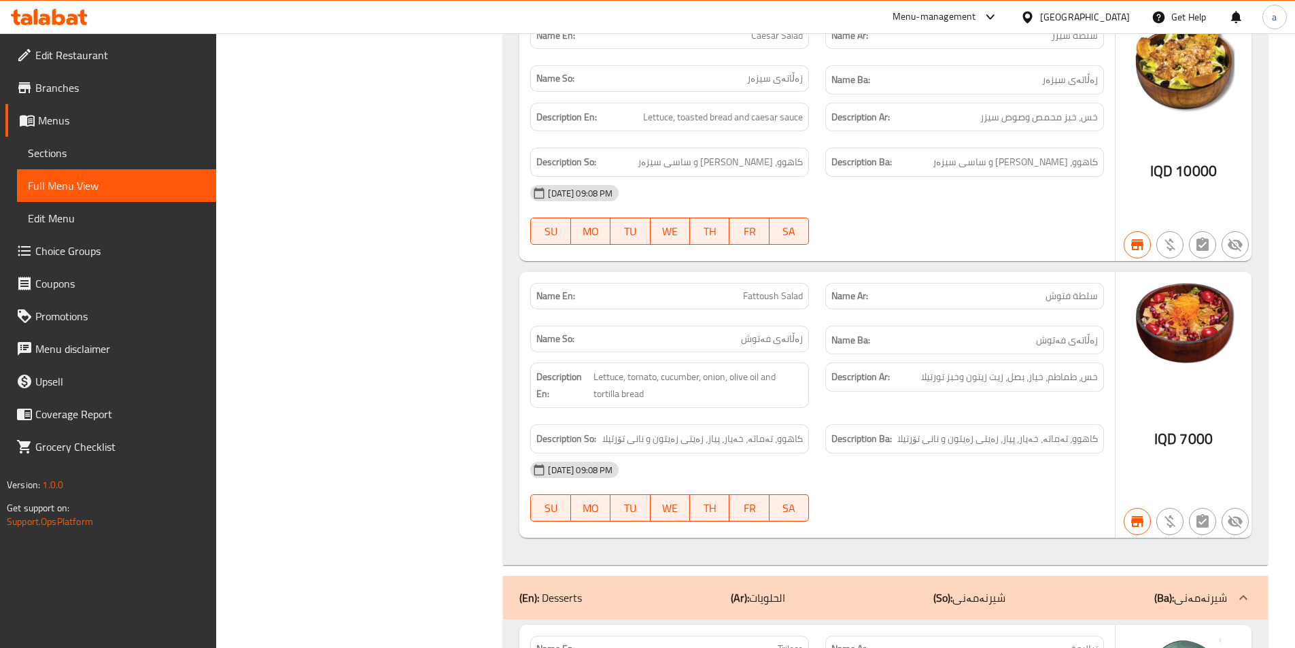
drag, startPoint x: 762, startPoint y: 255, endPoint x: 379, endPoint y: 114, distance: 408.5
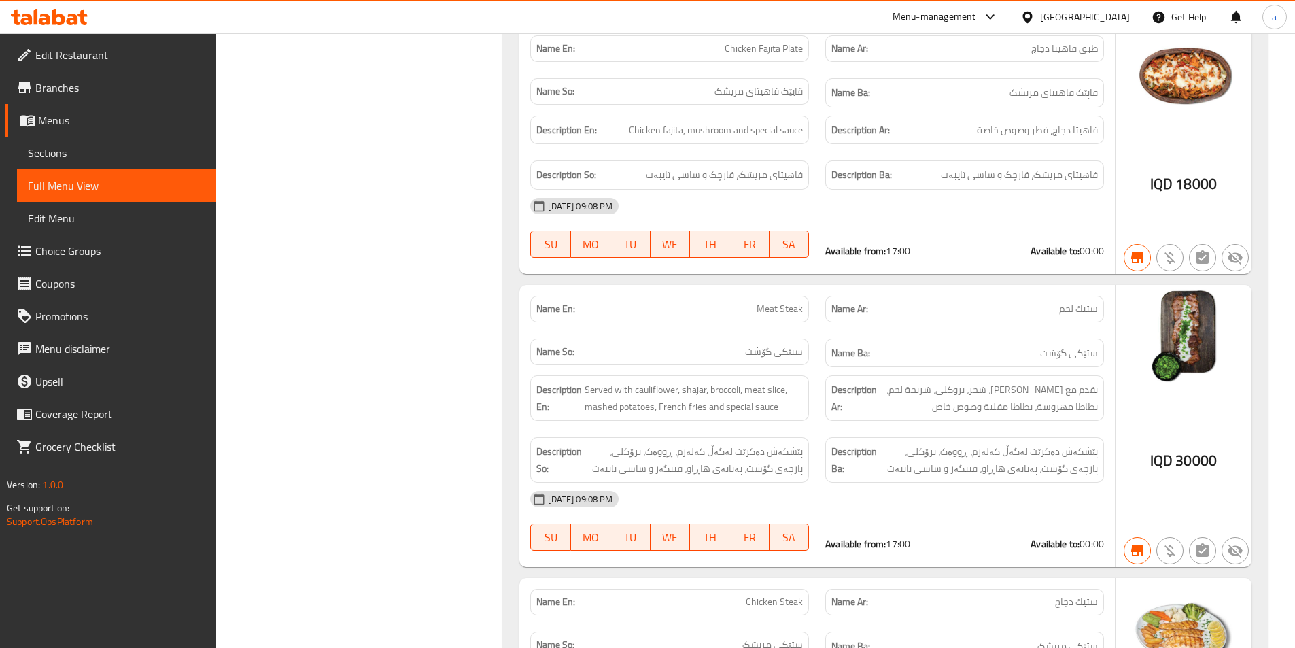
scroll to position [32087, 0]
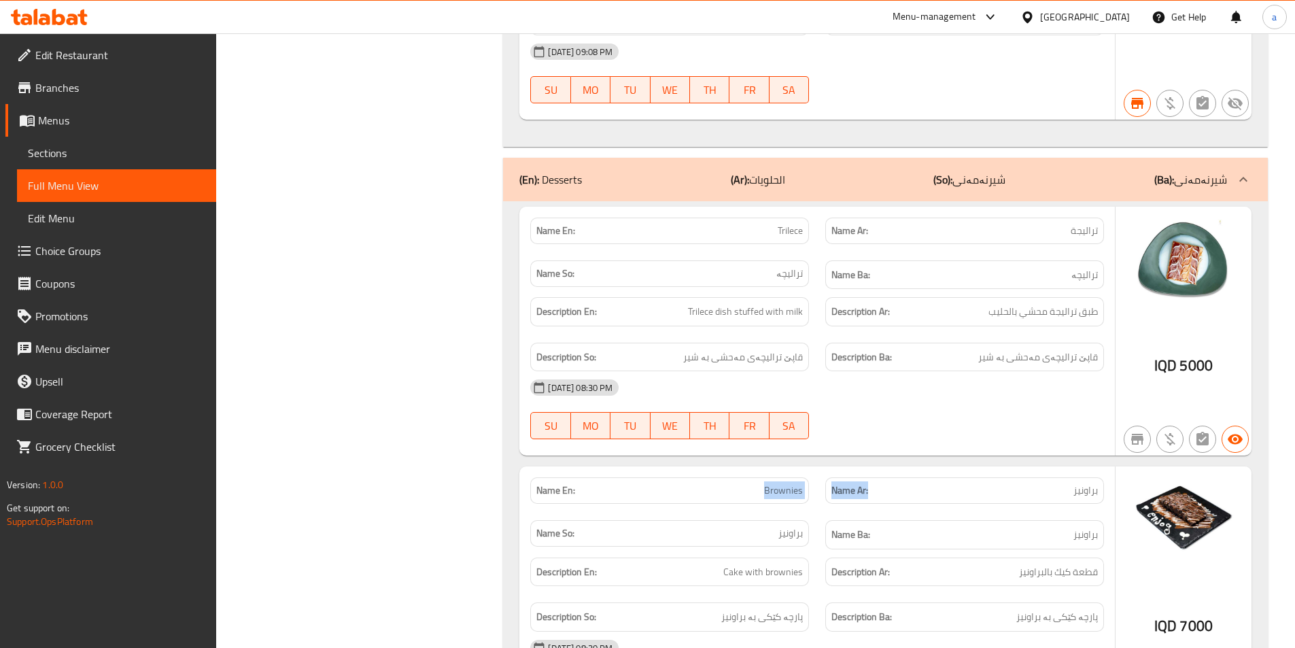
drag, startPoint x: 753, startPoint y: 323, endPoint x: 878, endPoint y: 330, distance: 126.0
click at [878, 469] on div "Name En: Brownies Name Ar: براونيز Name So: براونیز Name Ba: براونیز" at bounding box center [817, 513] width 590 height 88
click at [744, 477] on div "Name En: Brownies" at bounding box center [669, 490] width 279 height 27
click at [793, 483] on span "Brownies" at bounding box center [783, 490] width 39 height 14
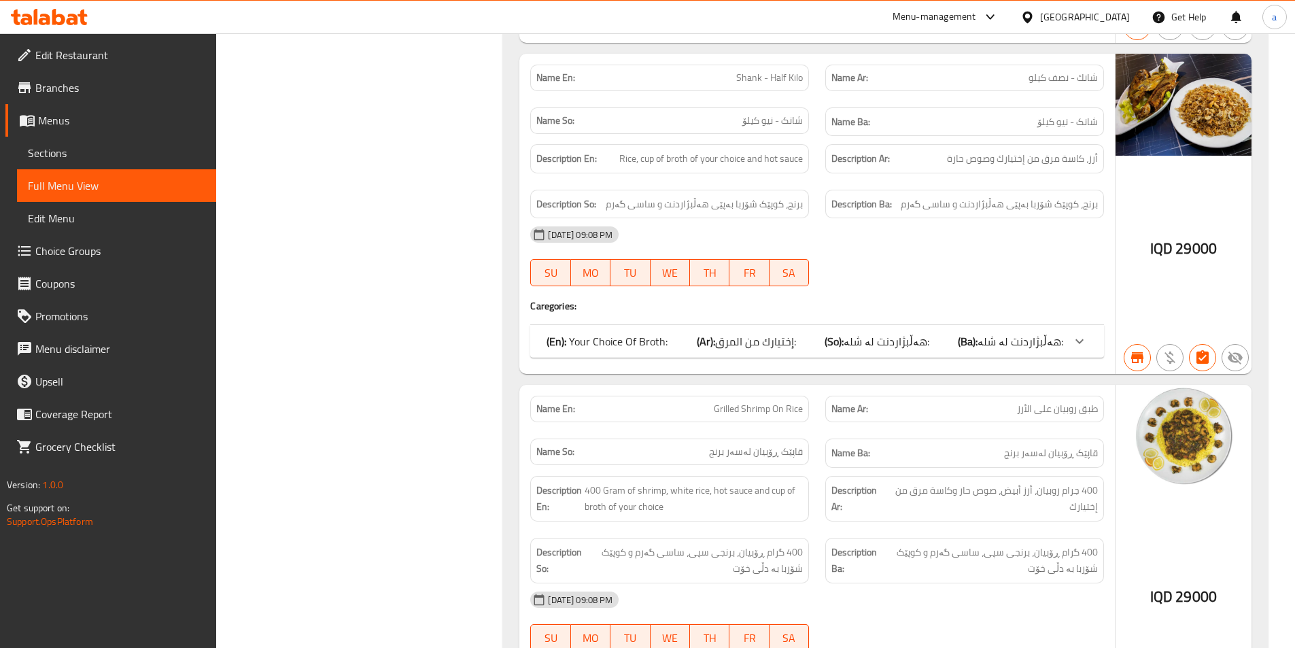
scroll to position [31827, 0]
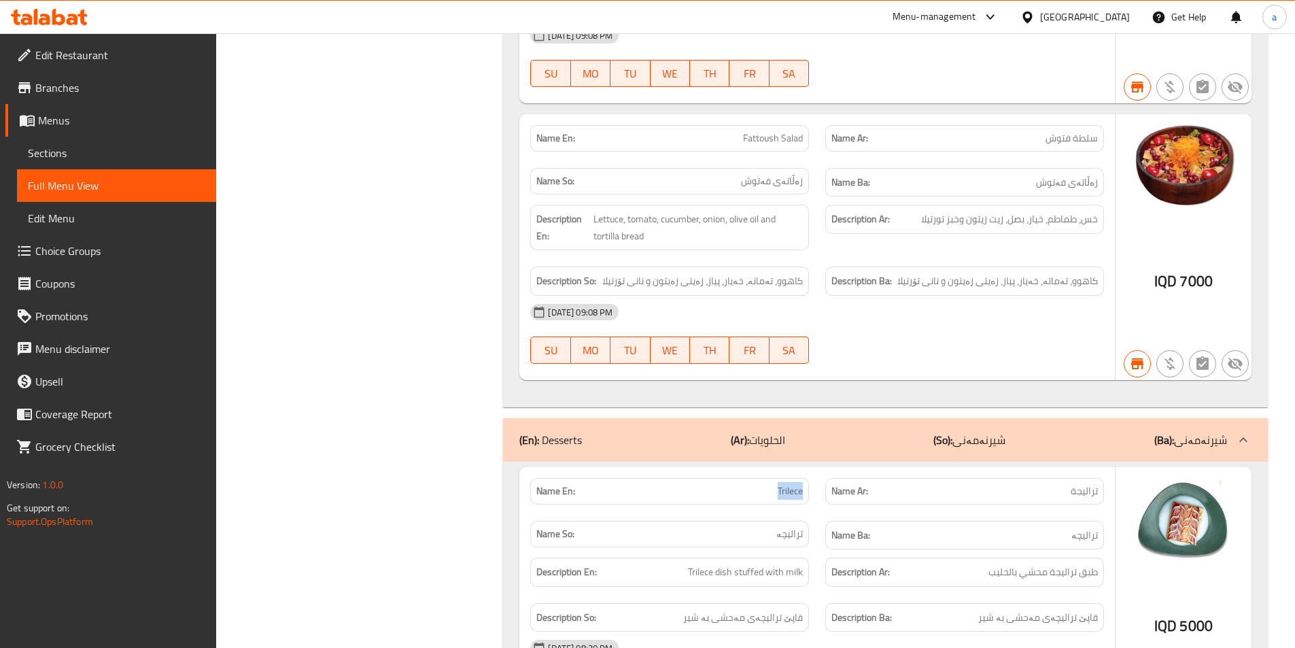
drag, startPoint x: 744, startPoint y: 322, endPoint x: 808, endPoint y: 329, distance: 63.6
click at [808, 478] on div "Name En: Trilece" at bounding box center [669, 491] width 279 height 27
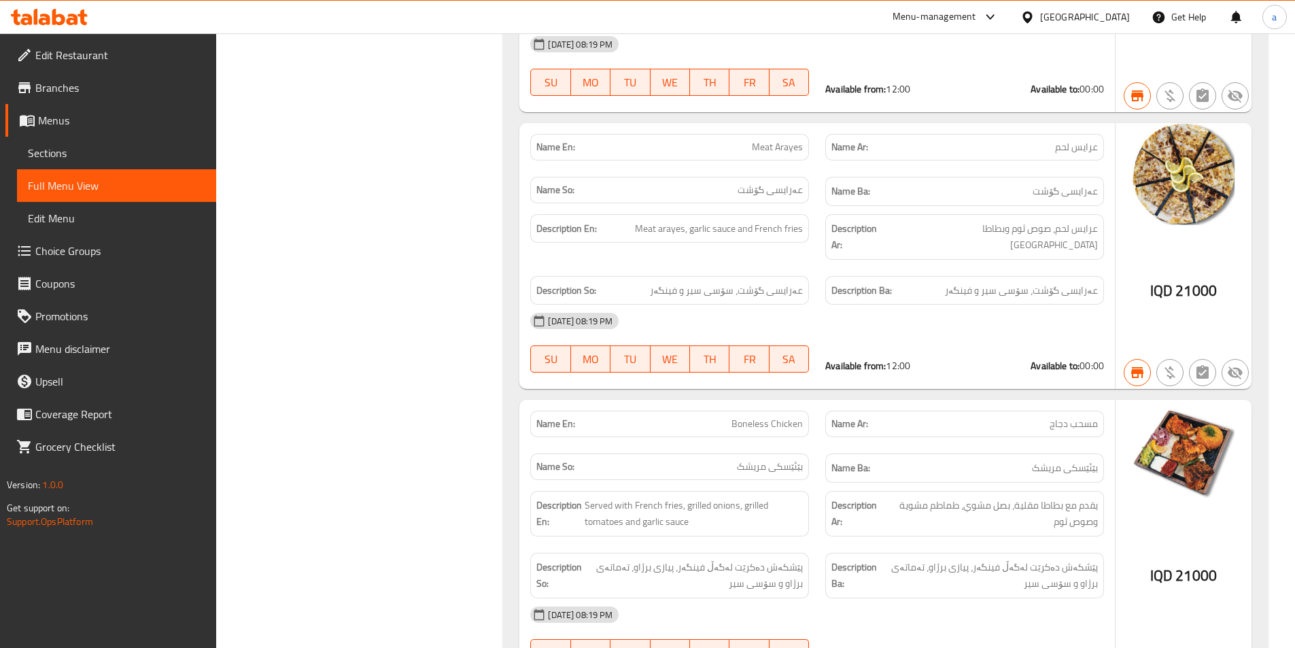
scroll to position [29085, 0]
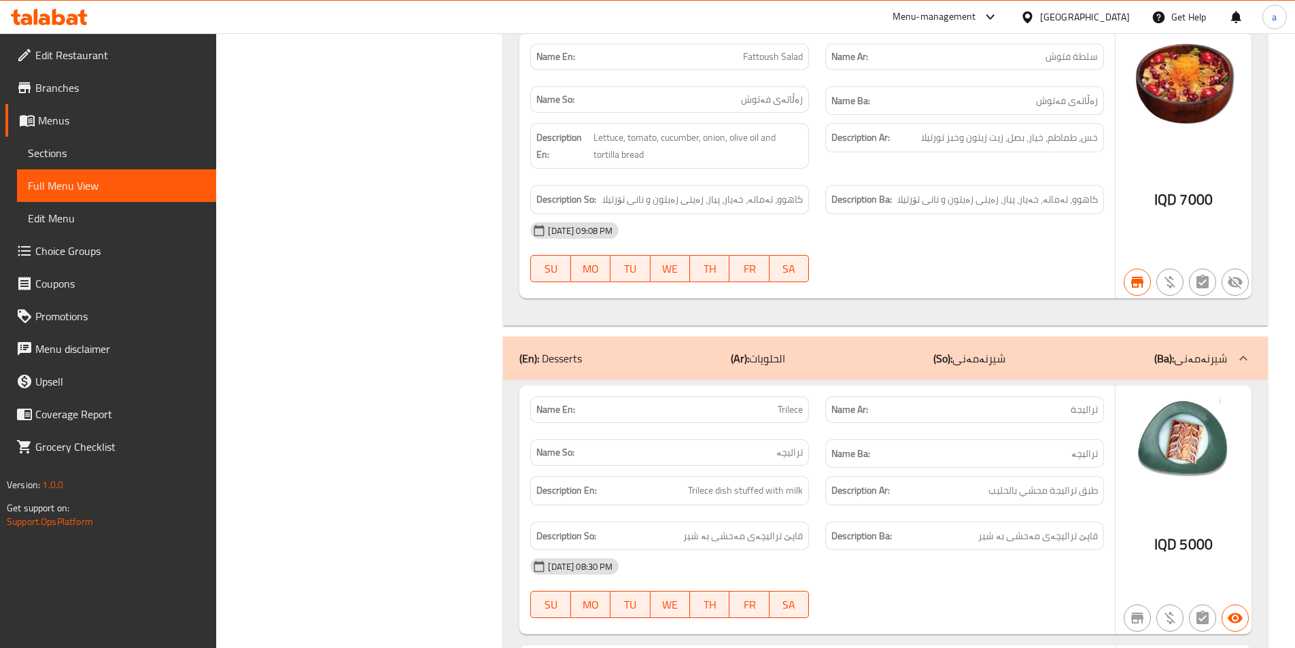
scroll to position [37079, 0]
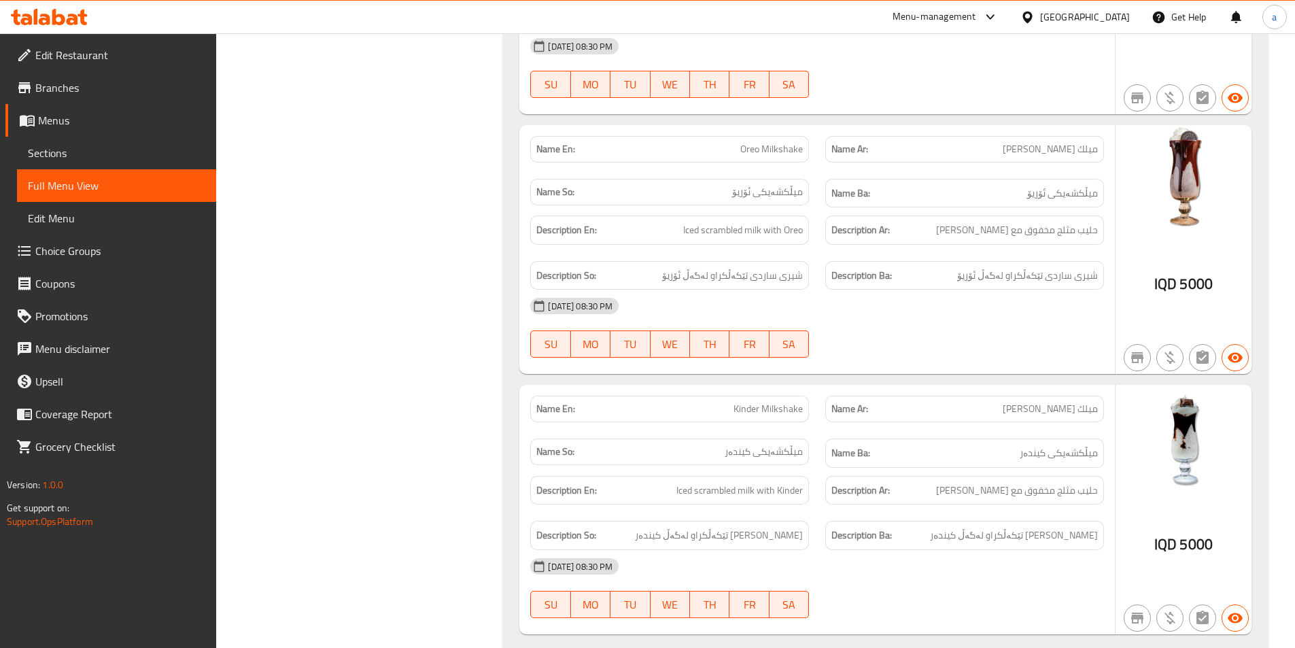
click at [787, 402] on span "Kinder Milkshake" at bounding box center [768, 409] width 69 height 14
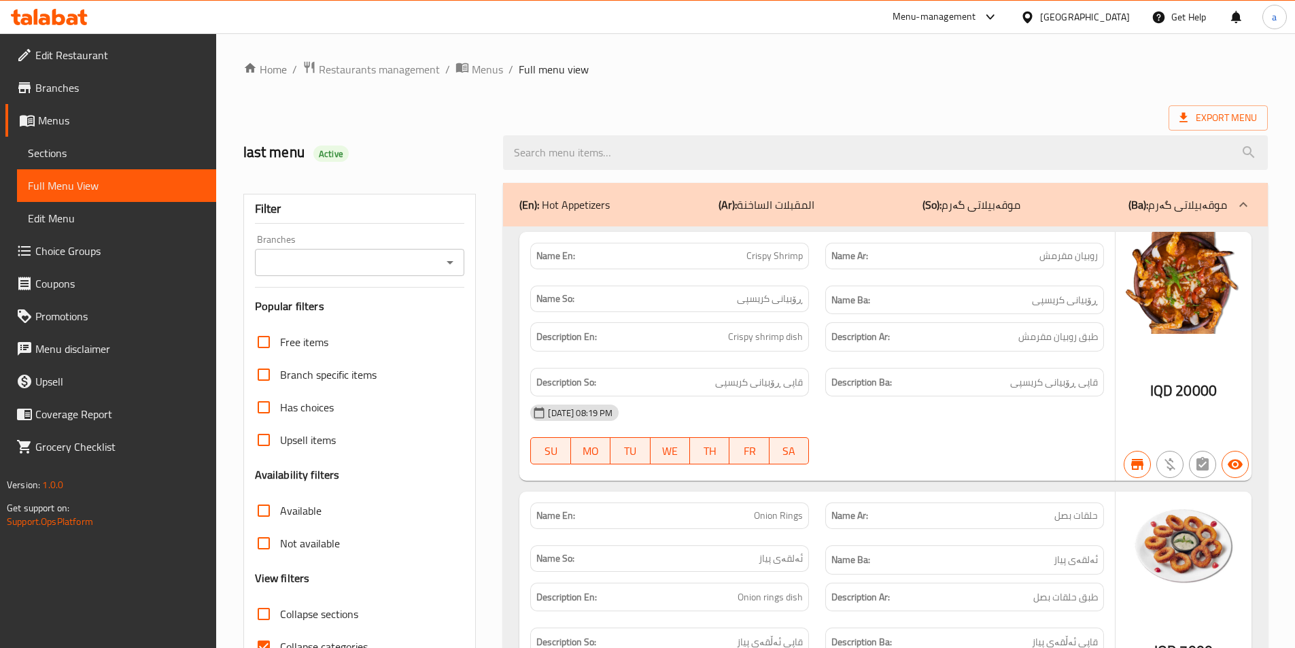
click at [451, 264] on icon "Open" at bounding box center [450, 262] width 16 height 16
click at [400, 326] on li "Al [PERSON_NAME], Al Fursi" at bounding box center [359, 321] width 210 height 24
type input "Al [PERSON_NAME], Al Fursi"
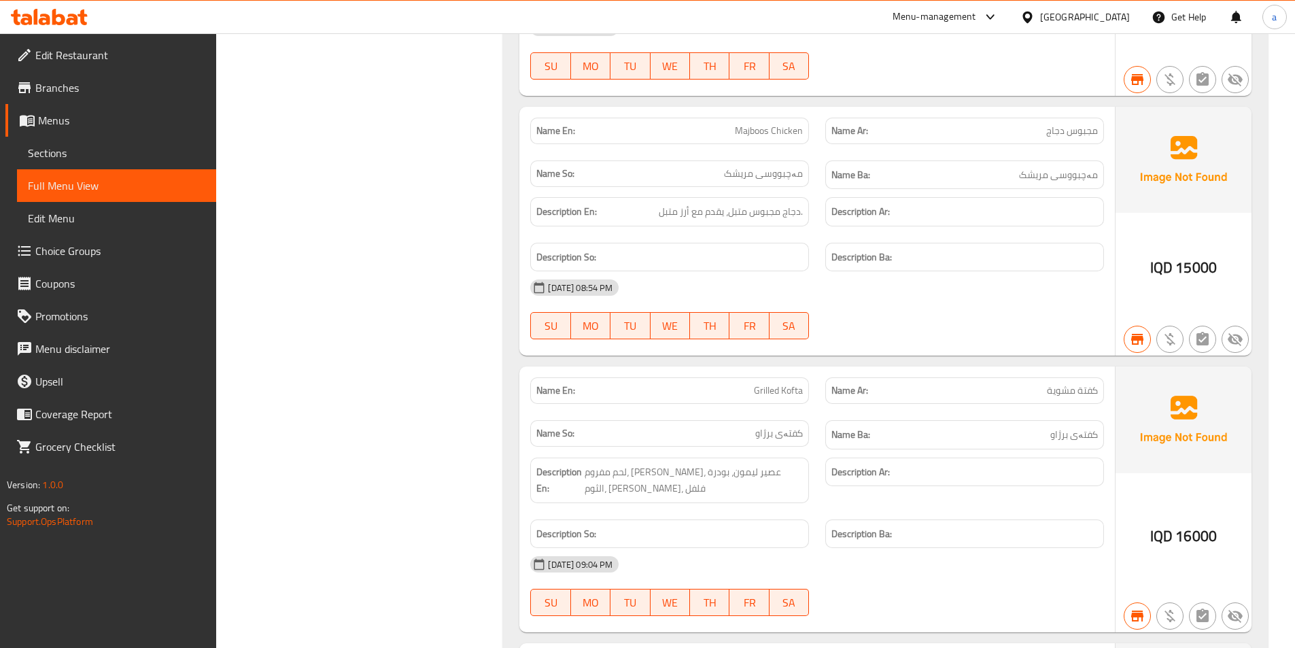
scroll to position [6745, 0]
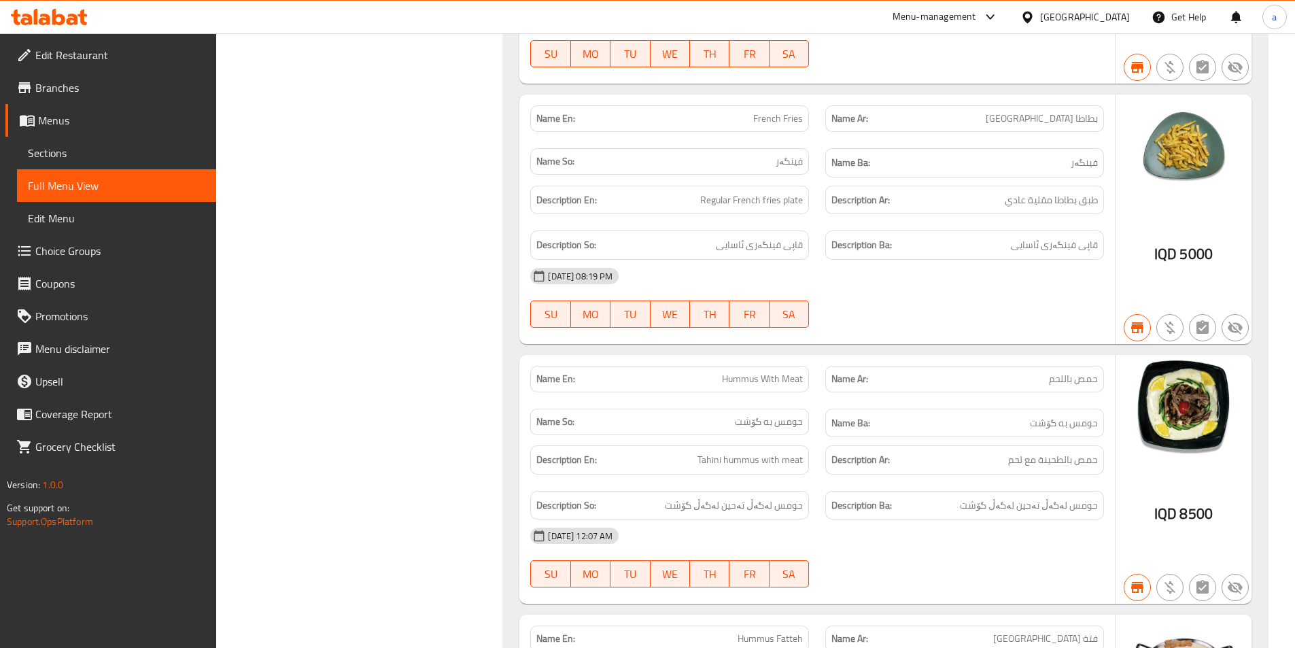
scroll to position [0, 0]
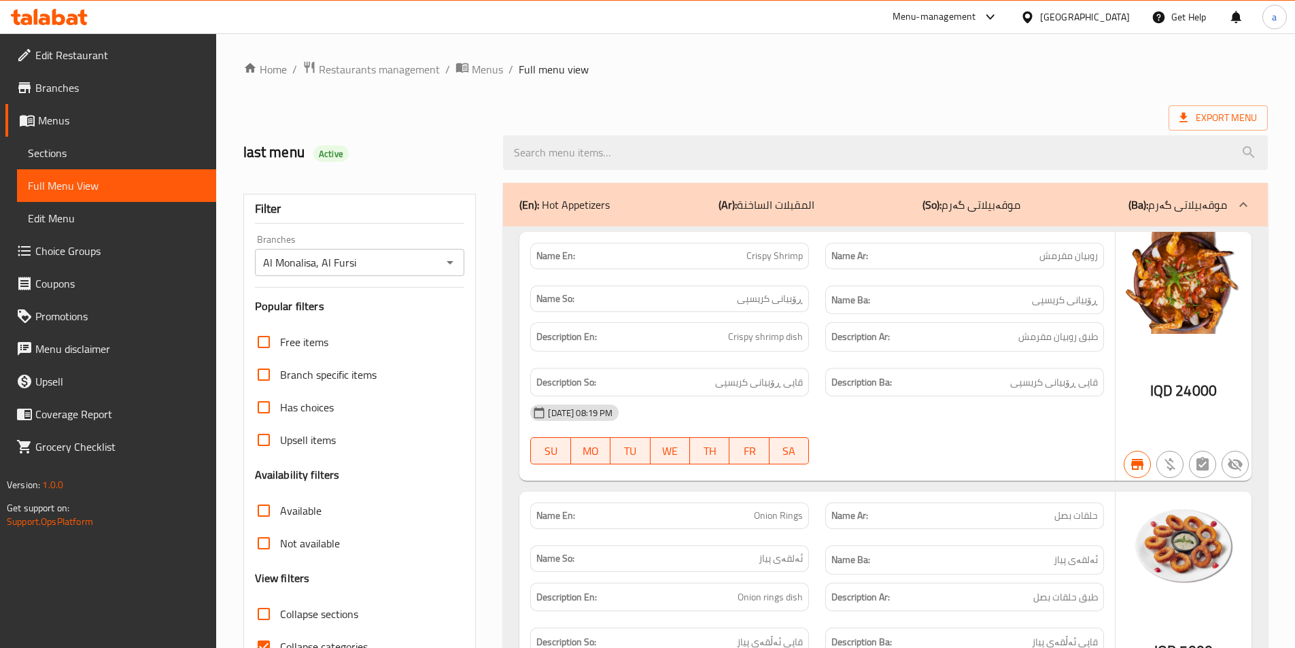
click at [450, 256] on icon "Open" at bounding box center [450, 262] width 16 height 16
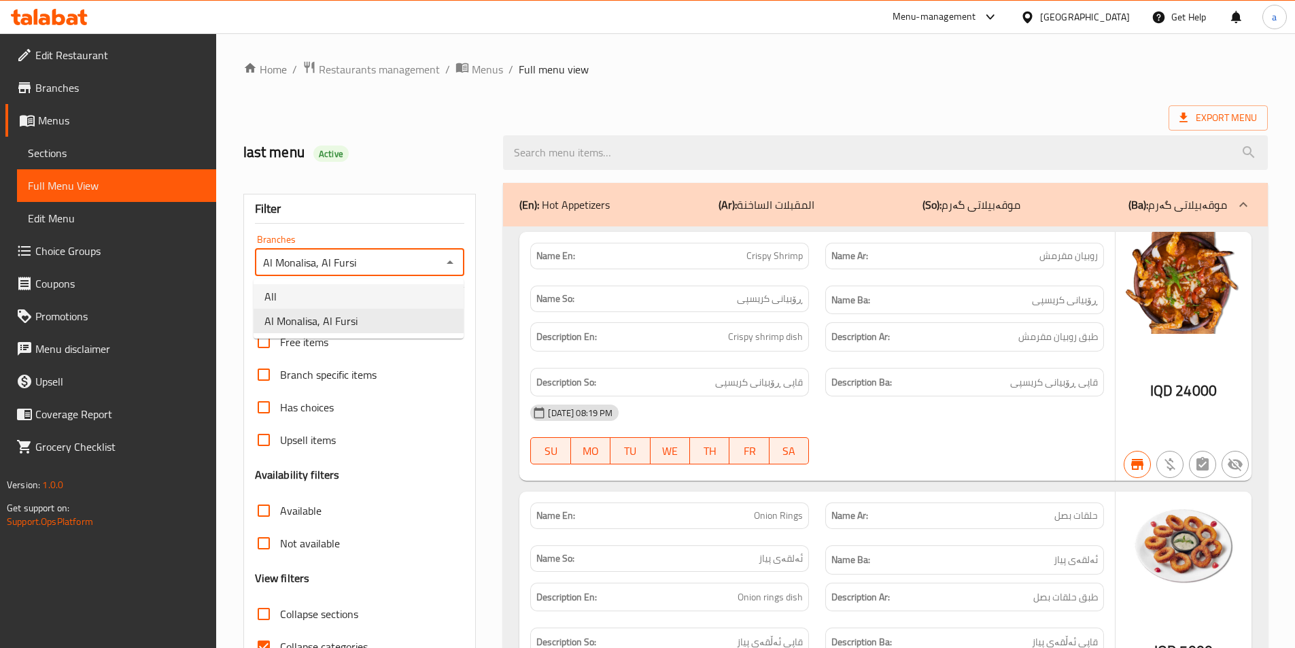
click at [398, 152] on h2 "last menu Active" at bounding box center [365, 152] width 244 height 20
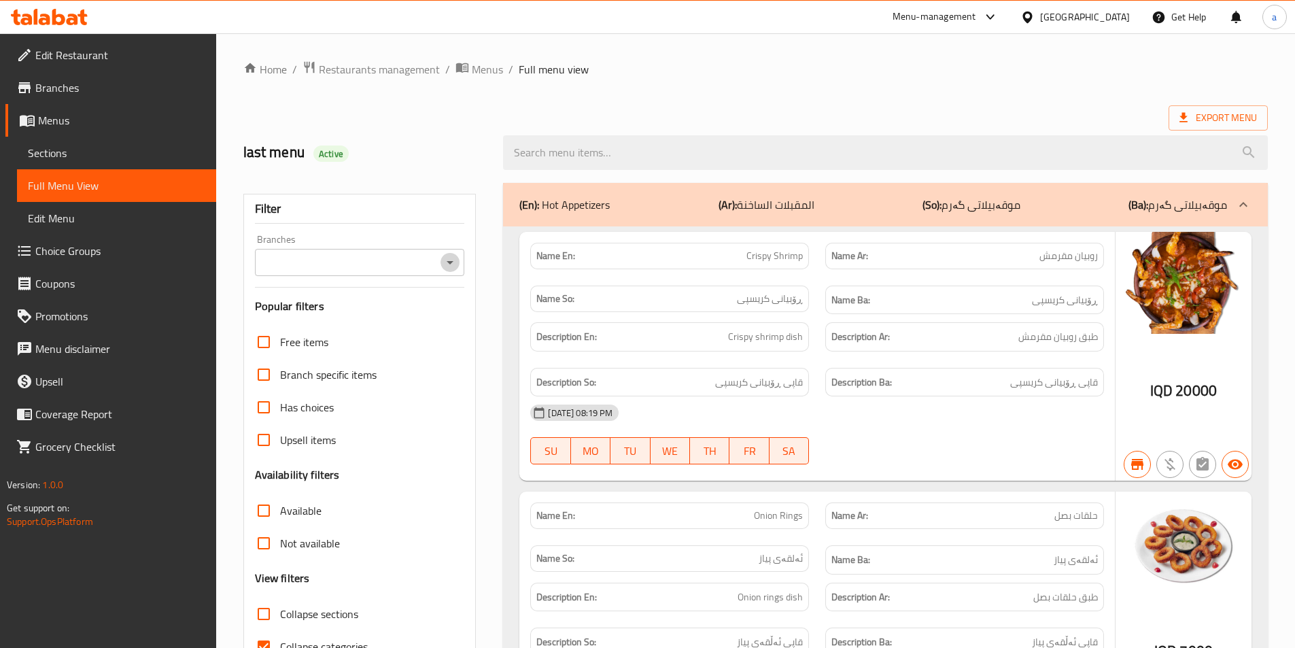
click at [449, 271] on button "Open" at bounding box center [450, 262] width 19 height 19
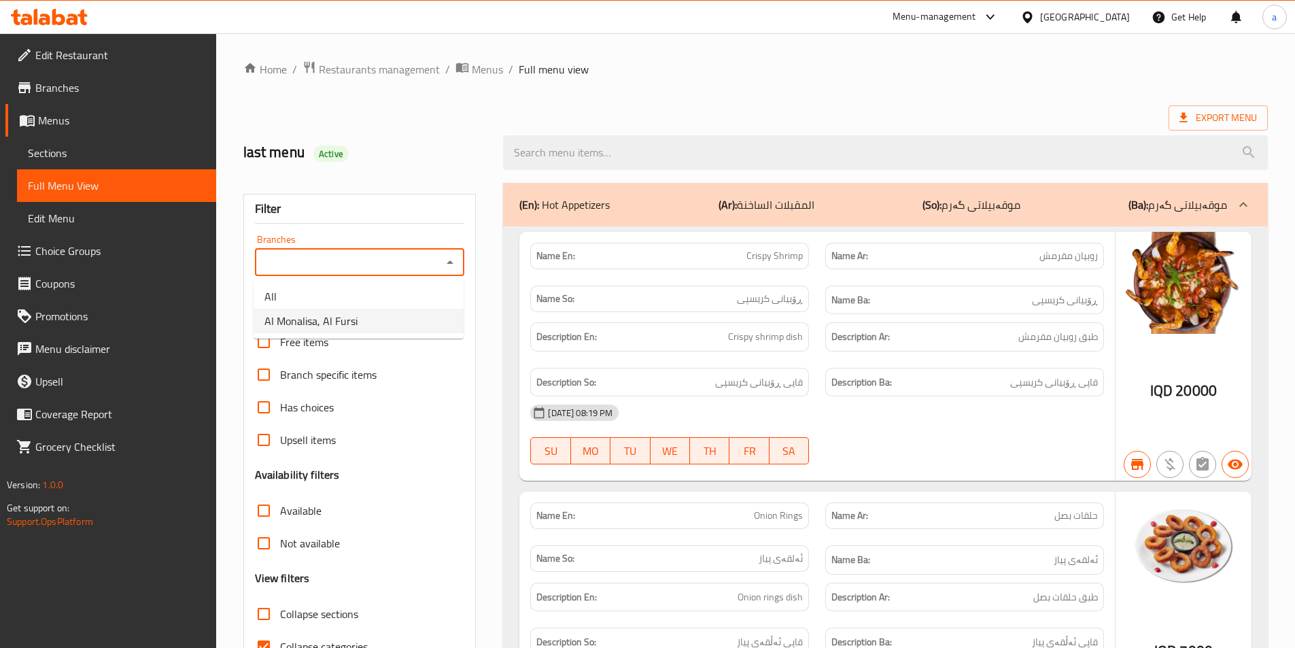
click at [386, 314] on li "Al [PERSON_NAME], Al Fursi" at bounding box center [359, 321] width 210 height 24
type input "Al [PERSON_NAME], Al Fursi"
click at [1059, 205] on div "(En): Hot Appetizers (Ar): المقبلات الساخنة (So): موقەبیلاتی گەرم (Ba): موقەبیل…" at bounding box center [873, 204] width 708 height 16
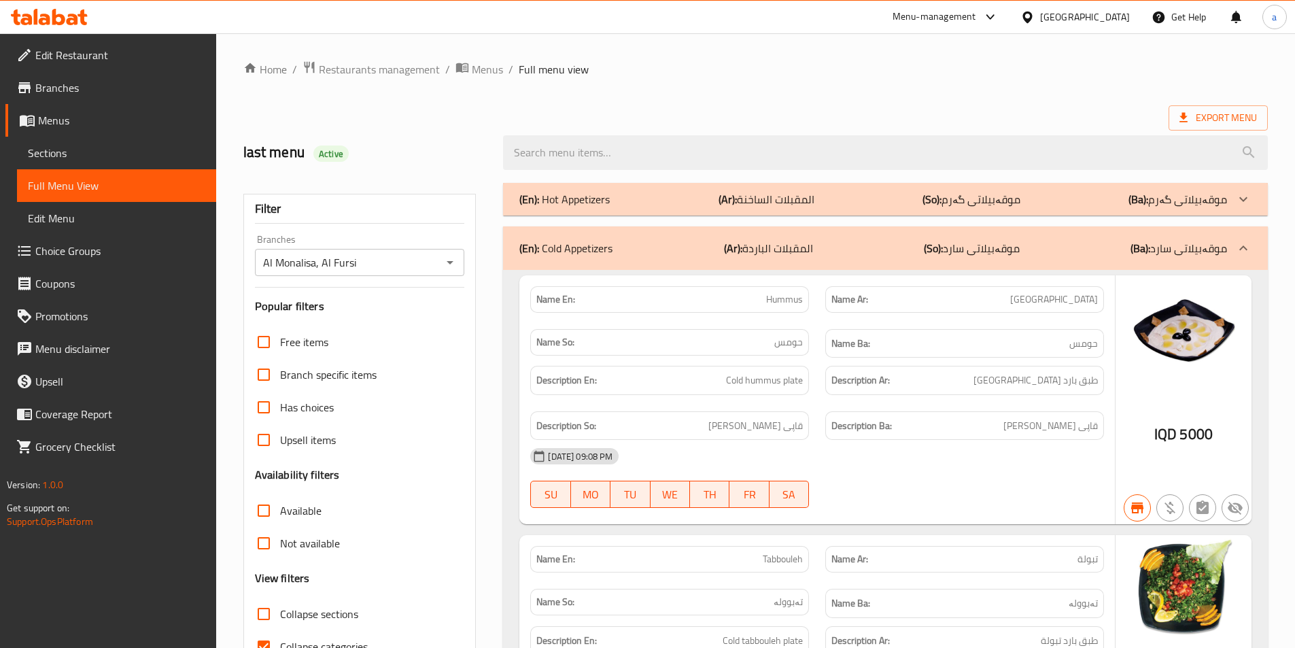
click at [1045, 263] on div "(En): Cold Appetizers (Ar): المقبلات الباردة (So): موقەبیلاتی سارد (Ba): موقەبی…" at bounding box center [885, 248] width 765 height 44
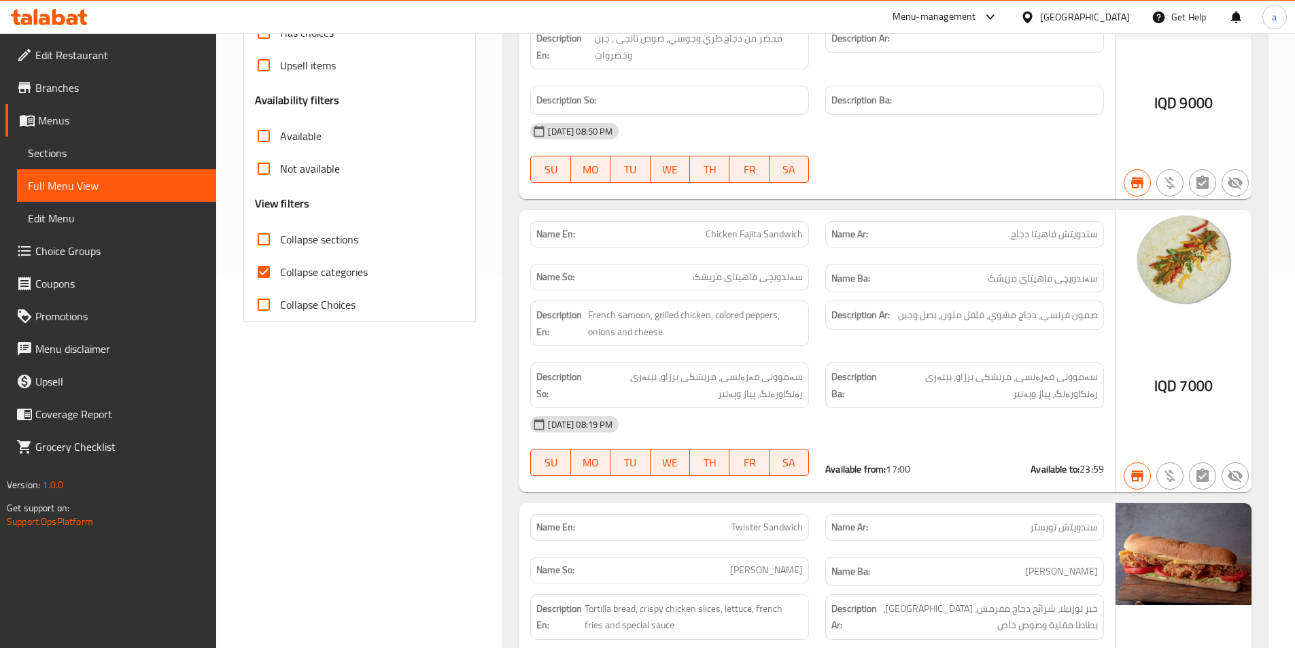
scroll to position [204, 0]
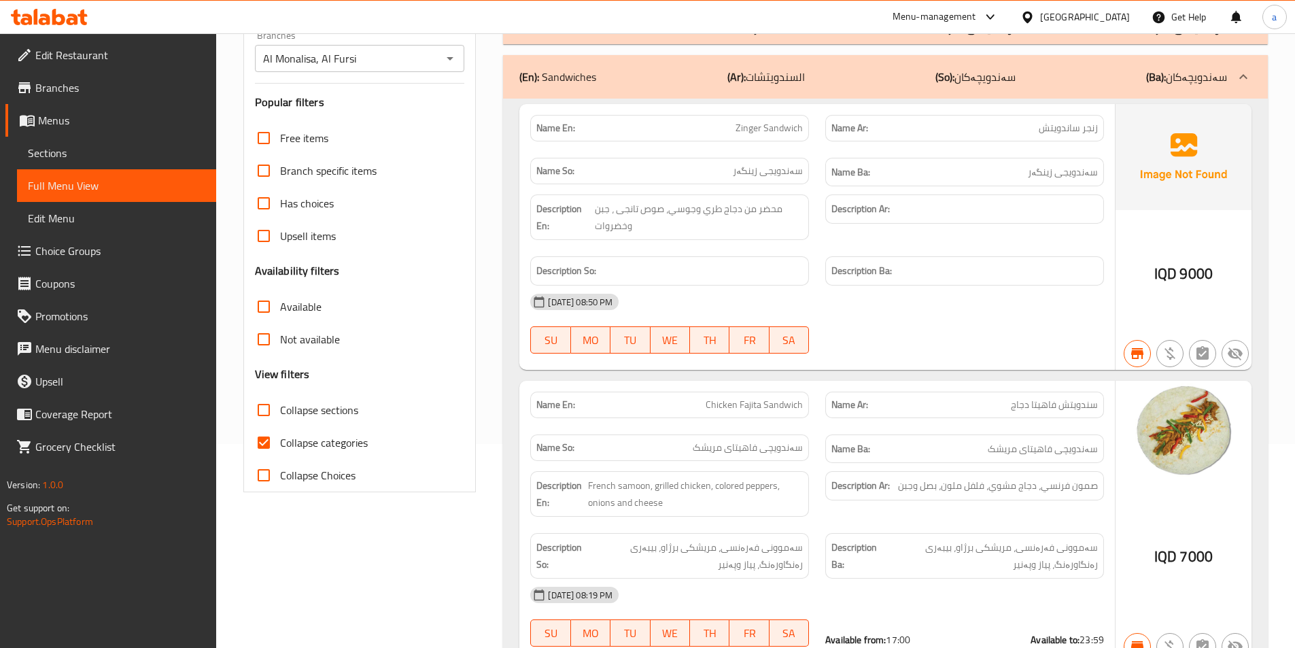
click at [1044, 90] on div "(En): Sandwiches (Ar): السندويتشات (So): سەندویچەکان (Ba): سەندویچەکان" at bounding box center [885, 77] width 765 height 44
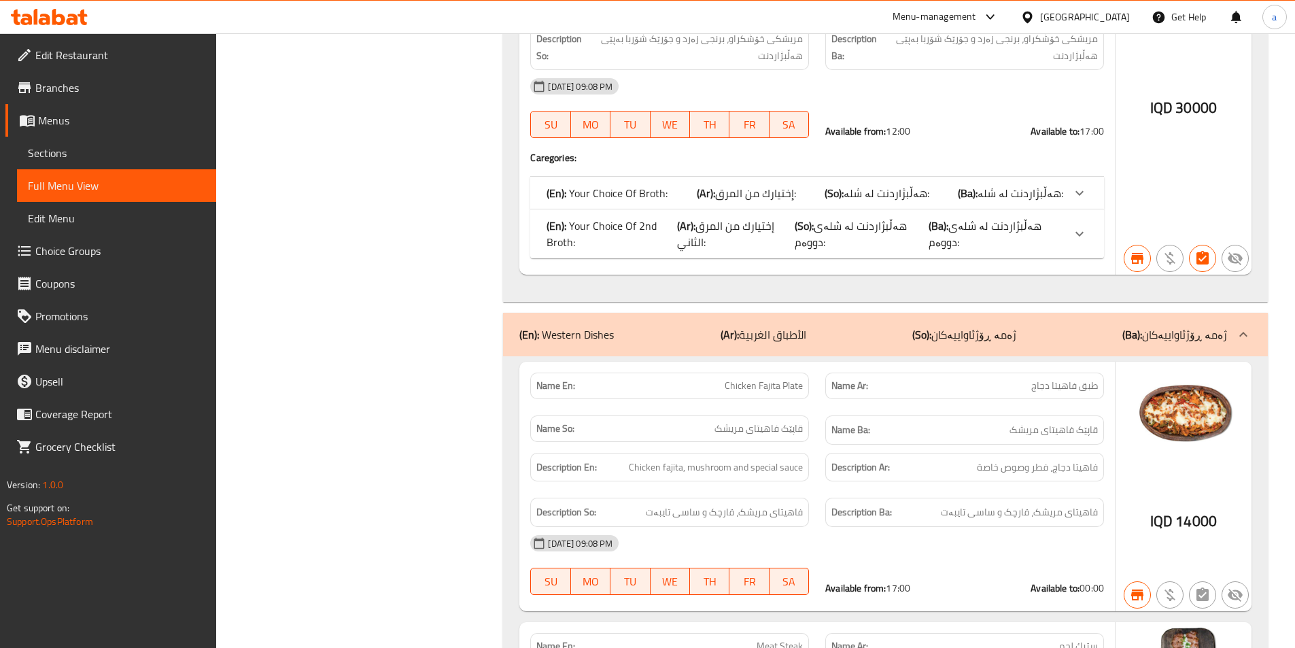
scroll to position [6935, 0]
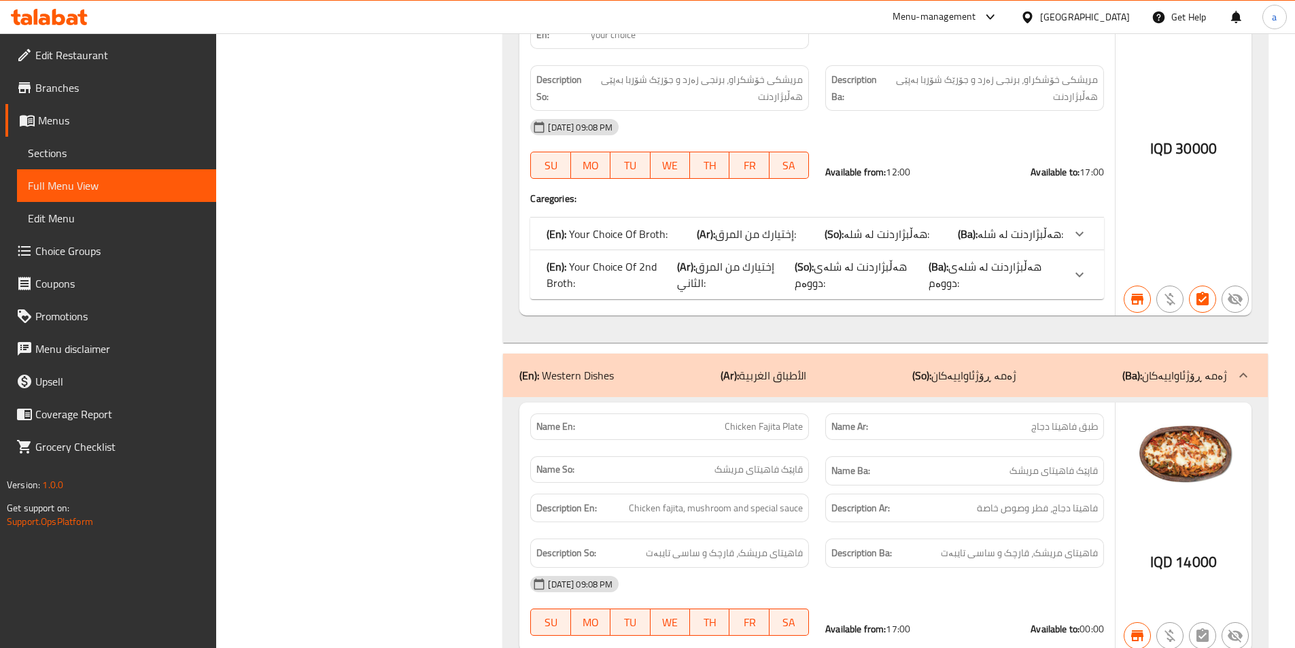
click at [1049, 367] on div "(En): Western Dishes (Ar): الأطباق الغربية (So): ژەمە ڕۆژئاواییەکان (Ba): ژەمە …" at bounding box center [873, 375] width 708 height 16
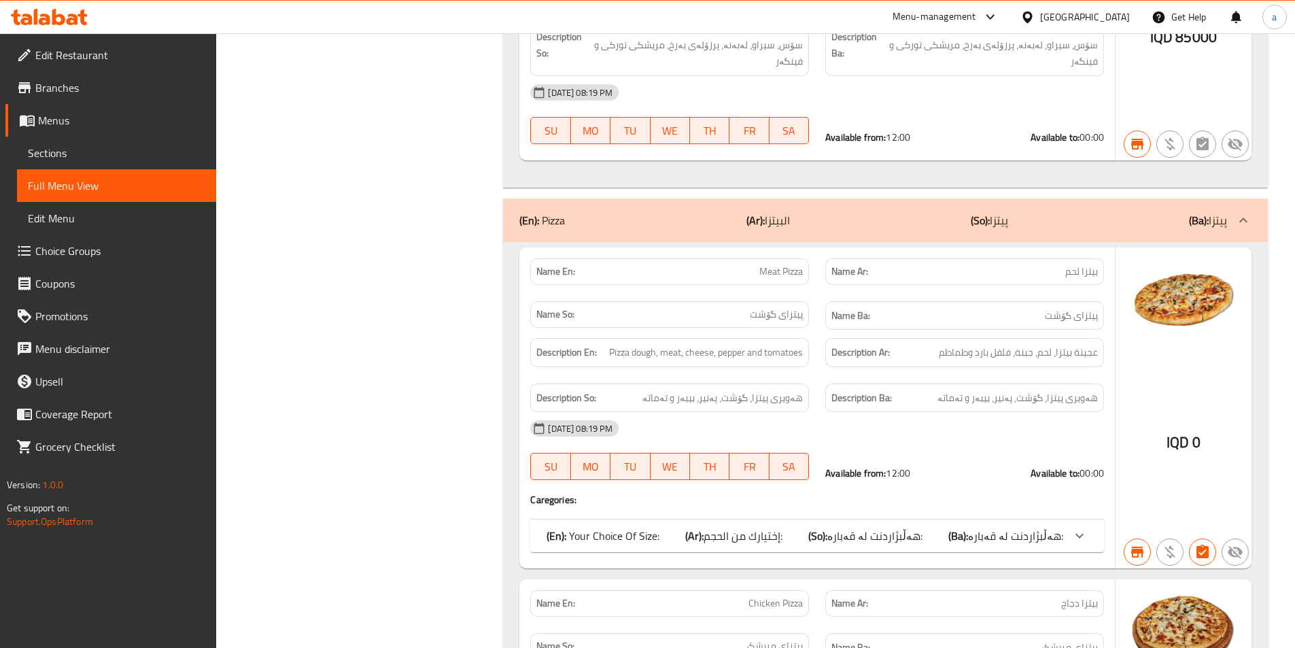
scroll to position [13054, 0]
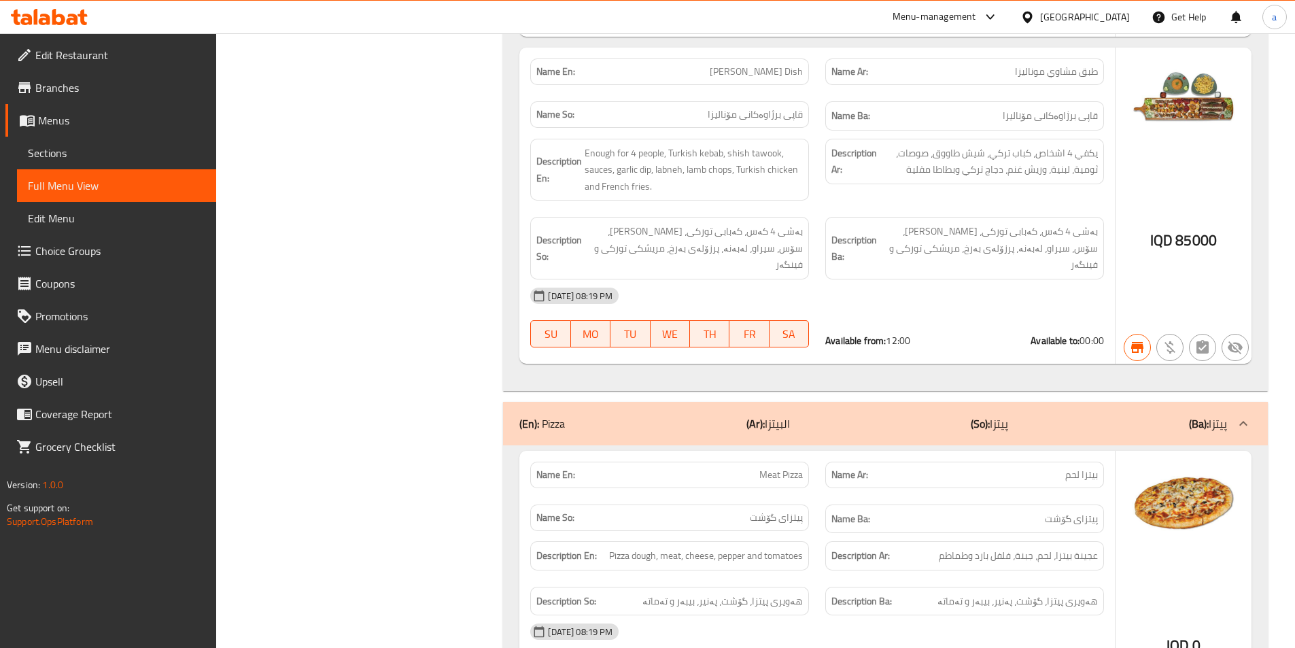
click at [1033, 415] on div "(En): Pizza (Ar): البيتزا (So): پیتزا (Ba): پیتزا" at bounding box center [873, 423] width 708 height 16
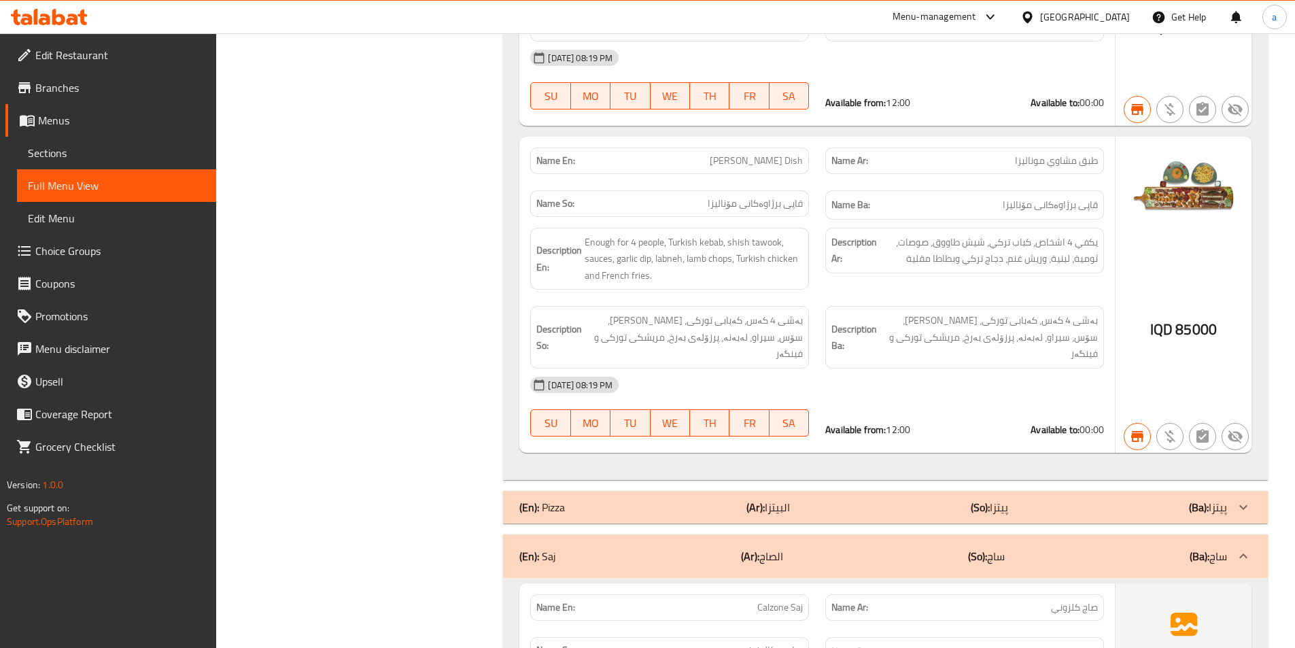
scroll to position [12850, 0]
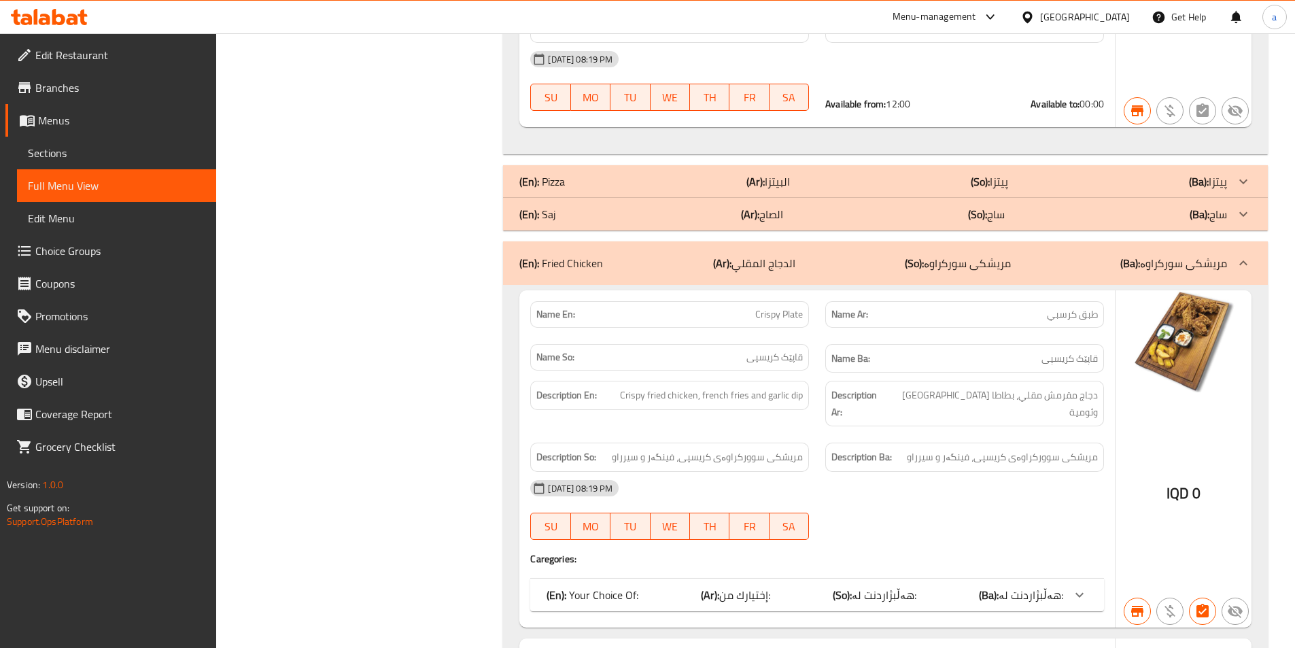
scroll to position [13258, 0]
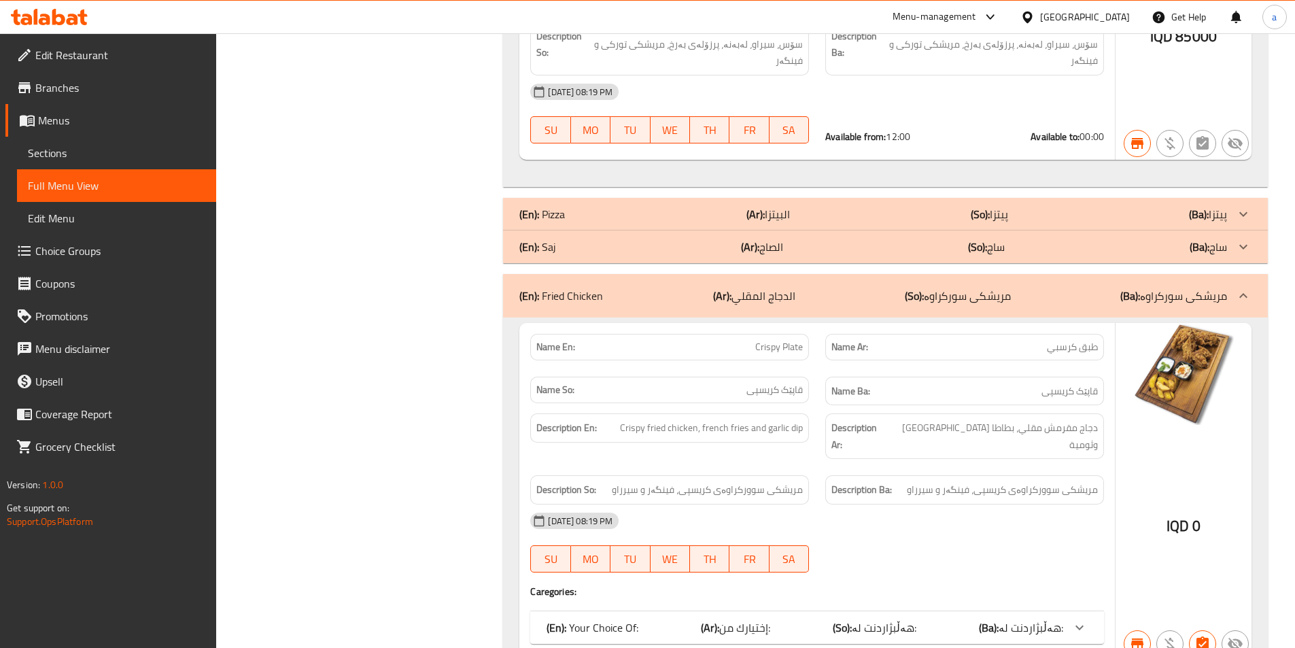
click at [1097, 274] on div "(En): Fried Chicken (Ar): الدجاج المقلي (So): مریشکی سورکراوە (Ba): مریشکی سورک…" at bounding box center [885, 296] width 765 height 44
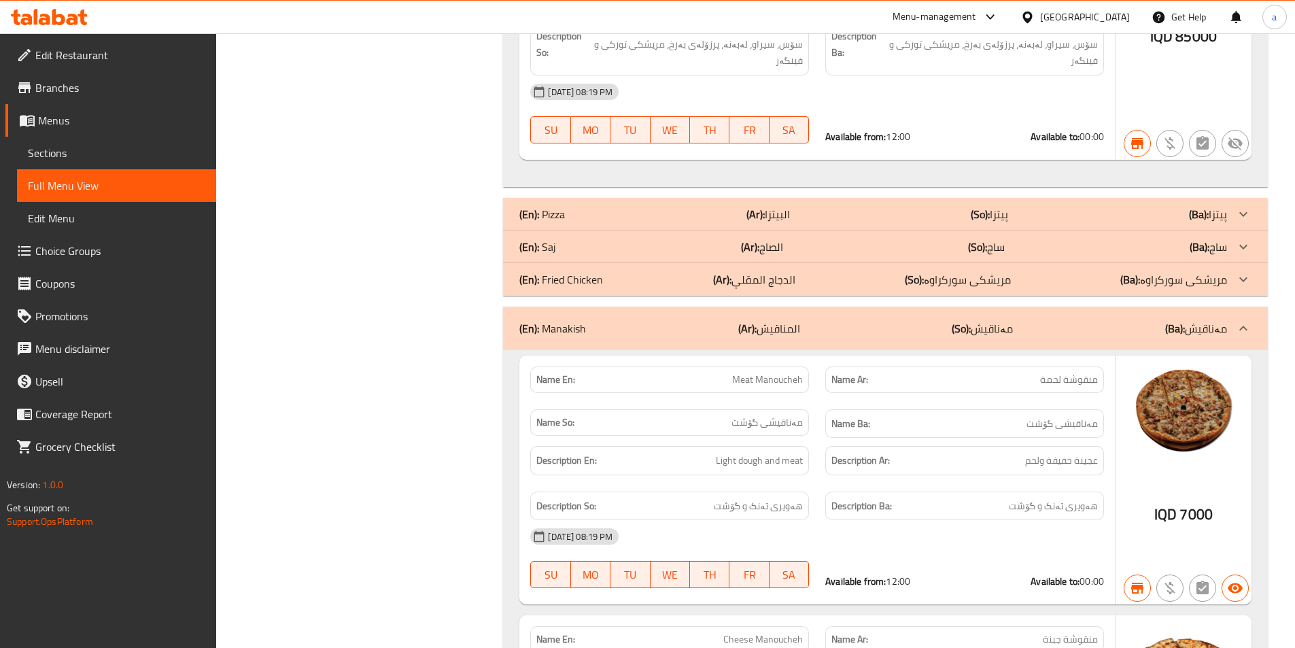
drag, startPoint x: 1152, startPoint y: 255, endPoint x: 917, endPoint y: 309, distance: 241.3
click at [1152, 320] on div "(En): Manakish (Ar): المناقيش (So): مەناقیش (Ba): مەناقیش" at bounding box center [873, 328] width 708 height 16
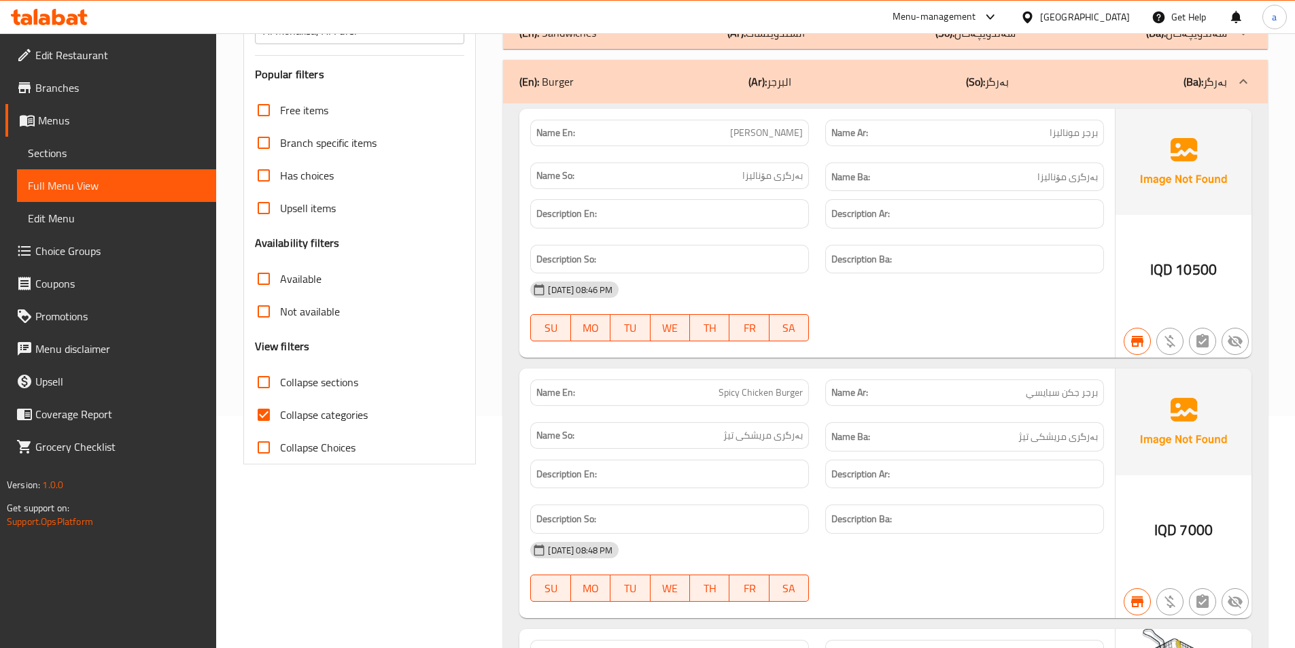
scroll to position [0, 0]
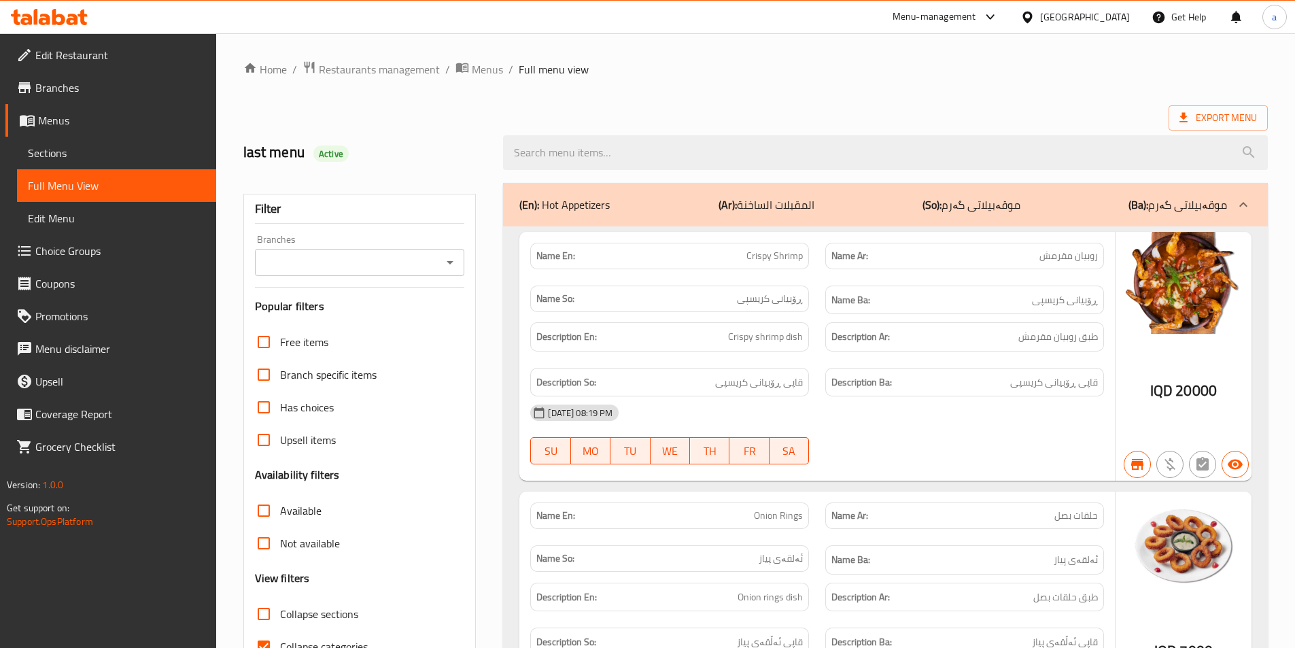
click at [76, 212] on span "Edit Menu" at bounding box center [116, 218] width 177 height 16
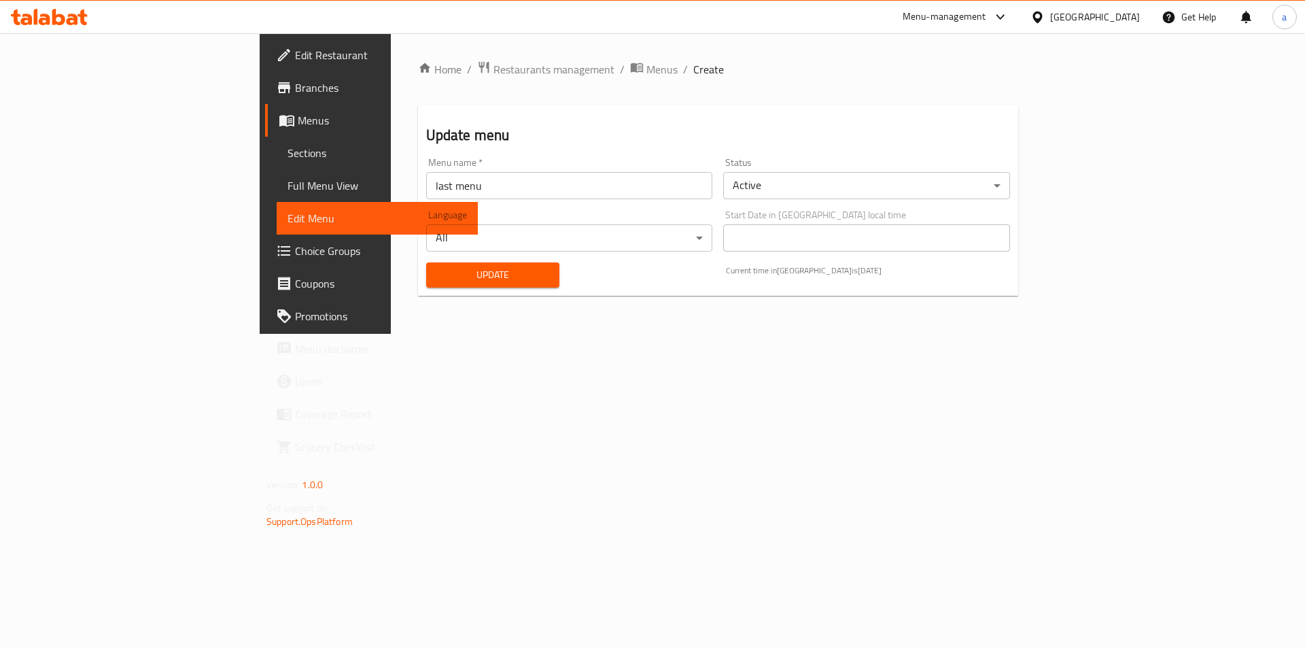
click at [288, 156] on span "Sections" at bounding box center [377, 153] width 179 height 16
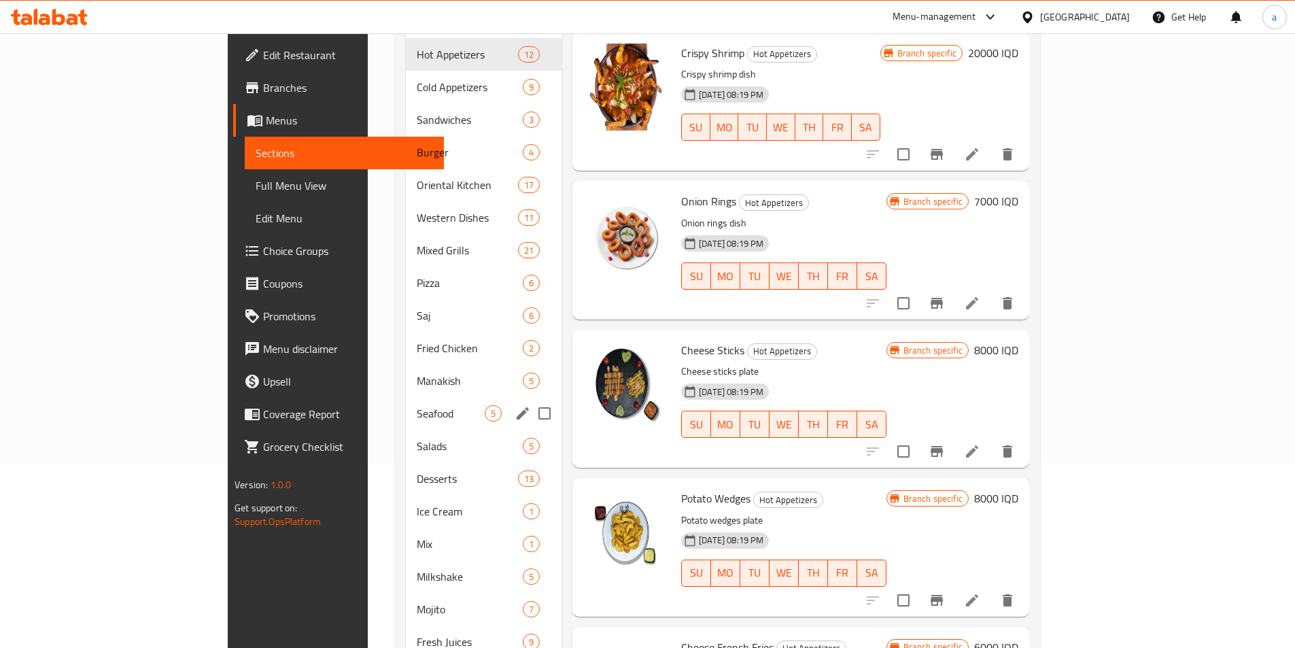
scroll to position [250, 0]
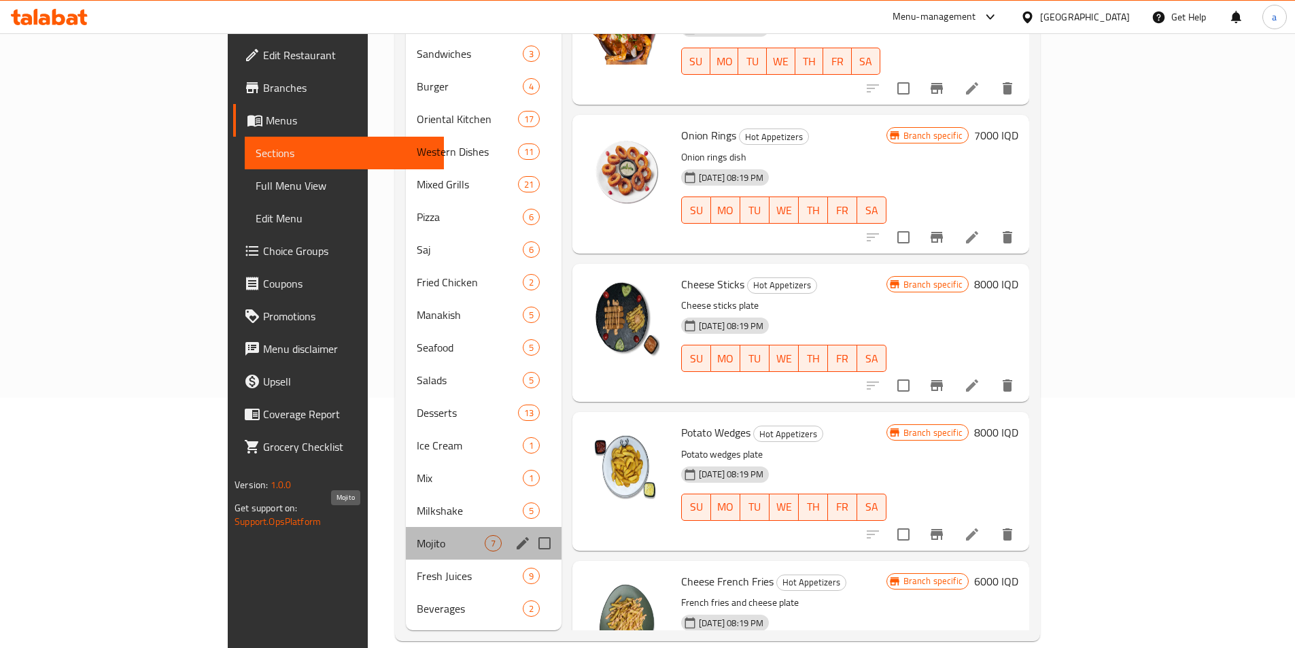
click at [417, 535] on span "Mojito" at bounding box center [451, 543] width 68 height 16
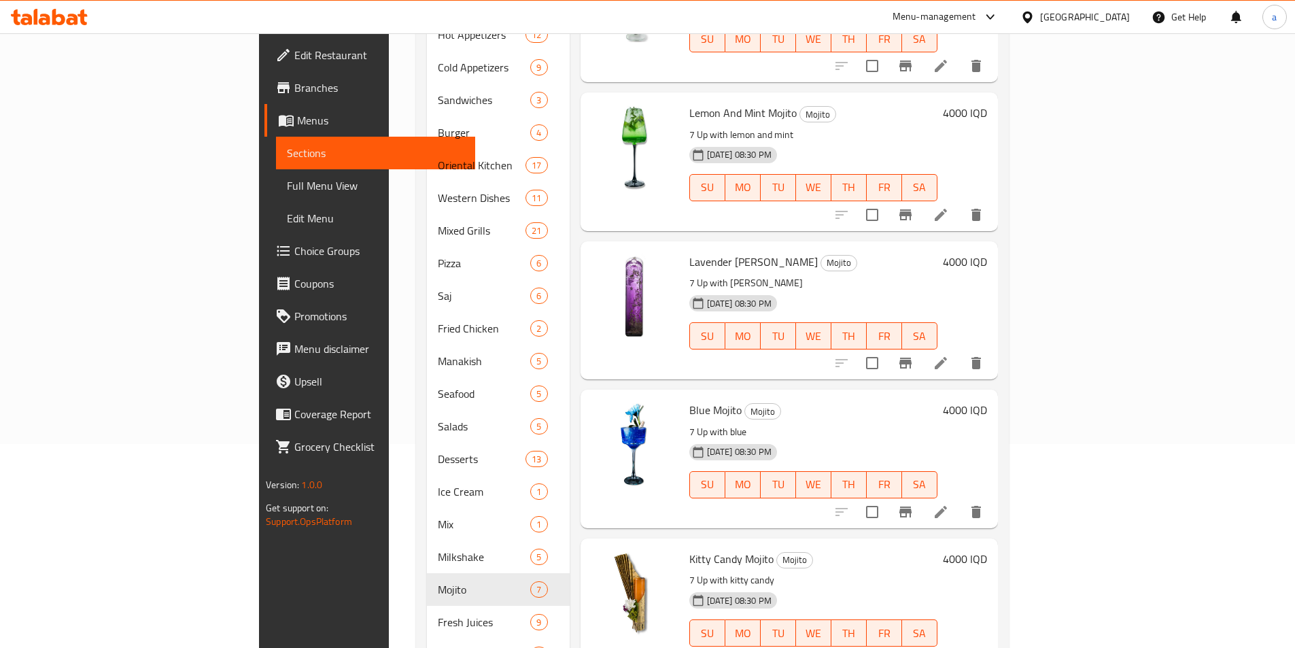
scroll to position [250, 0]
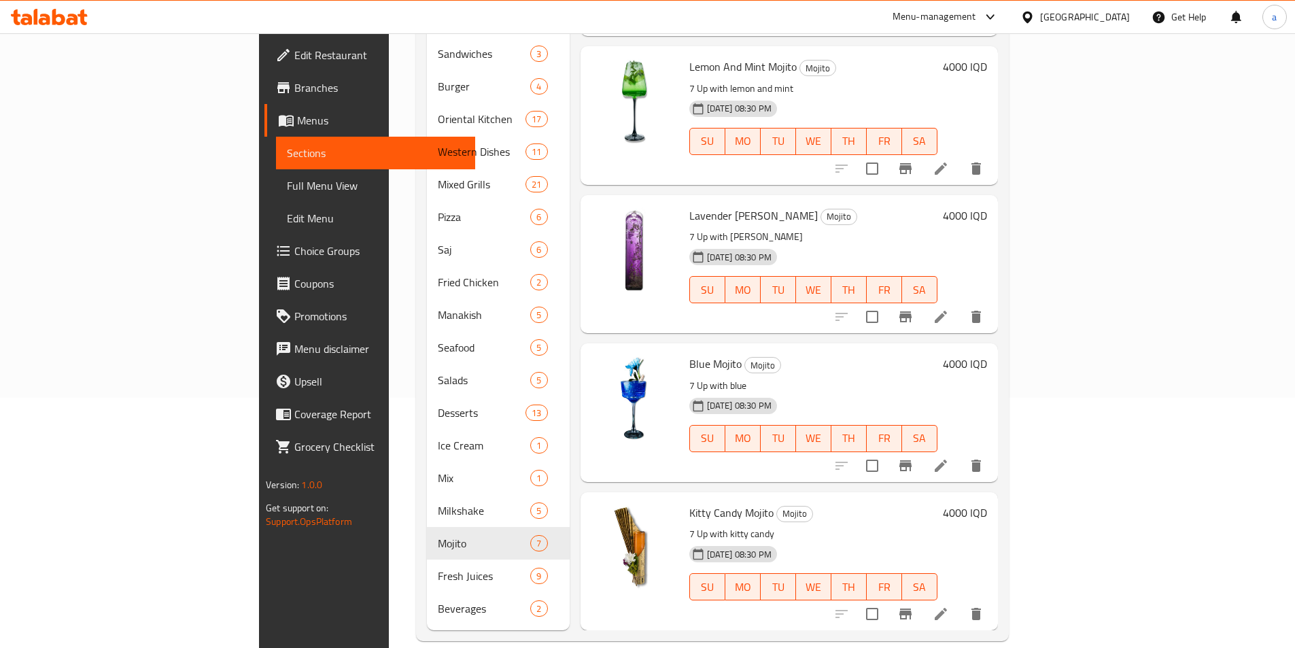
click at [987, 503] on h6 "4000 IQD" at bounding box center [965, 512] width 44 height 19
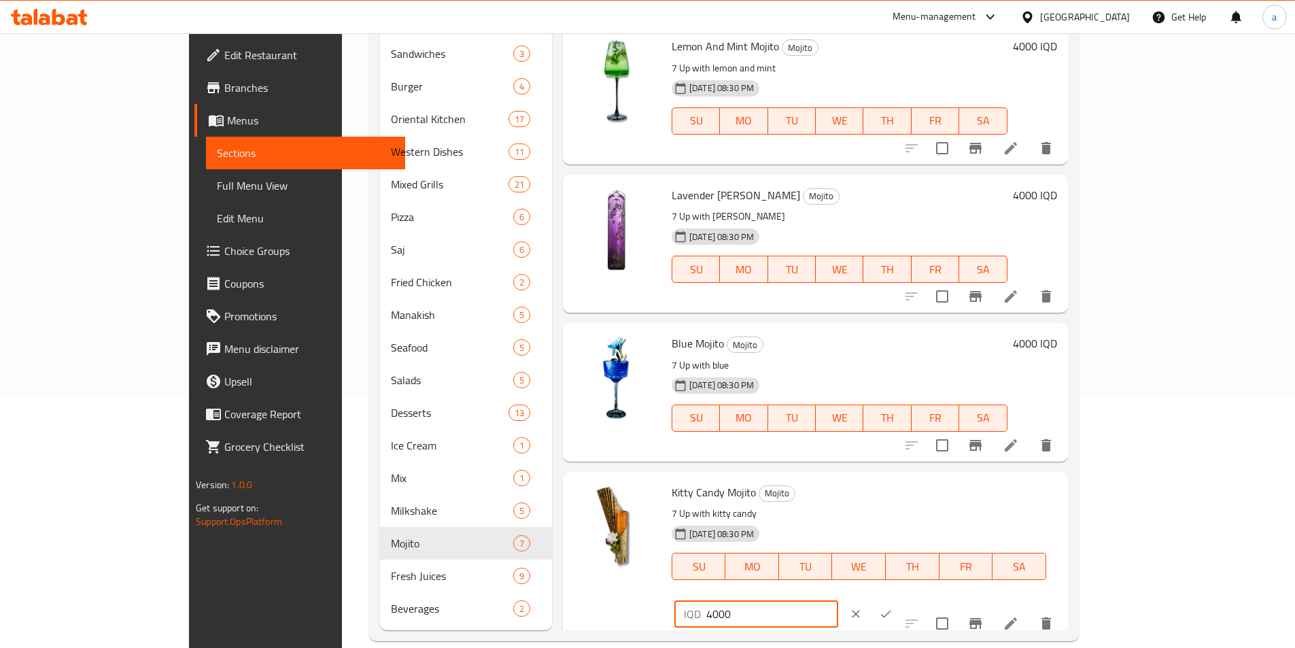
drag, startPoint x: 1135, startPoint y: 494, endPoint x: 995, endPoint y: 494, distance: 140.1
click at [995, 494] on div "Kitty Candy [PERSON_NAME] 7 Up with kitty candy [DATE] 08:30 PM SU MO TU WE TH …" at bounding box center [864, 555] width 396 height 157
paste input "3"
type input "3000"
click at [893, 607] on icon "ok" at bounding box center [886, 614] width 14 height 14
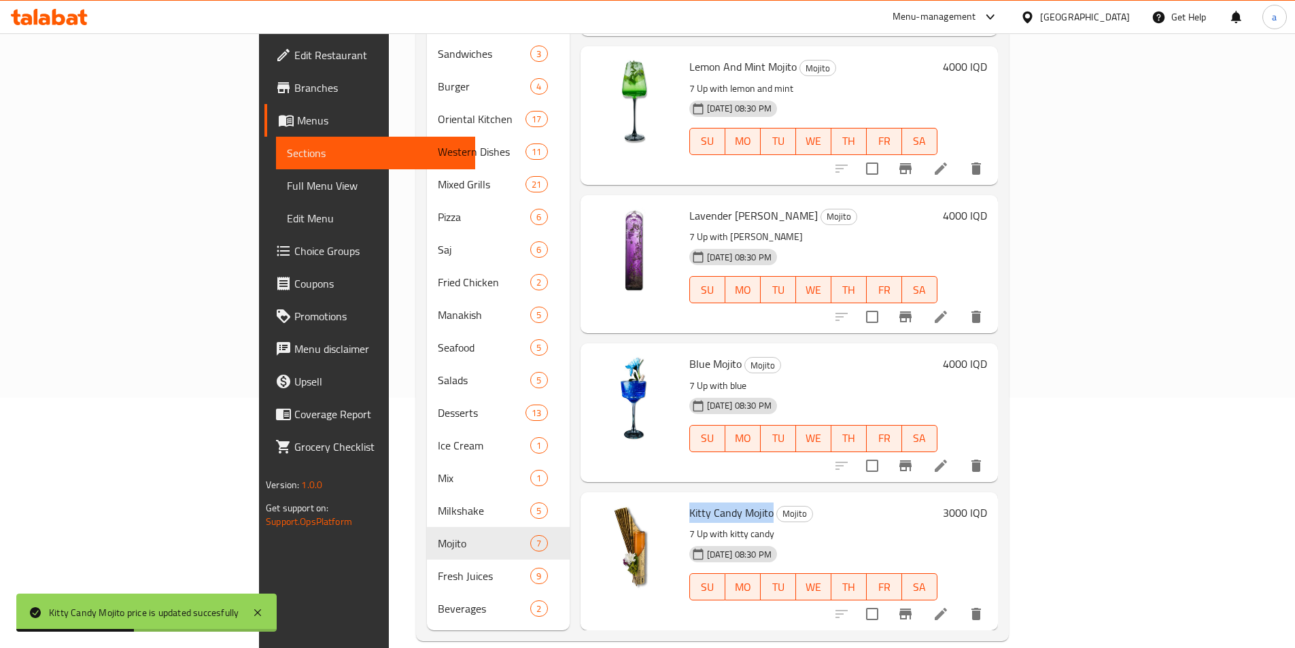
drag, startPoint x: 619, startPoint y: 489, endPoint x: 706, endPoint y: 500, distance: 88.4
click at [706, 500] on div "Kitty Candy [PERSON_NAME] 7 Up with kitty candy [DATE] 08:30 PM SU MO TU WE TH …" at bounding box center [813, 561] width 259 height 127
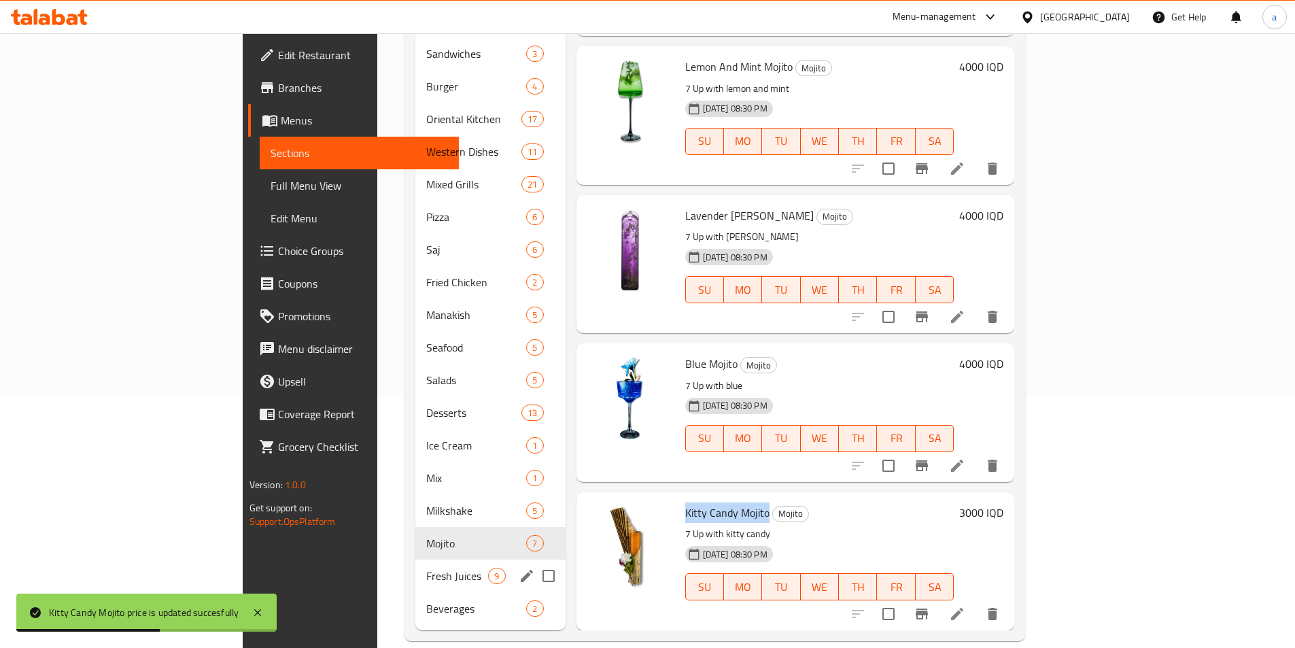
copy span "Kitty Candy Mojito"
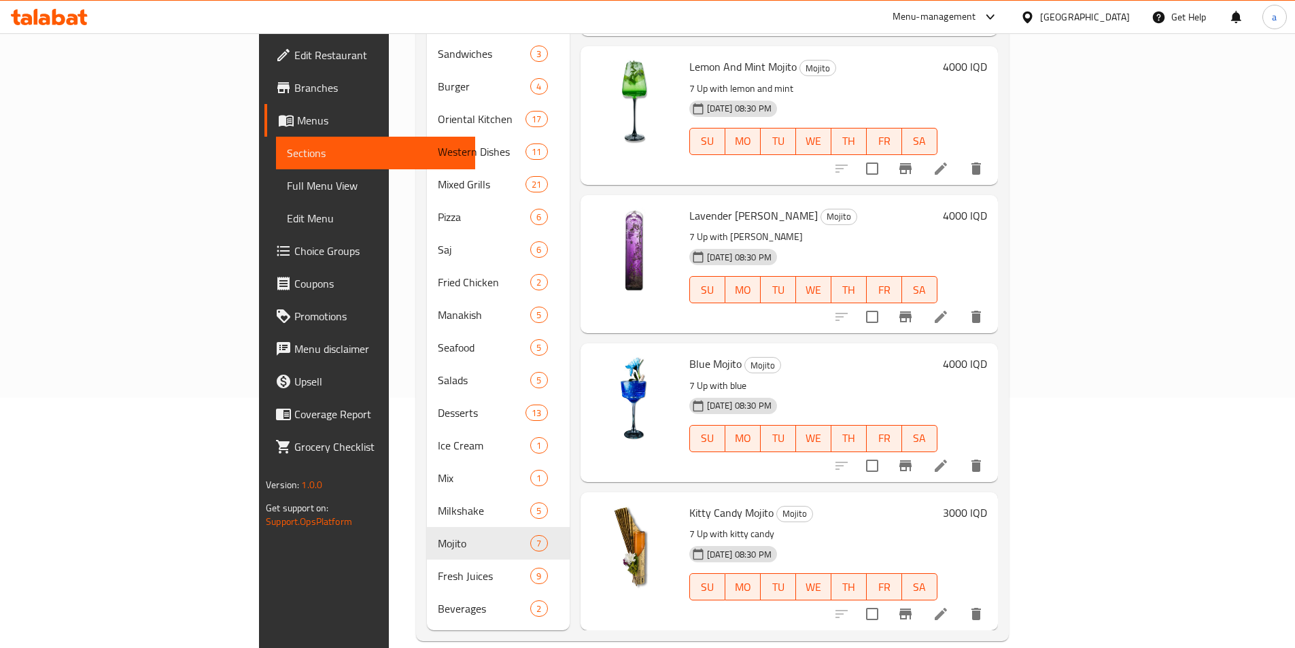
click at [987, 354] on h6 "4000 IQD" at bounding box center [965, 363] width 44 height 19
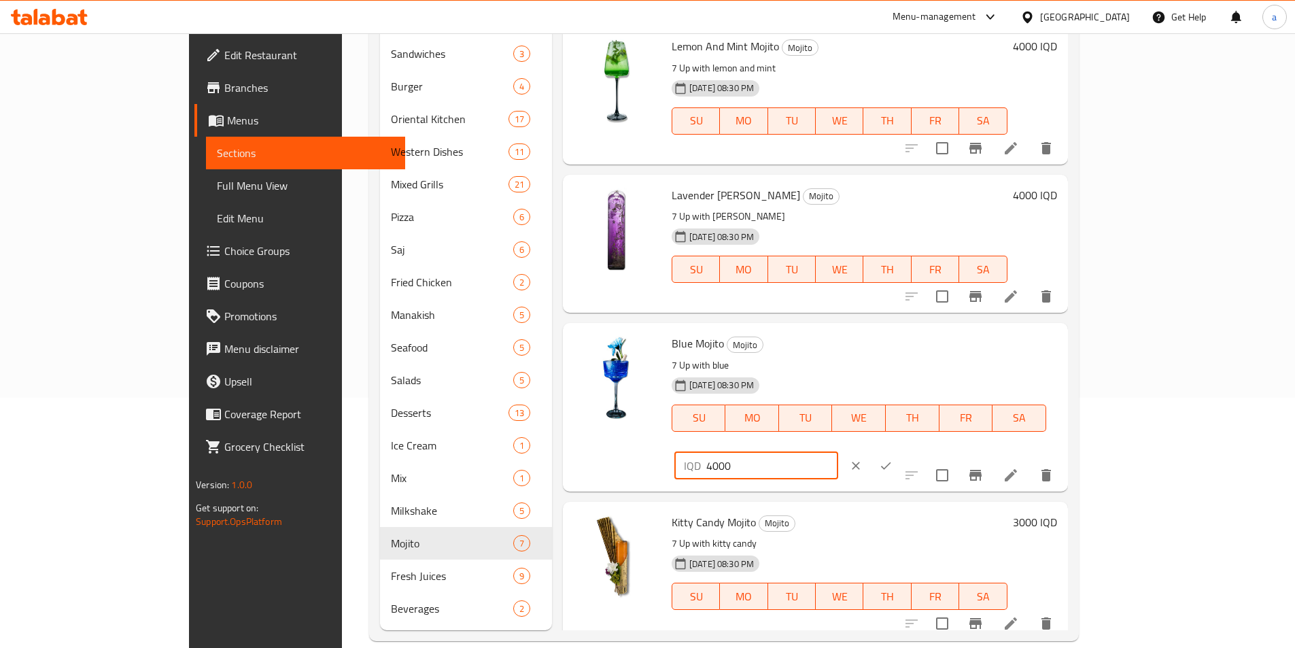
drag, startPoint x: 1115, startPoint y: 345, endPoint x: 988, endPoint y: 349, distance: 127.2
click at [988, 349] on div "Blue [PERSON_NAME] 7 Up with blue [DATE] 08:30 PM SU MO TU WE TH FR SA IQD 4000…" at bounding box center [864, 406] width 396 height 157
paste input "3"
type input "3000"
click at [893, 459] on icon "ok" at bounding box center [886, 466] width 14 height 14
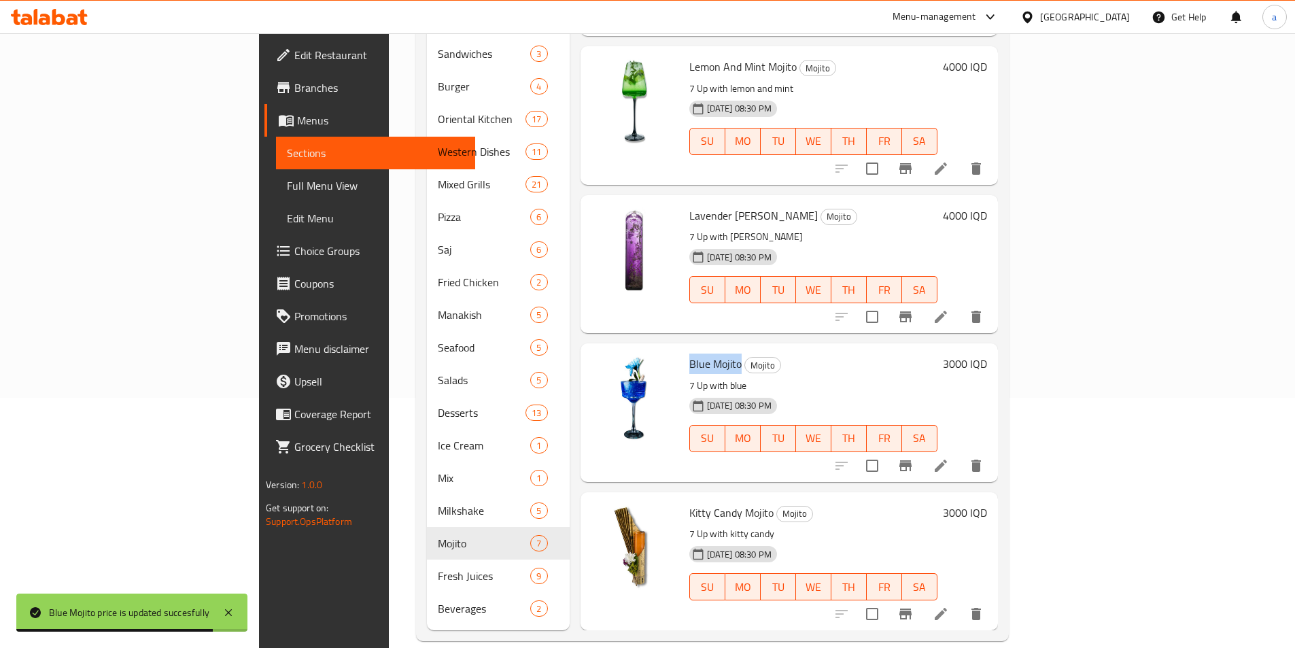
drag, startPoint x: 626, startPoint y: 347, endPoint x: 675, endPoint y: 347, distance: 49.6
click at [689, 354] on span "Blue Mojito" at bounding box center [715, 364] width 52 height 20
copy span "Blue Mojito"
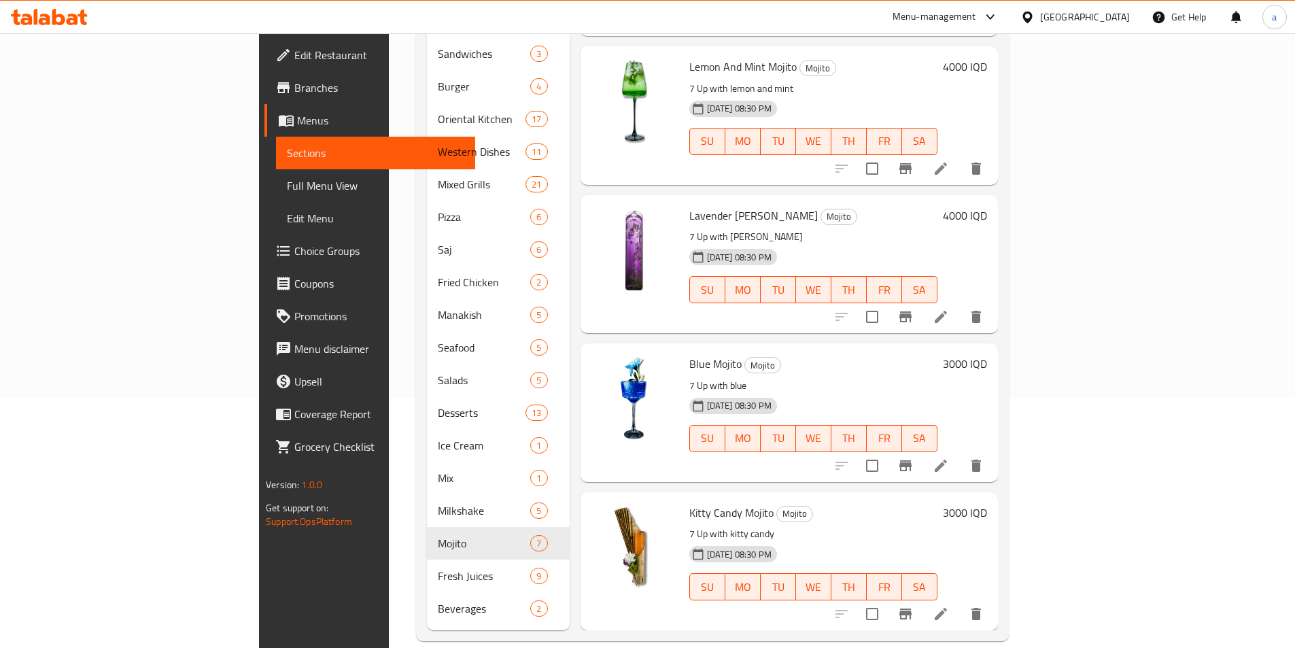
click at [987, 206] on h6 "4000 IQD" at bounding box center [965, 215] width 44 height 19
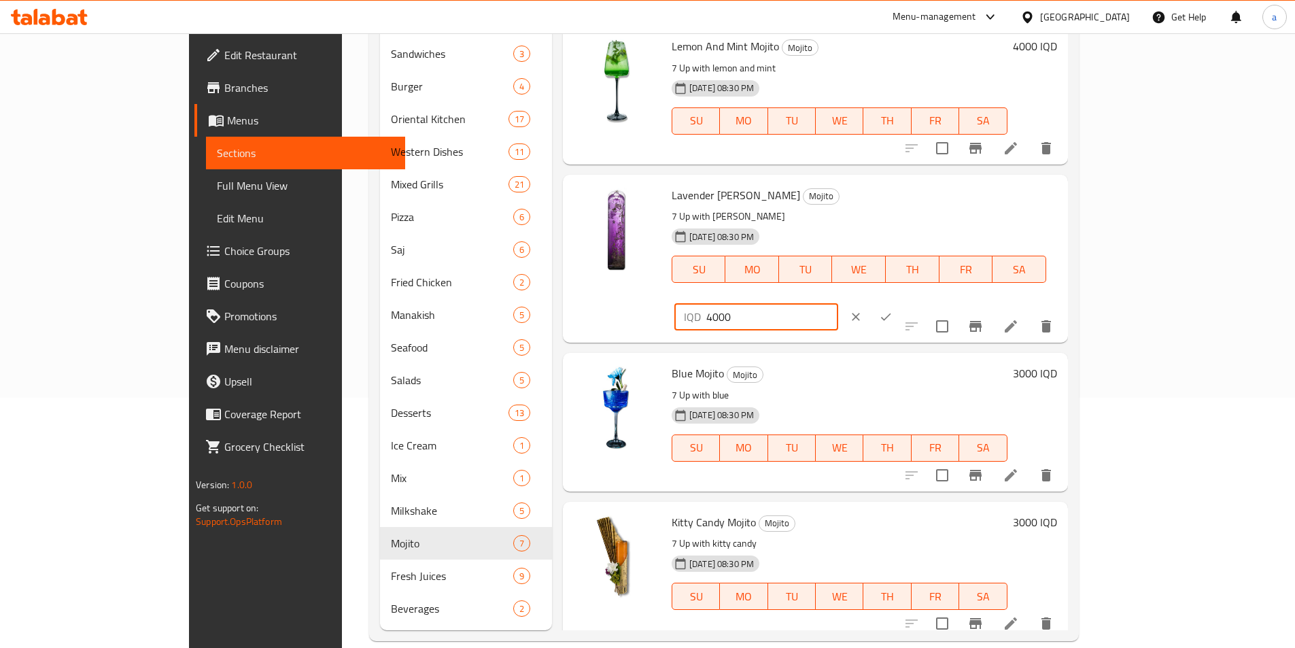
drag, startPoint x: 1088, startPoint y: 195, endPoint x: 1008, endPoint y: 199, distance: 79.7
click at [1008, 199] on div "Lavender [PERSON_NAME] 7 Up with lavender herb [DATE] 08:30 PM SU MO TU WE TH F…" at bounding box center [864, 258] width 396 height 157
paste input "3"
type input "3000"
click at [901, 302] on button "ok" at bounding box center [886, 317] width 30 height 30
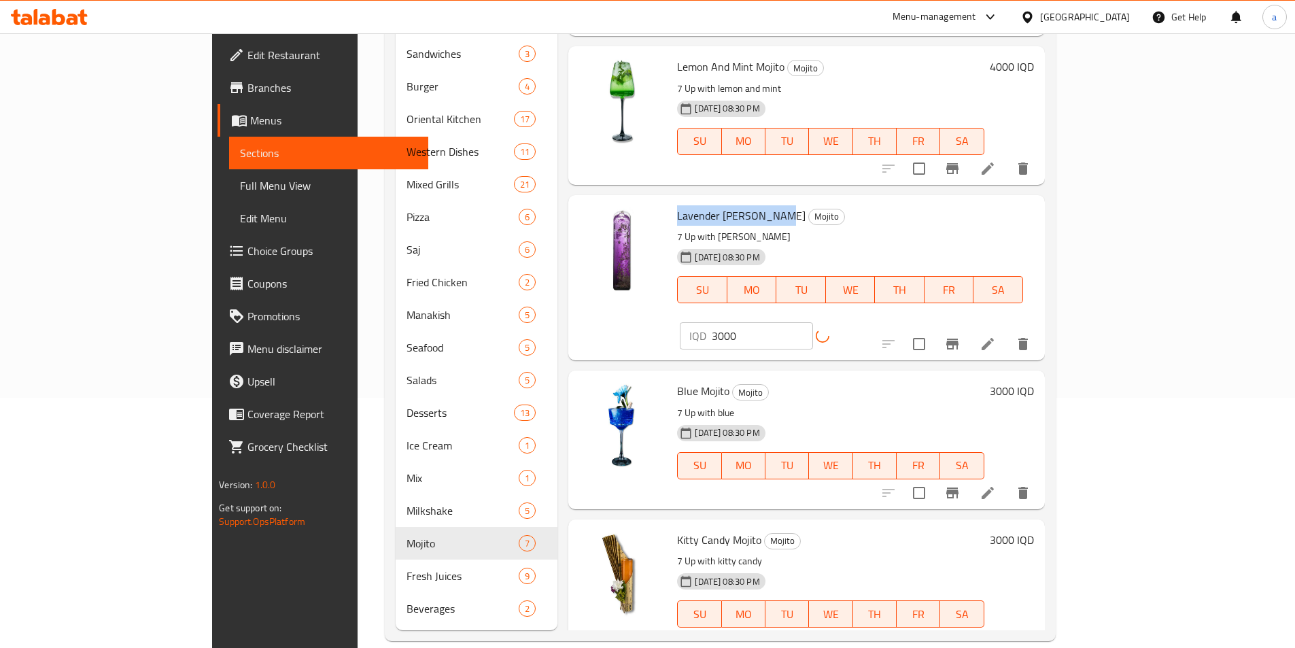
drag, startPoint x: 626, startPoint y: 194, endPoint x: 721, endPoint y: 203, distance: 95.6
click at [721, 205] on span "Lavender [PERSON_NAME]" at bounding box center [741, 215] width 129 height 20
copy span "Lavender [PERSON_NAME]"
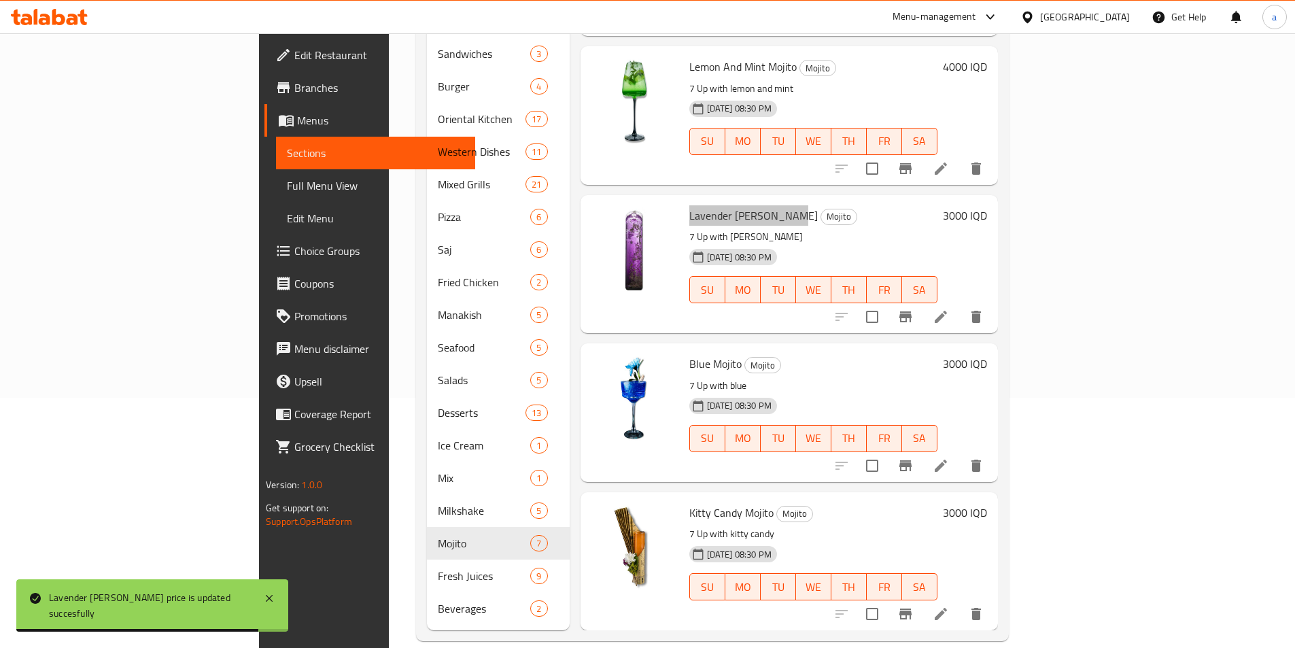
scroll to position [0, 0]
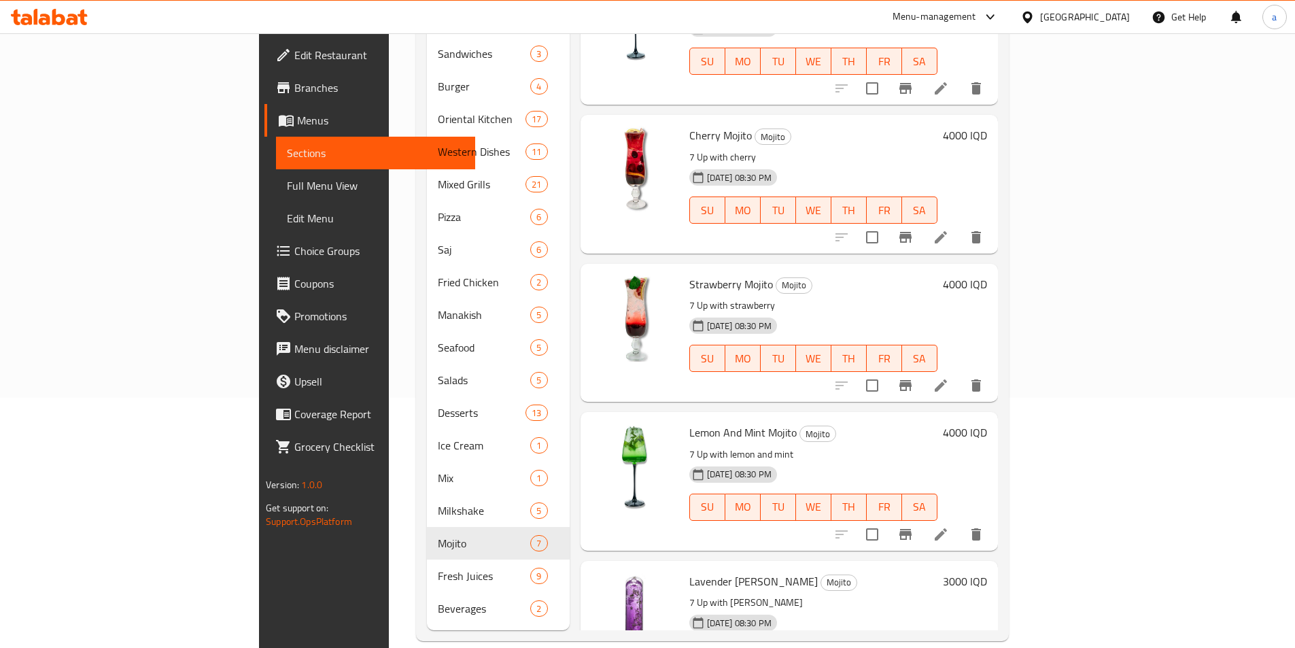
click at [1036, 307] on div "Home / Restaurants management / Menus / Sections Al Monalisa Open import export…" at bounding box center [712, 225] width 647 height 885
drag, startPoint x: 625, startPoint y: 409, endPoint x: 732, endPoint y: 411, distance: 106.8
click at [732, 423] on h6 "Lemon And Mint Mojito Mojito" at bounding box center [813, 432] width 248 height 19
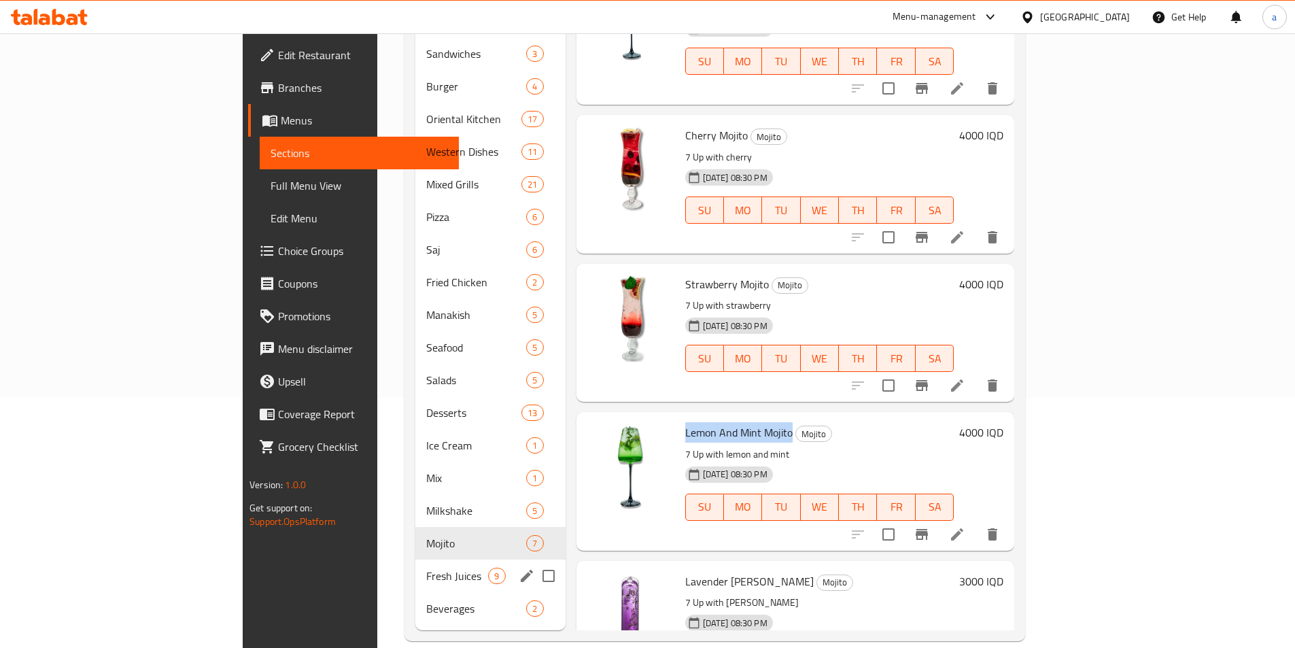
copy span "Lemon And Mint Mojito"
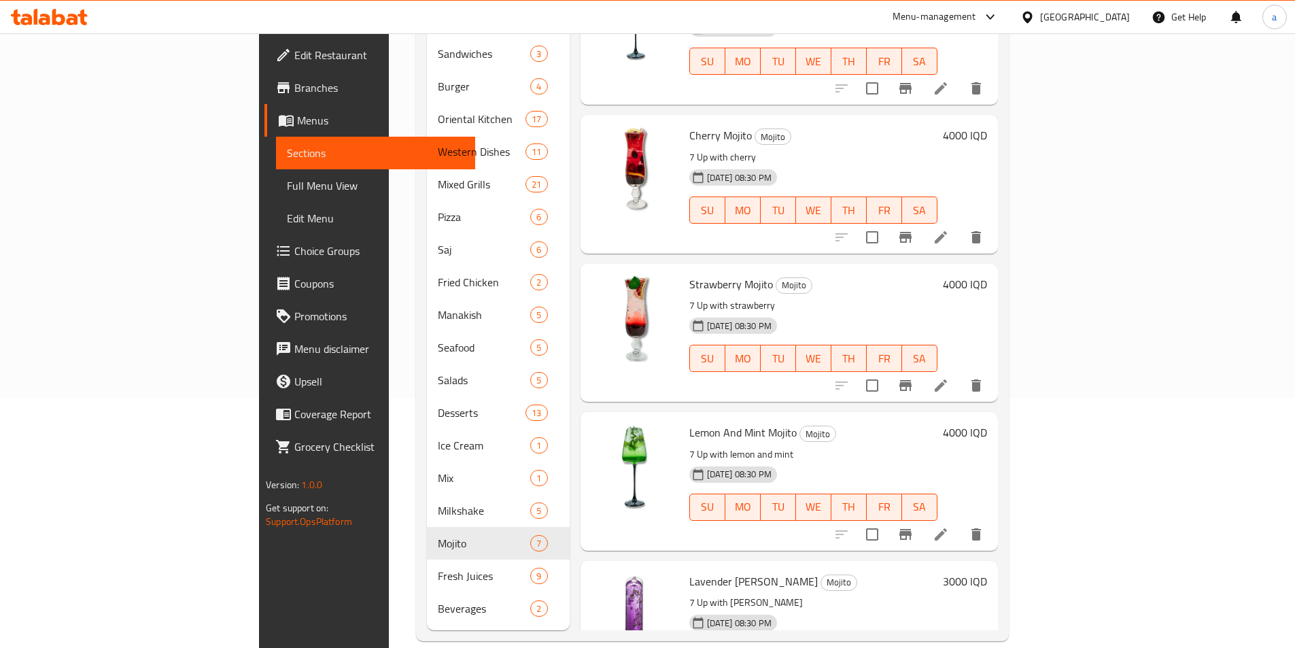
click at [987, 423] on h6 "4000 IQD" at bounding box center [965, 432] width 44 height 19
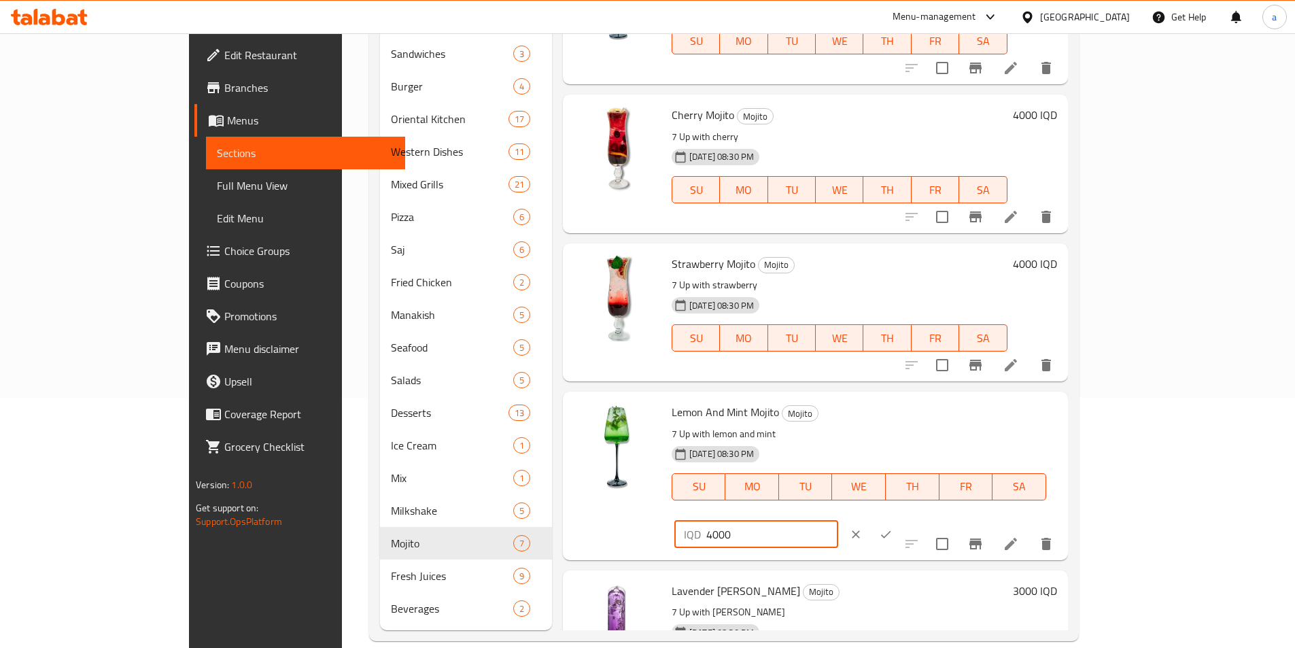
drag, startPoint x: 1118, startPoint y: 417, endPoint x: 1011, endPoint y: 424, distance: 107.0
click at [1011, 424] on div "Lemon And Mint Mojito Mojito 7 Up with lemon and mint 27-10-2023 08:30 PM SU MO…" at bounding box center [864, 475] width 396 height 157
click at [901, 519] on button "ok" at bounding box center [886, 534] width 30 height 30
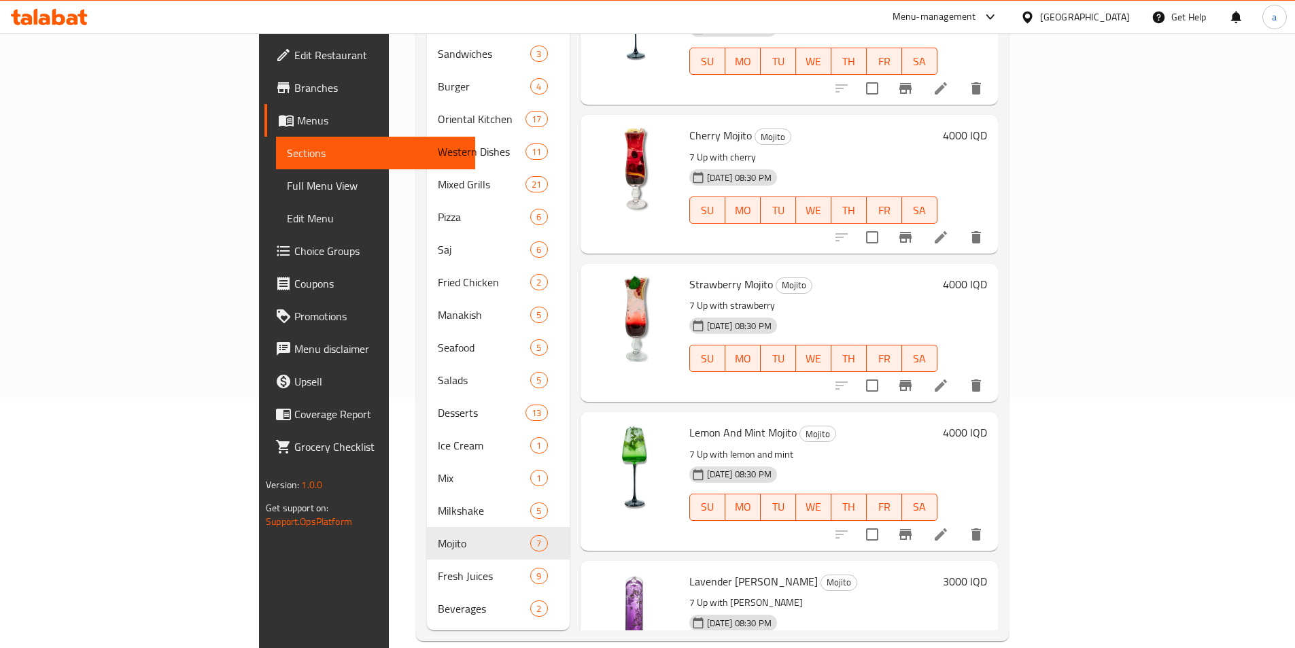
click at [987, 275] on h6 "4000 IQD" at bounding box center [965, 284] width 44 height 19
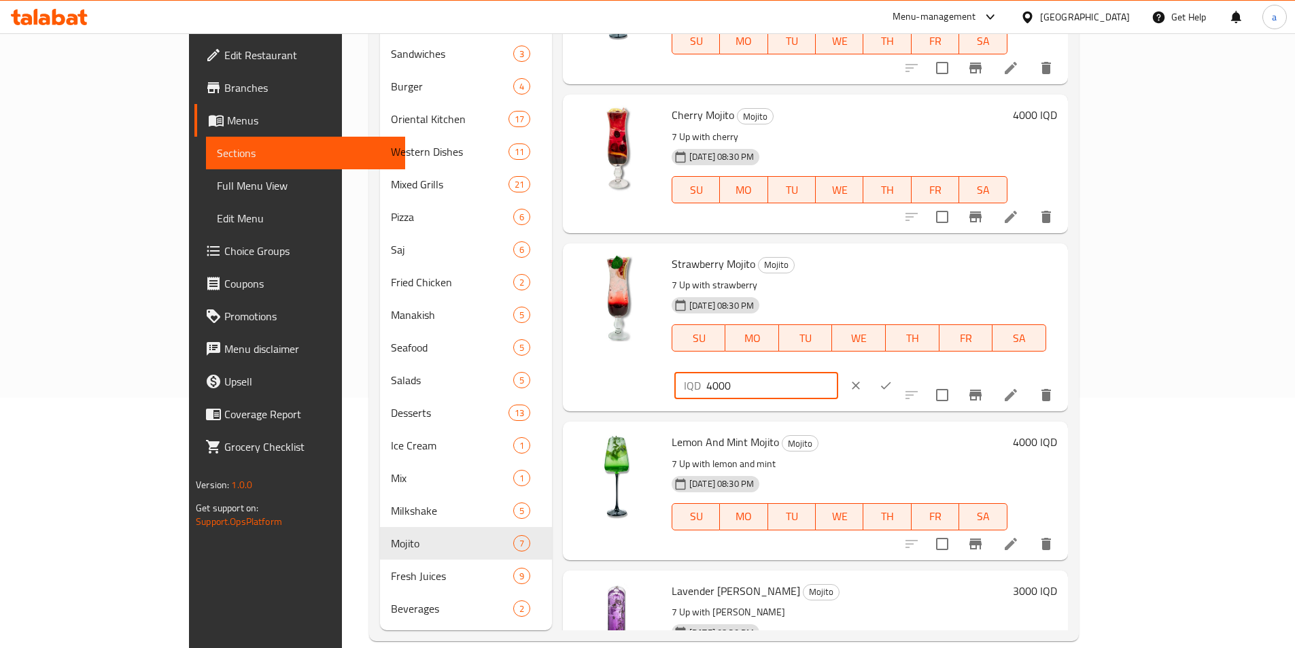
drag, startPoint x: 1118, startPoint y: 263, endPoint x: 970, endPoint y: 283, distance: 149.5
click at [970, 283] on div "Strawberry Mojito Mojito 7 Up with strawberry 27-10-2023 08:30 PM SU MO TU WE T…" at bounding box center [864, 327] width 396 height 157
paste input "3"
type input "3000"
click at [891, 382] on icon "ok" at bounding box center [886, 385] width 10 height 7
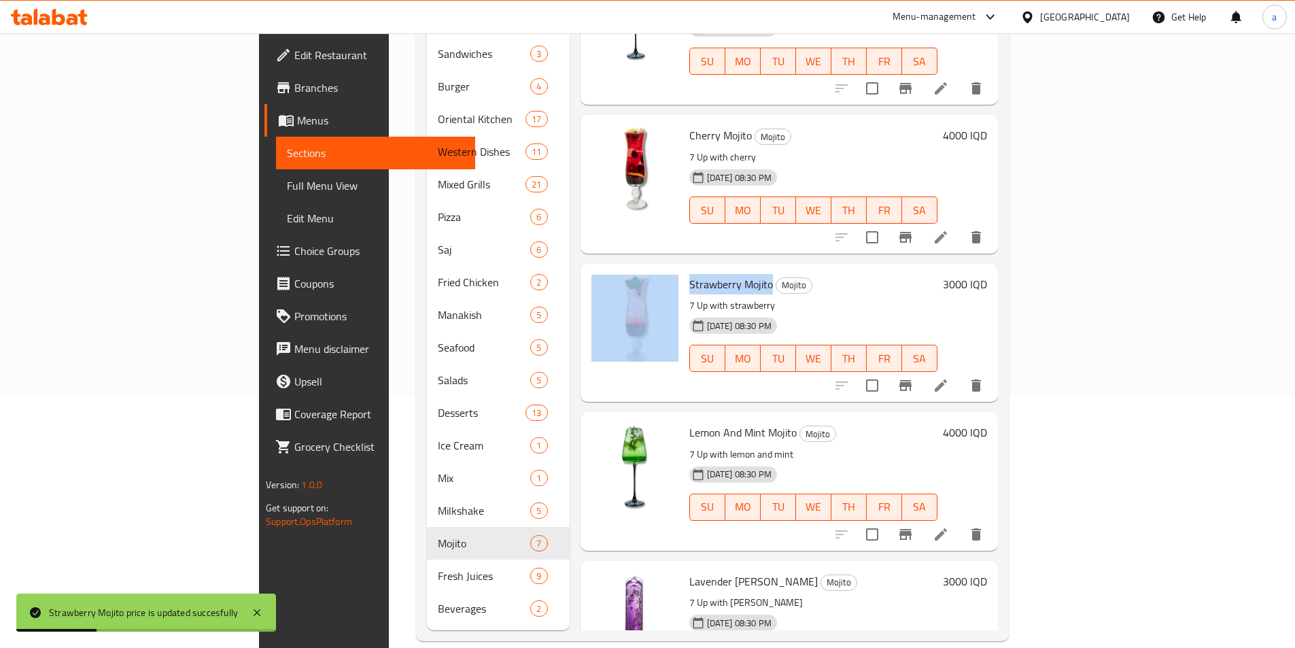
drag, startPoint x: 618, startPoint y: 262, endPoint x: 706, endPoint y: 267, distance: 87.8
click at [706, 269] on div "Strawberry Mojito Mojito 7 Up with strawberry 27-10-2023 08:30 PM SU MO TU WE T…" at bounding box center [789, 332] width 407 height 127
copy div "Strawberry Mojito"
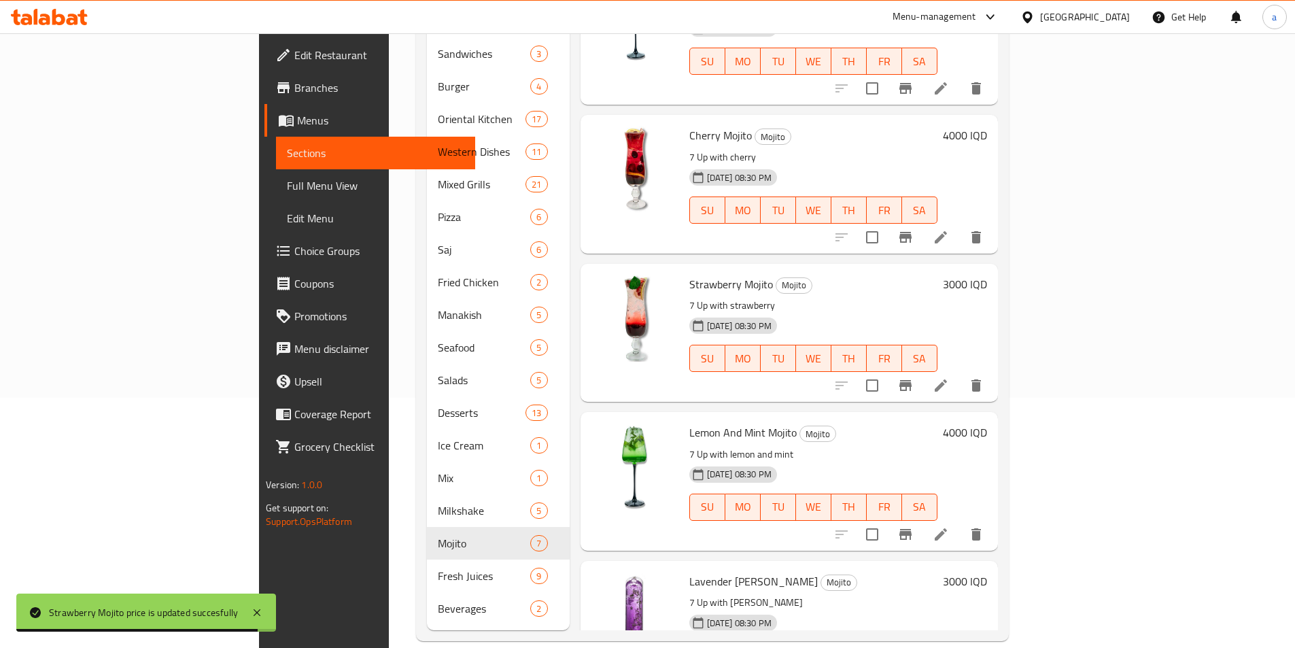
click at [987, 126] on h6 "4000 IQD" at bounding box center [965, 135] width 44 height 19
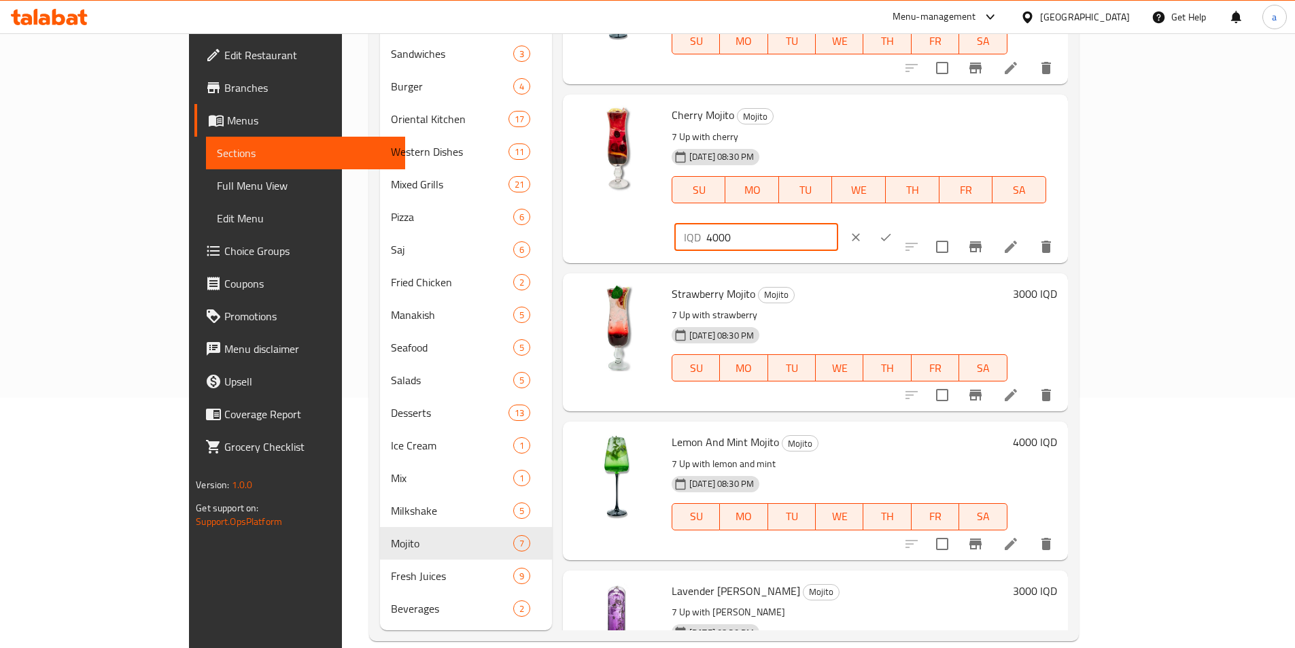
drag, startPoint x: 1101, startPoint y: 118, endPoint x: 974, endPoint y: 137, distance: 127.9
click at [967, 135] on div "Cherry Mojito Mojito 7 Up with cherry 27-10-2023 08:30 PM SU MO TU WE TH FR SA …" at bounding box center [864, 178] width 396 height 157
paste input "3"
type input "3000"
click at [901, 222] on button "ok" at bounding box center [886, 237] width 30 height 30
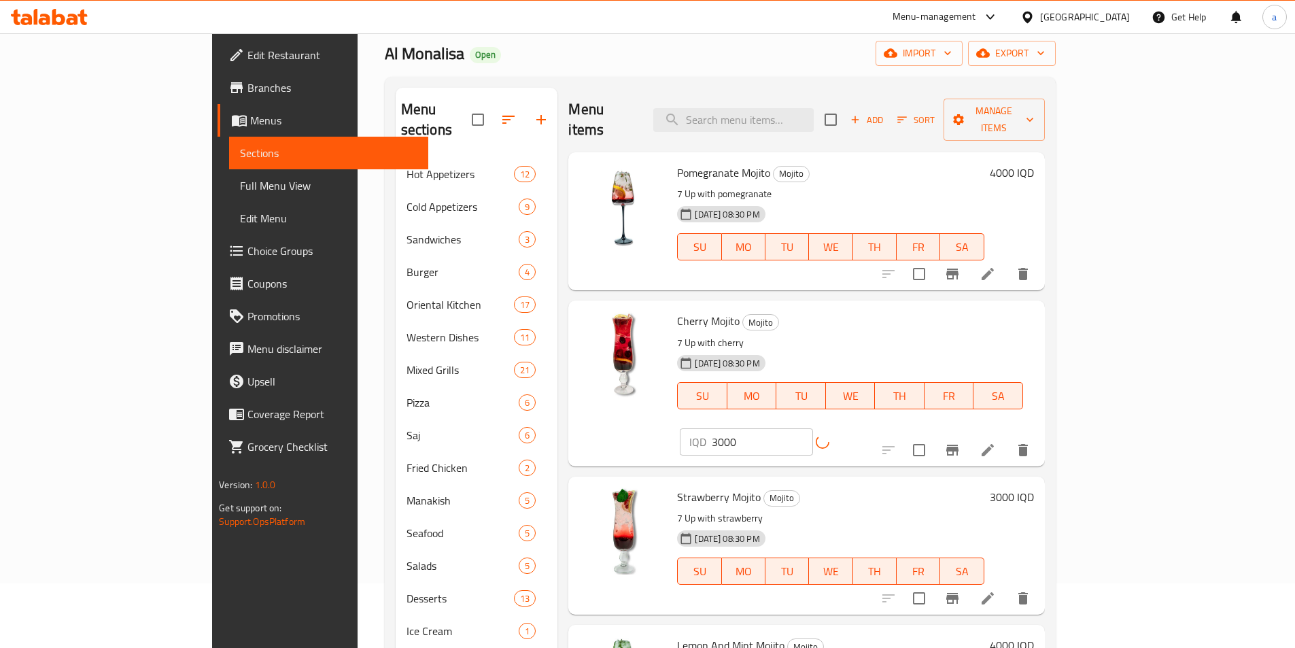
scroll to position [46, 0]
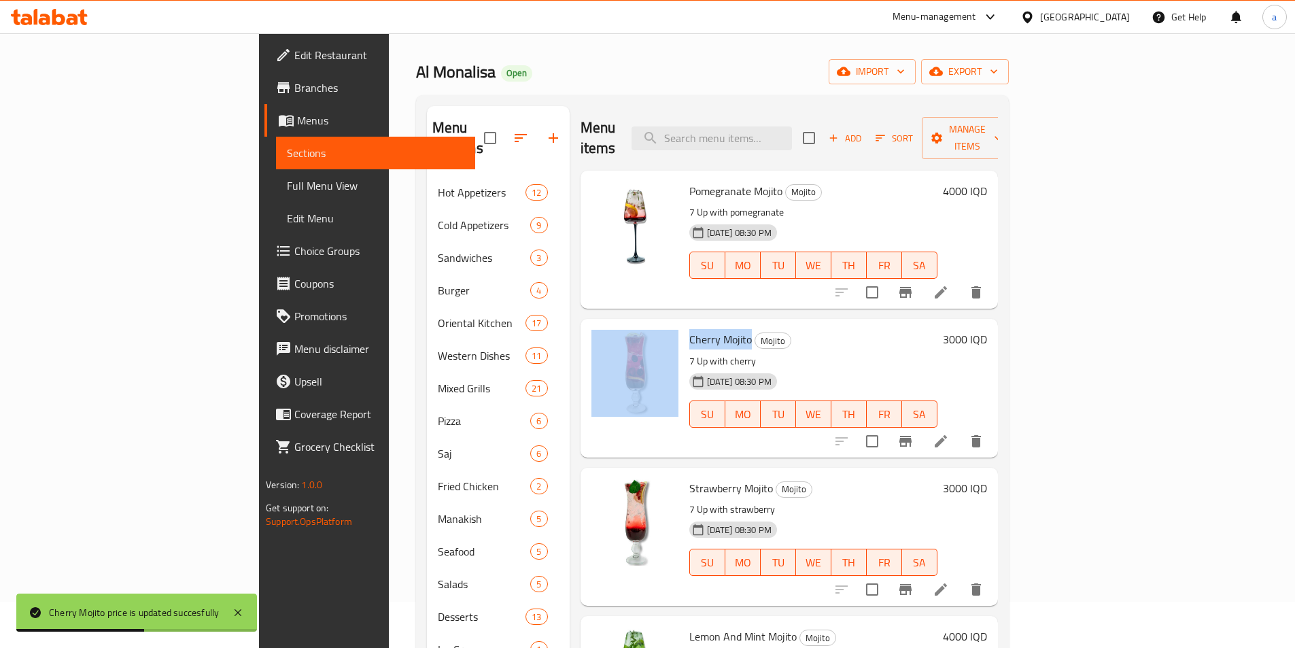
drag, startPoint x: 657, startPoint y: 330, endPoint x: 686, endPoint y: 322, distance: 30.4
click at [686, 324] on div "Cherry Mojito Mojito 7 Up with cherry 27-10-2023 08:30 PM SU MO TU WE TH FR SA …" at bounding box center [789, 387] width 407 height 127
copy div "Cherry Mojito"
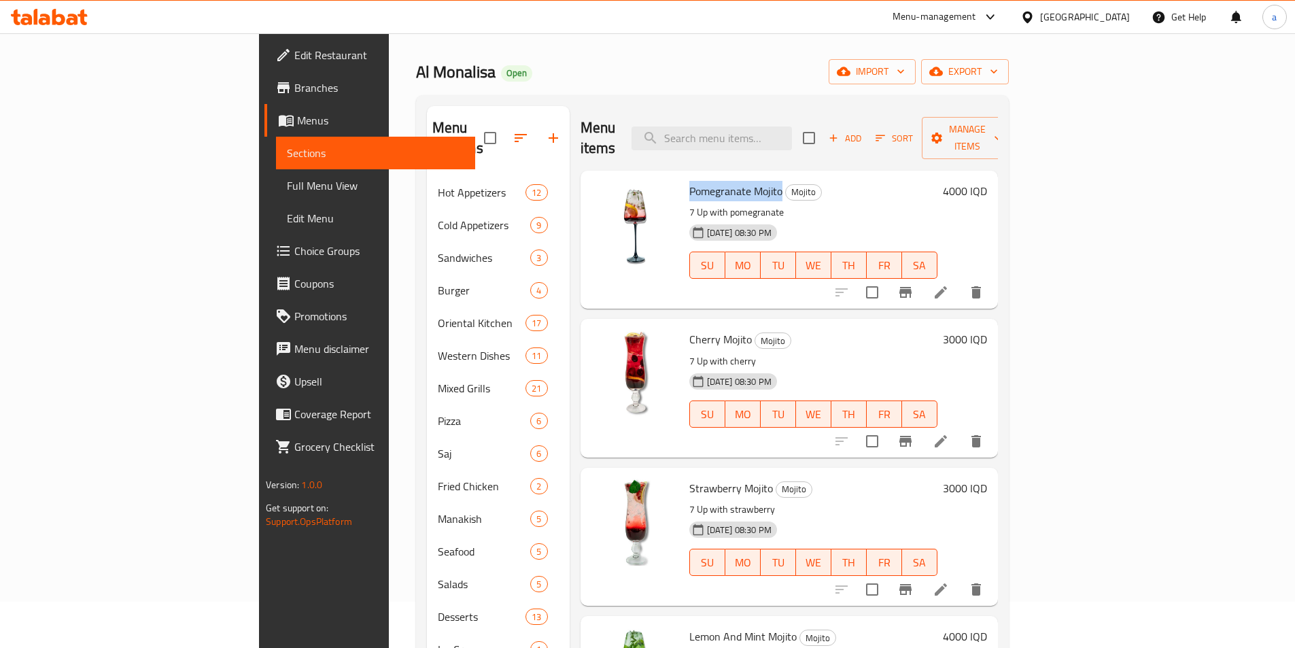
drag, startPoint x: 624, startPoint y: 169, endPoint x: 717, endPoint y: 171, distance: 93.2
click at [717, 181] on span "Pomegranate Mojito" at bounding box center [735, 191] width 93 height 20
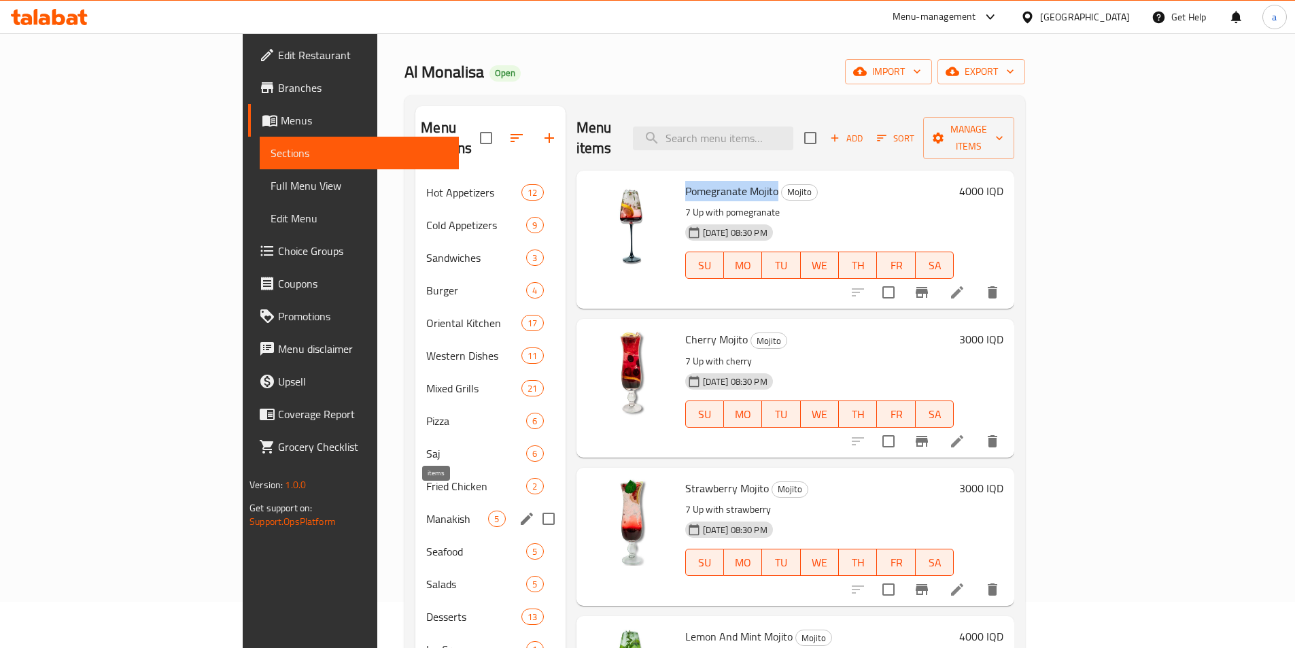
copy span "Pomegranate Mojito"
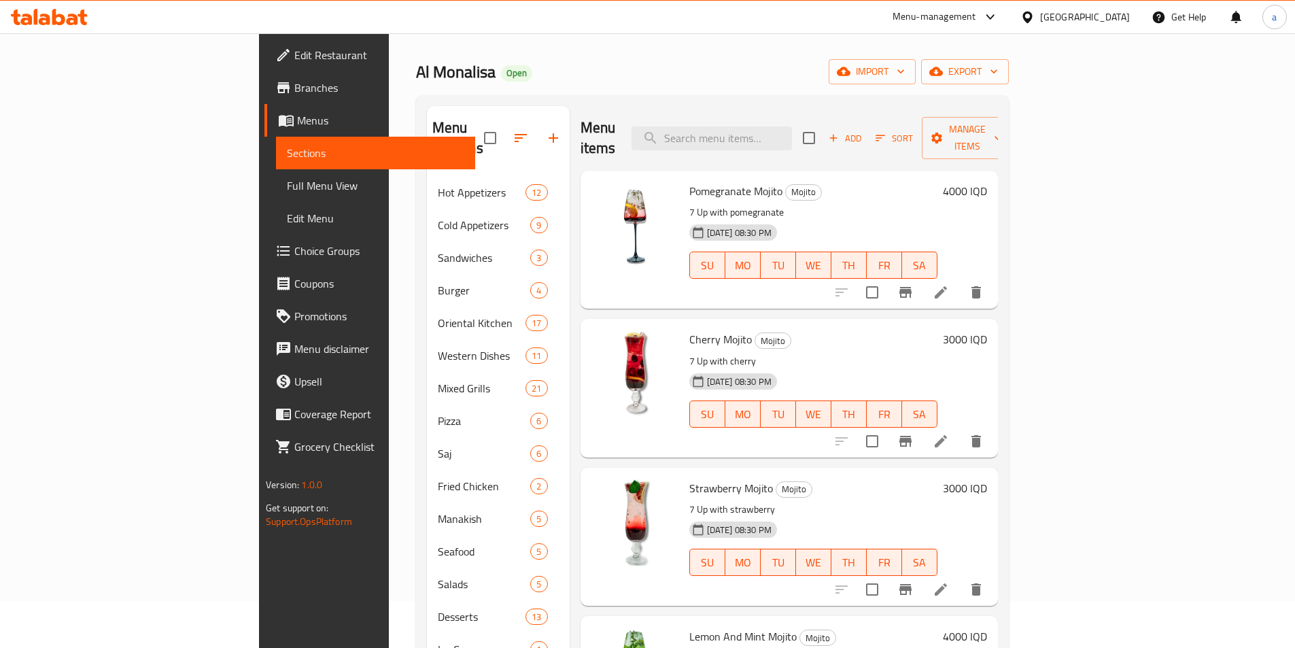
click at [987, 182] on h6 "4000 IQD" at bounding box center [965, 191] width 44 height 19
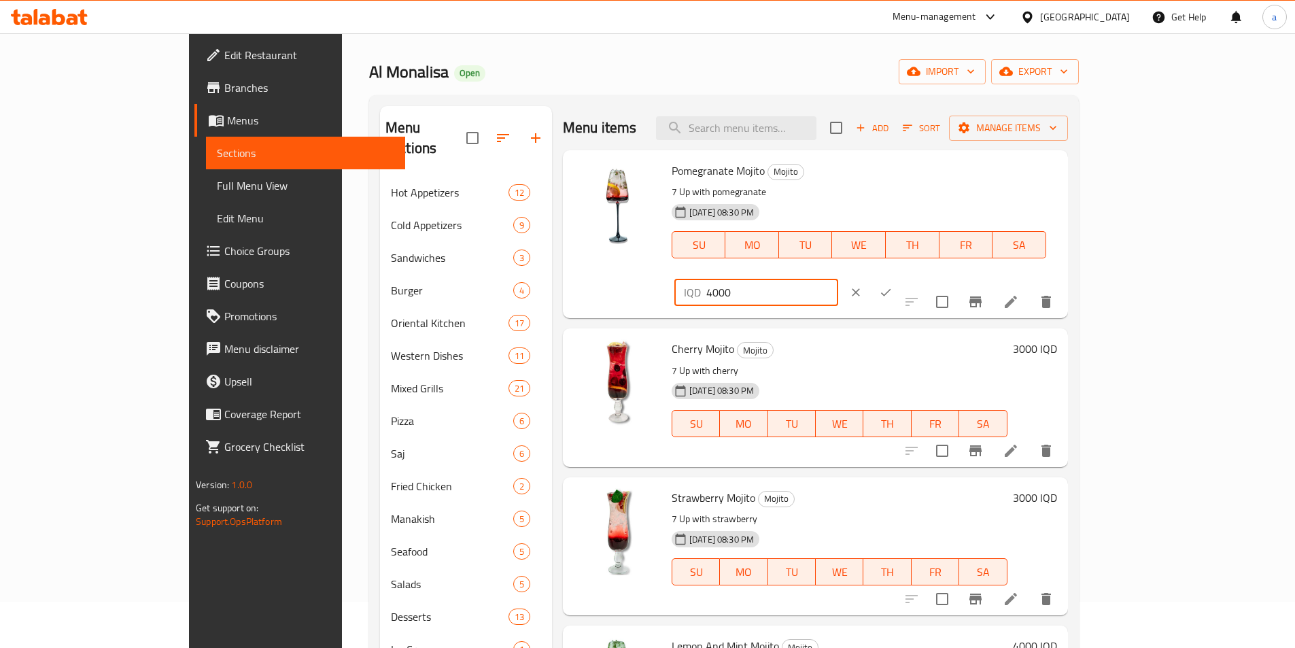
drag, startPoint x: 1079, startPoint y: 176, endPoint x: 990, endPoint y: 178, distance: 89.1
click at [990, 178] on div "Pomegranate Mojito Mojito 7 Up with pomegranate 27-10-2023 08:30 PM SU MO TU WE…" at bounding box center [864, 234] width 396 height 157
paste input "3"
type input "3000"
click at [891, 289] on icon "ok" at bounding box center [886, 292] width 10 height 7
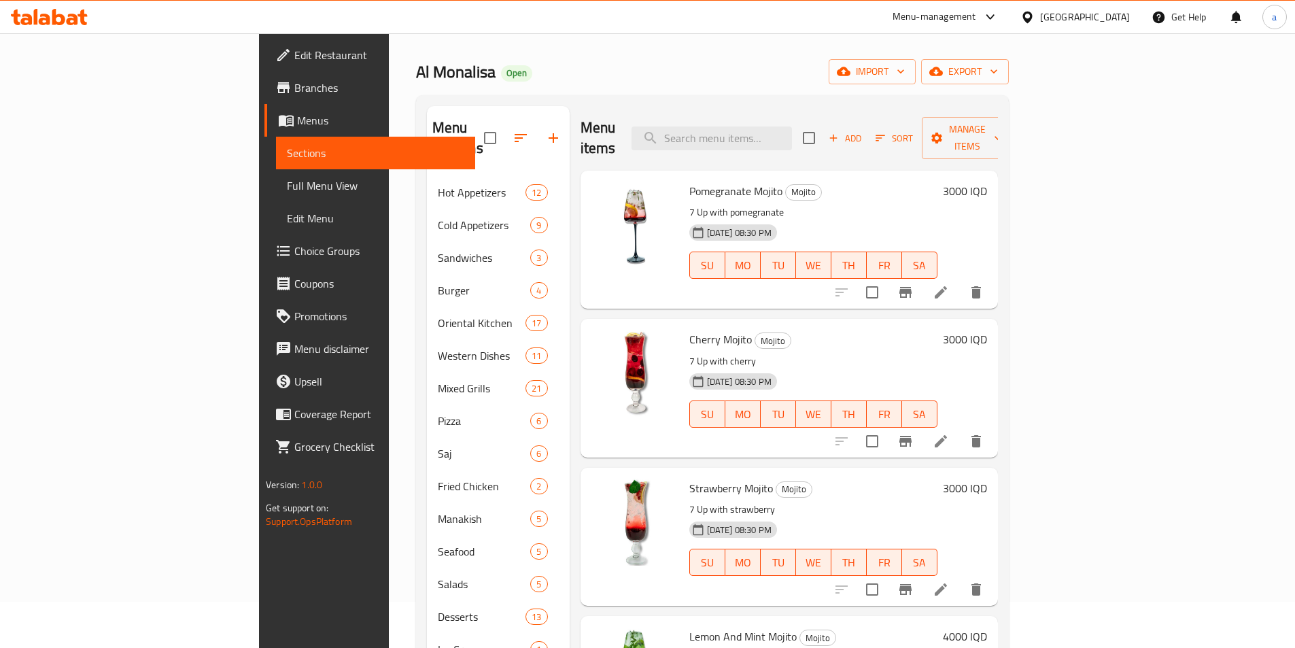
click at [584, 40] on div "Home / Restaurants management / Menus / Sections Al Monalisa Open import export…" at bounding box center [712, 429] width 593 height 831
click at [566, 60] on div "Al Monalisa Open import export" at bounding box center [712, 71] width 593 height 25
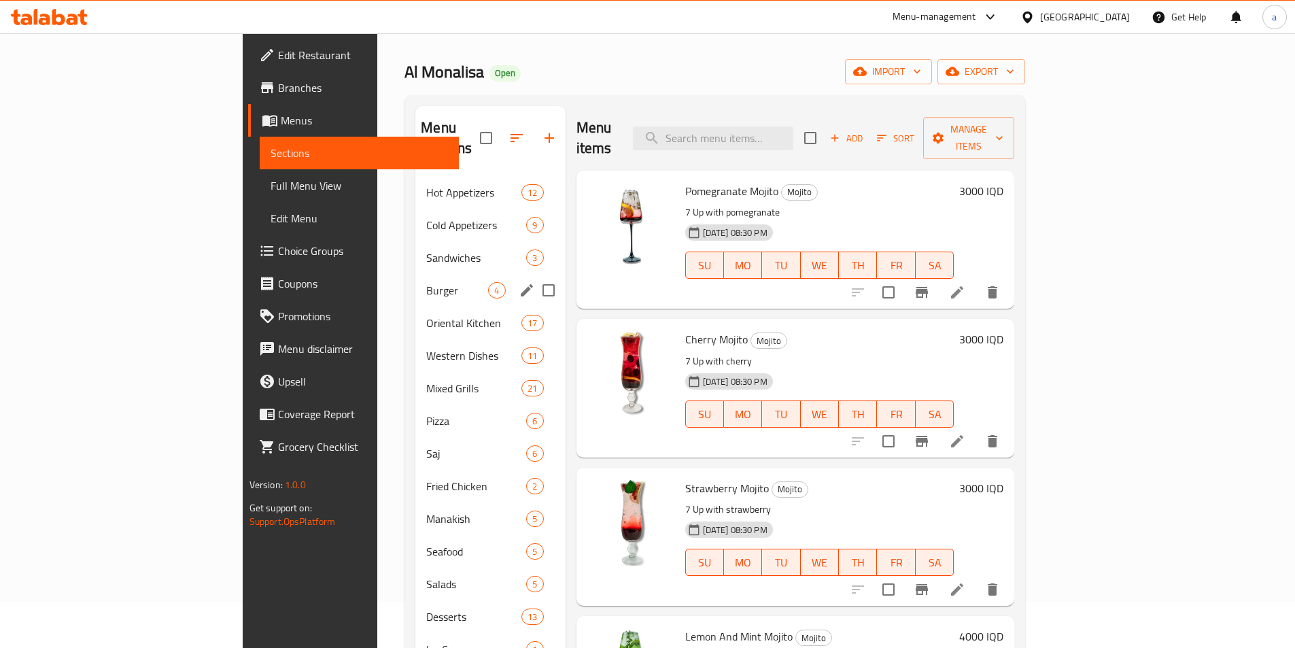
scroll to position [0, 0]
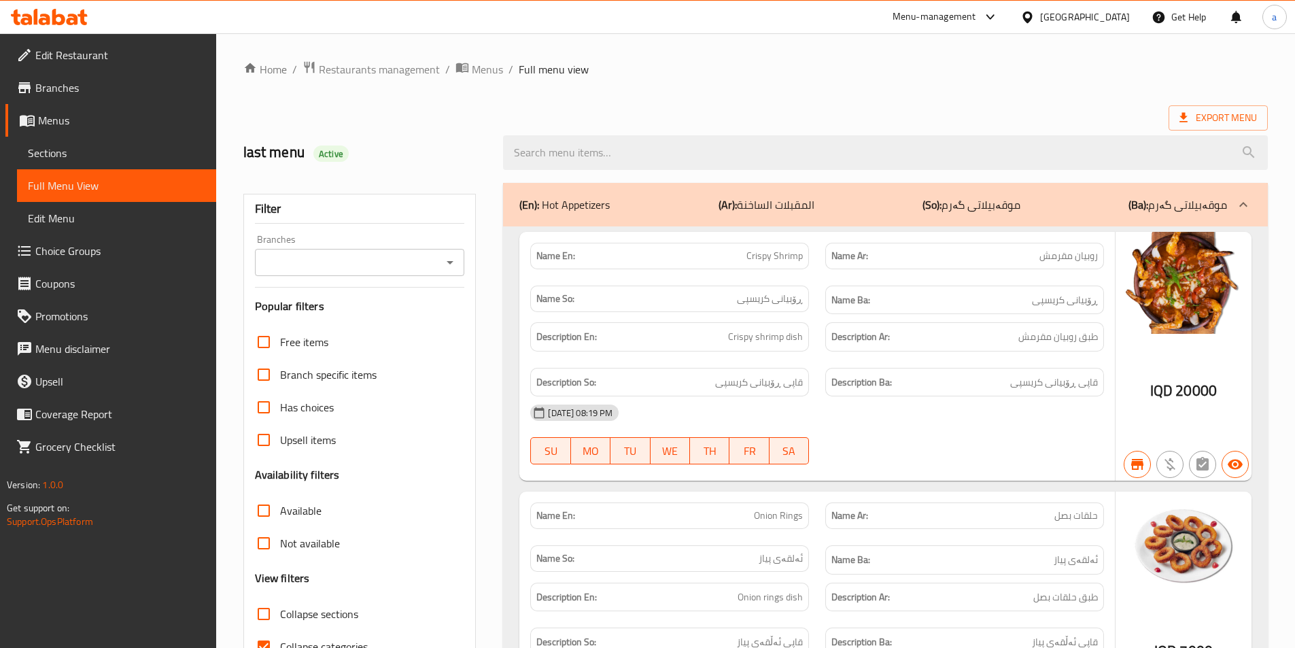
click at [439, 254] on div "Branches" at bounding box center [360, 262] width 210 height 27
click at [447, 270] on icon "Open" at bounding box center [450, 262] width 16 height 16
click at [399, 320] on li "Al Monalisa, Al Fursi" at bounding box center [359, 321] width 210 height 24
type input "Al Monalisa, Al Fursi"
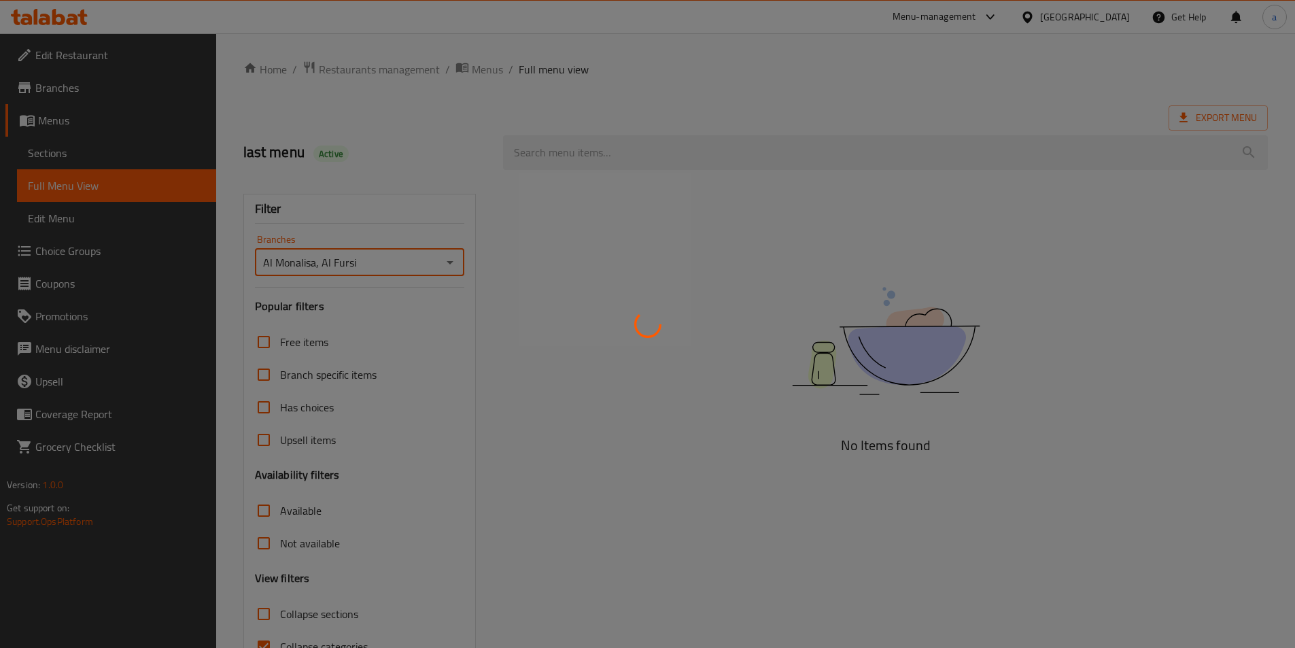
scroll to position [75, 0]
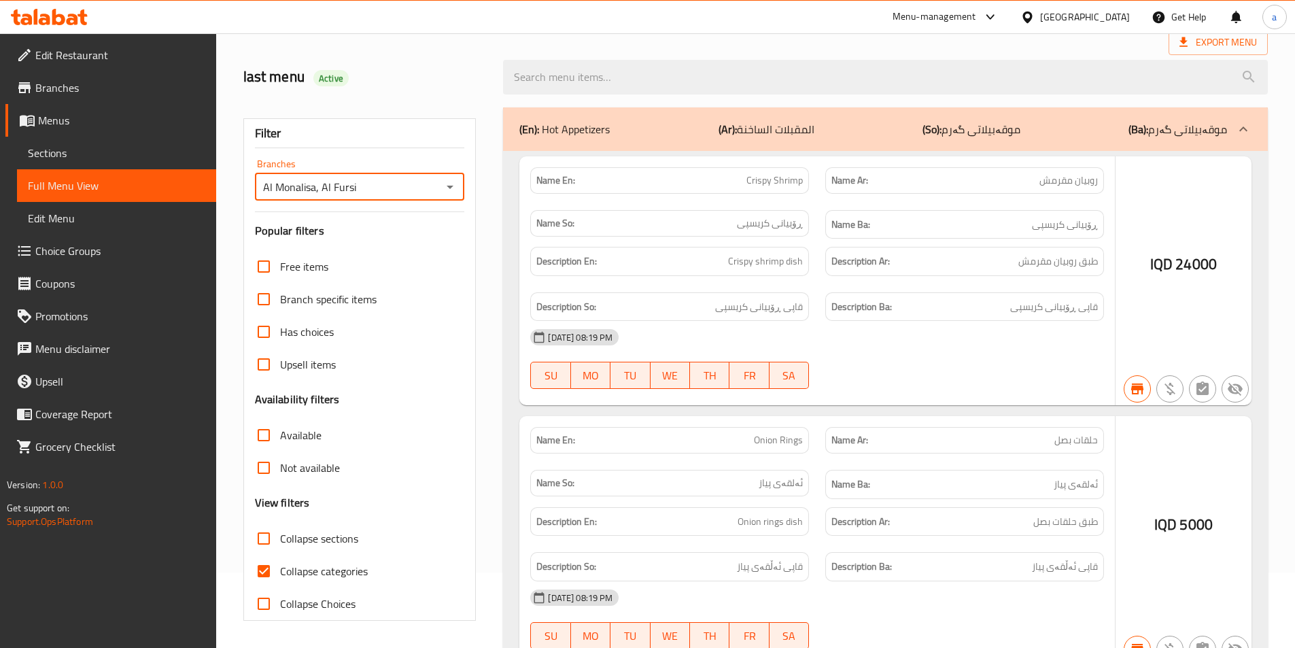
click at [328, 531] on div at bounding box center [647, 324] width 1295 height 648
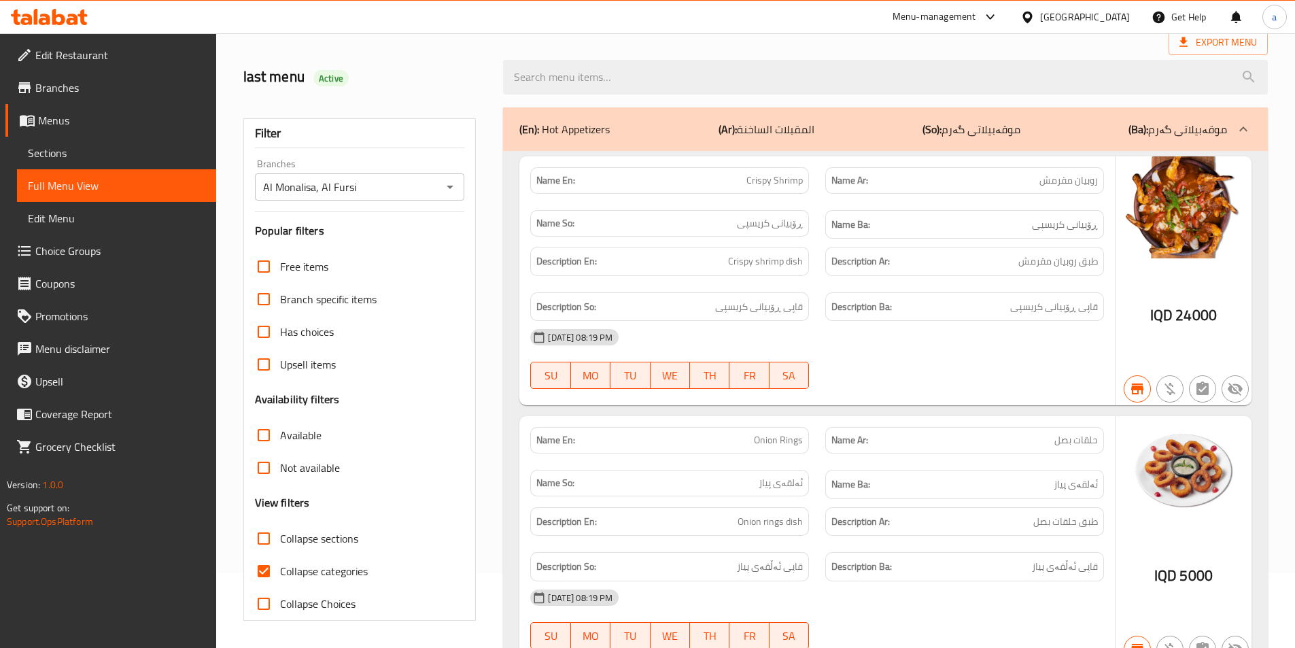
click at [268, 536] on input "Collapse sections" at bounding box center [263, 538] width 33 height 33
checkbox input "true"
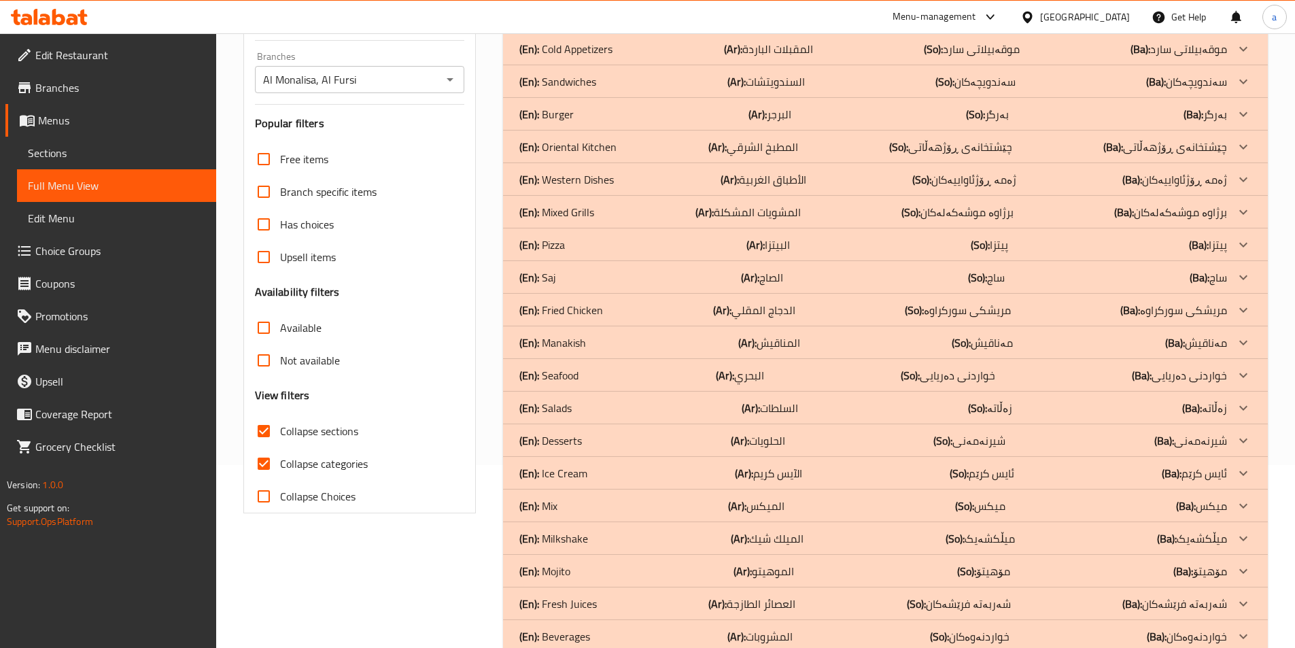
scroll to position [215, 0]
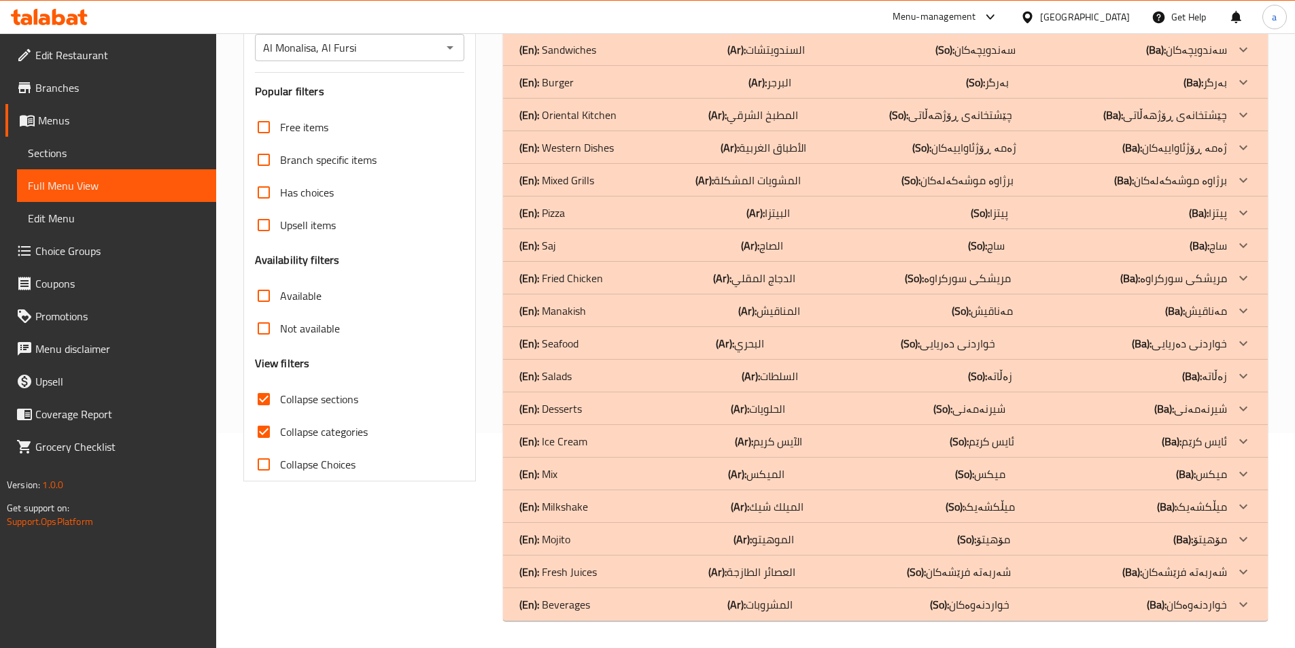
click at [802, 602] on div "(En): Beverages (Ar): المشروبات (So): خواردنەوەکان (Ba): خواردنەوەکان" at bounding box center [873, 604] width 708 height 16
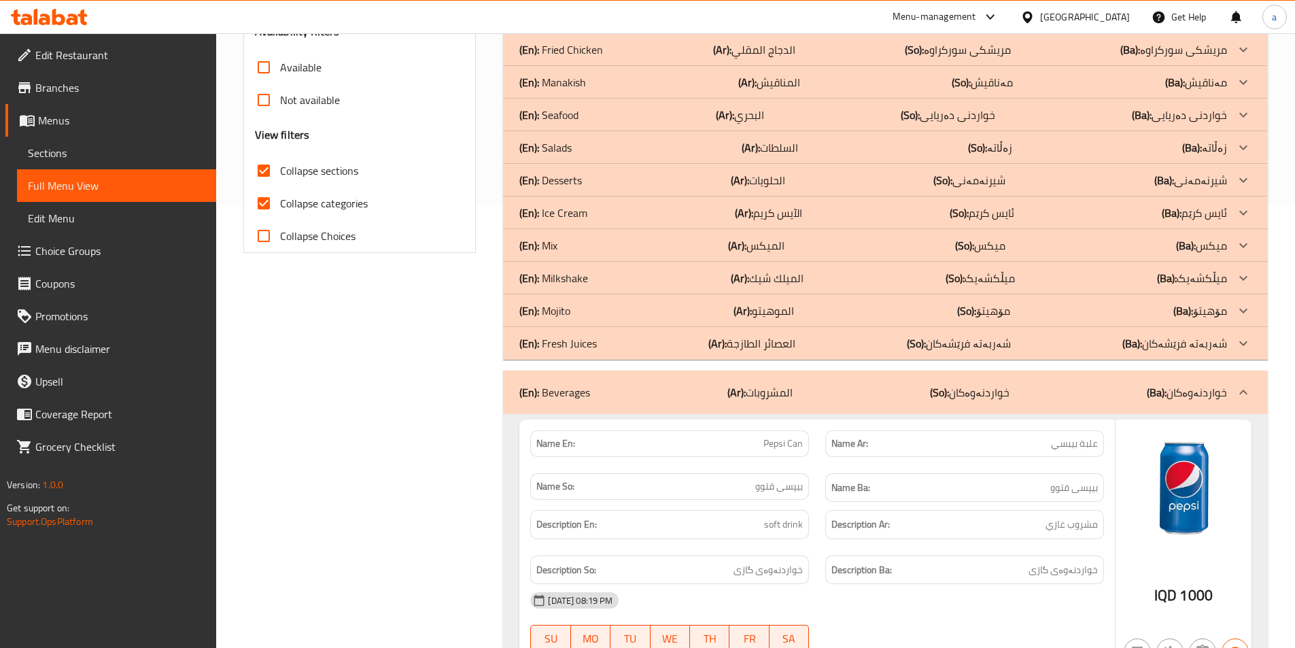
scroll to position [623, 0]
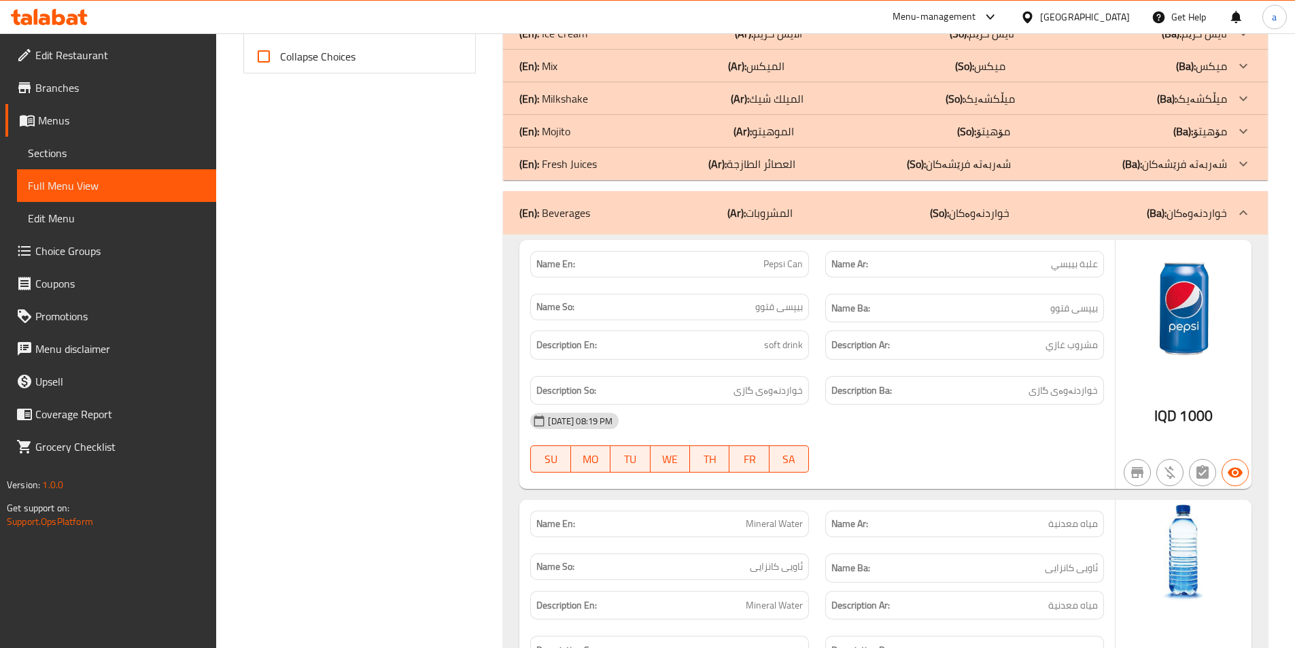
click at [899, 213] on div "(En): Beverages (Ar): المشروبات (So): خواردنەوەکان (Ba): خواردنەوەکان" at bounding box center [873, 213] width 708 height 16
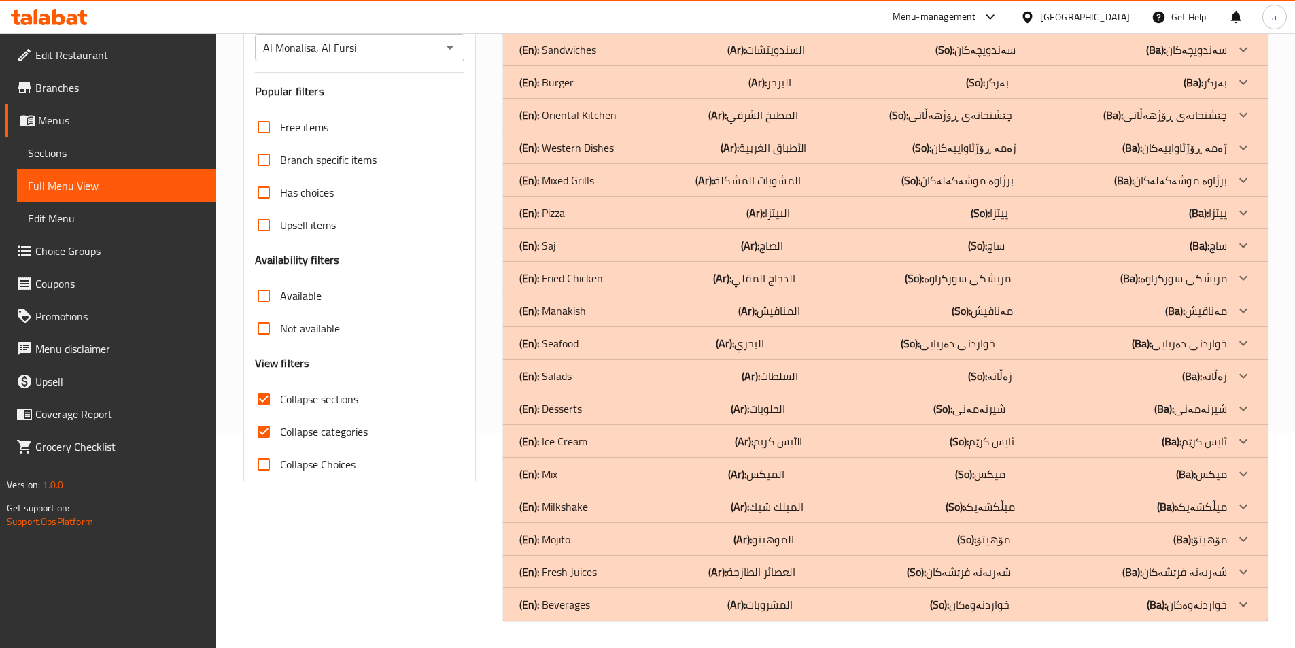
click at [842, 162] on div "(En): Hot Appetizers (Ar): المقبلات الساخنة (So): موقەبیلاتی گەرم (Ba): موقەبیل…" at bounding box center [885, 294] width 765 height 653
click at [827, 180] on div "(En): Mixed Grills (Ar): المشويات المشكلة (So): برژاوە موشەکەلەکان (Ba): برژاوە…" at bounding box center [873, 180] width 708 height 16
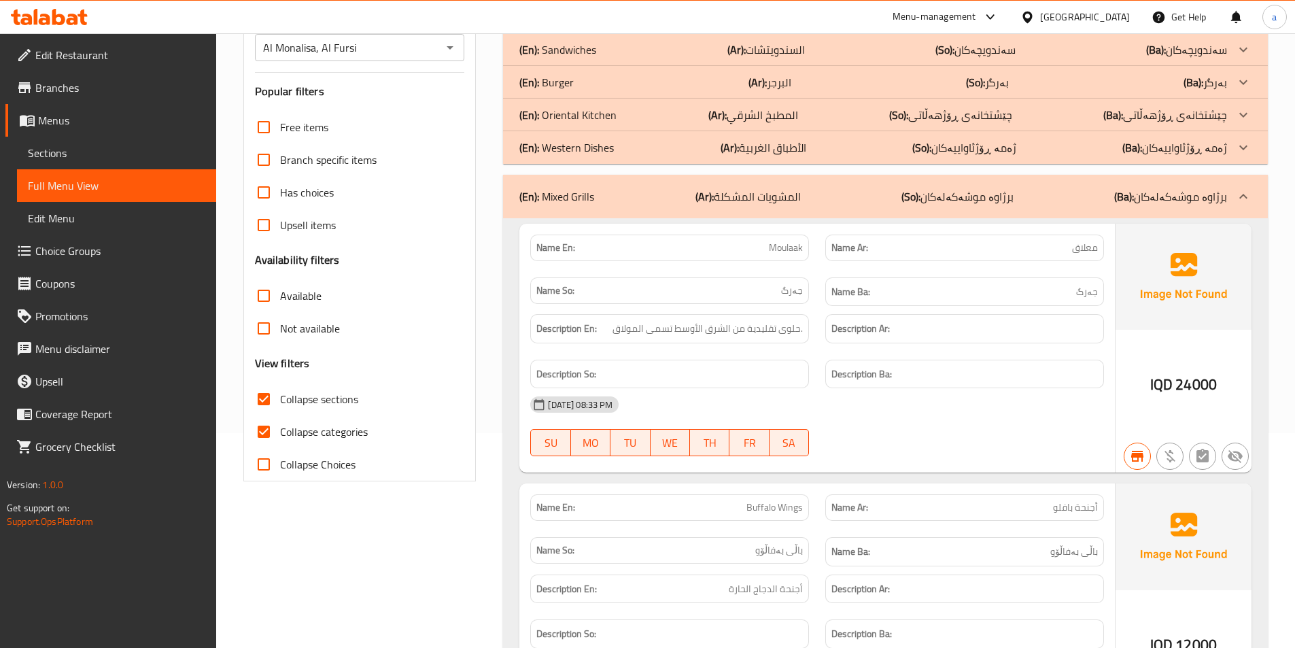
click at [809, 107] on div "(En): Oriental Kitchen (Ar): المطبخ الشرقي (So): چێشتخانەی ڕۆژهەڵاتی (Ba): چێشت…" at bounding box center [873, 115] width 708 height 16
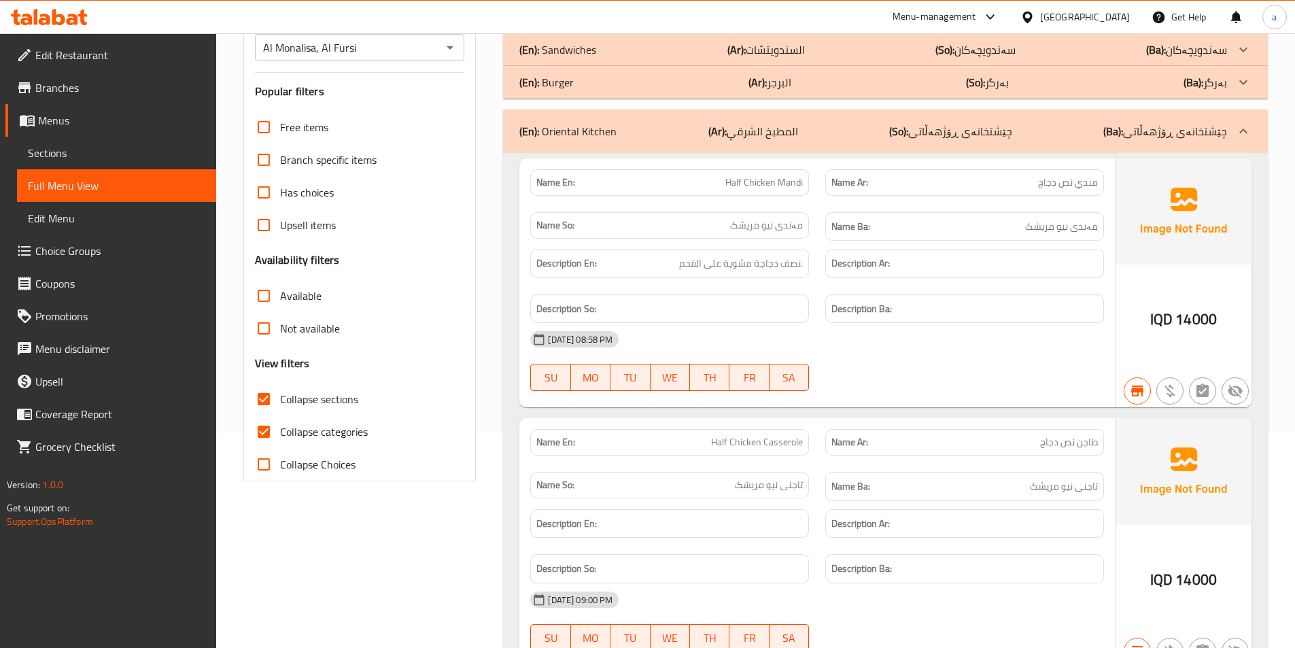
click at [829, 82] on div "(En): Burger (Ar): البرجر (So): بەرگر (Ba): بەرگر" at bounding box center [873, 82] width 708 height 16
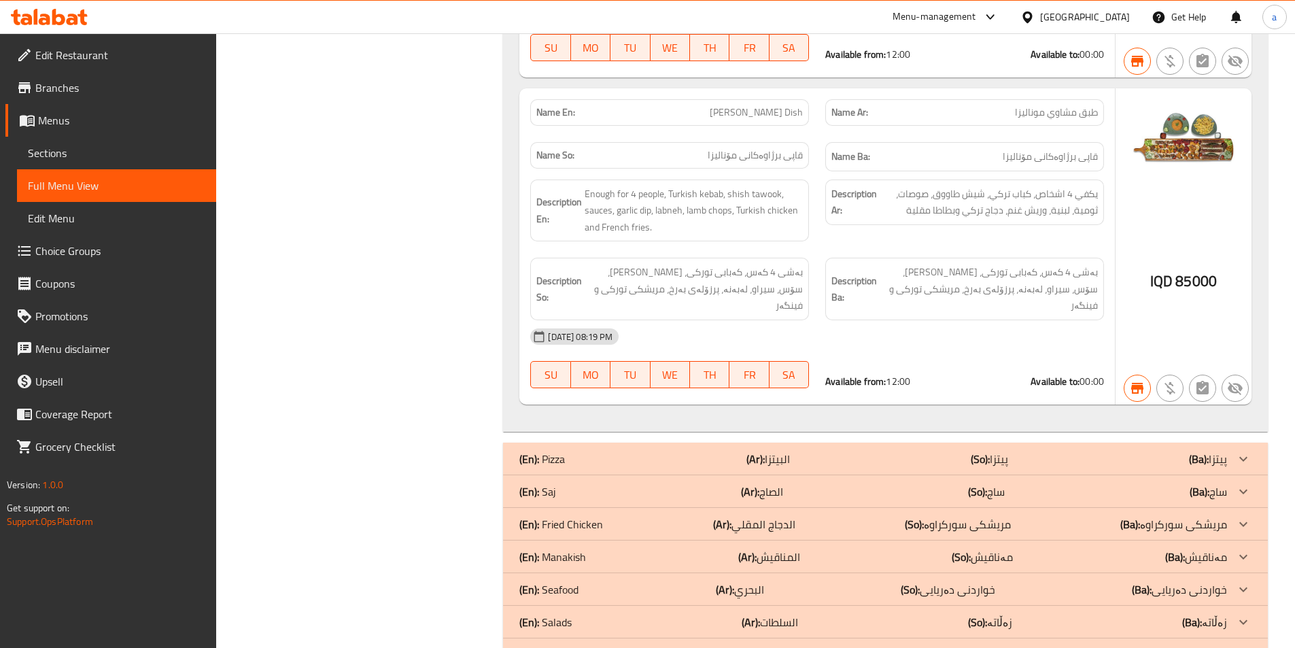
scroll to position [13193, 0]
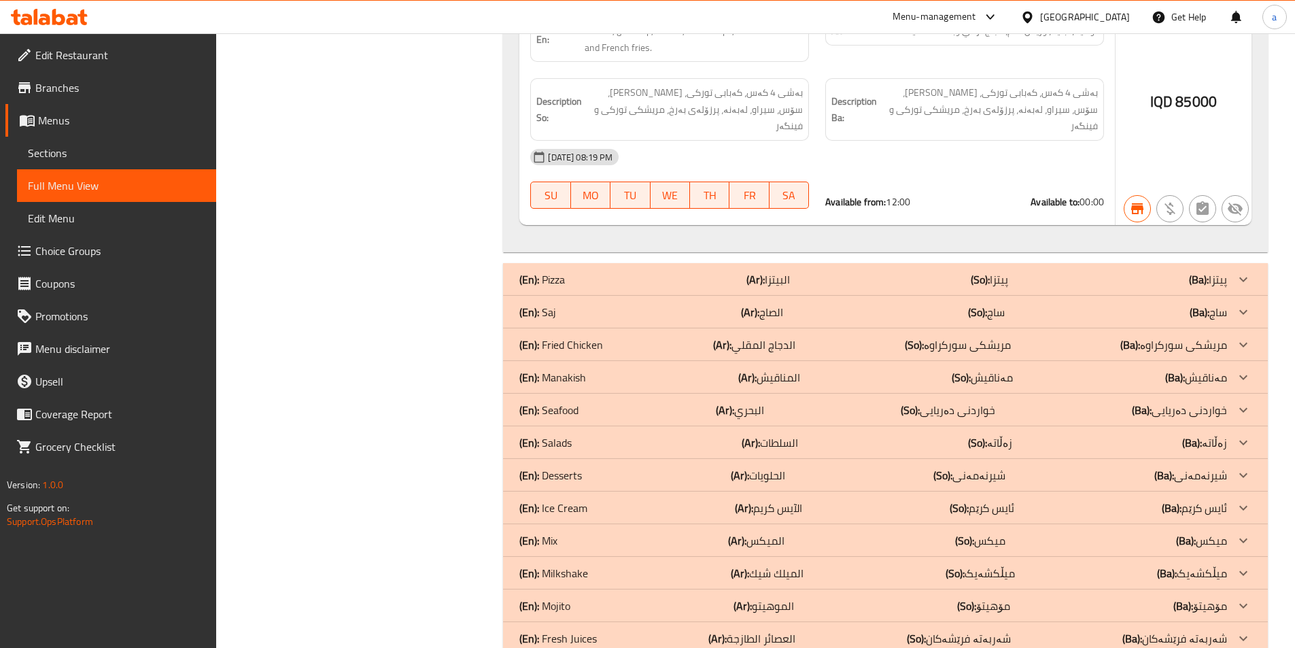
click at [795, 500] on p "(Ar): [DEMOGRAPHIC_DATA]" at bounding box center [768, 508] width 67 height 16
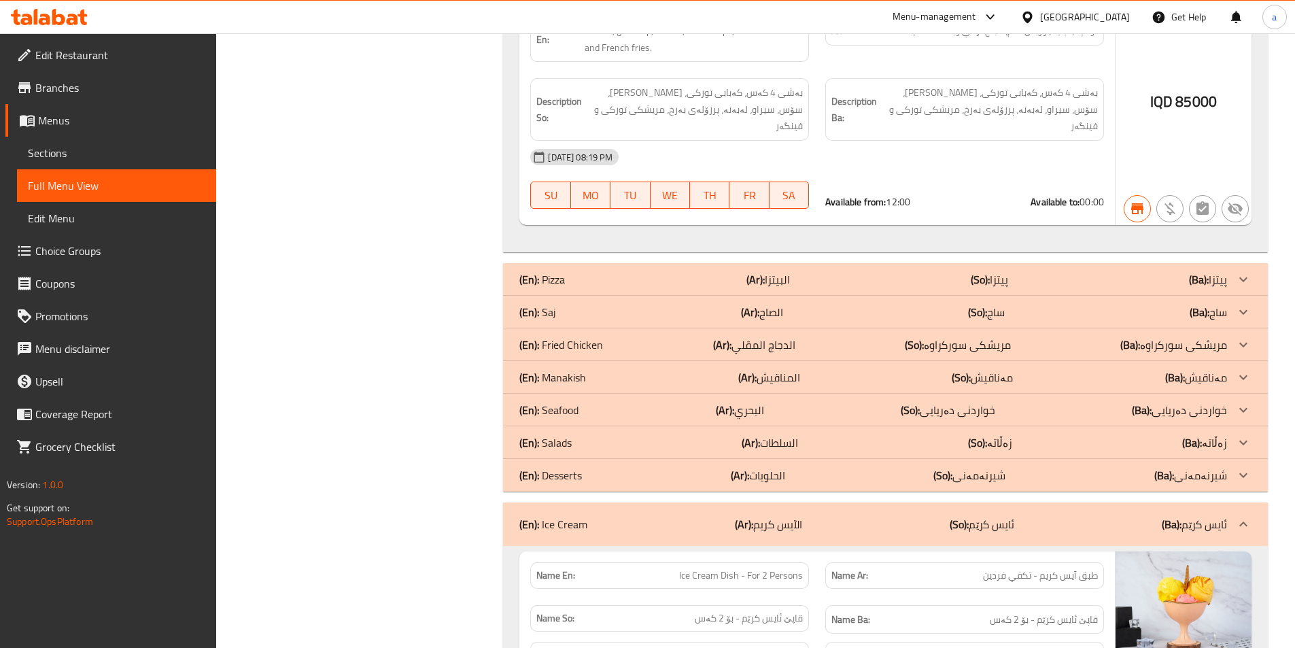
click at [780, 467] on p "(Ar): الحلويات" at bounding box center [758, 475] width 54 height 16
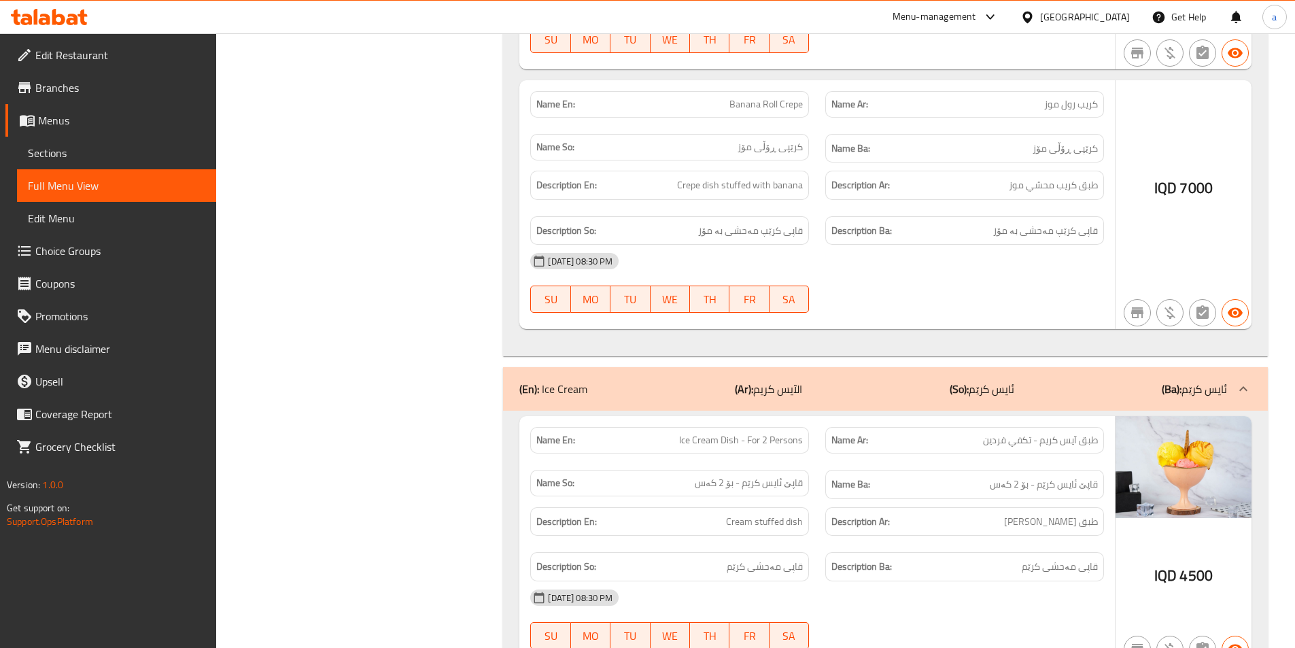
scroll to position [16932, 0]
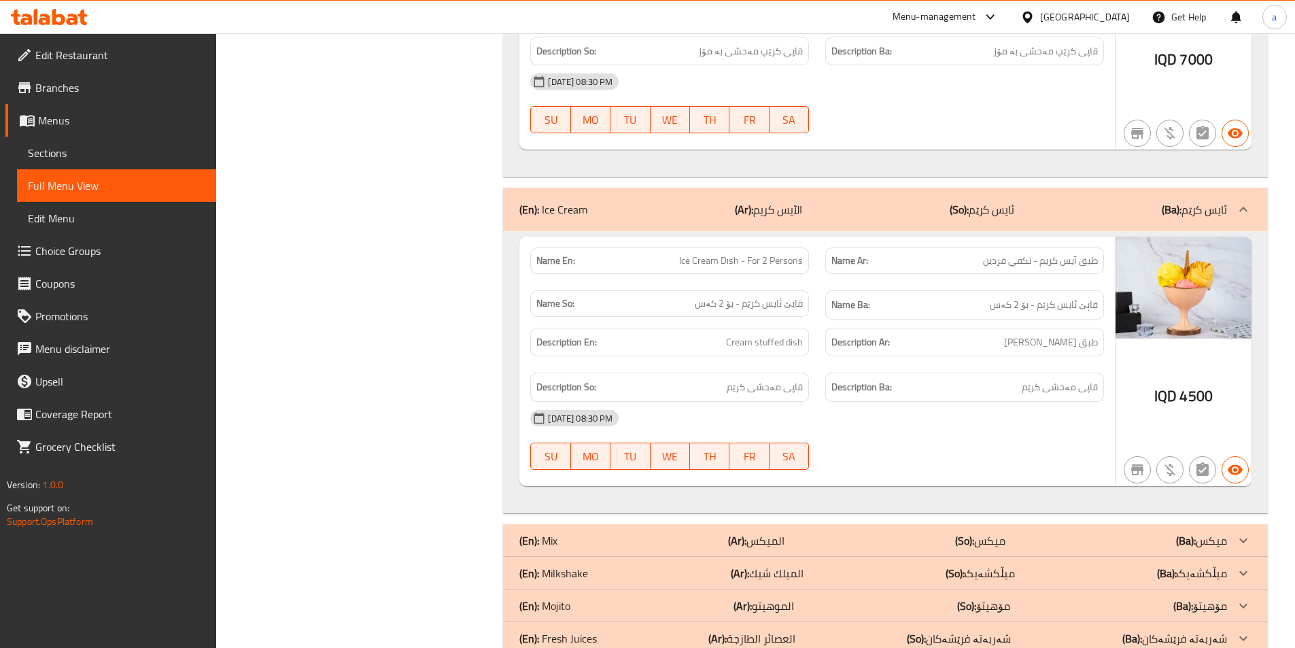
click at [936, 565] on div "(En): Milkshake (Ar): الميلك شيك (So): میڵکشەیک (Ba): میڵکشەیک" at bounding box center [873, 573] width 708 height 16
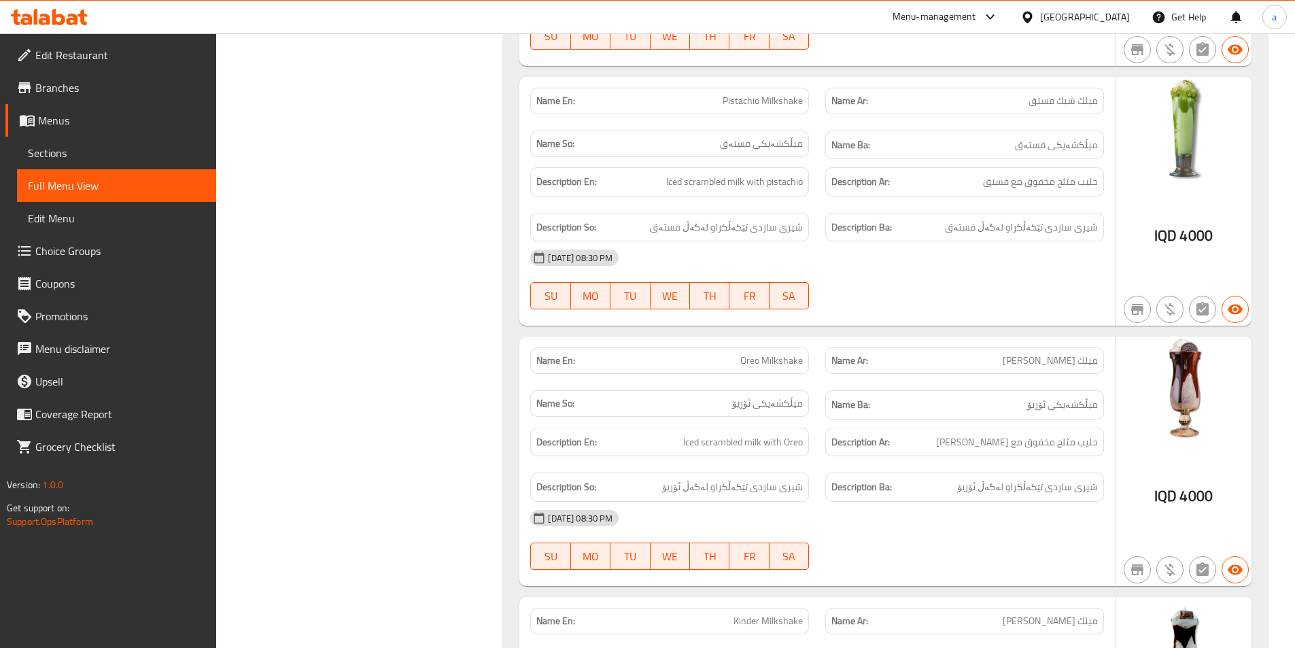
scroll to position [18286, 0]
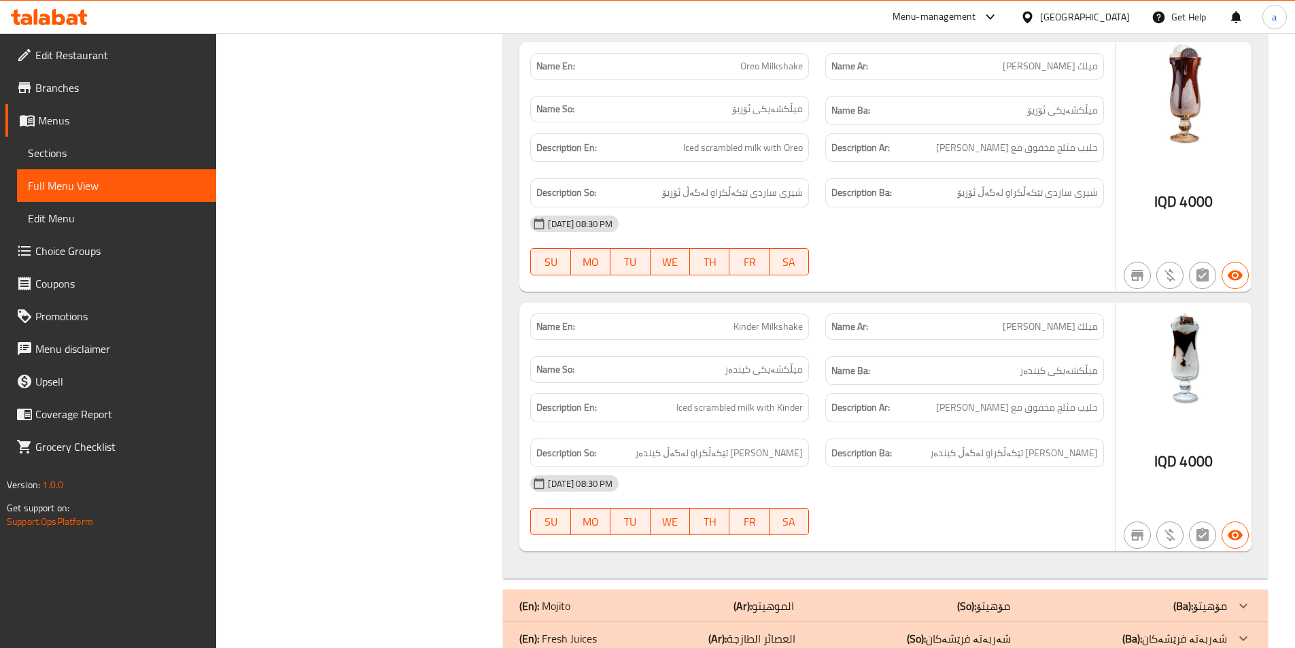
click at [1191, 596] on b "(Ba):" at bounding box center [1184, 606] width 20 height 20
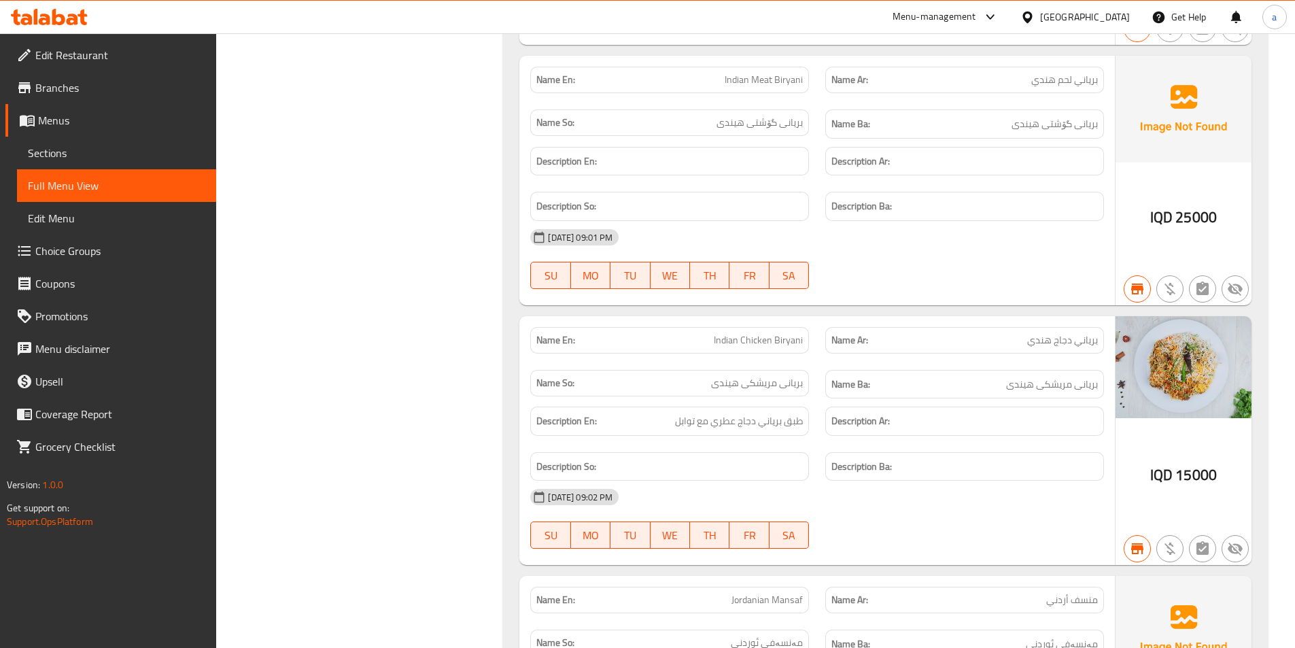
scroll to position [0, 0]
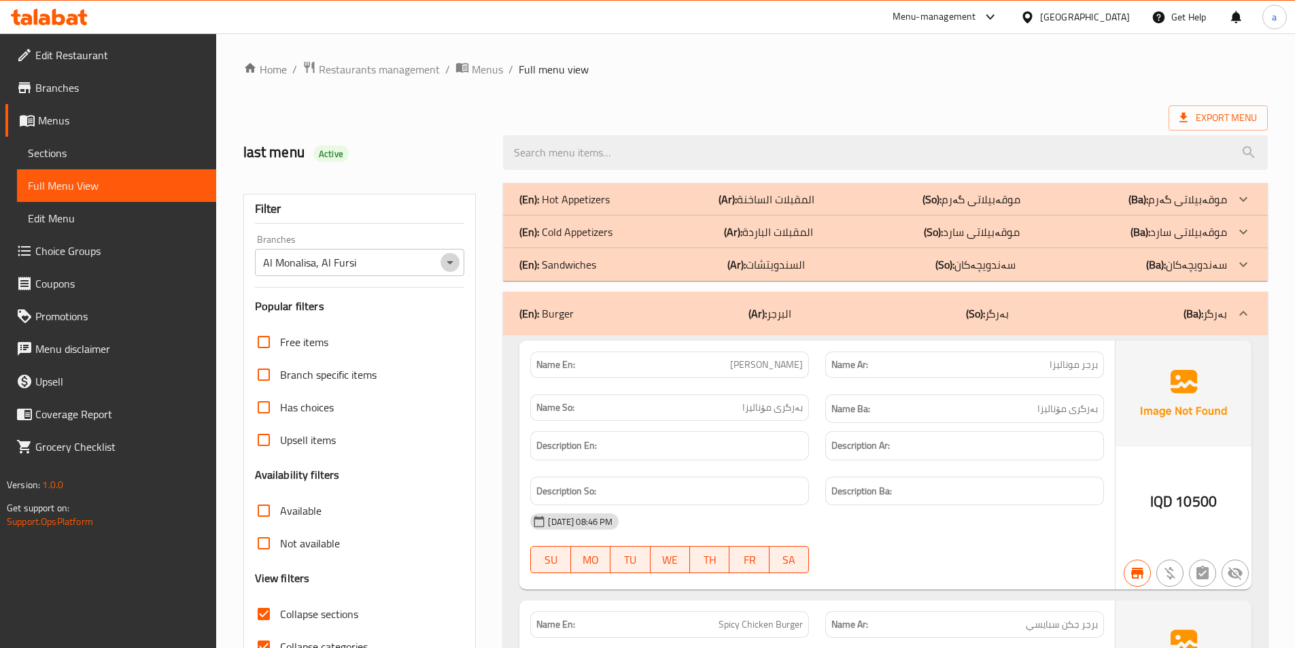
click at [447, 262] on icon "Open" at bounding box center [450, 262] width 16 height 16
click at [383, 196] on div "Filter" at bounding box center [360, 208] width 210 height 29
